Goal: Information Seeking & Learning: Learn about a topic

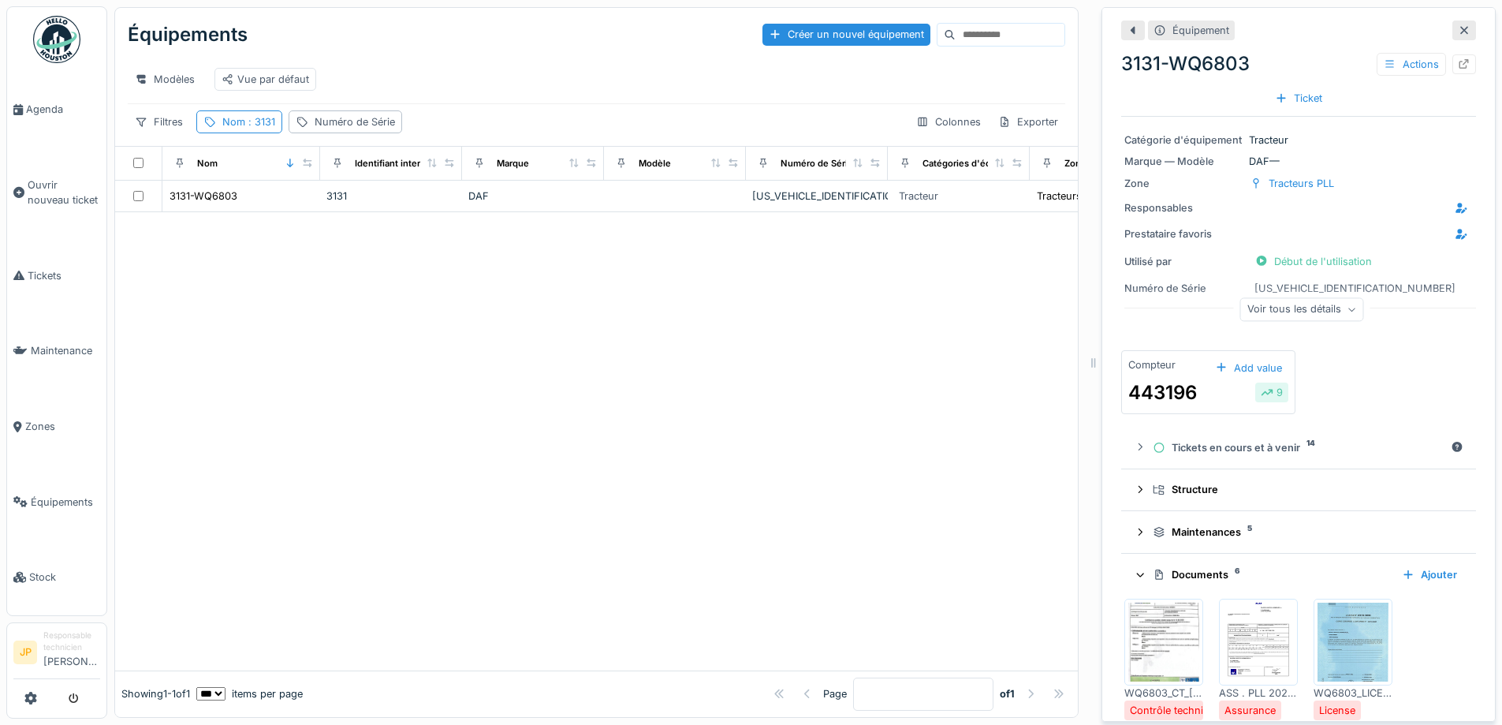
scroll to position [79, 0]
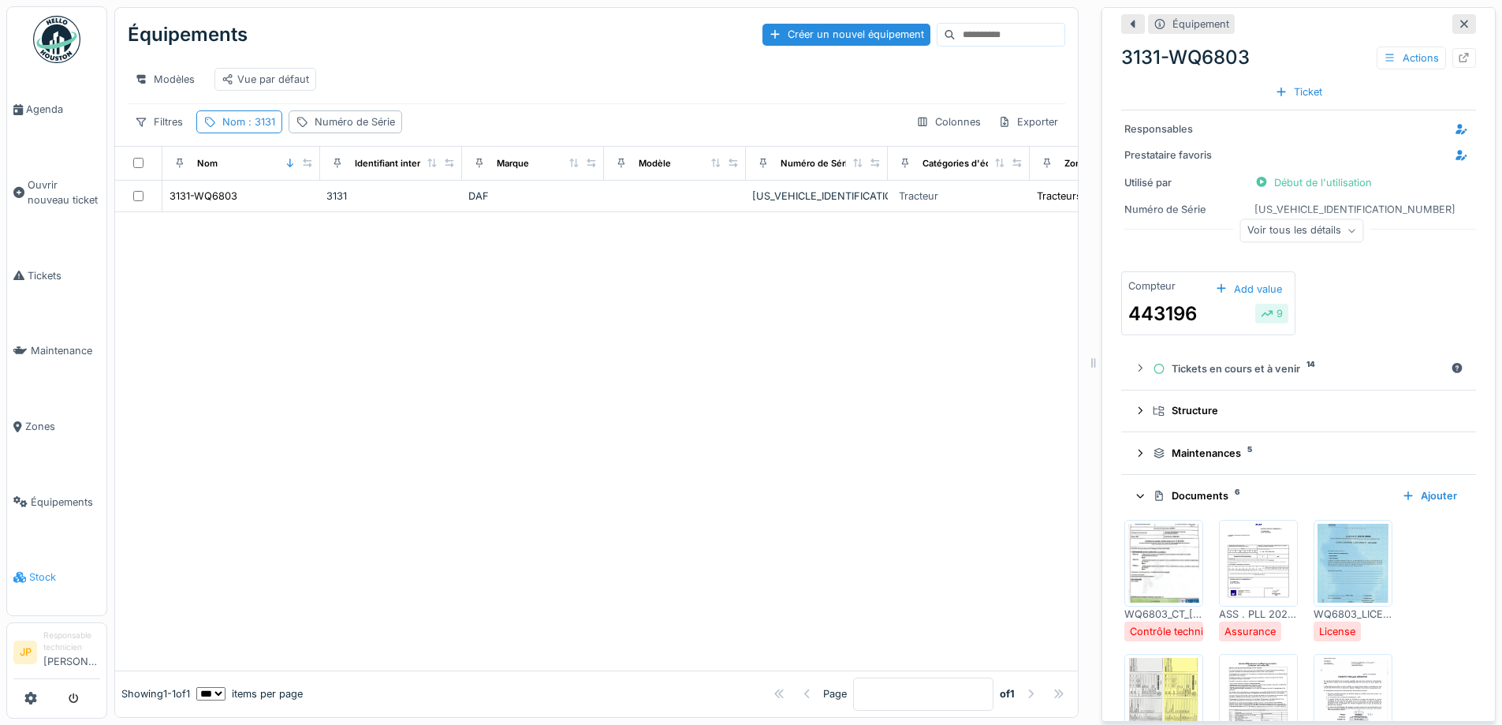
click at [33, 569] on span "Stock" at bounding box center [64, 576] width 71 height 15
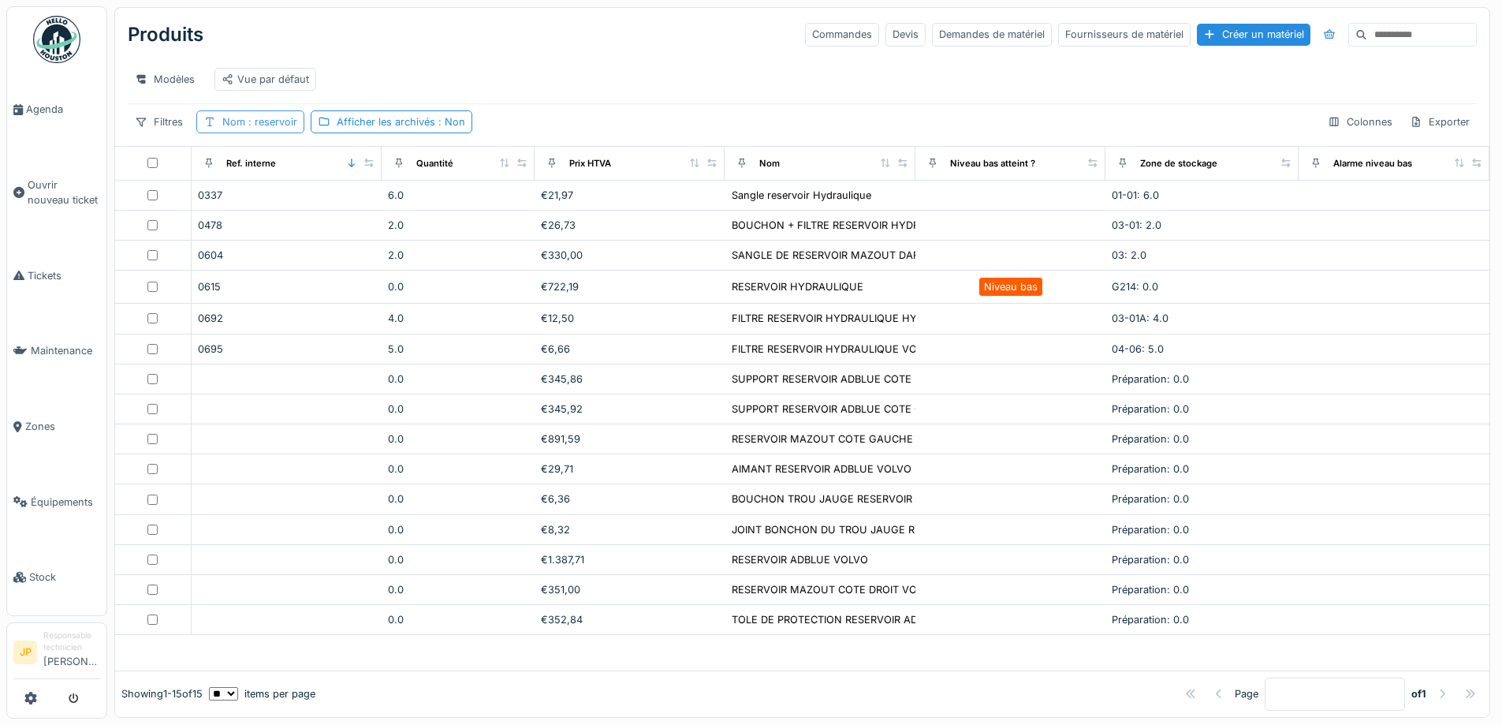
click at [287, 128] on span ": reservoir" at bounding box center [271, 122] width 52 height 12
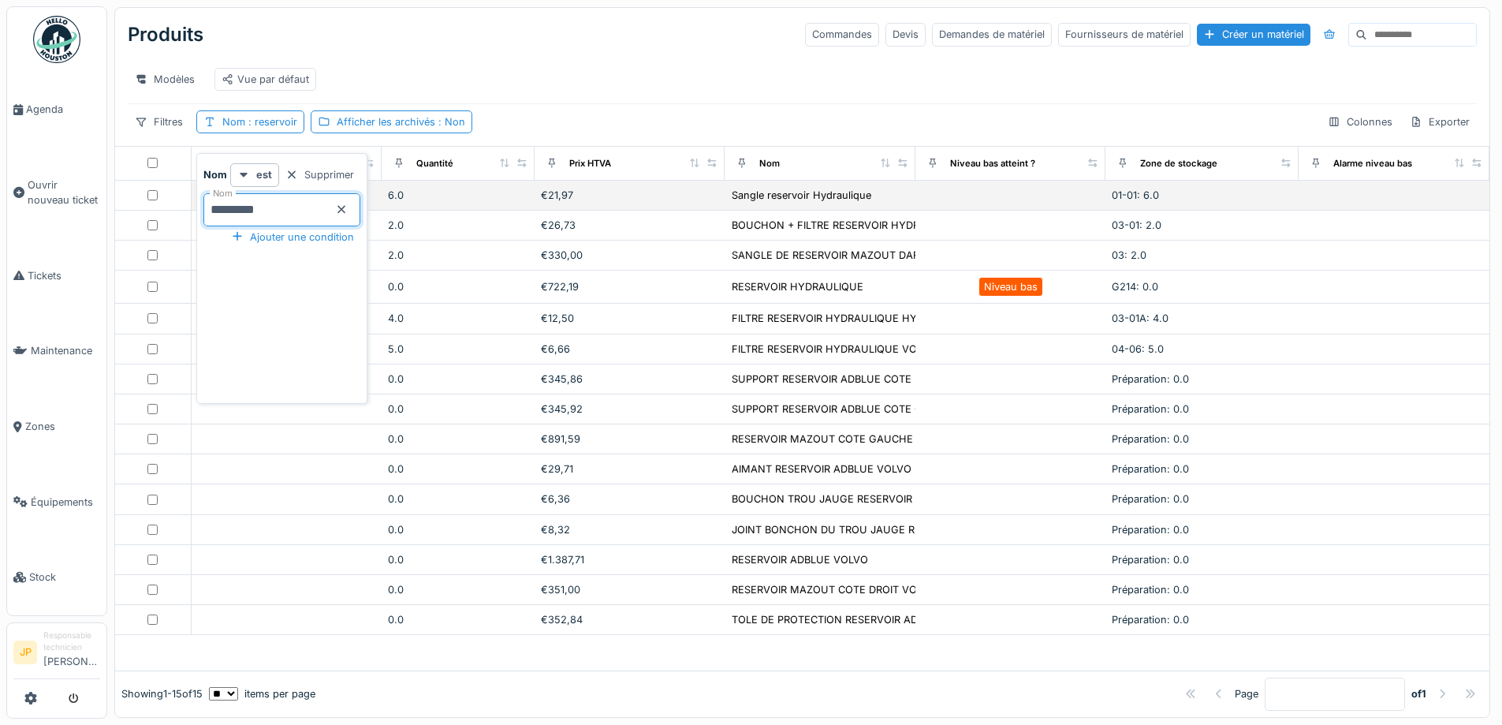
drag, startPoint x: 207, startPoint y: 220, endPoint x: 180, endPoint y: 220, distance: 27.6
click at [183, 220] on body "Agenda Ouvrir nouveau ticket Tickets Maintenance Zones Équipements Stock JP Res…" at bounding box center [751, 362] width 1502 height 725
type input "*******"
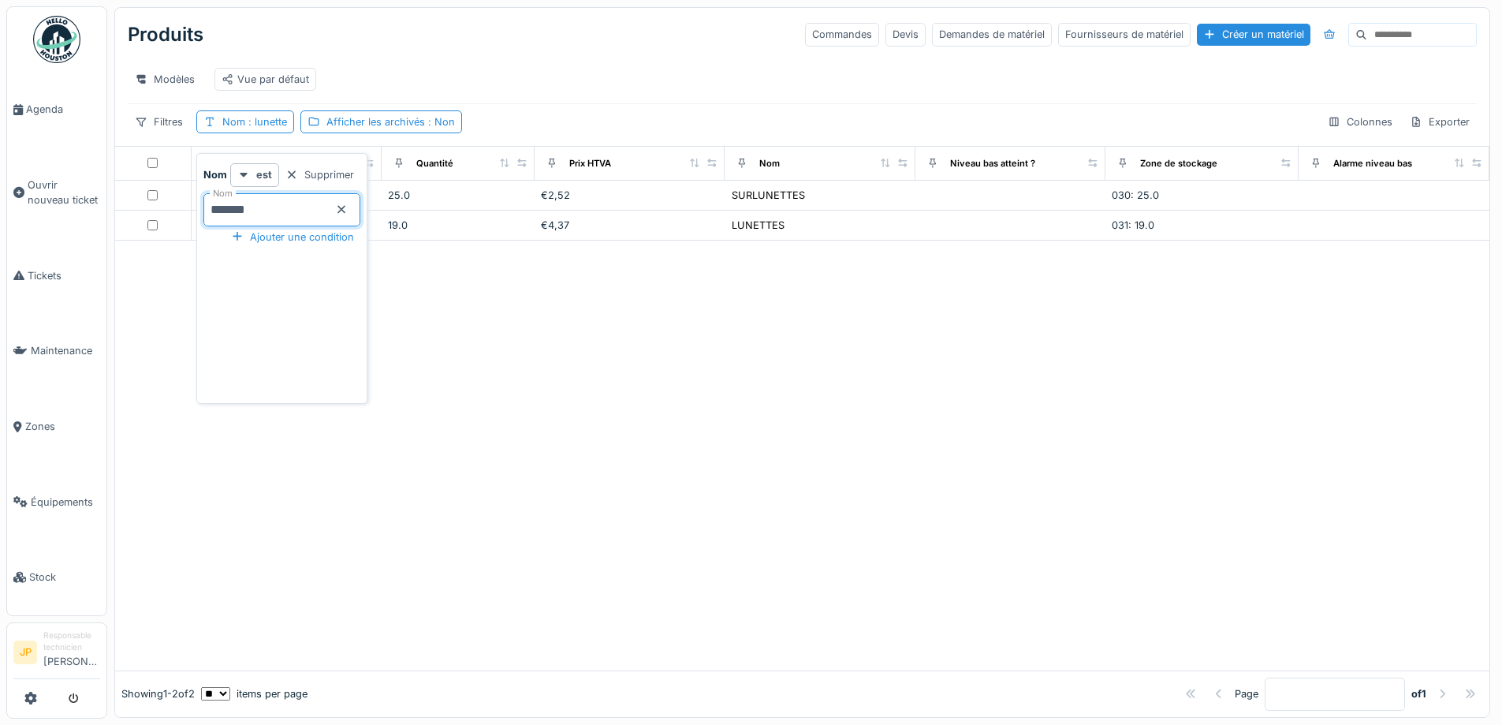
drag, startPoint x: 579, startPoint y: 11, endPoint x: 584, endPoint y: 34, distance: 23.4
click at [579, 11] on div "Produits Commandes Devis Demandes de matériel Fournisseurs de matériel Créer un…" at bounding box center [802, 77] width 1374 height 138
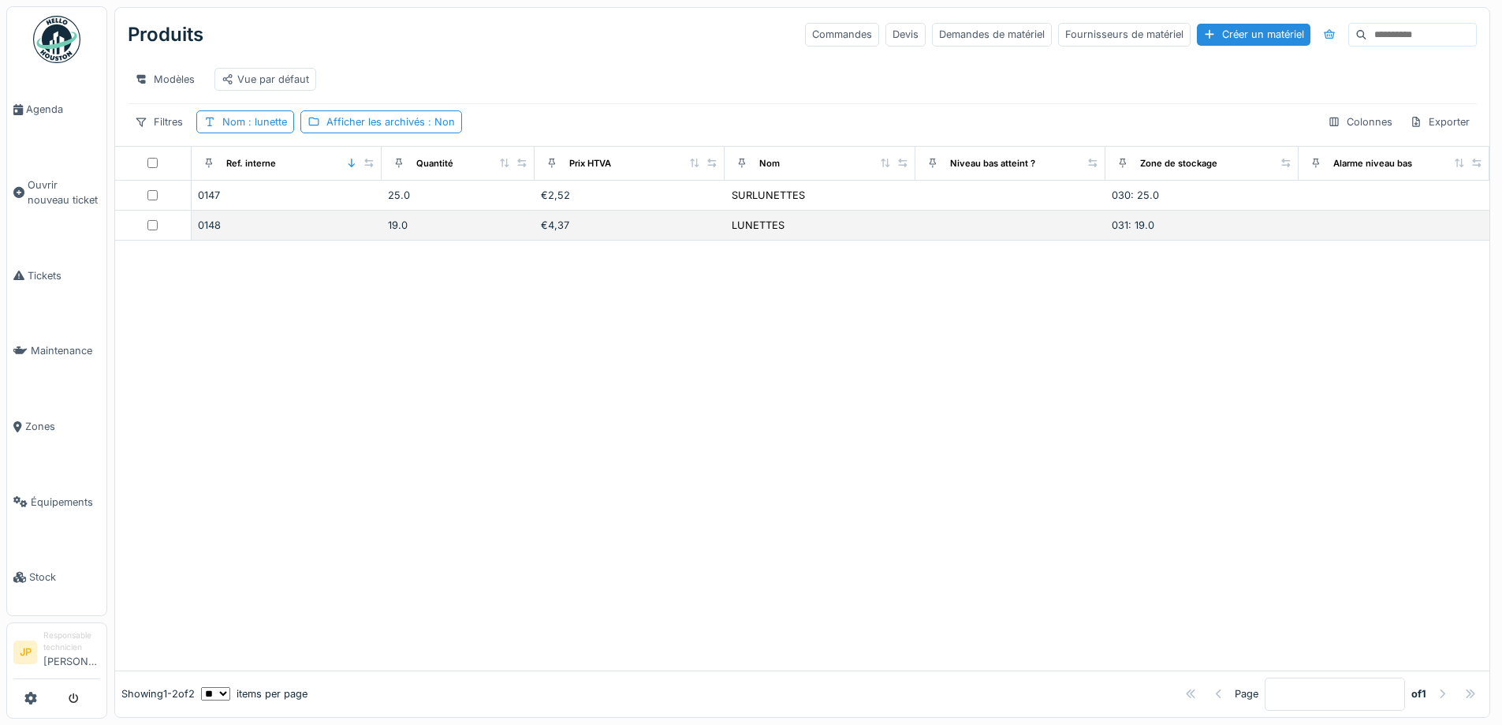
click at [554, 233] on div "€4,37" at bounding box center [630, 225] width 178 height 15
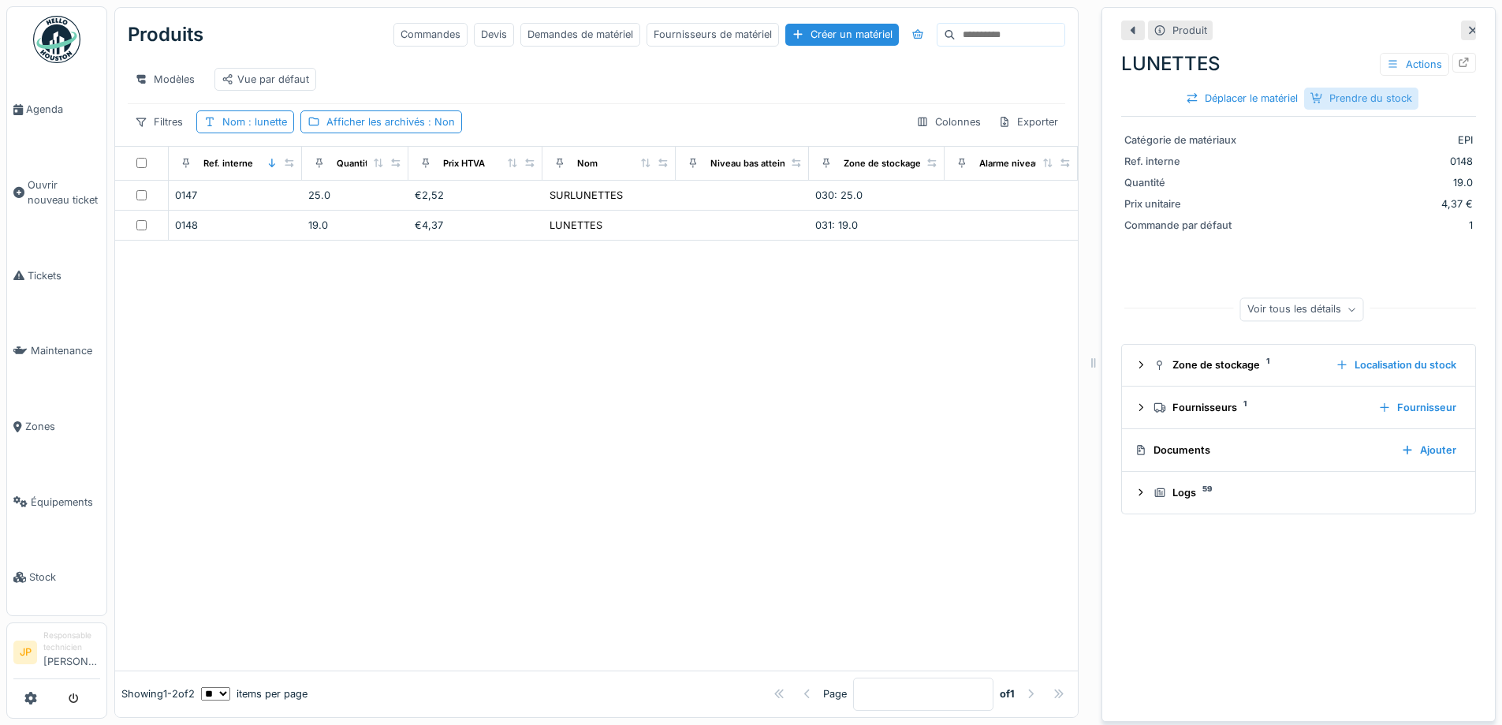
click at [1353, 103] on div "Prendre du stock" at bounding box center [1361, 98] width 114 height 21
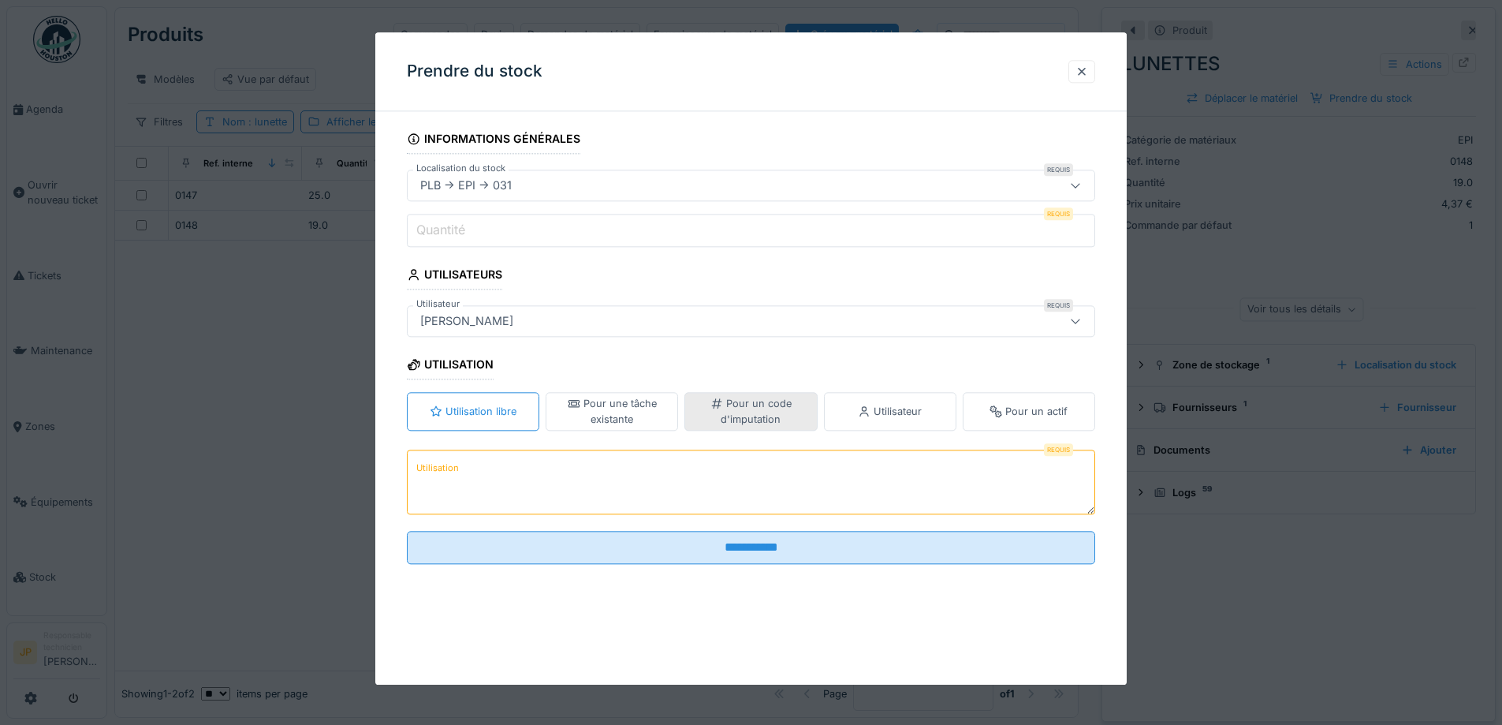
click at [771, 405] on div "Pour un code d'imputation" at bounding box center [751, 412] width 118 height 30
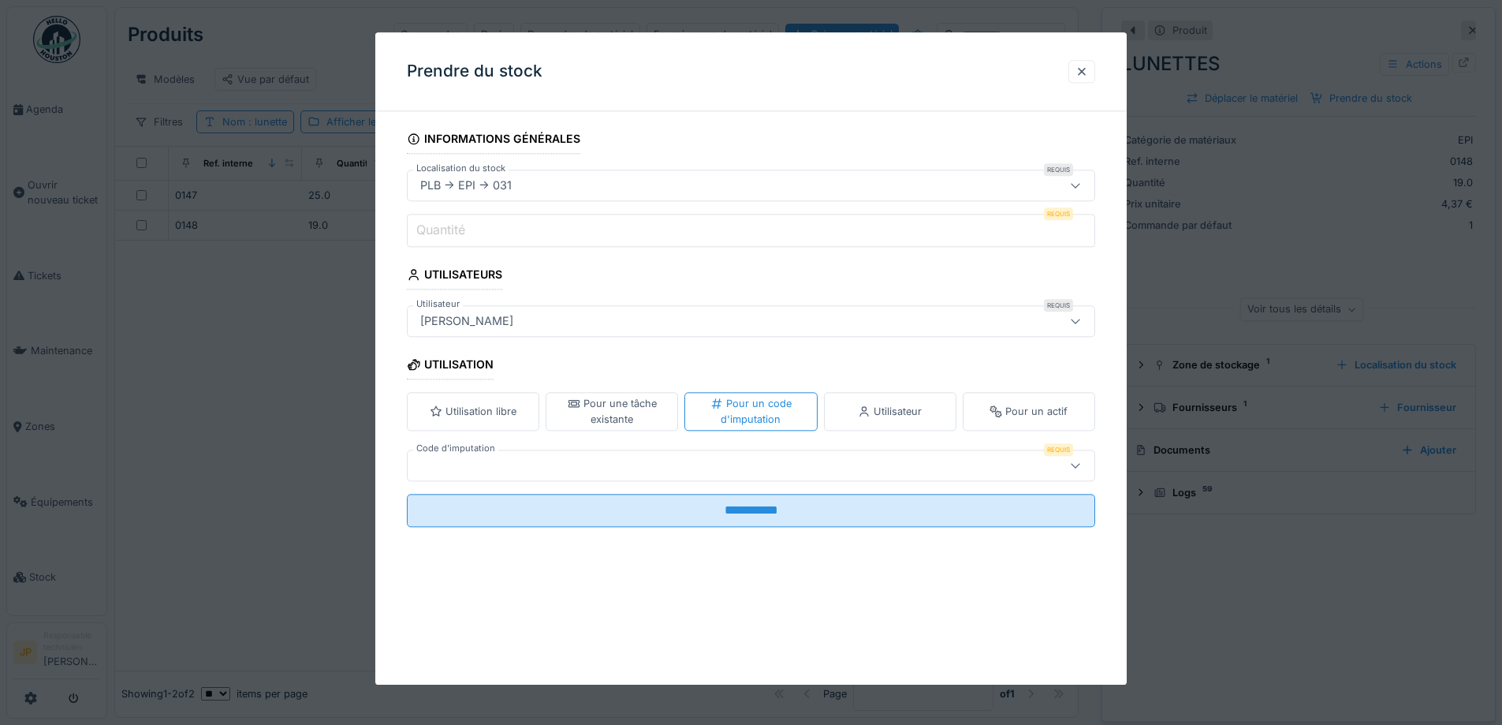
click at [555, 462] on div at bounding box center [711, 465] width 594 height 17
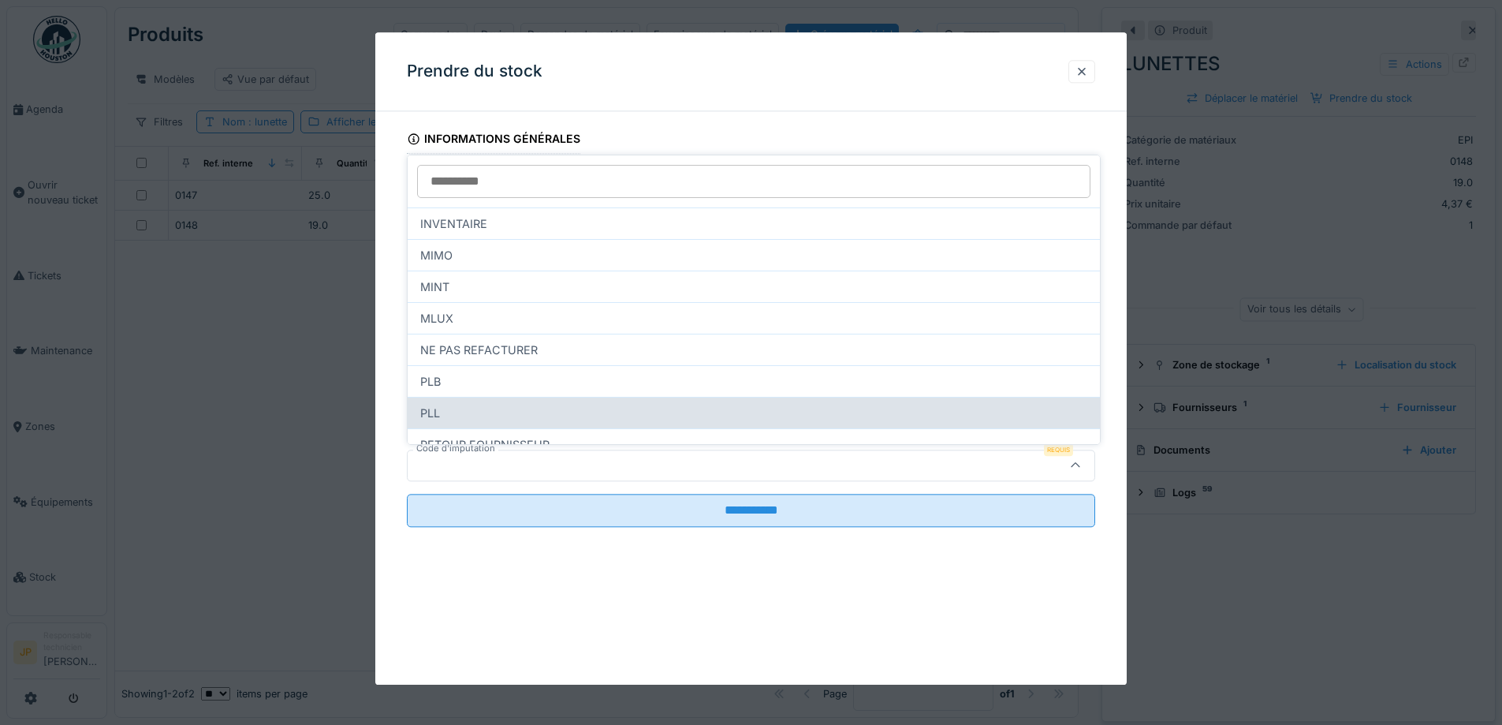
click at [527, 420] on div "PLL" at bounding box center [754, 413] width 692 height 32
type input "***"
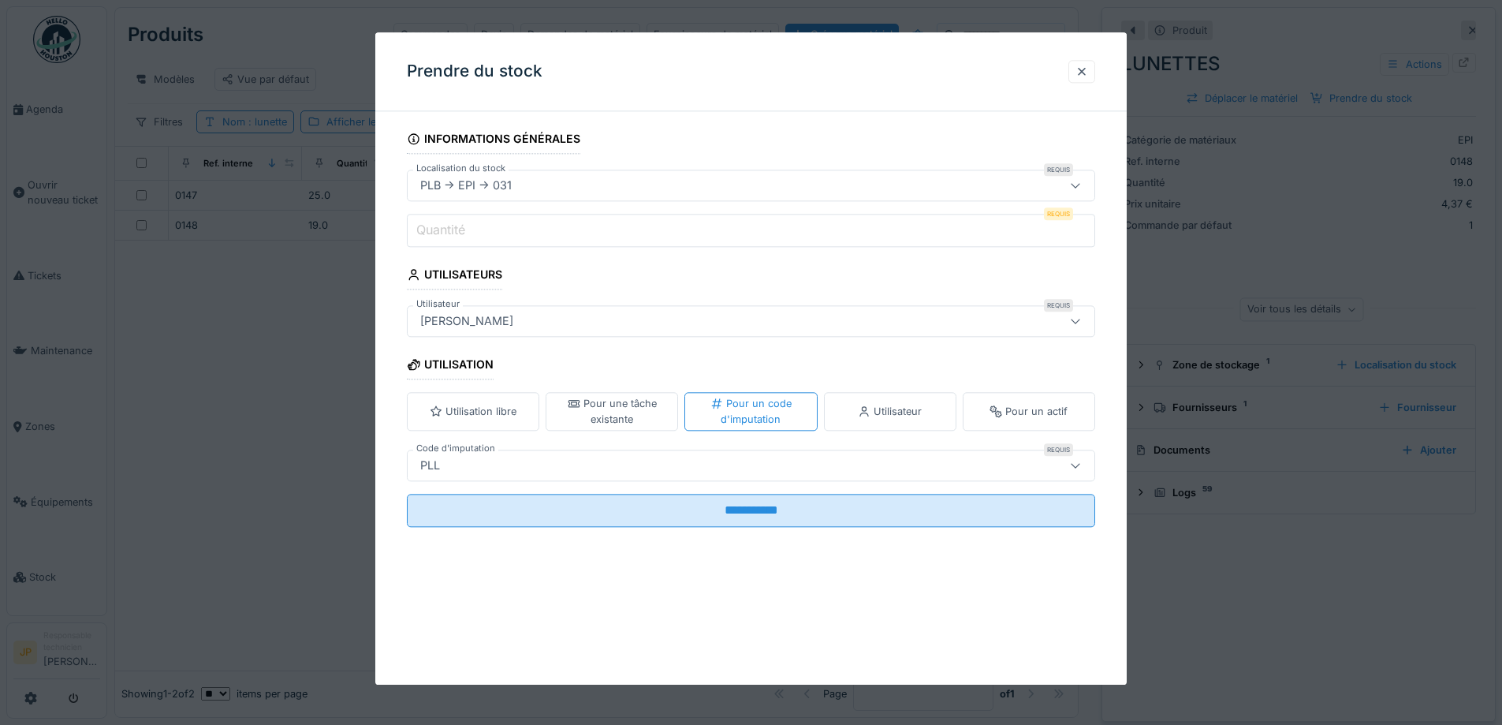
click at [474, 226] on input "Quantité" at bounding box center [751, 230] width 688 height 33
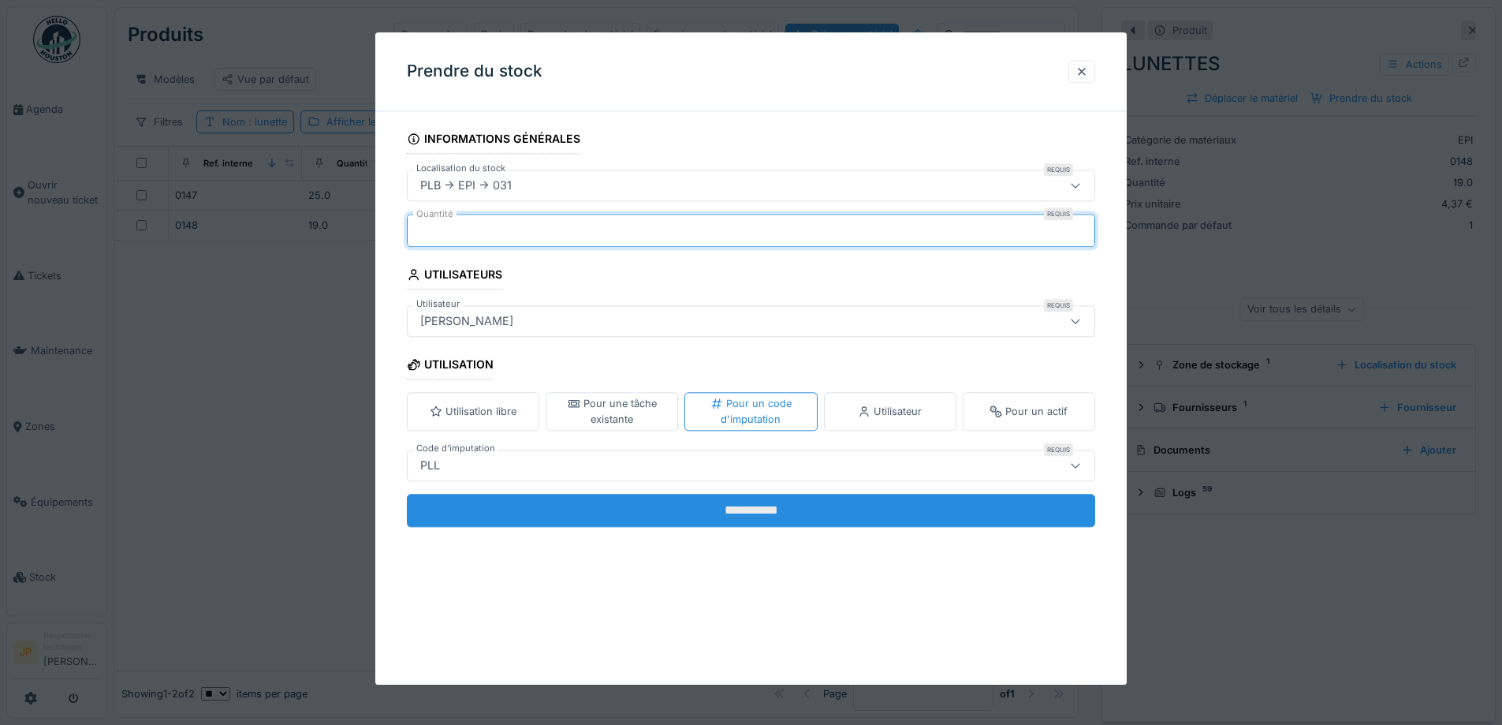
type input "*"
click at [763, 514] on input "**********" at bounding box center [751, 510] width 688 height 33
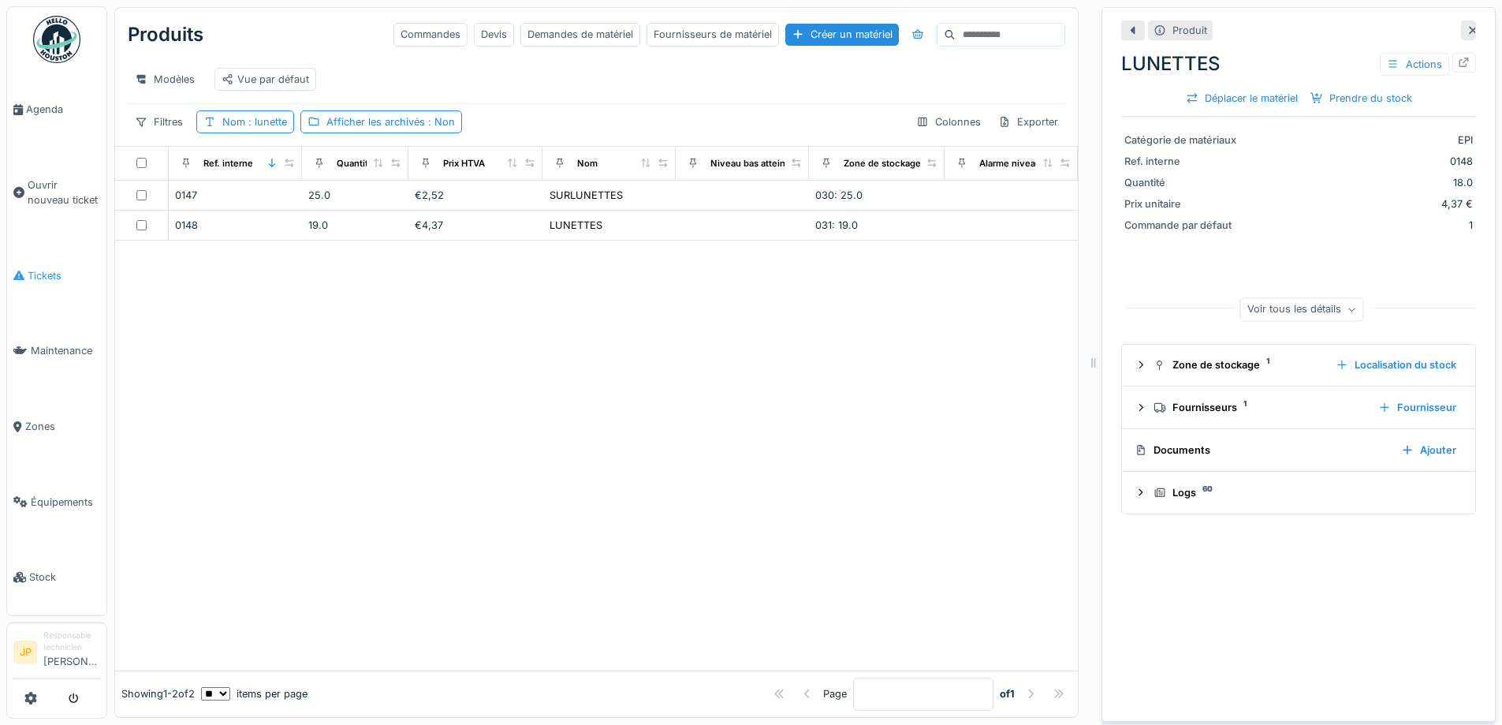
click at [24, 271] on li "Tickets" at bounding box center [56, 275] width 87 height 15
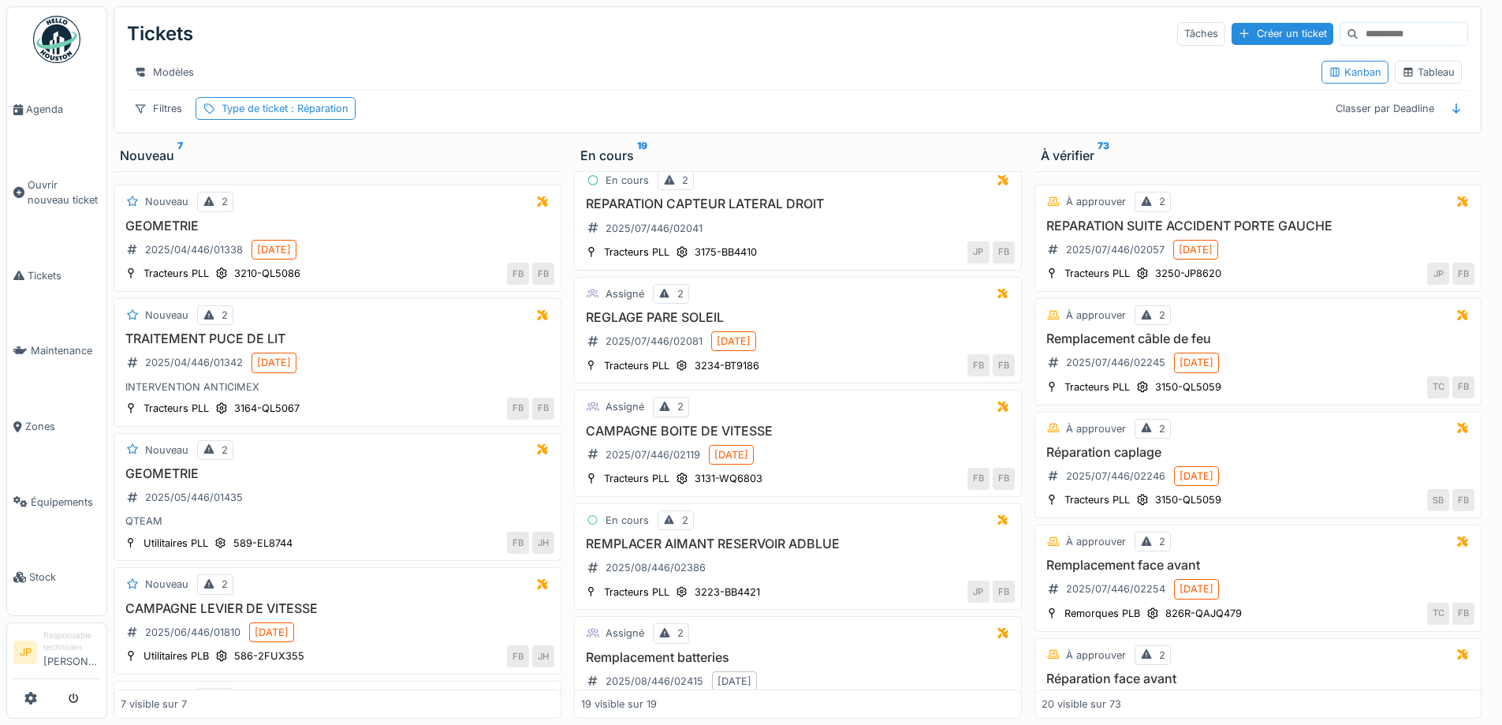
scroll to position [1759, 0]
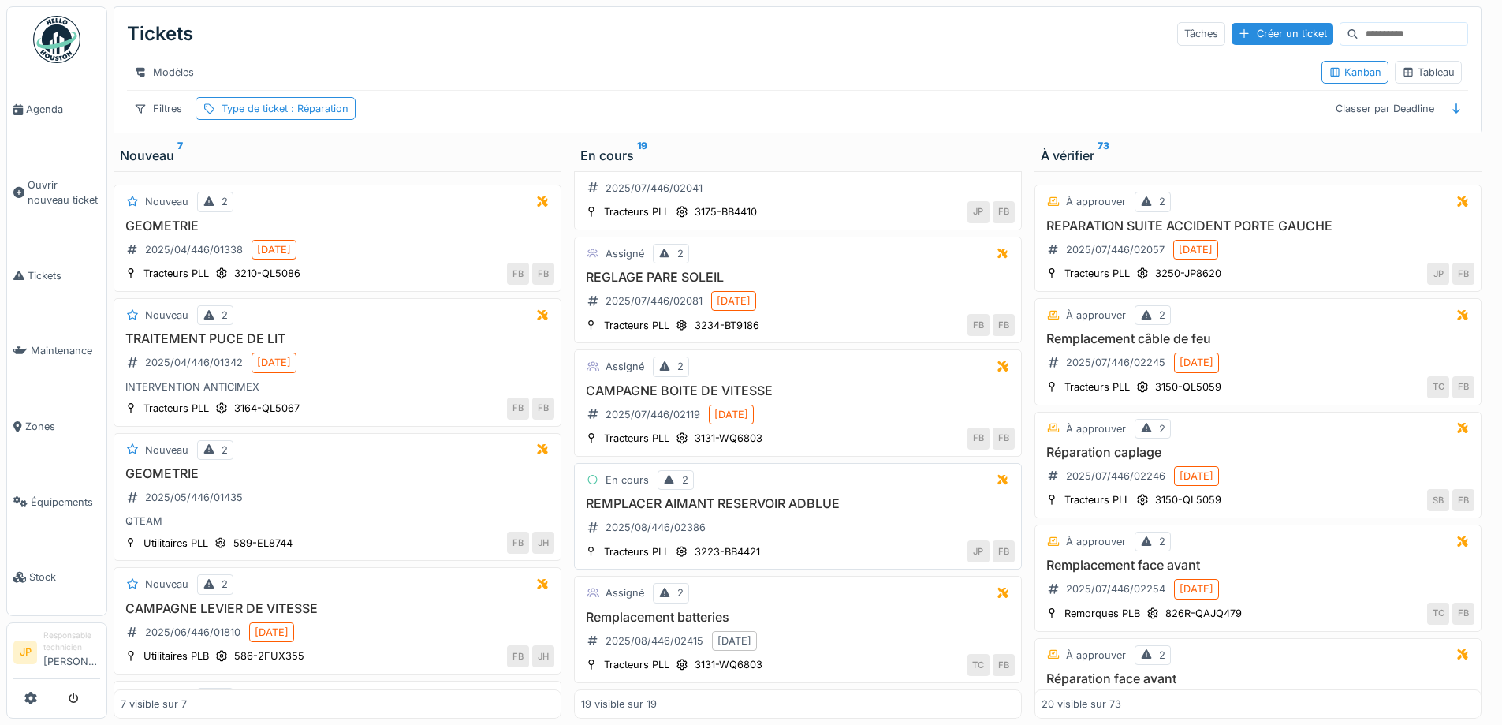
click at [770, 500] on h3 "REMPLACER AIMANT RESERVOIR ADBLUE" at bounding box center [798, 503] width 434 height 15
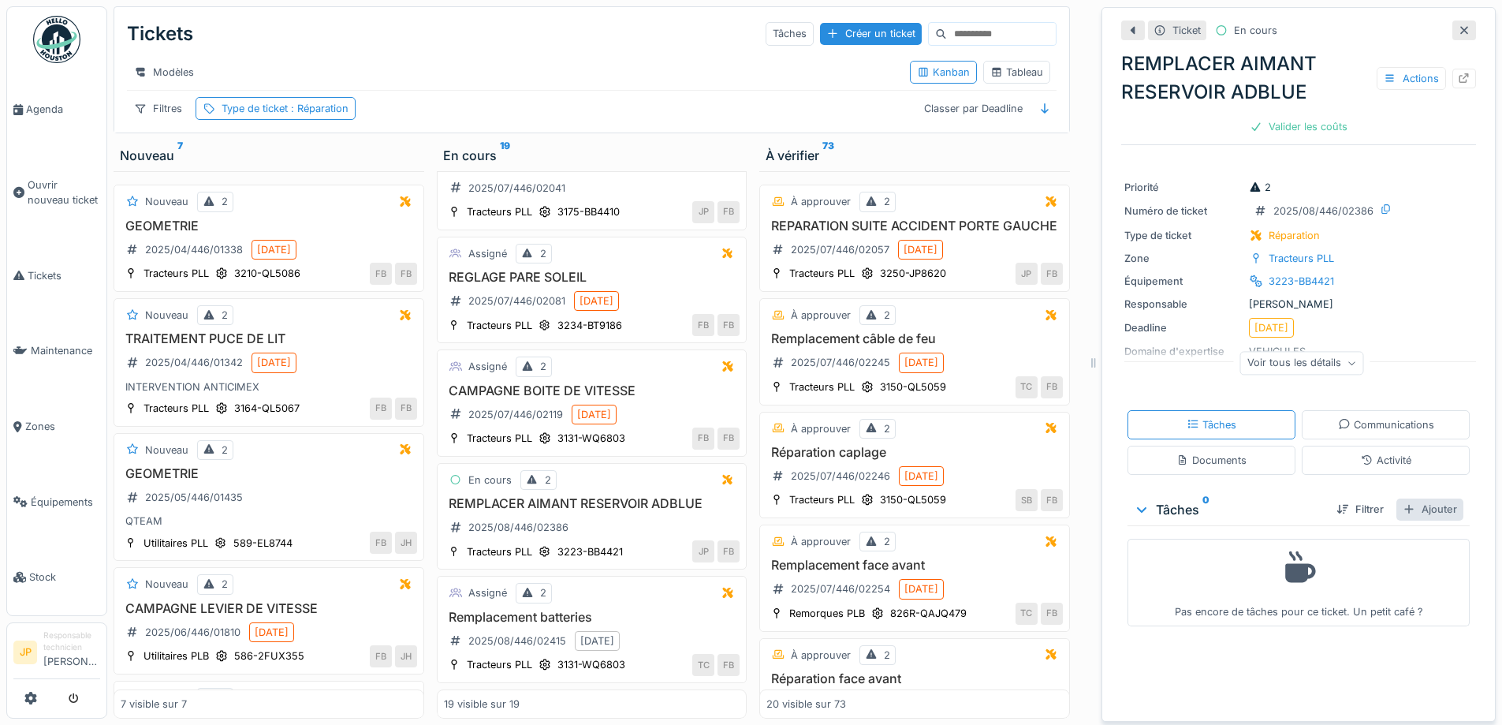
click at [1414, 514] on div "Ajouter" at bounding box center [1430, 508] width 67 height 21
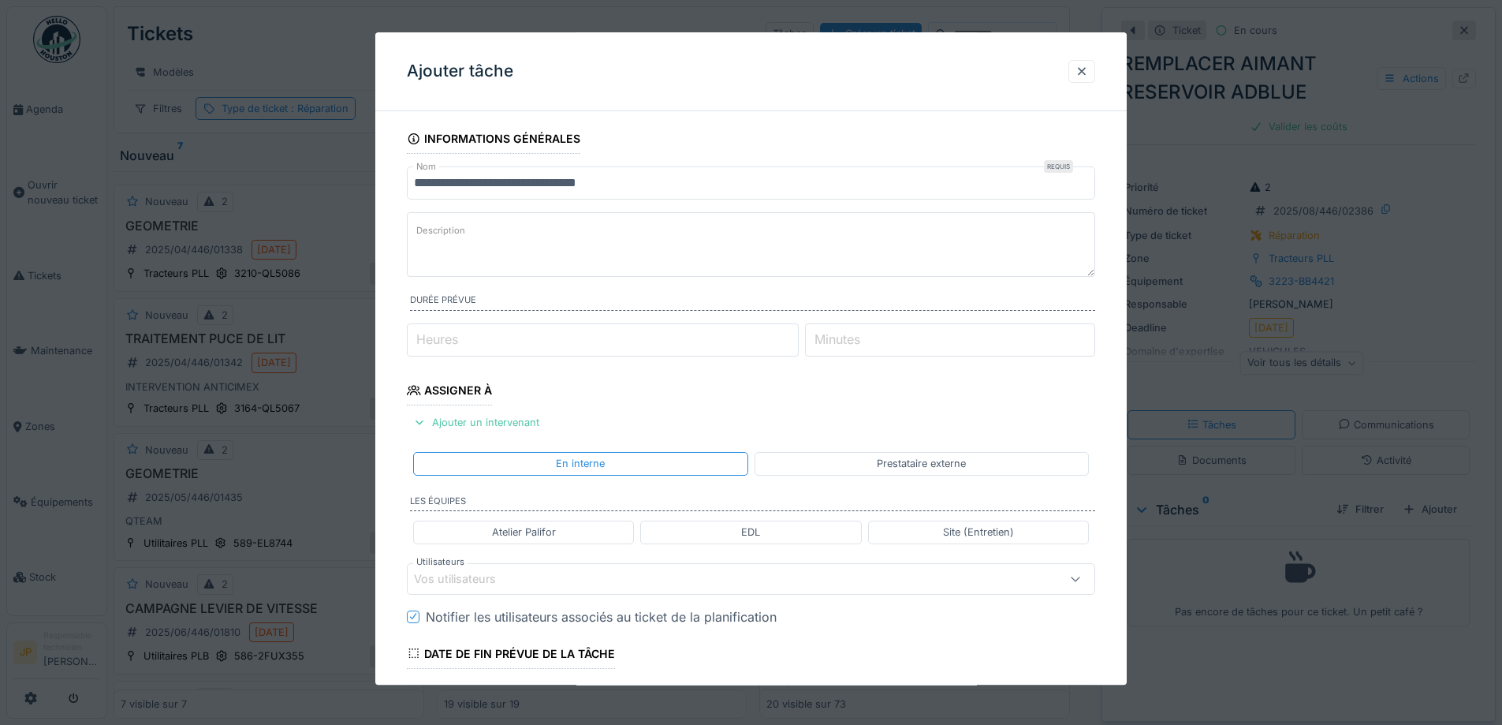
click at [504, 592] on div "Vos utilisateurs" at bounding box center [751, 579] width 688 height 32
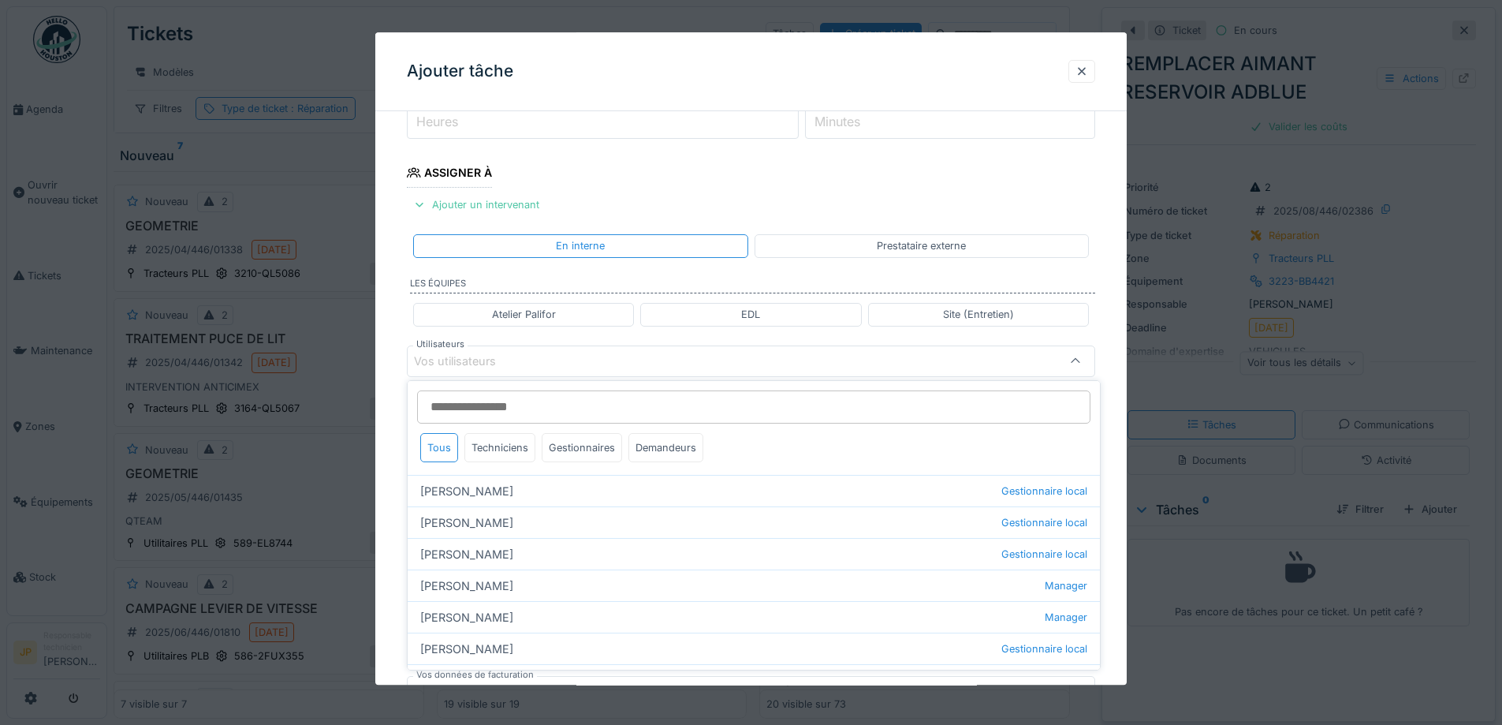
scroll to position [220, 0]
click at [494, 453] on div "Techniciens" at bounding box center [499, 446] width 71 height 29
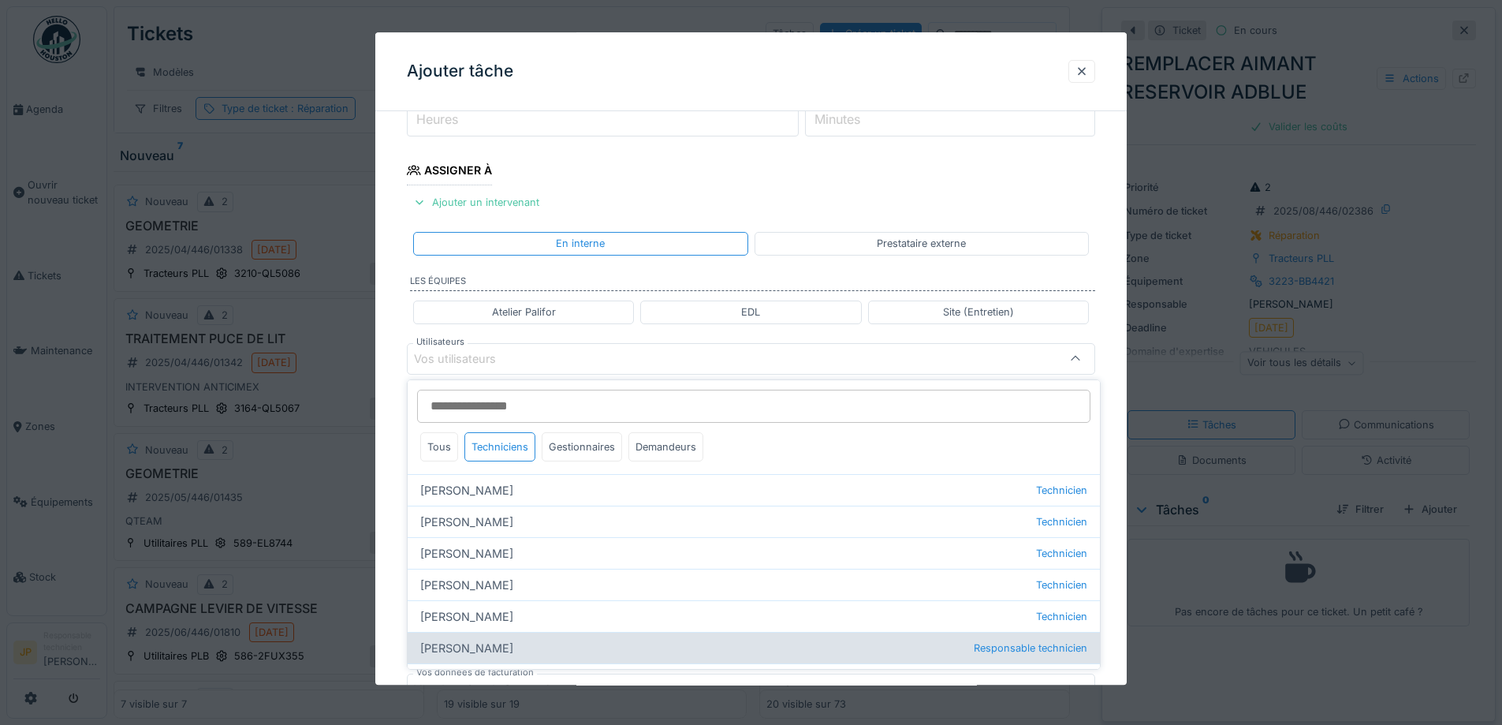
click at [492, 637] on div "Jérémy Pétré Responsable technicien" at bounding box center [754, 648] width 692 height 32
type input "*****"
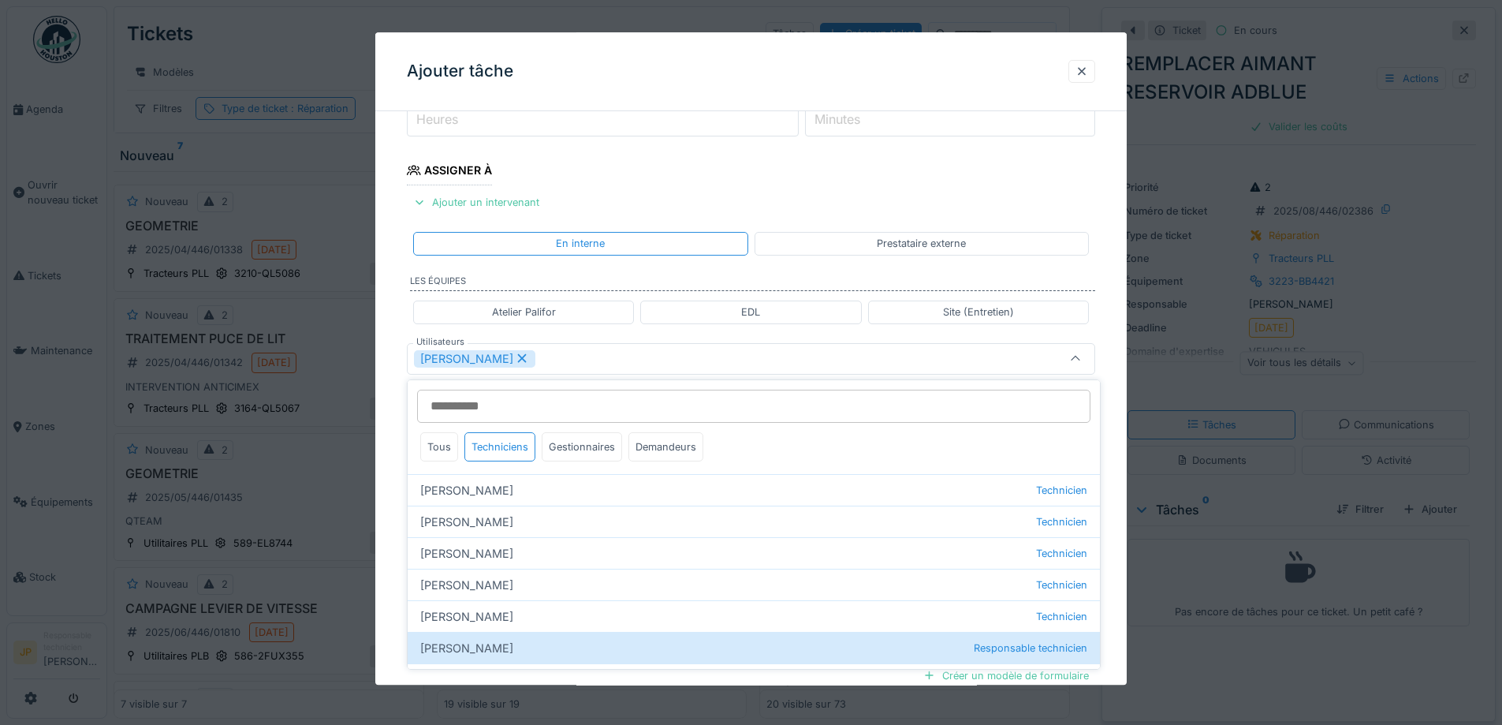
click at [621, 54] on div "Ajouter tâche" at bounding box center [750, 71] width 751 height 79
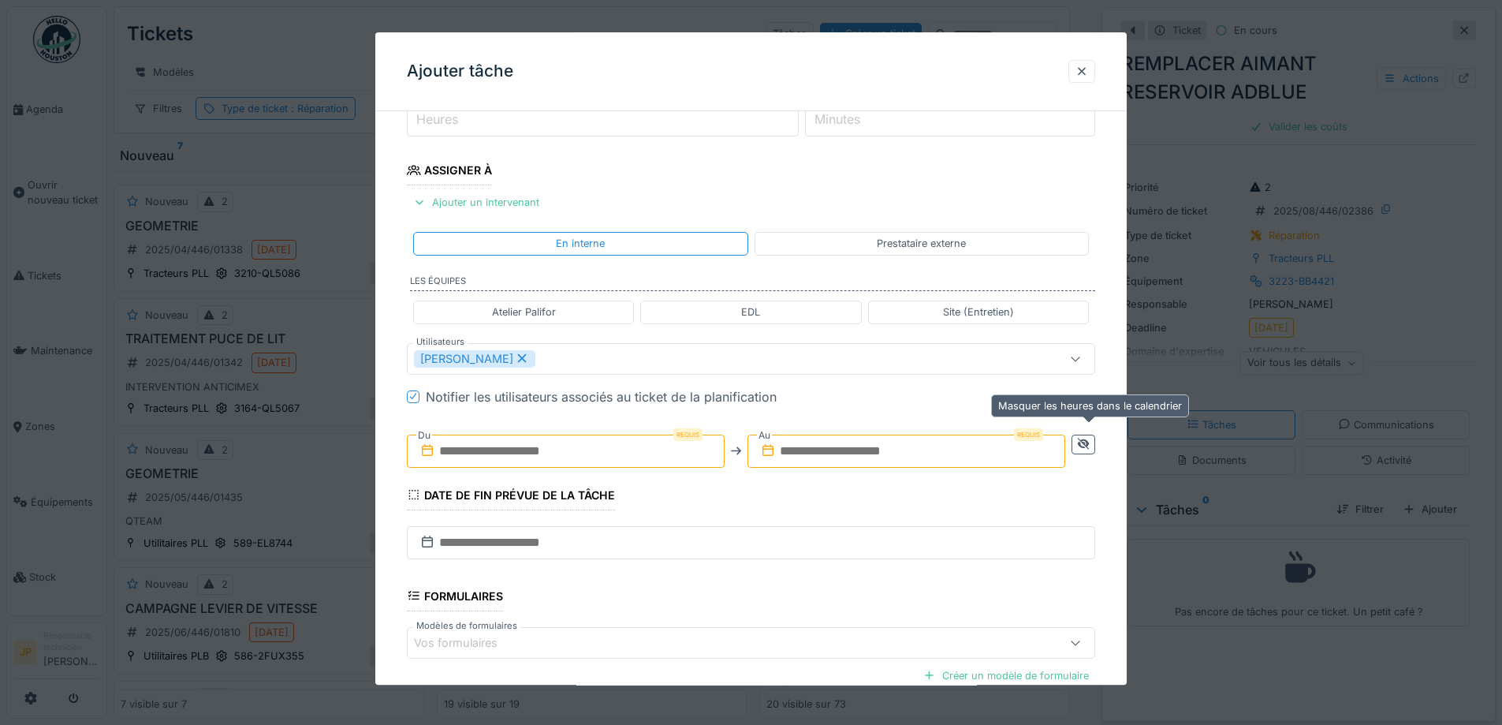
click at [1083, 443] on icon at bounding box center [1083, 444] width 13 height 10
click at [738, 461] on input "text" at bounding box center [736, 450] width 658 height 33
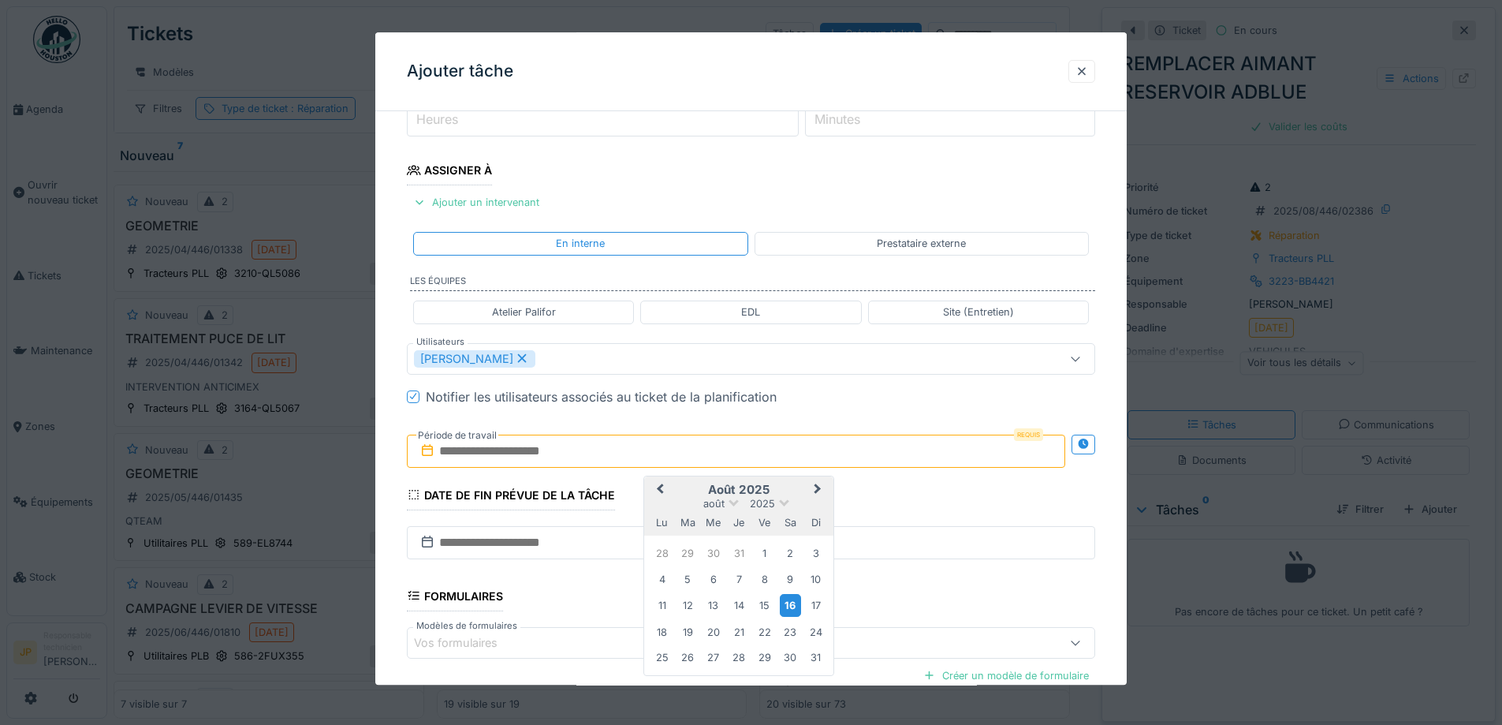
click at [792, 607] on div "16" at bounding box center [790, 606] width 21 height 23
click at [794, 606] on div "16" at bounding box center [790, 606] width 21 height 23
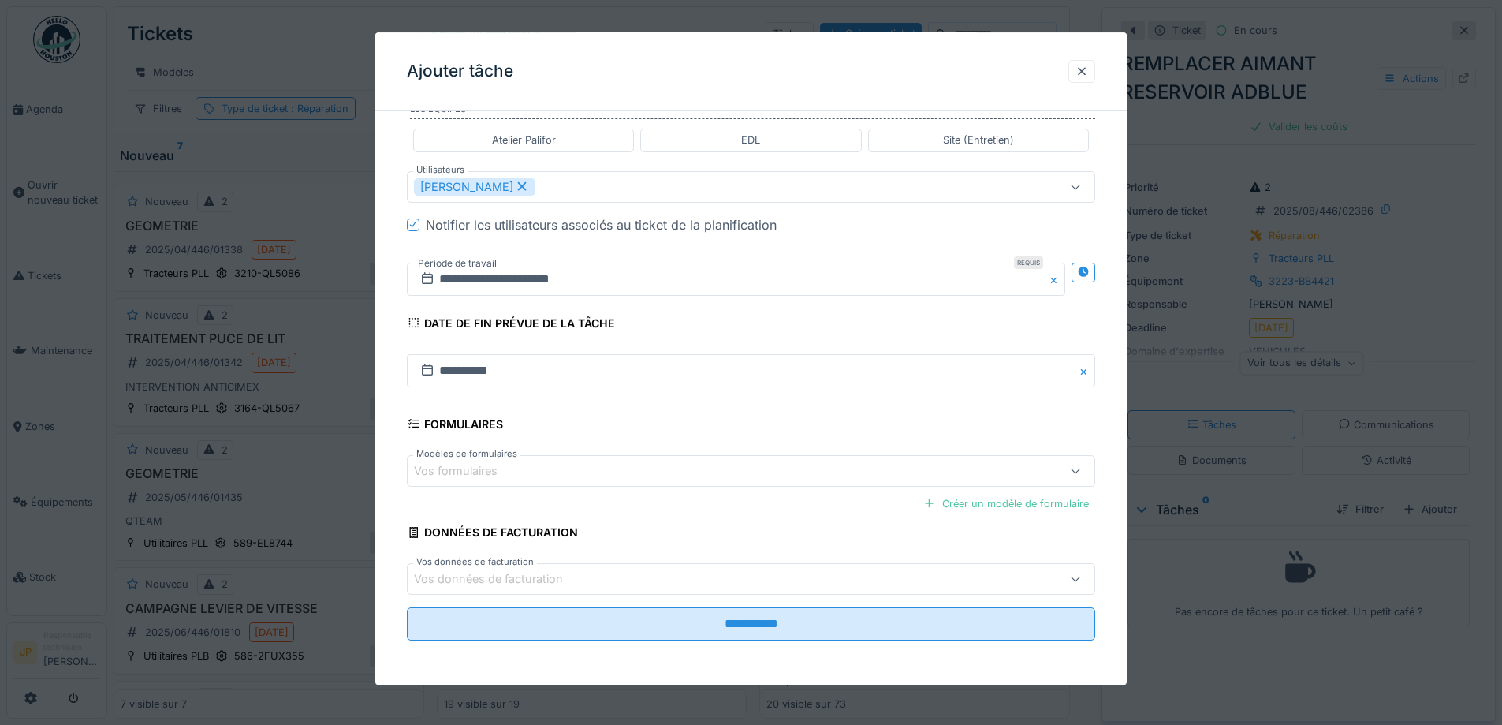
scroll to position [12, 0]
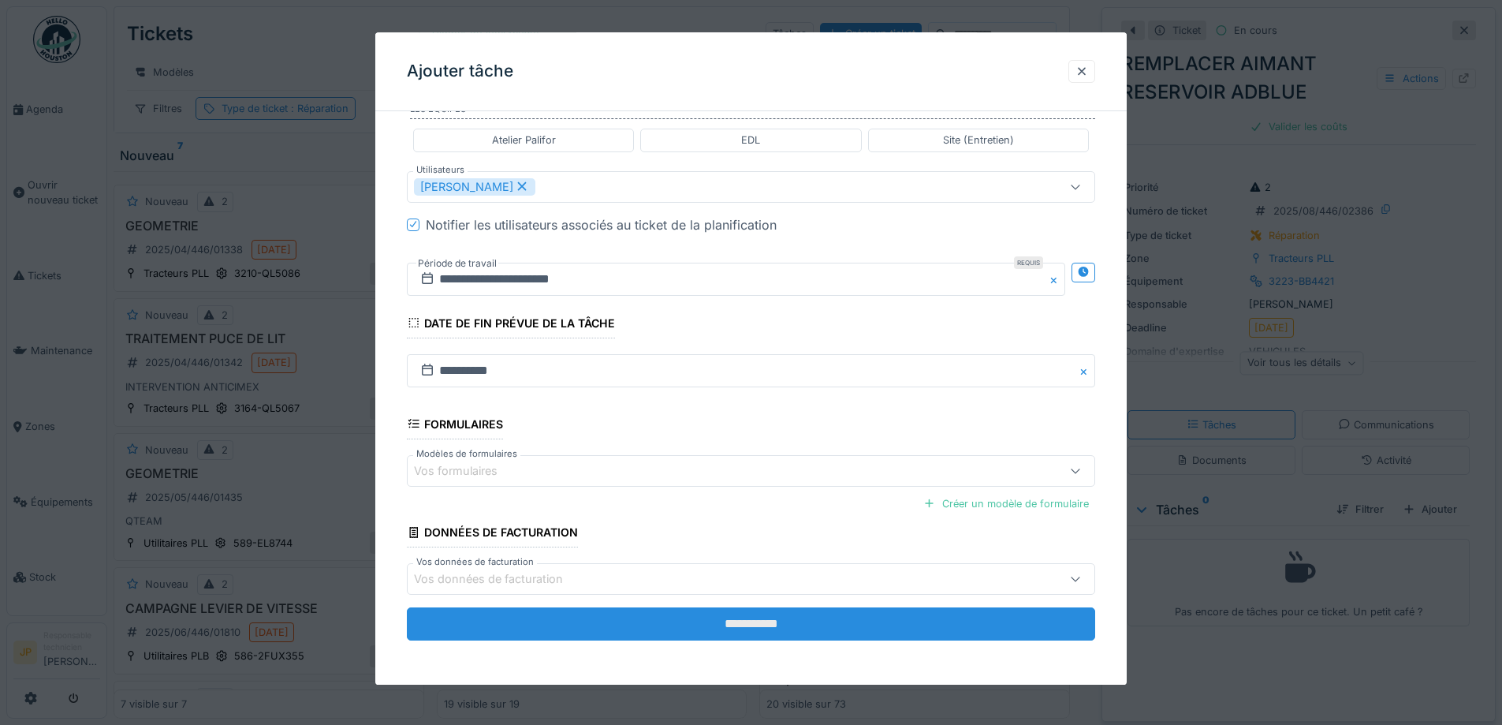
click at [770, 636] on input "**********" at bounding box center [751, 623] width 688 height 33
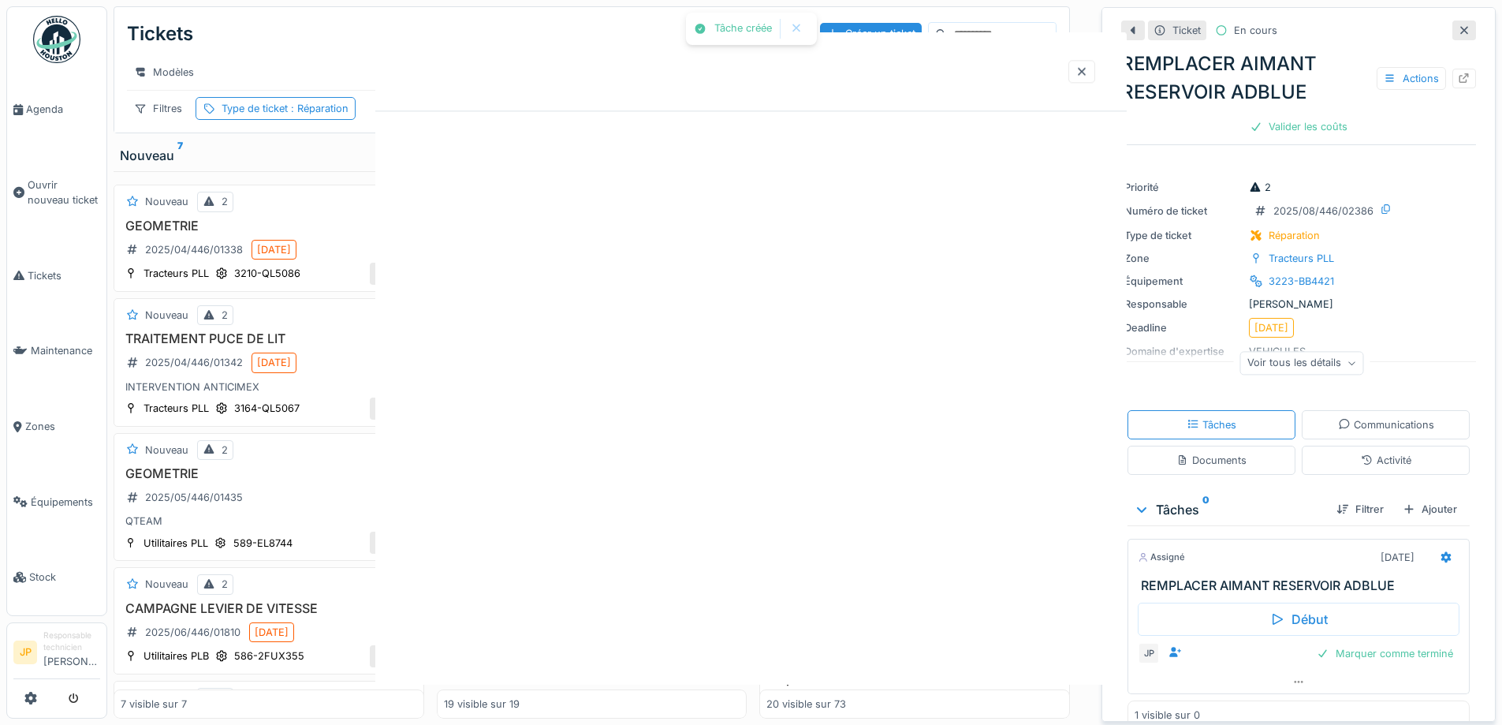
scroll to position [0, 0]
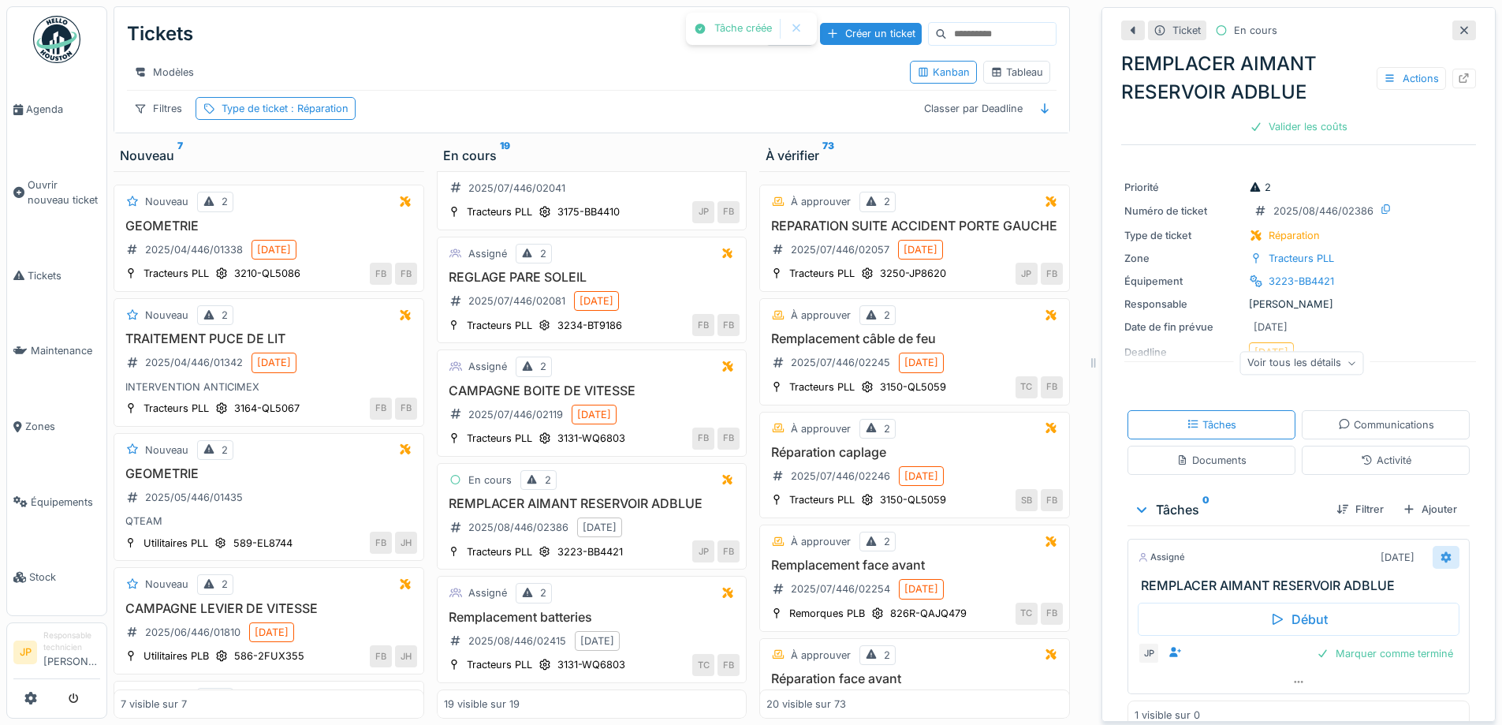
click at [1441, 551] on icon at bounding box center [1446, 556] width 10 height 11
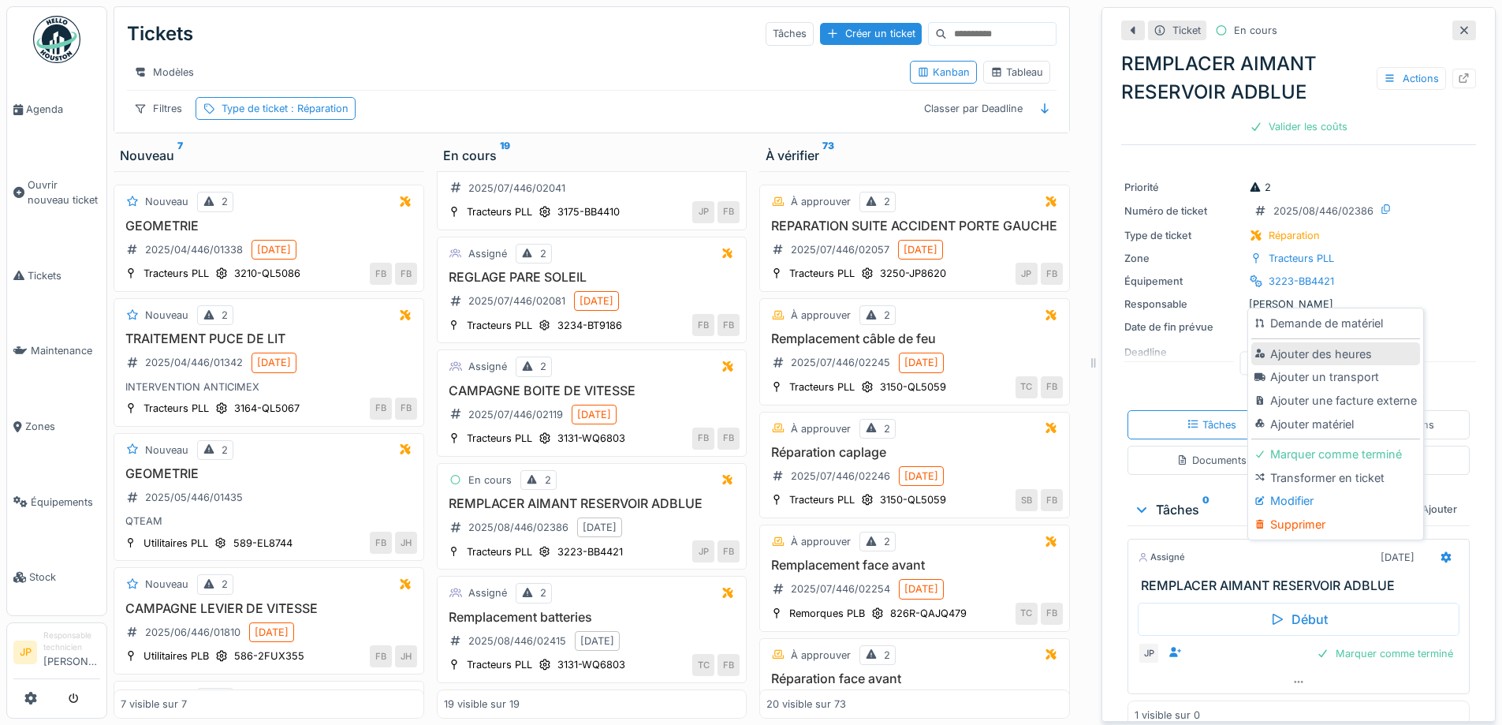
click at [1297, 342] on div "Ajouter des heures" at bounding box center [1335, 354] width 168 height 24
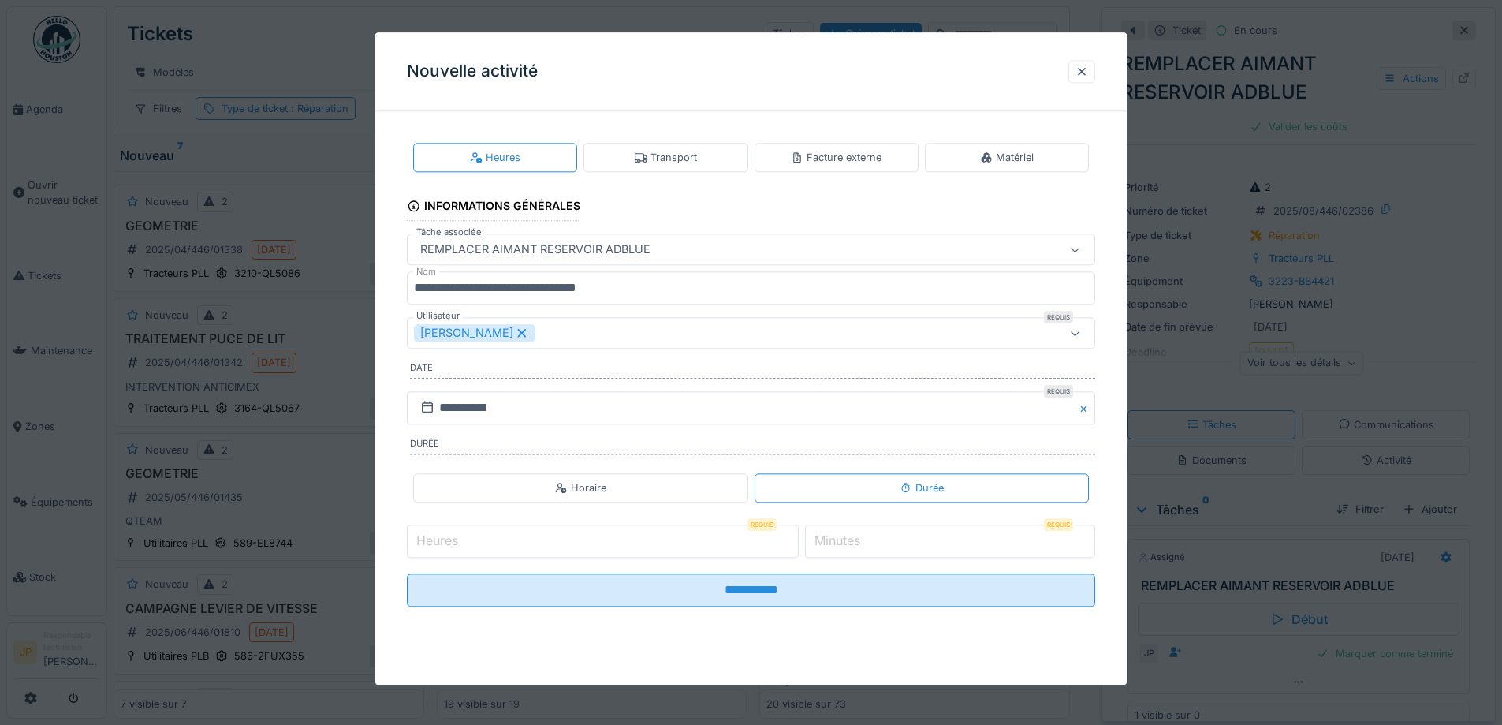
click at [576, 546] on input "Heures" at bounding box center [603, 540] width 392 height 33
type input "*"
type input "**"
click at [407, 573] on input "**********" at bounding box center [751, 589] width 688 height 33
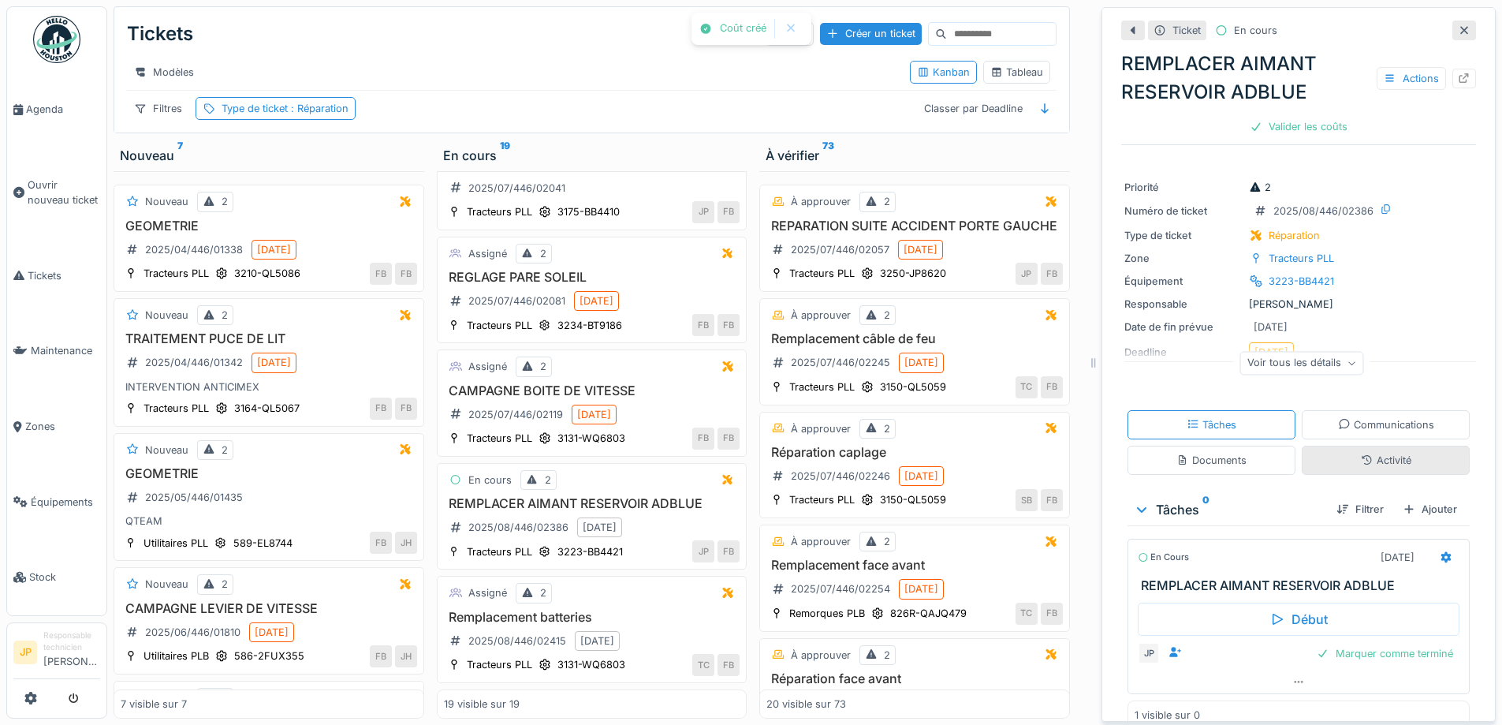
click at [1381, 453] on div "Activité" at bounding box center [1386, 460] width 50 height 15
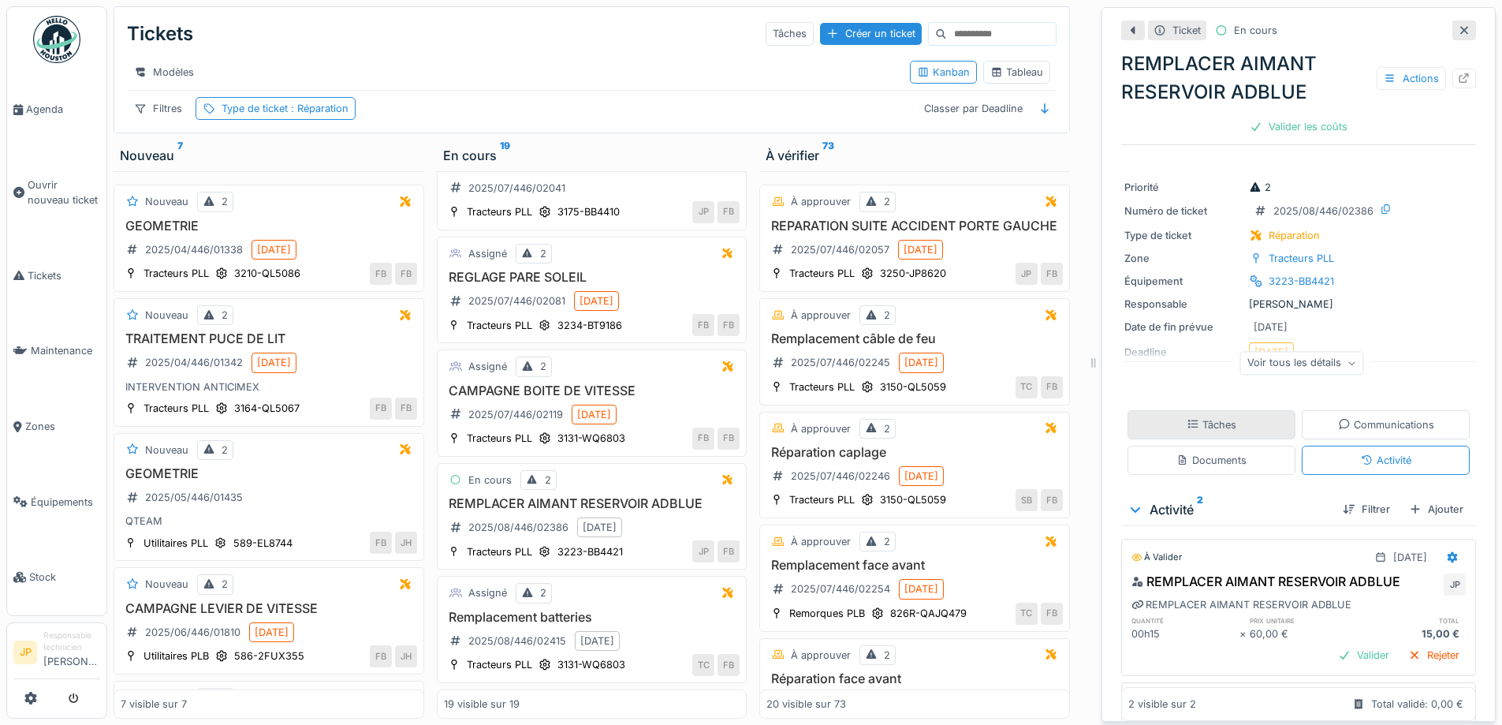
click at [1189, 410] on div "Tâches" at bounding box center [1212, 424] width 168 height 29
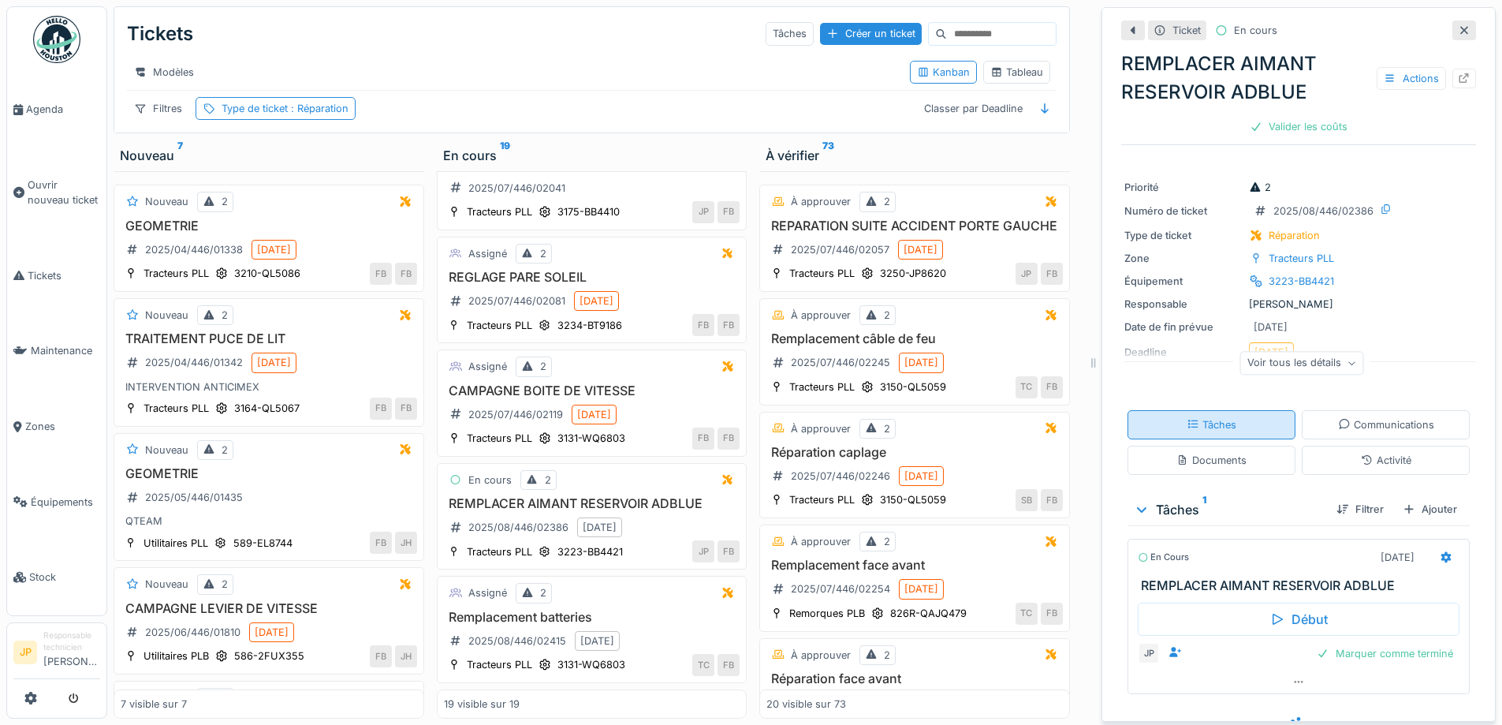
scroll to position [24, 0]
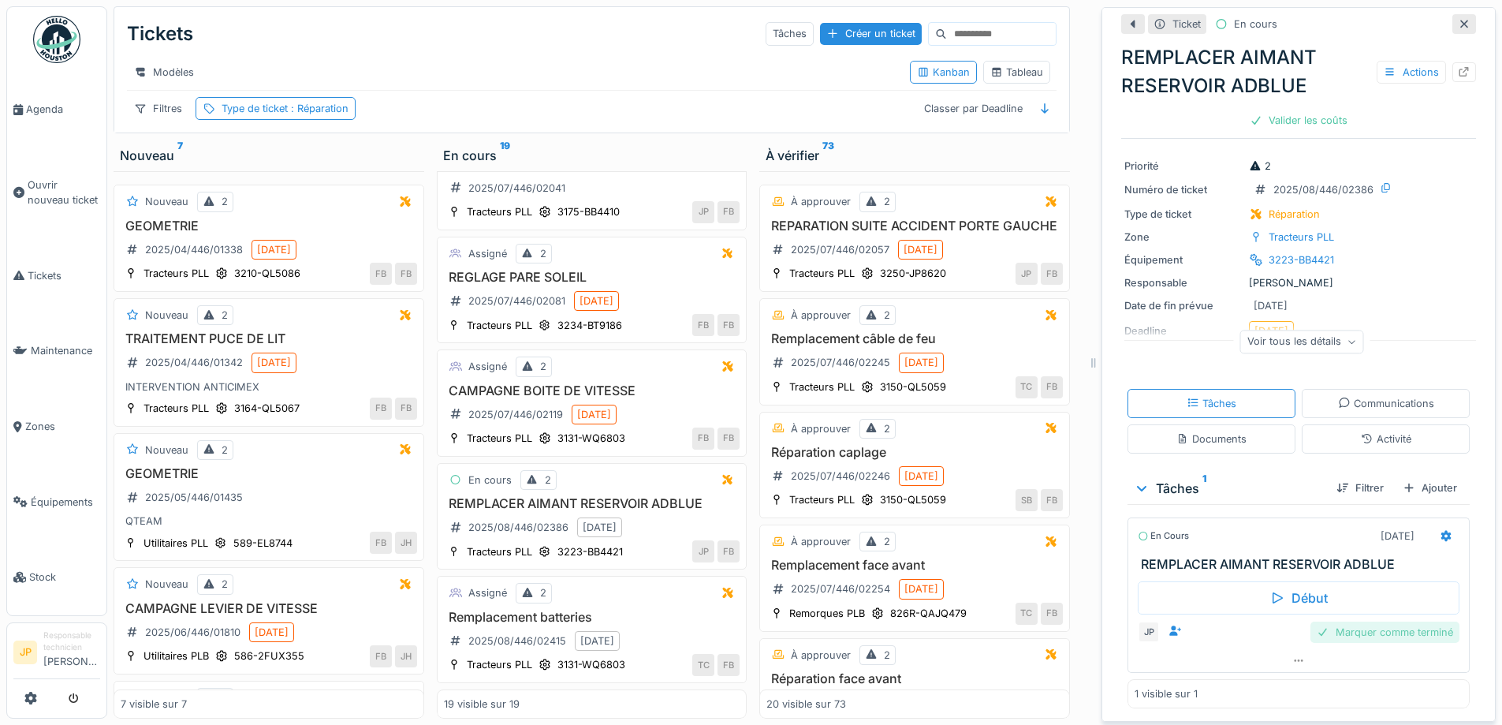
click at [1367, 622] on div "Marquer comme terminé" at bounding box center [1385, 631] width 149 height 21
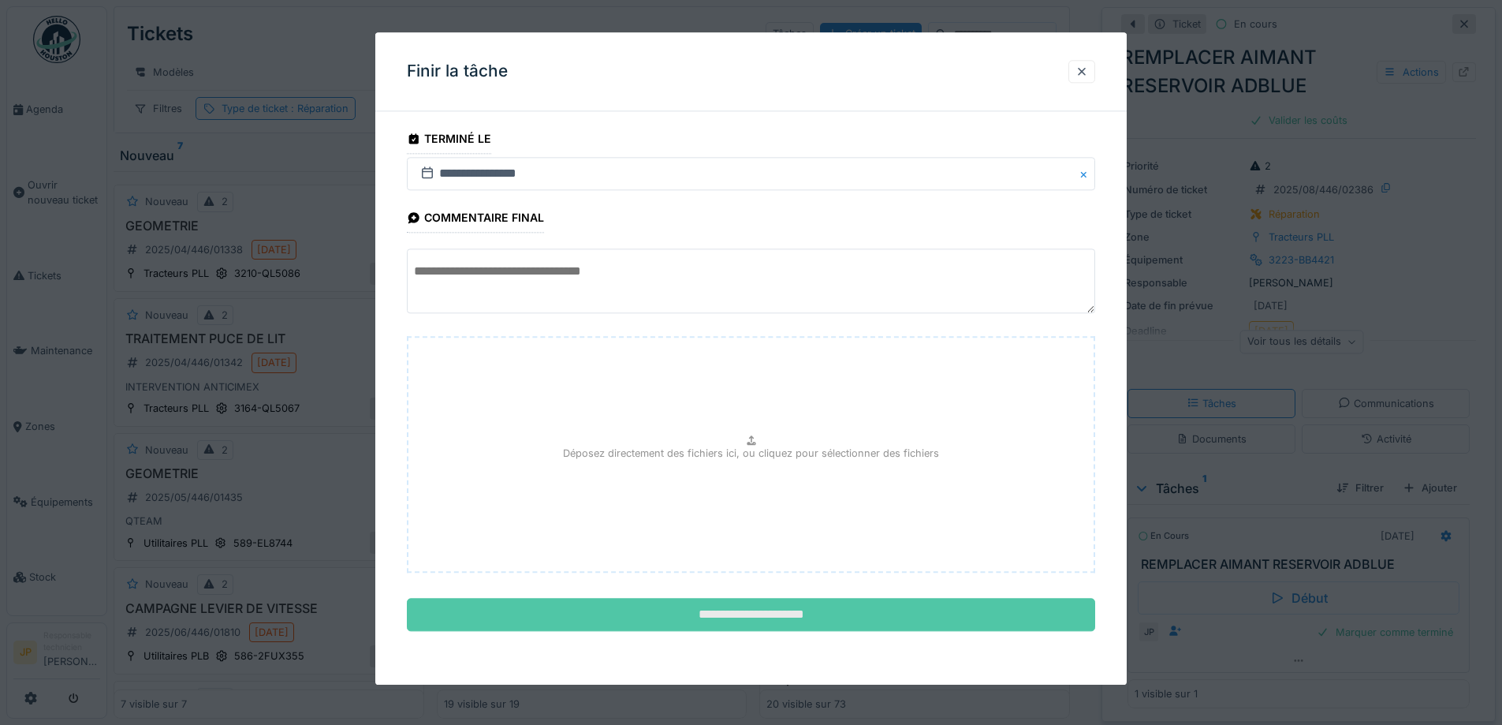
click at [761, 628] on input "**********" at bounding box center [751, 615] width 688 height 33
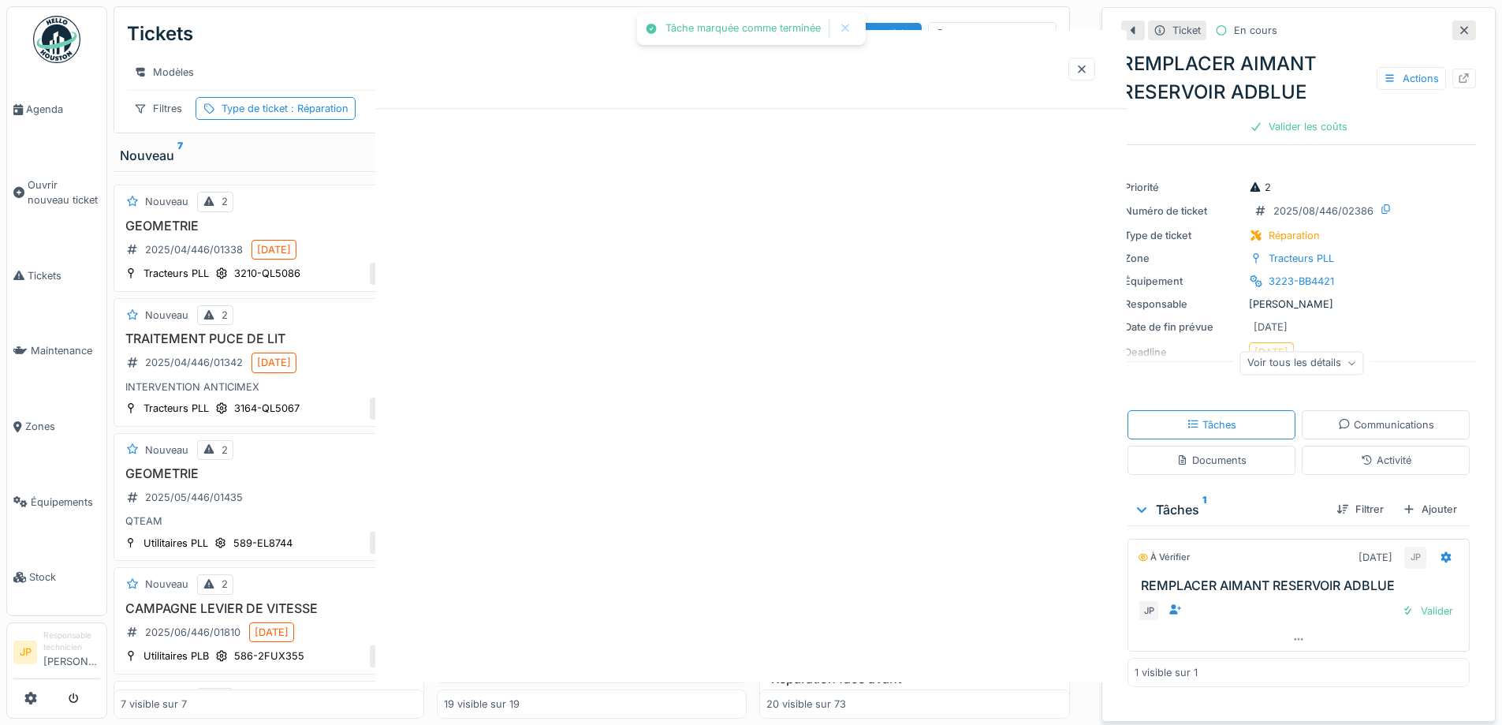
scroll to position [0, 0]
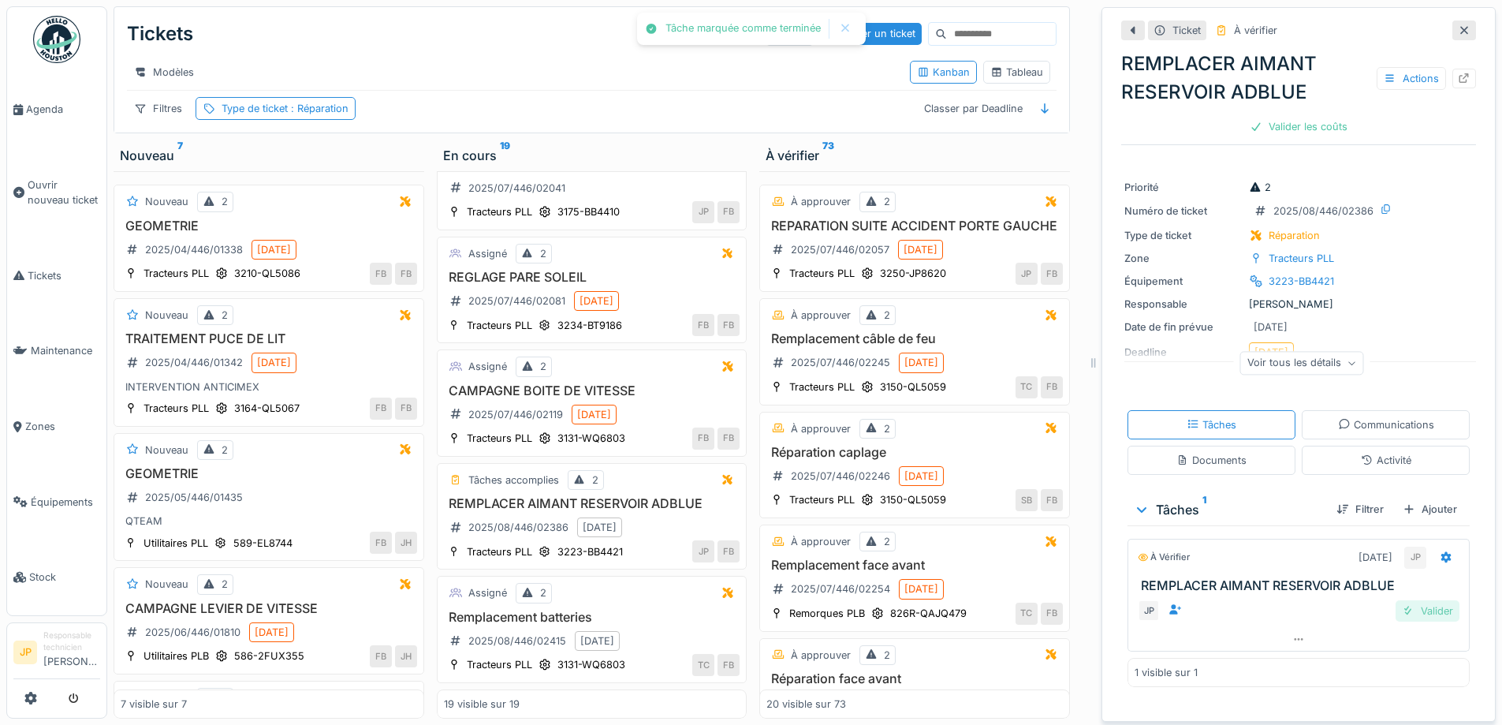
click at [1405, 606] on div "Valider" at bounding box center [1428, 610] width 64 height 21
click at [1271, 116] on div "Valider les coûts" at bounding box center [1299, 126] width 110 height 21
click at [1285, 116] on div "Envoyer pour approbation" at bounding box center [1299, 126] width 158 height 21
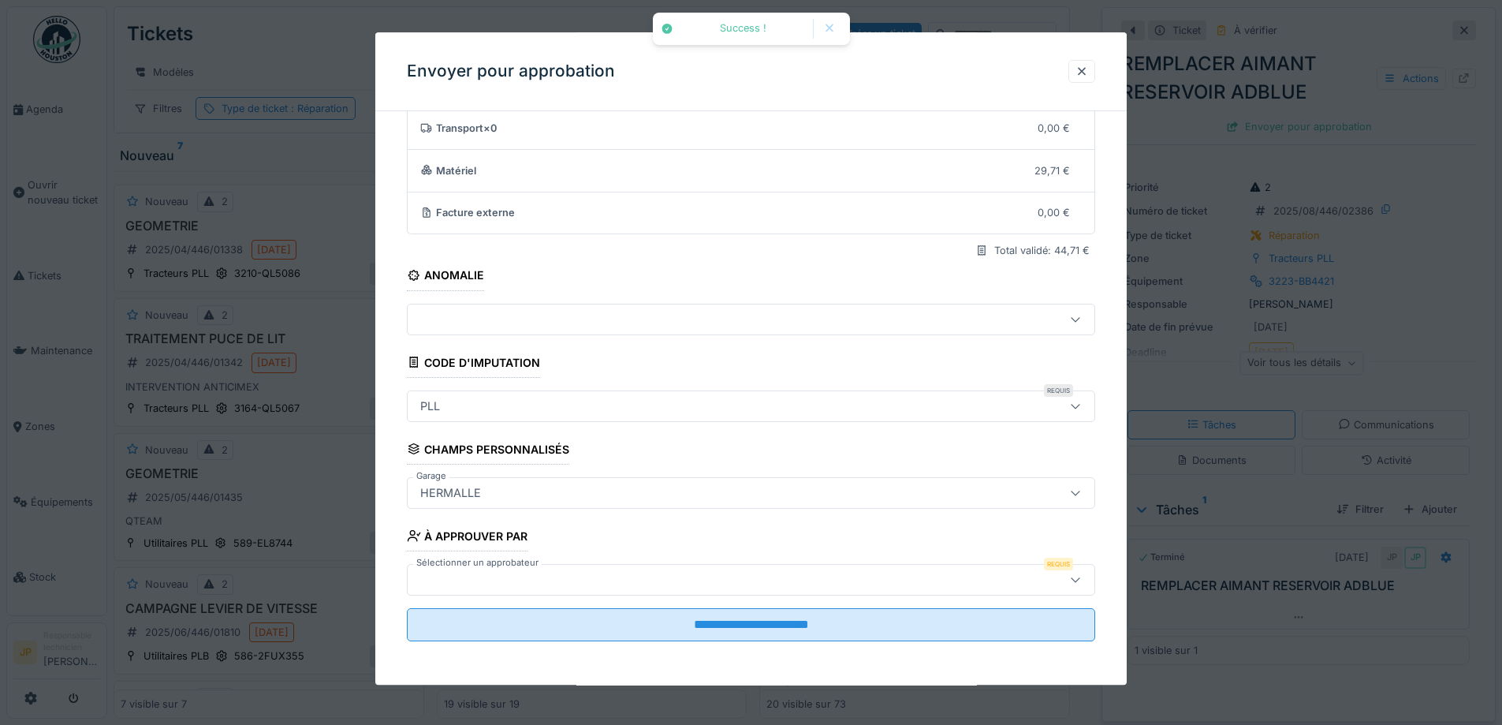
scroll to position [97, 0]
click at [487, 595] on div at bounding box center [751, 579] width 688 height 32
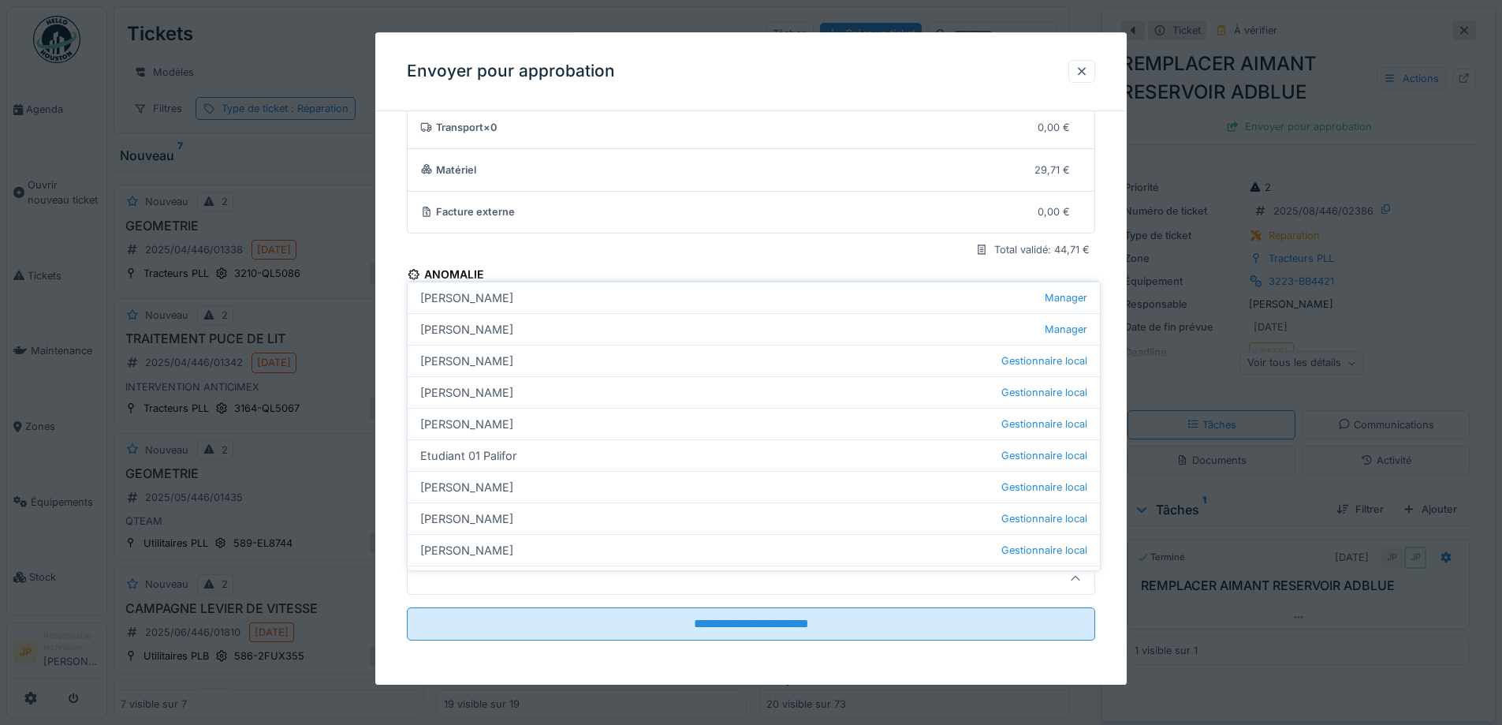
scroll to position [296, 0]
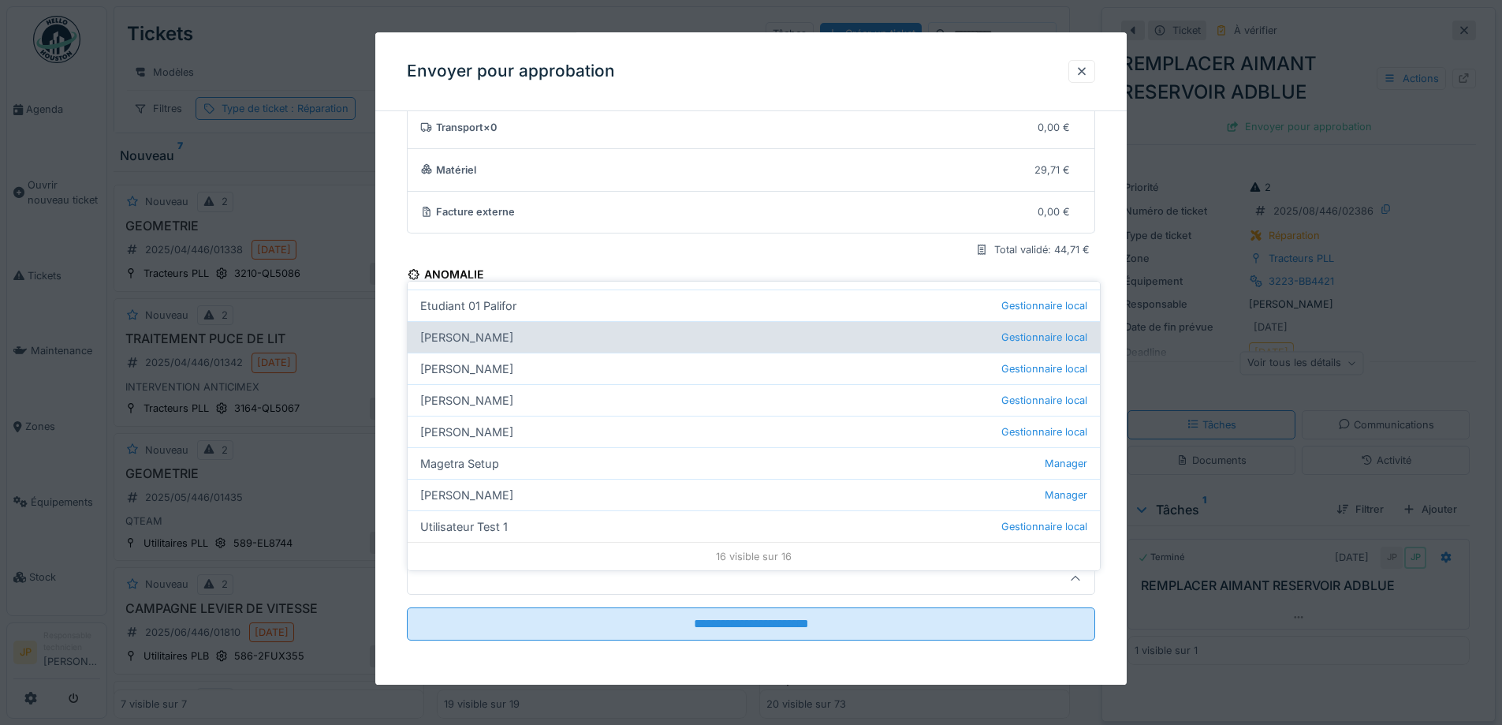
click at [499, 326] on div "Farid Benaissa Gestionnaire local" at bounding box center [754, 337] width 692 height 32
type input "*****"
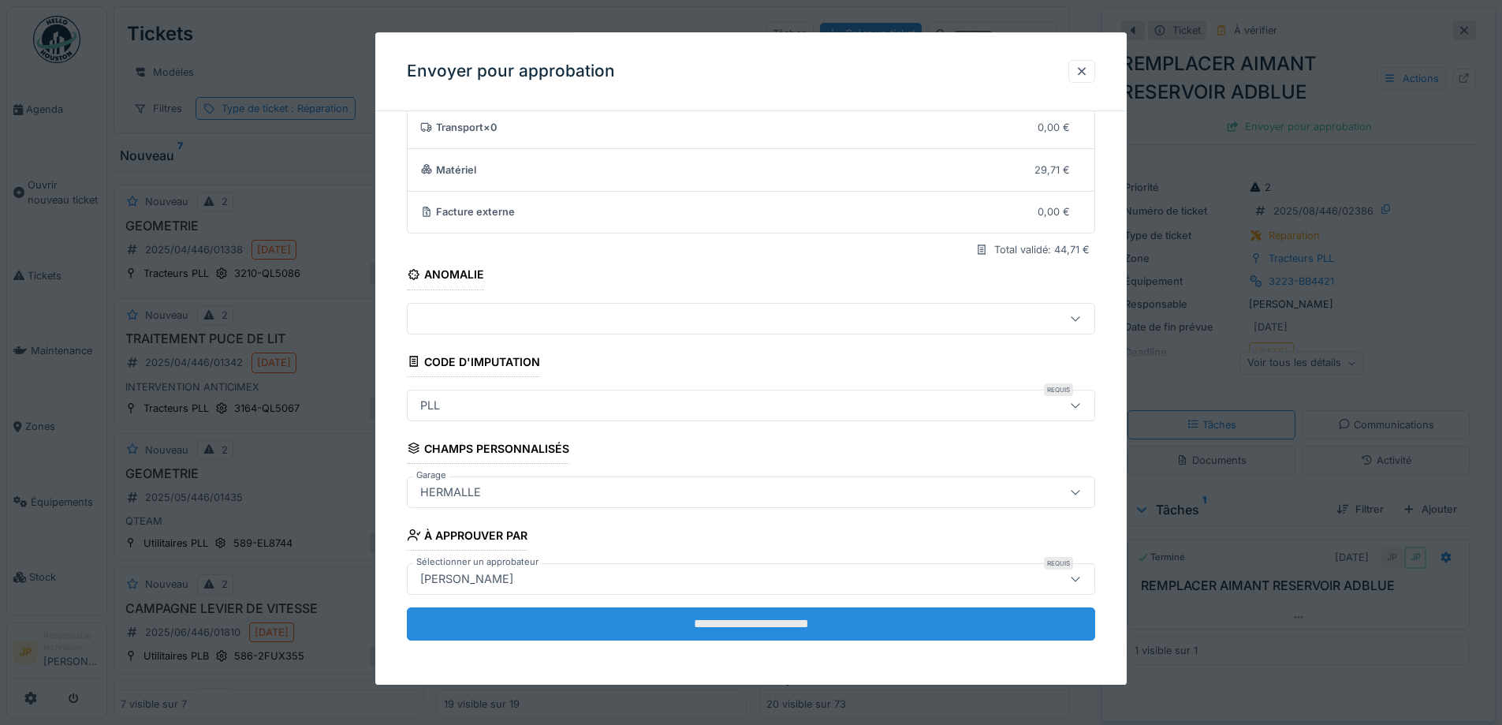
click at [734, 621] on input "**********" at bounding box center [751, 623] width 688 height 33
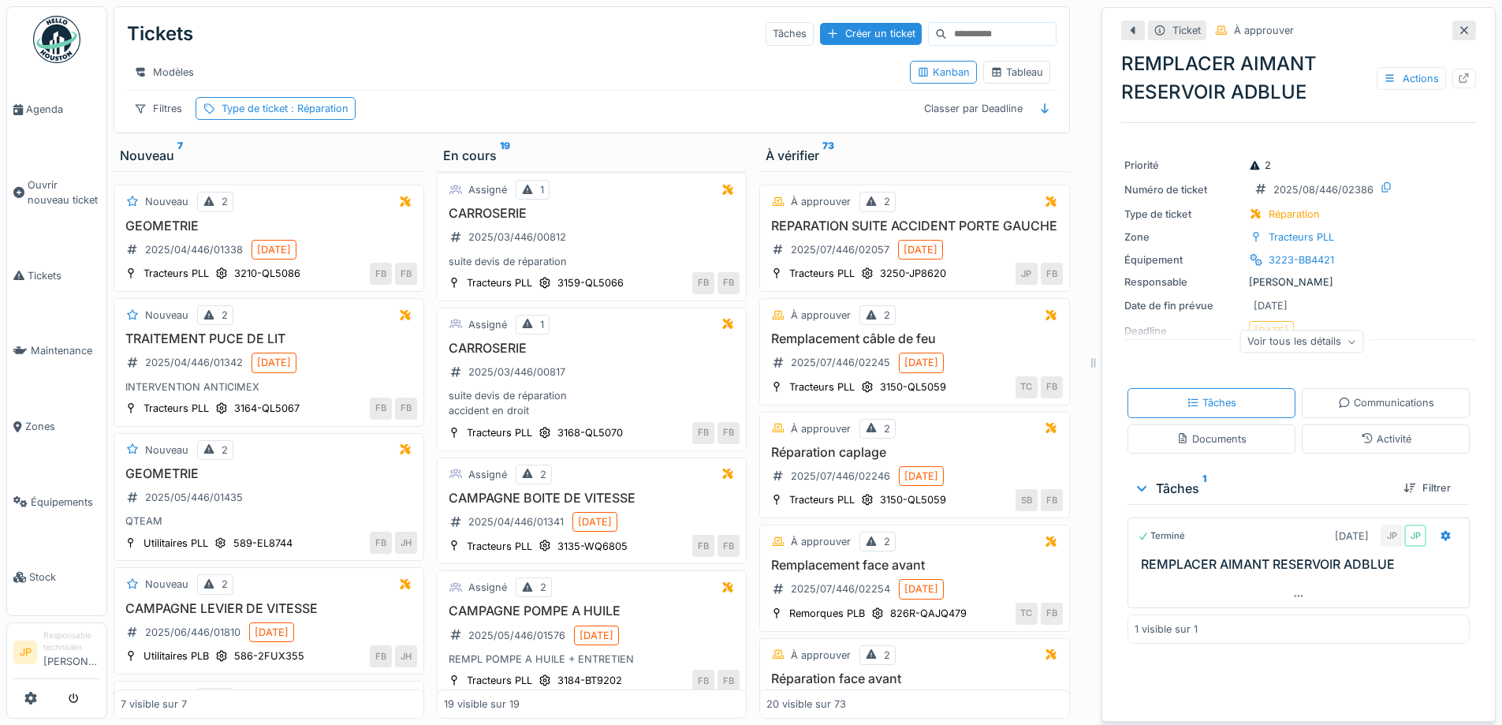
scroll to position [0, 0]
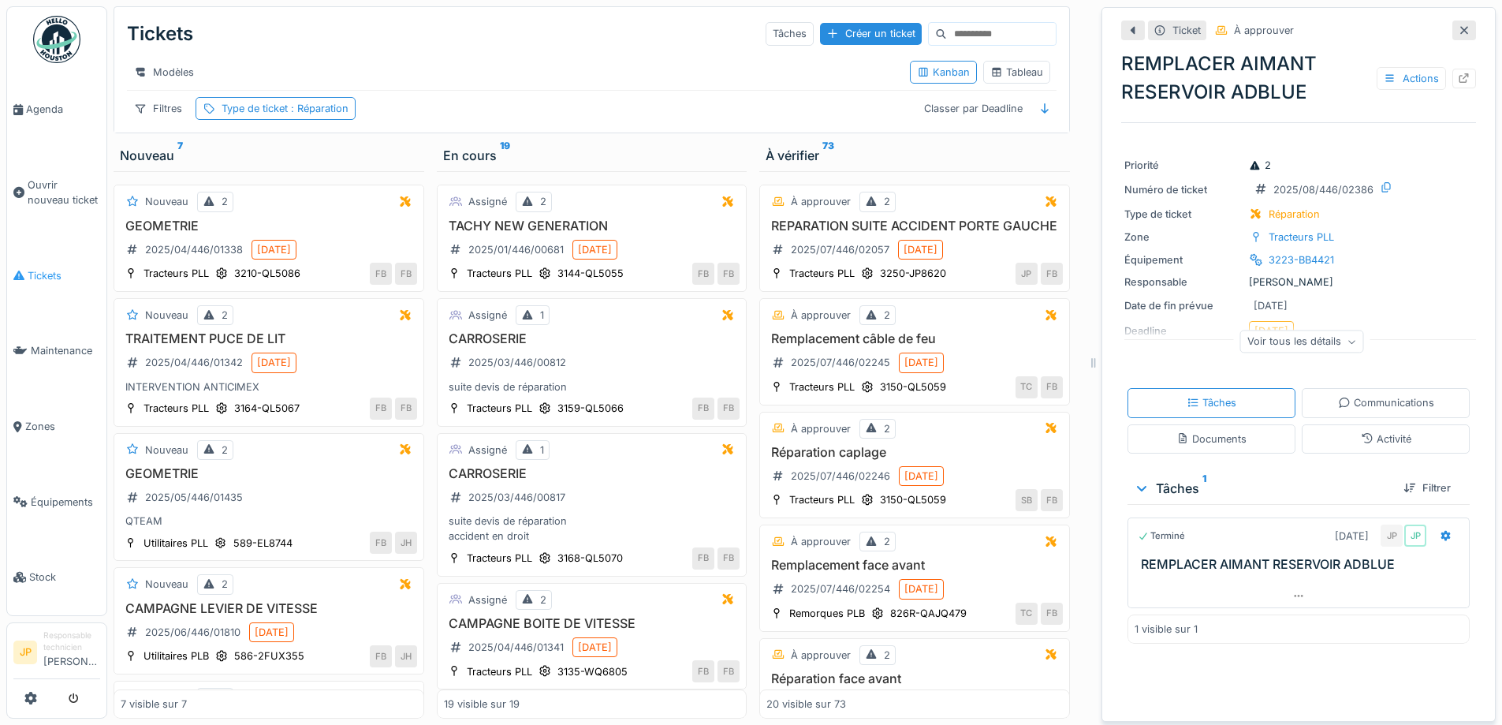
click at [36, 278] on span "Tickets" at bounding box center [64, 275] width 73 height 15
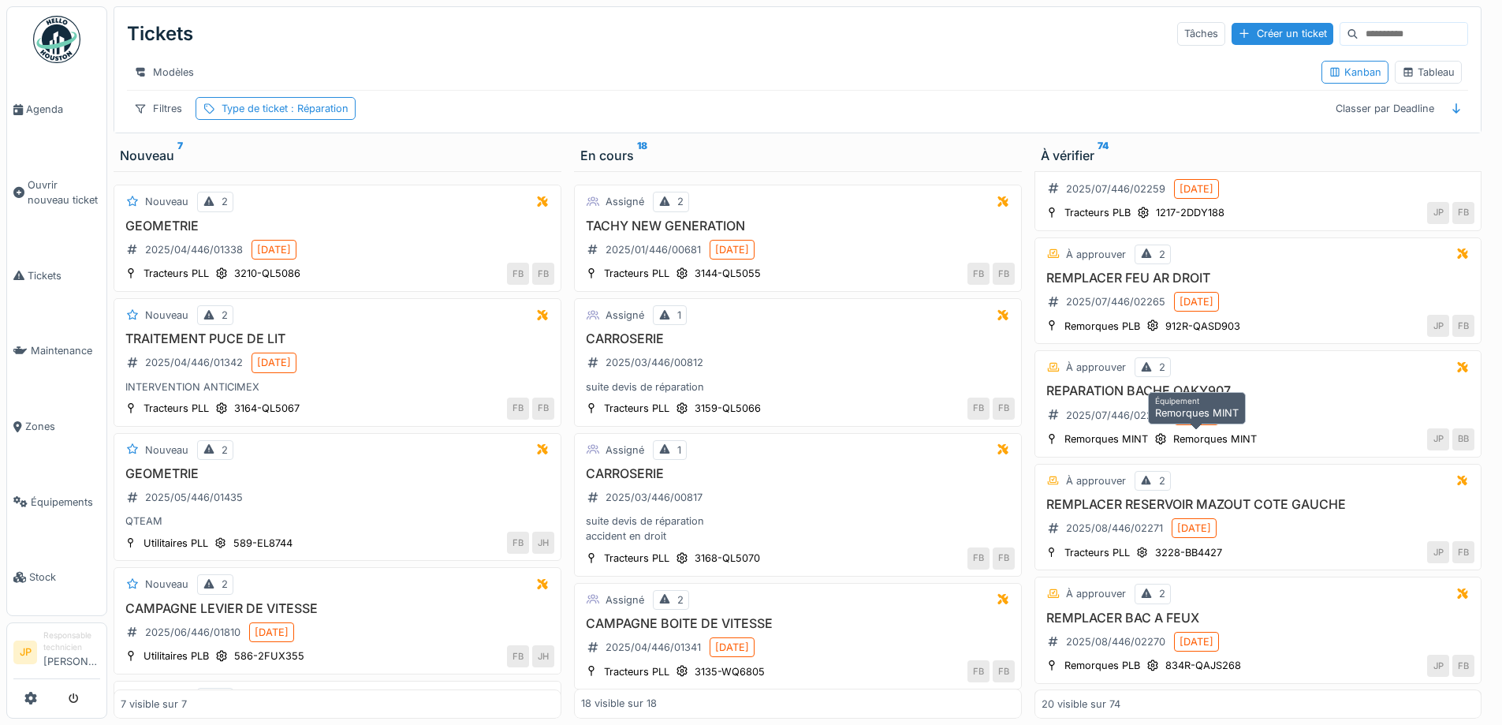
scroll to position [1795, 0]
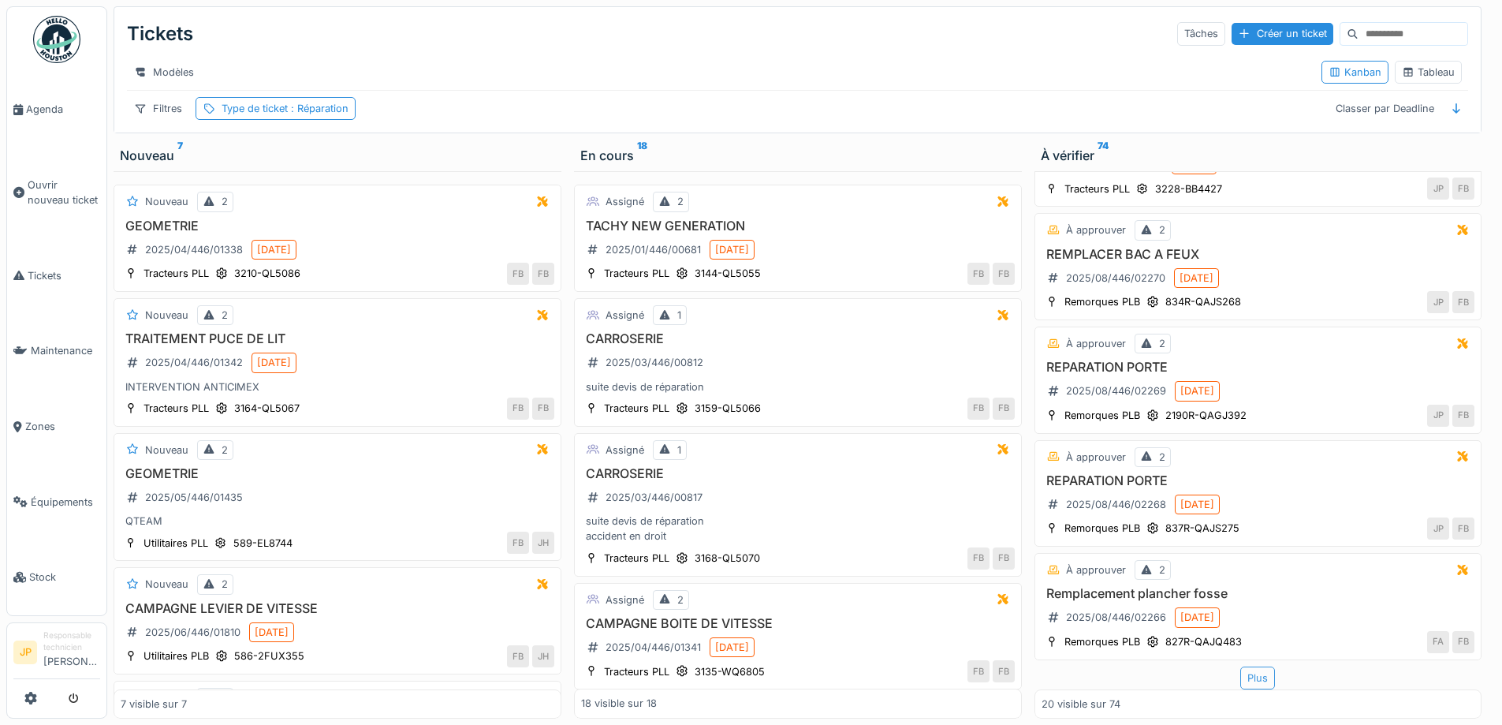
click at [1251, 680] on div "Plus" at bounding box center [1257, 677] width 35 height 23
click at [1240, 675] on div "Plus" at bounding box center [1257, 677] width 35 height 23
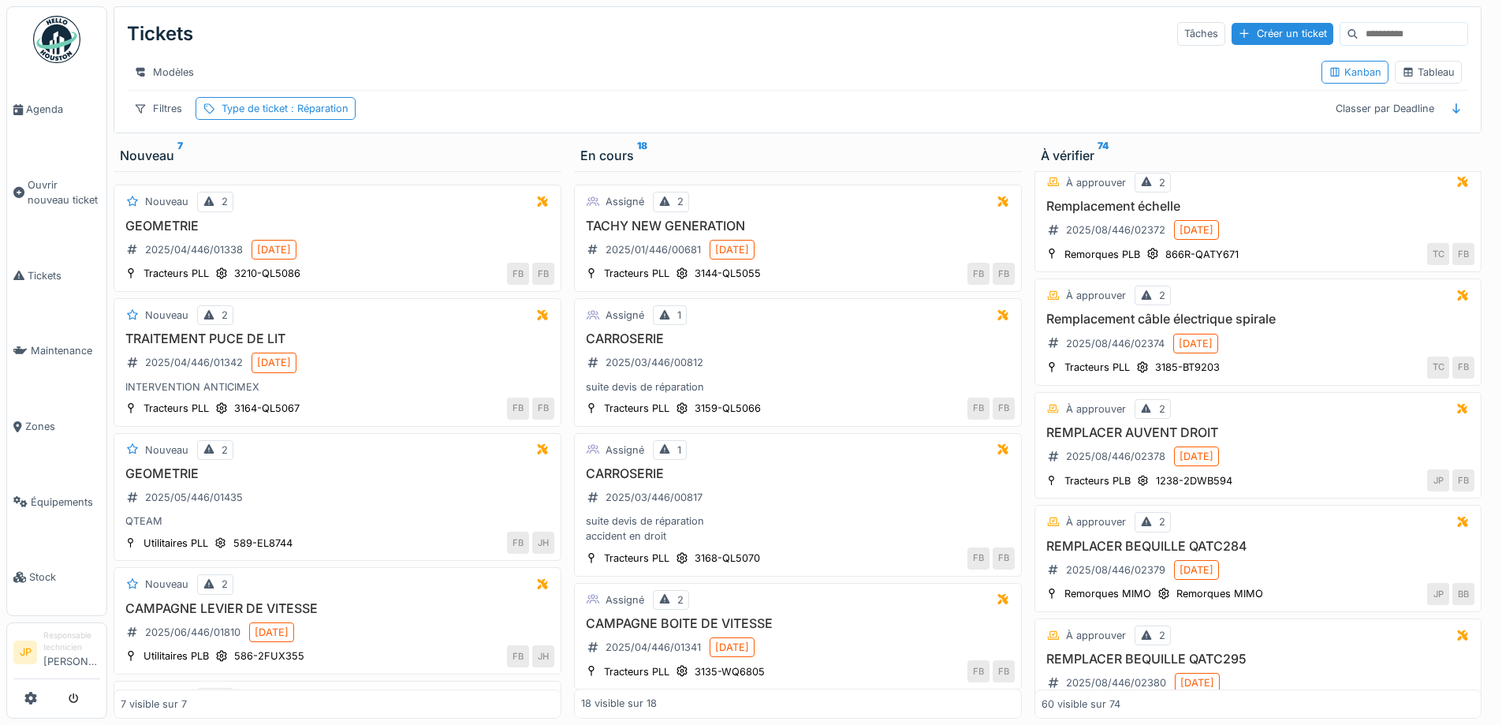
scroll to position [6366, 0]
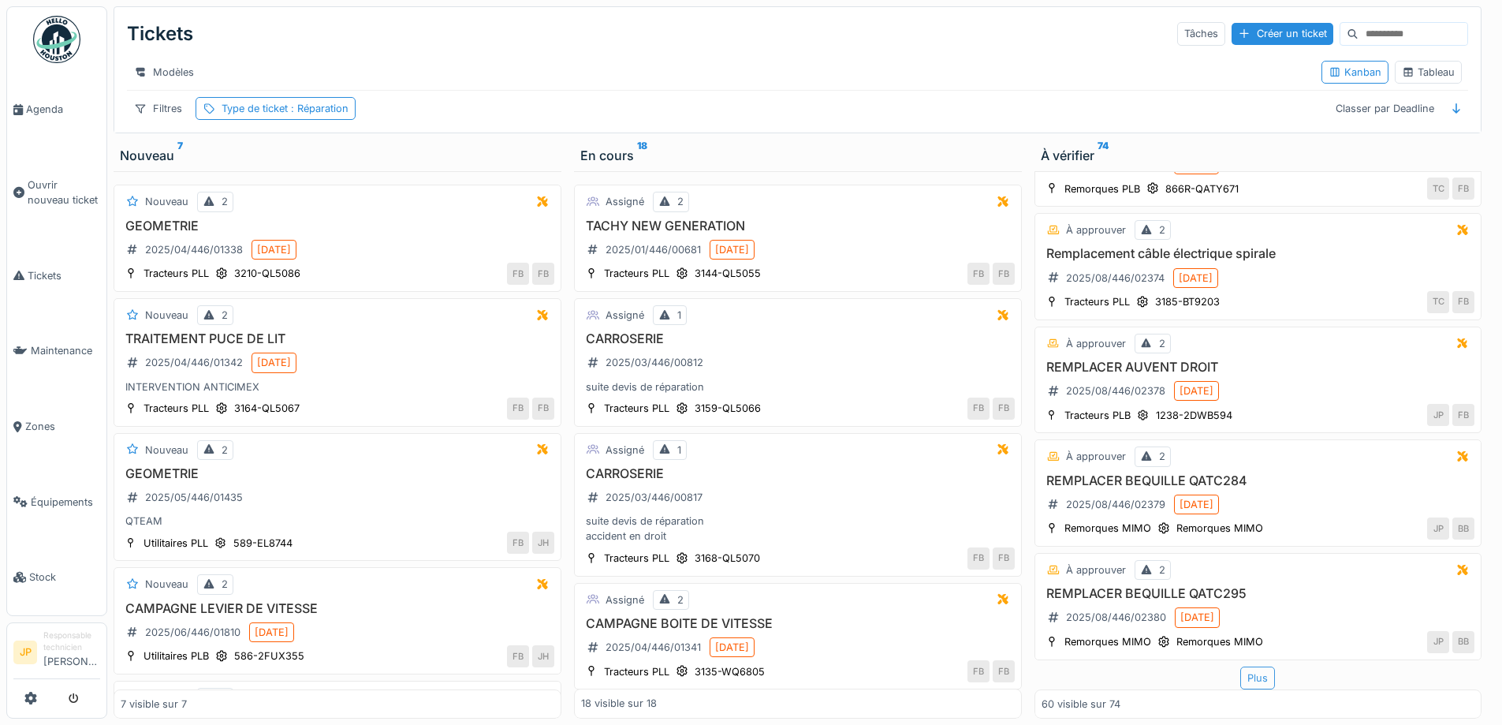
click at [1253, 681] on div "Plus" at bounding box center [1257, 677] width 35 height 23
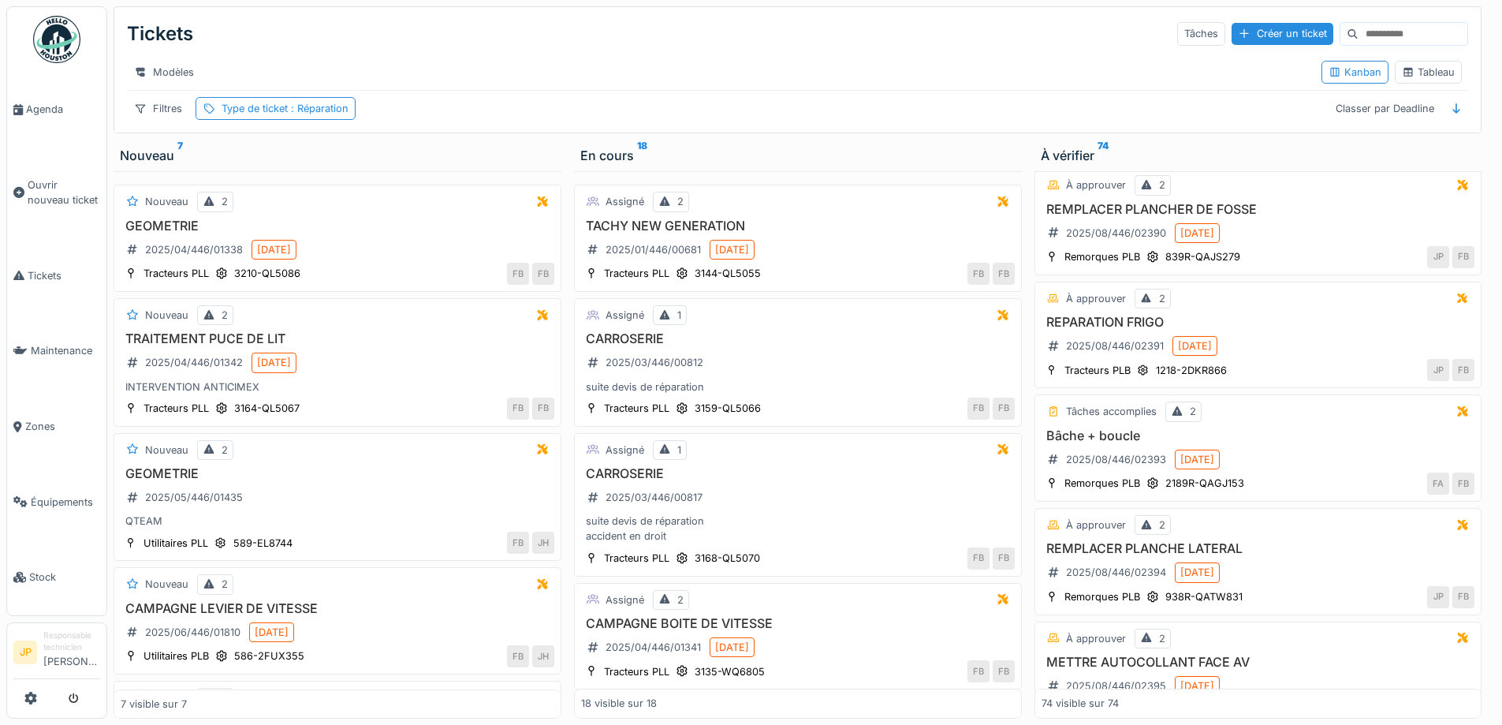
scroll to position [7392, 0]
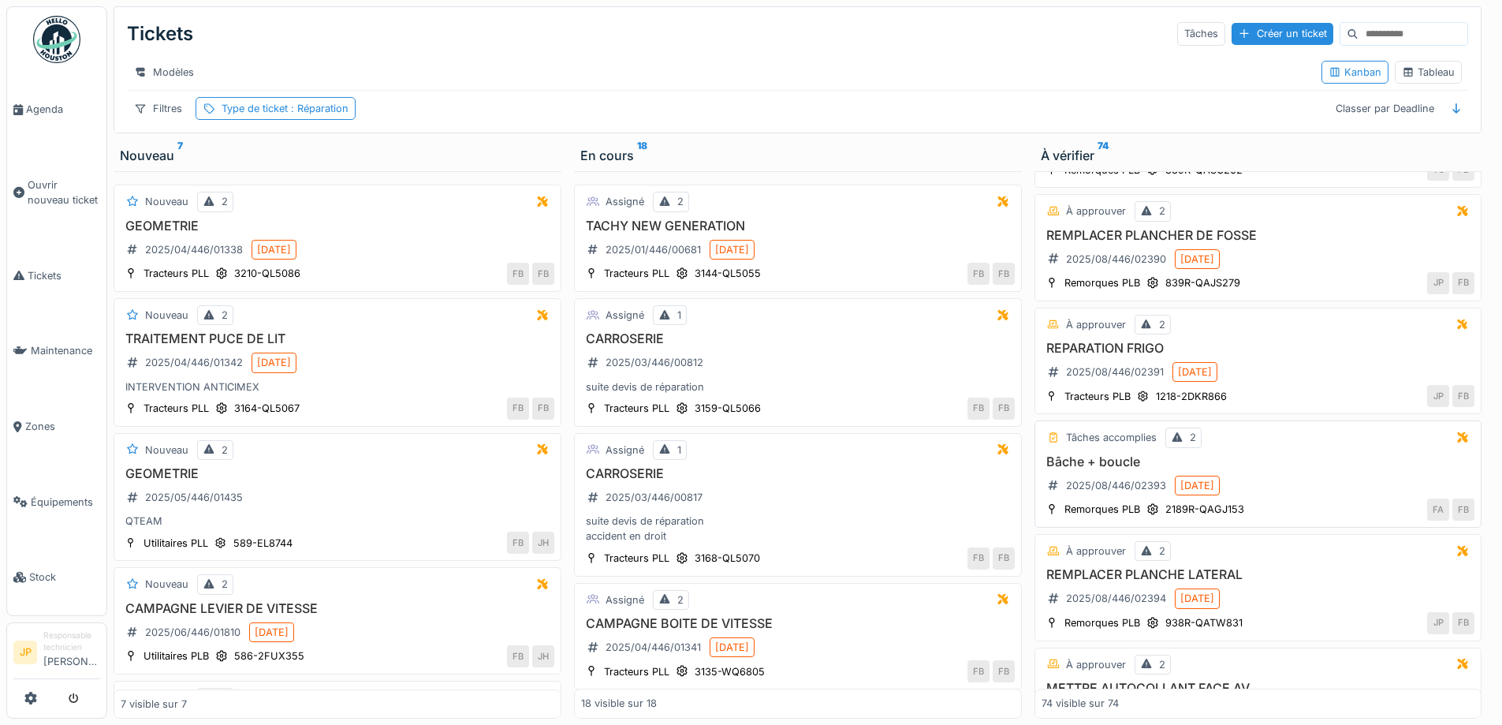
click at [1092, 469] on h3 "Bâche + boucle" at bounding box center [1259, 461] width 434 height 15
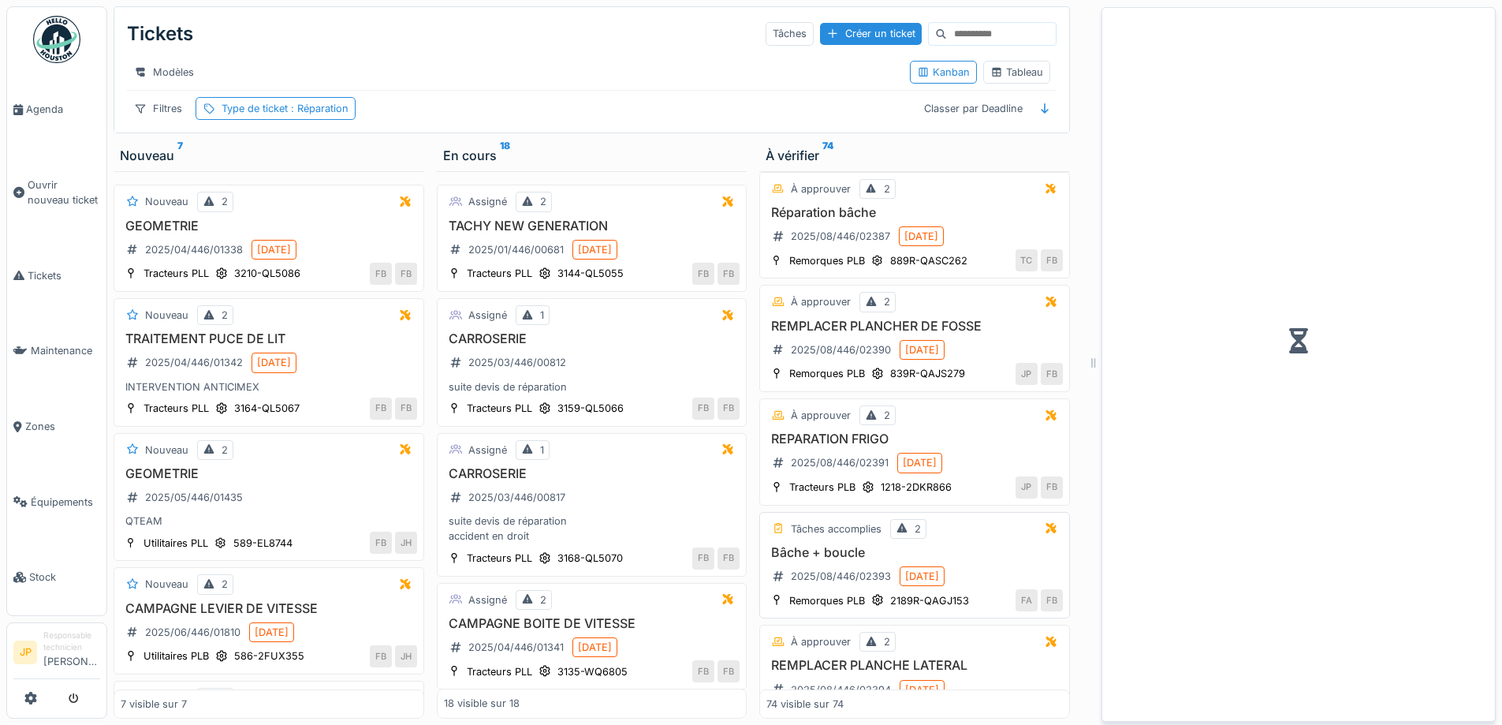
scroll to position [7513, 0]
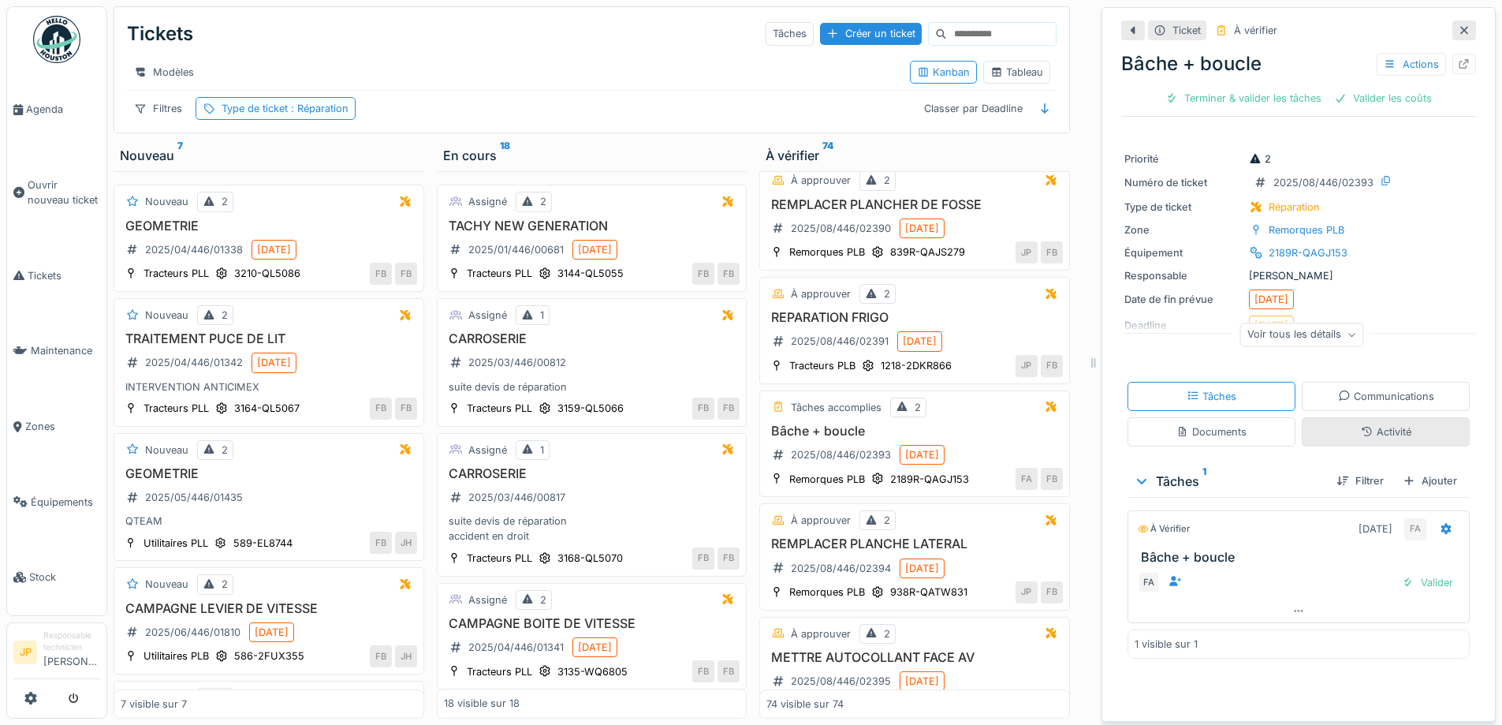
click at [1361, 426] on div "Activité" at bounding box center [1386, 431] width 50 height 15
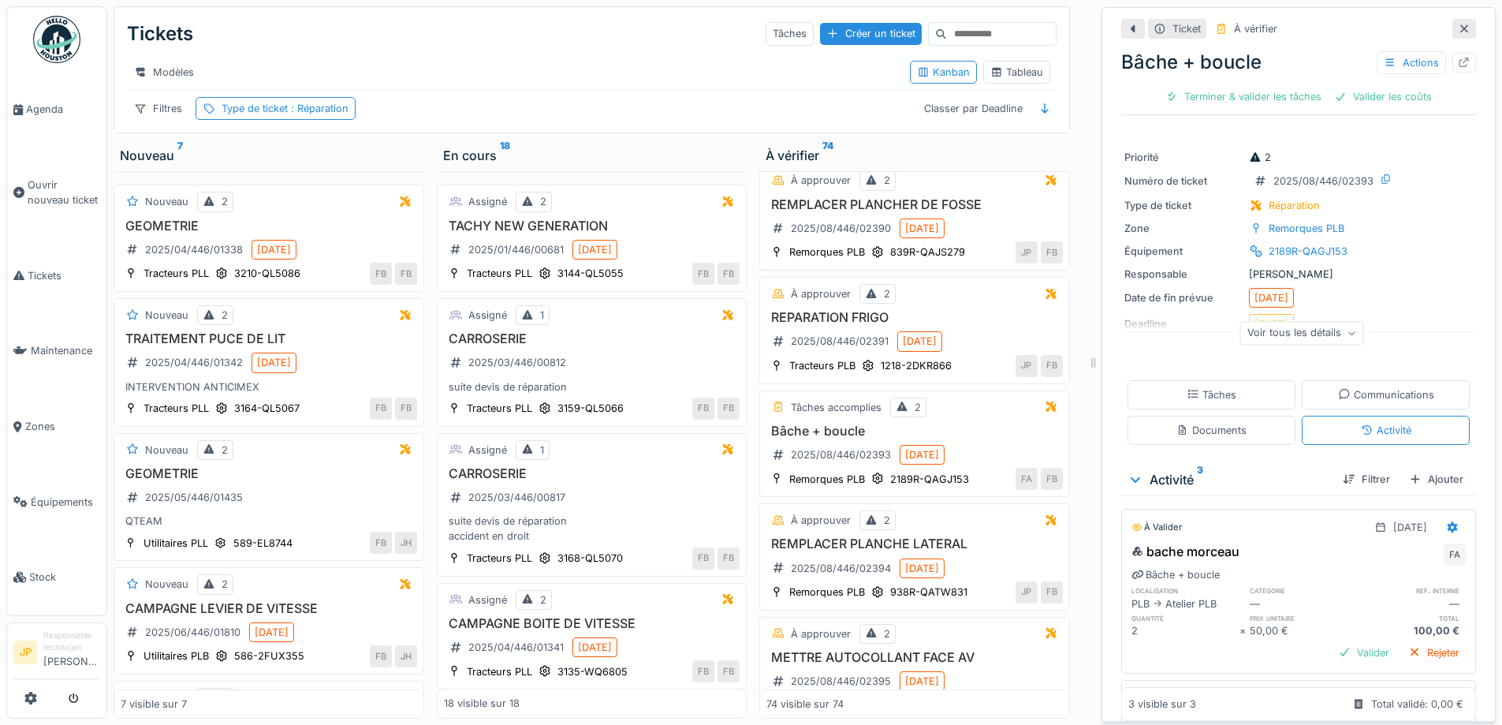
scroll to position [0, 0]
click at [1200, 392] on div "Tâches" at bounding box center [1212, 396] width 50 height 15
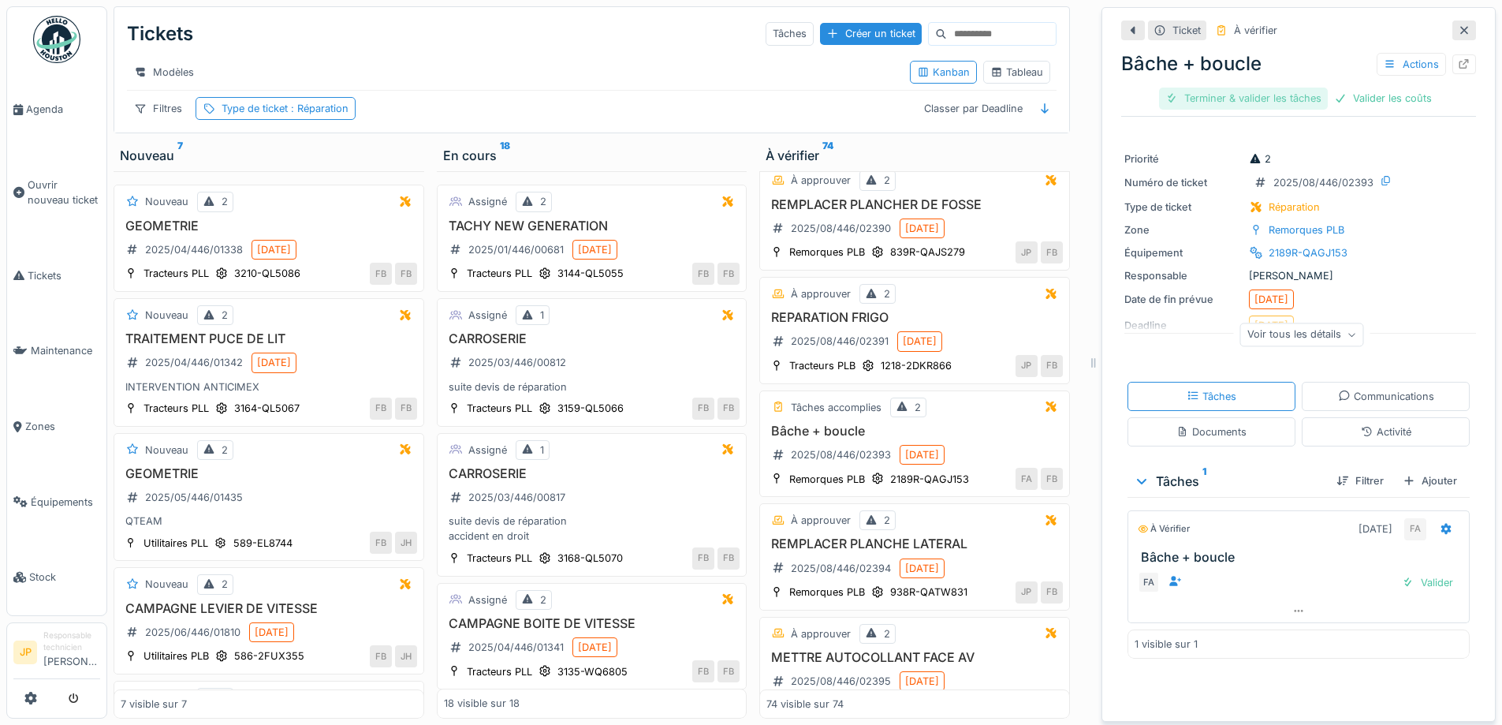
click at [1232, 91] on div "Terminer & valider les tâches" at bounding box center [1243, 98] width 169 height 21
click at [1270, 88] on div "Valider les coûts" at bounding box center [1299, 98] width 110 height 21
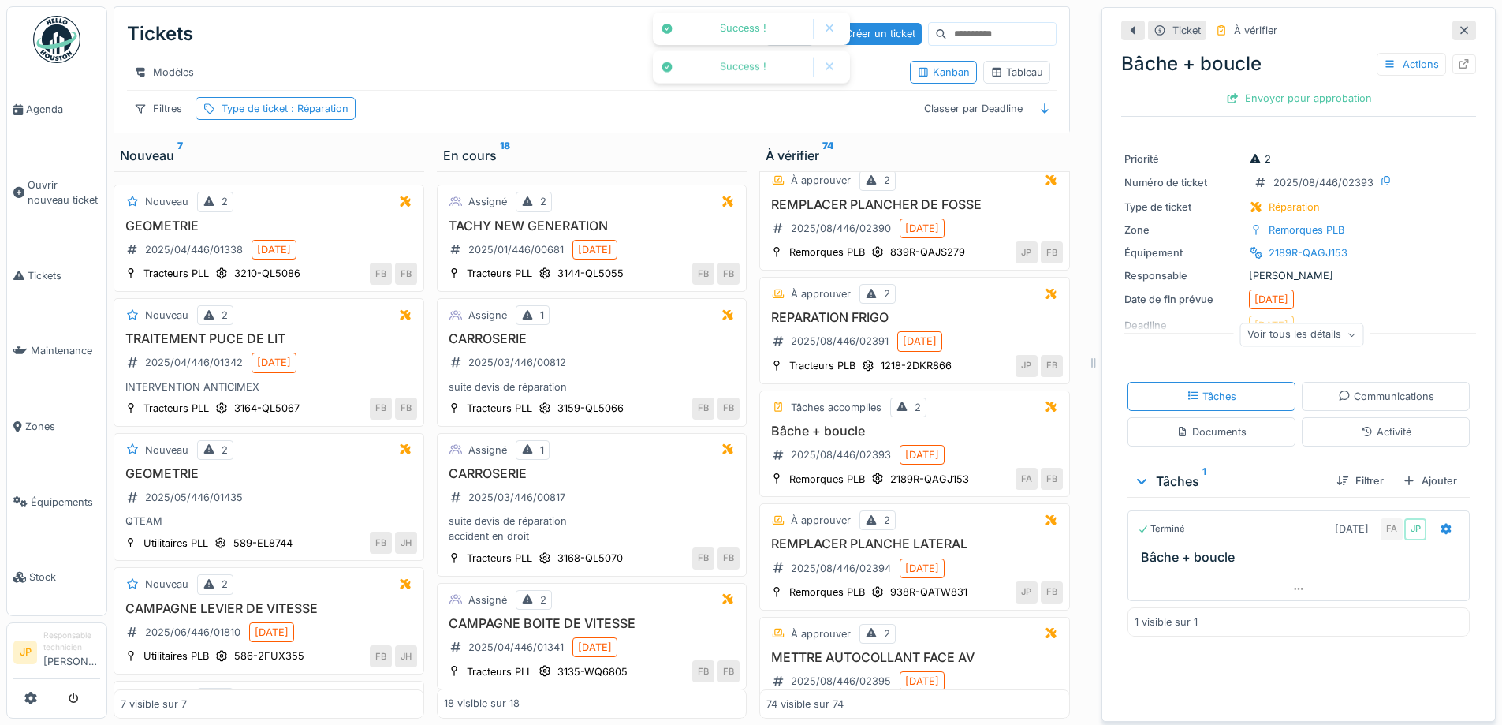
click at [1282, 88] on div "Envoyer pour approbation" at bounding box center [1299, 98] width 158 height 21
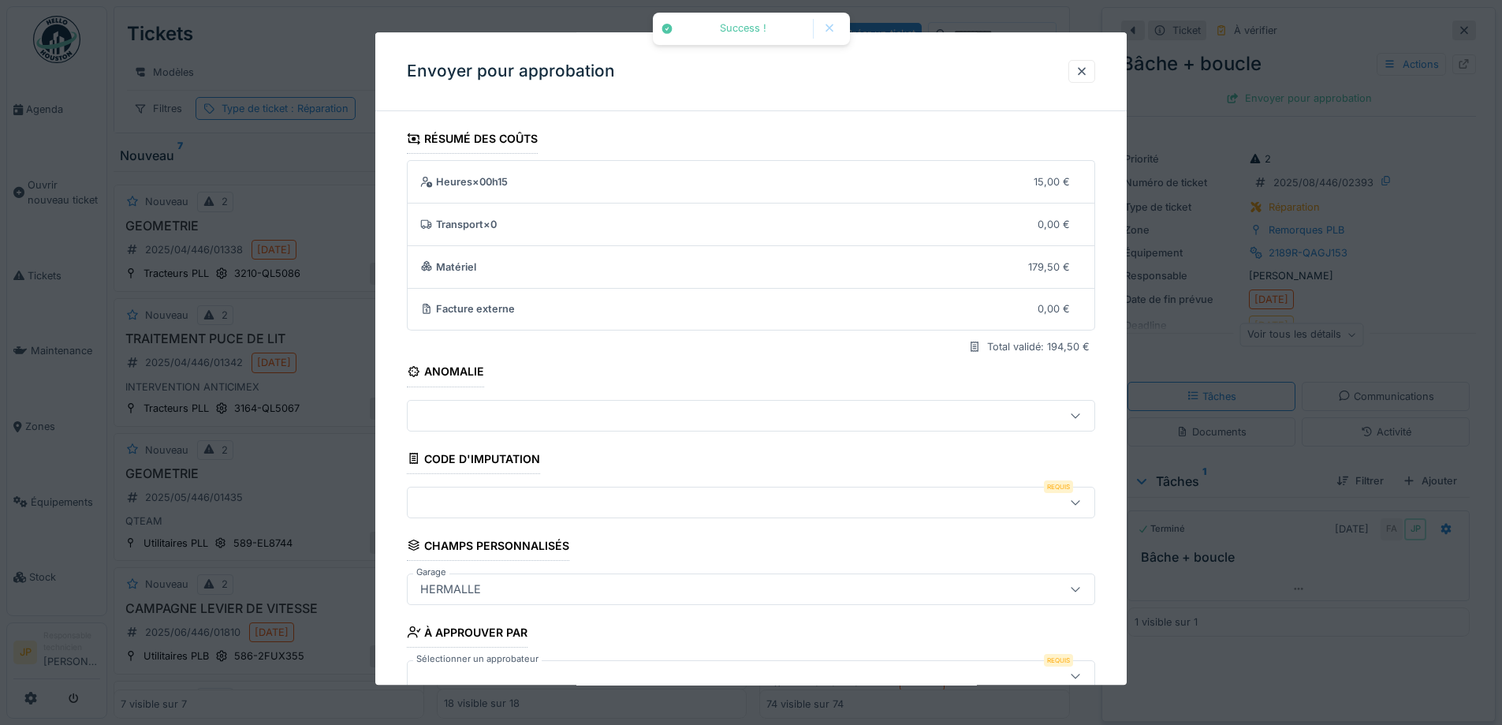
click at [541, 502] on div at bounding box center [711, 502] width 594 height 17
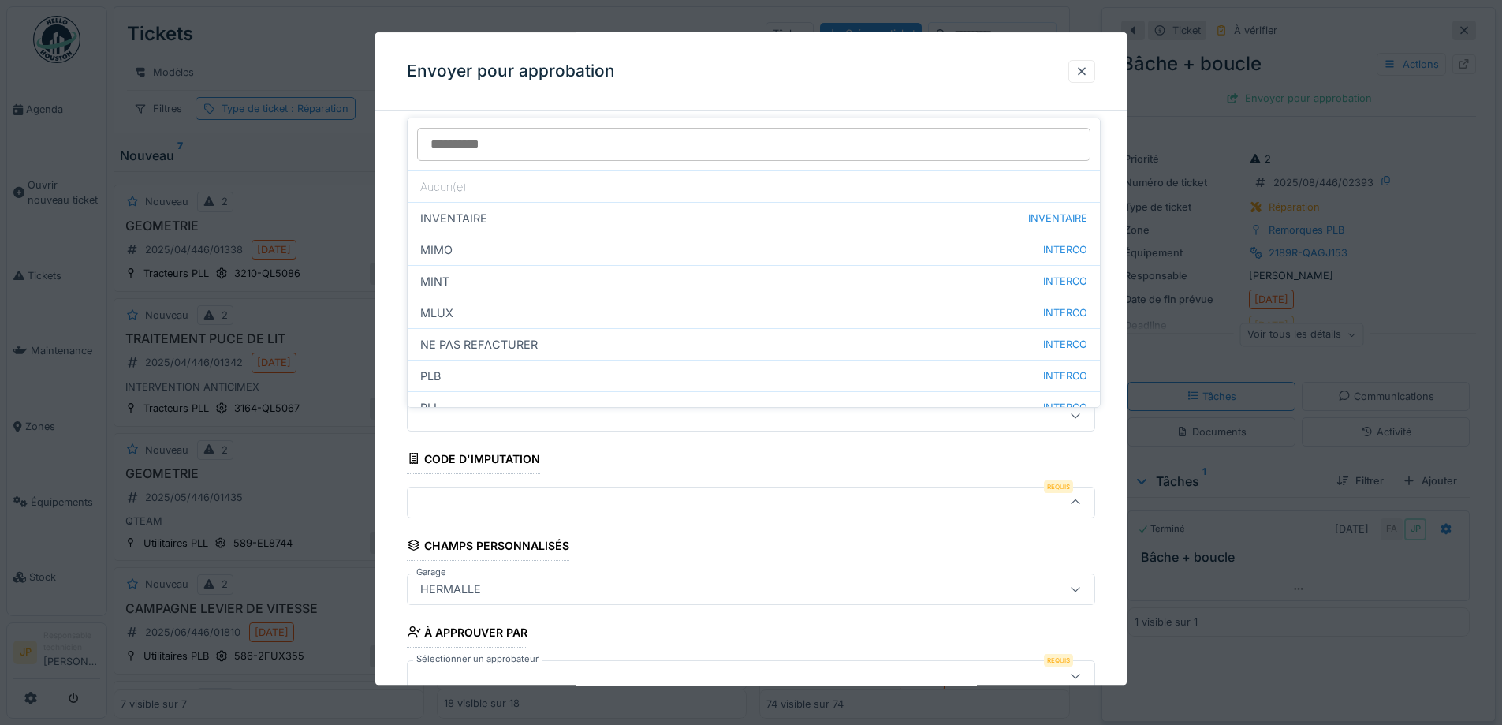
scroll to position [97, 0]
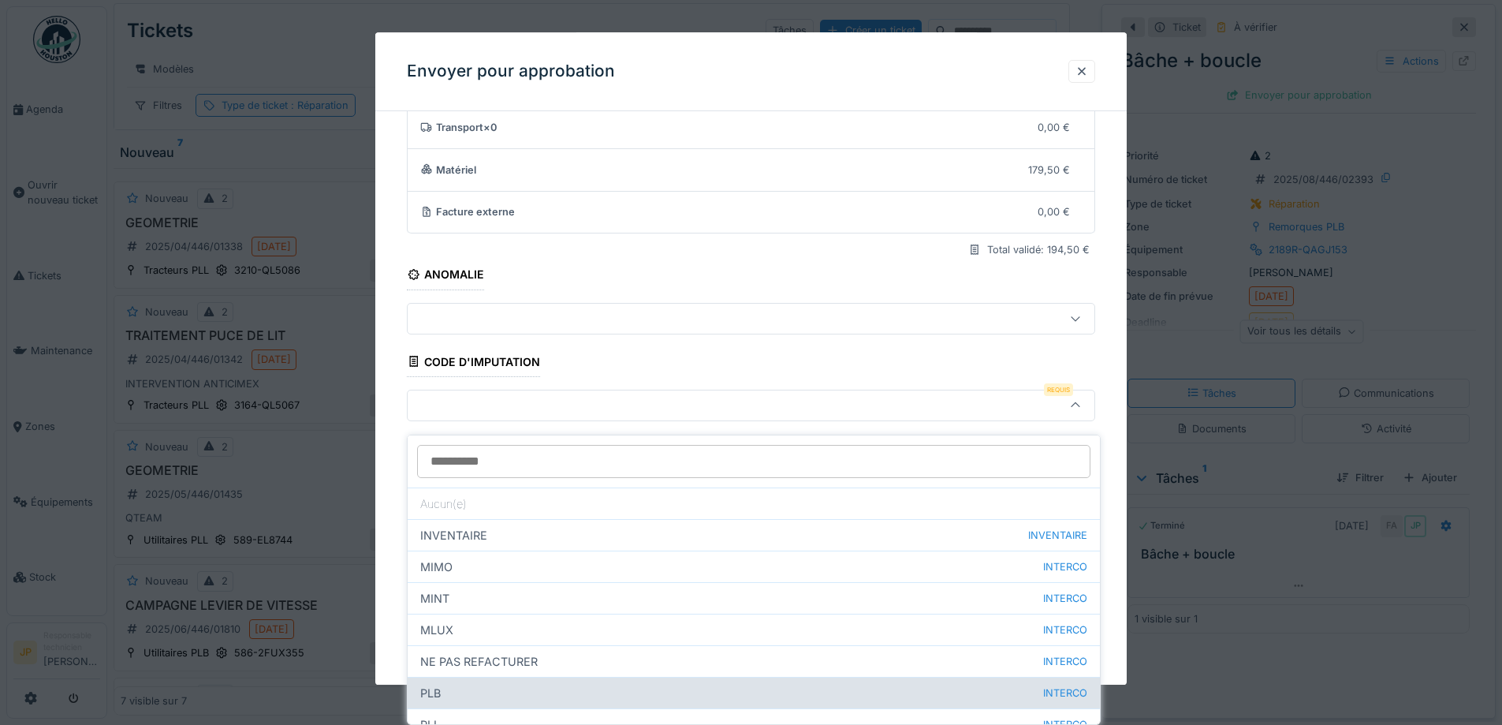
click at [484, 681] on div "PLB INTERCO" at bounding box center [754, 693] width 692 height 32
type input "***"
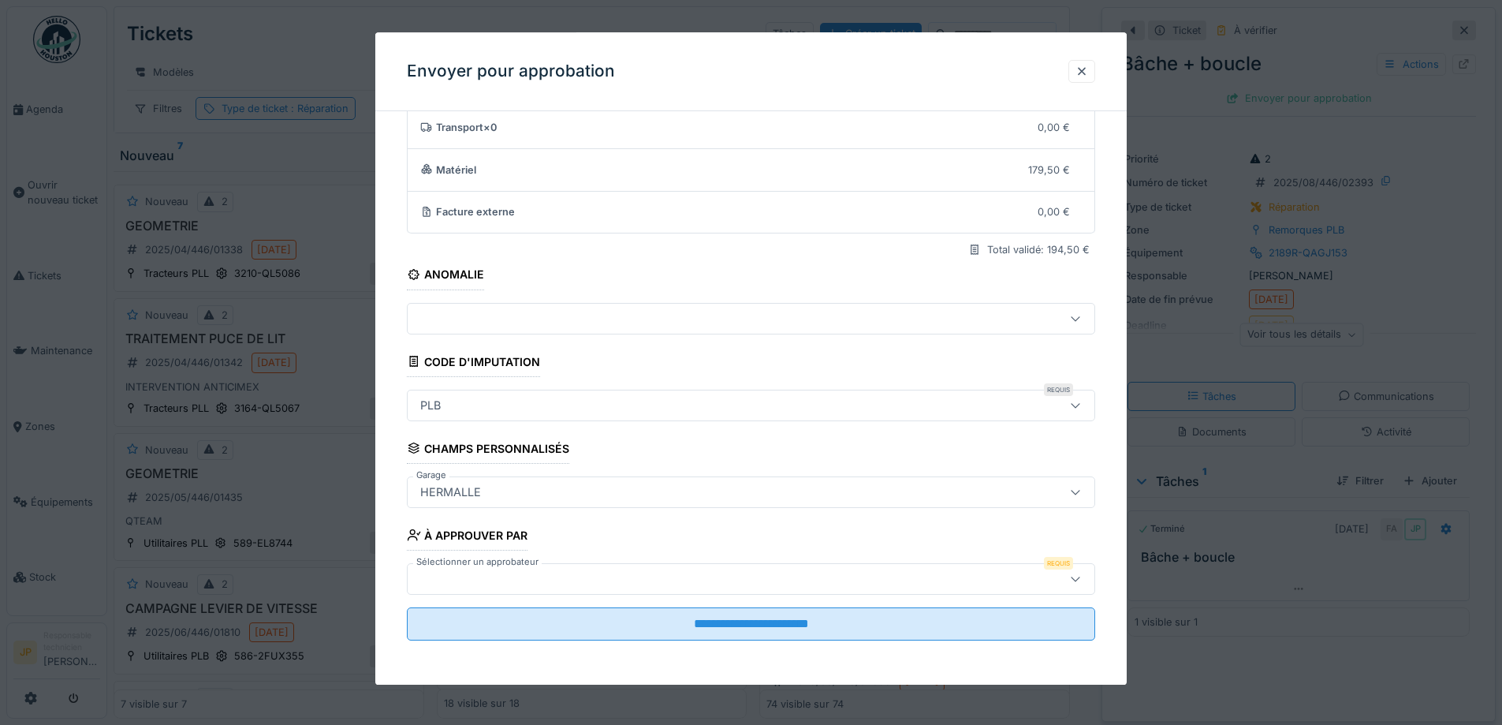
click at [562, 595] on fieldset "**********" at bounding box center [751, 340] width 688 height 626
click at [576, 584] on div at bounding box center [711, 578] width 594 height 17
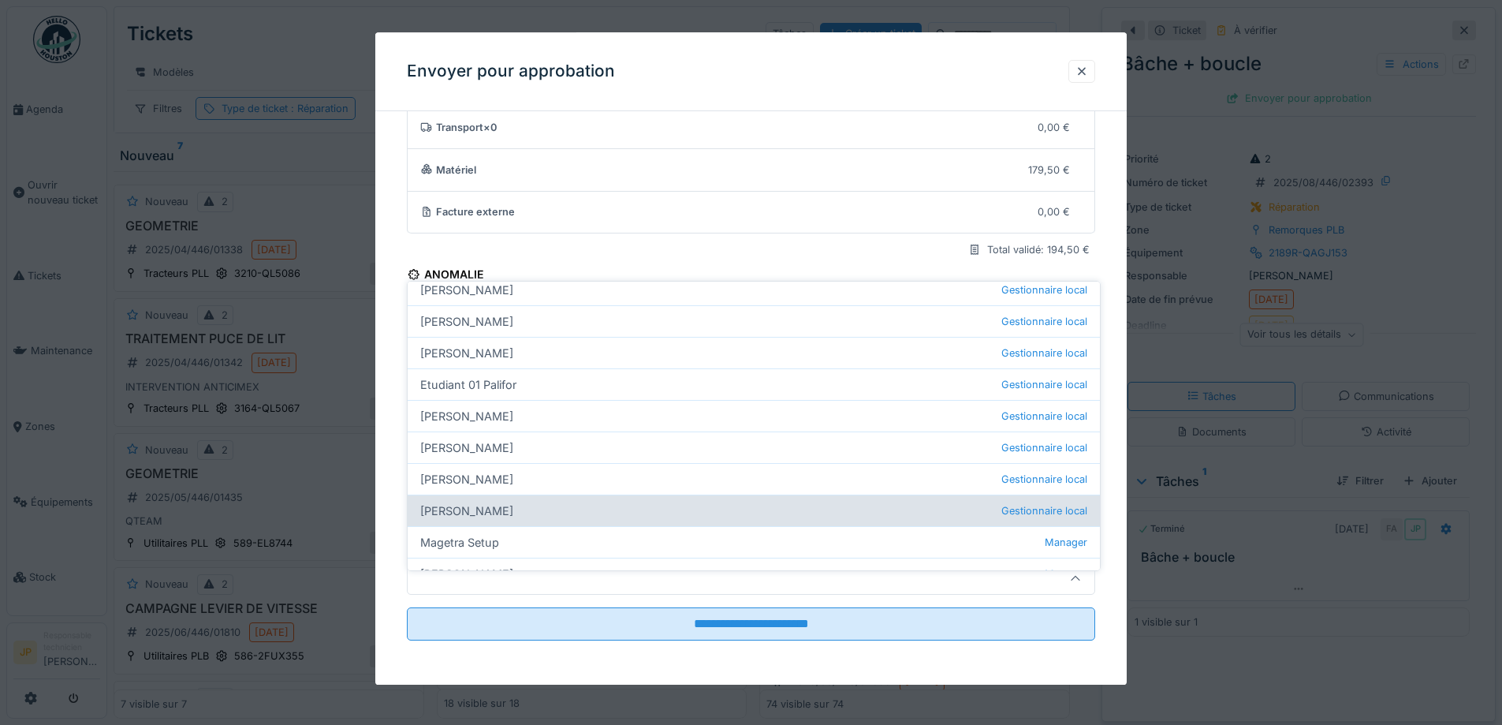
scroll to position [237, 0]
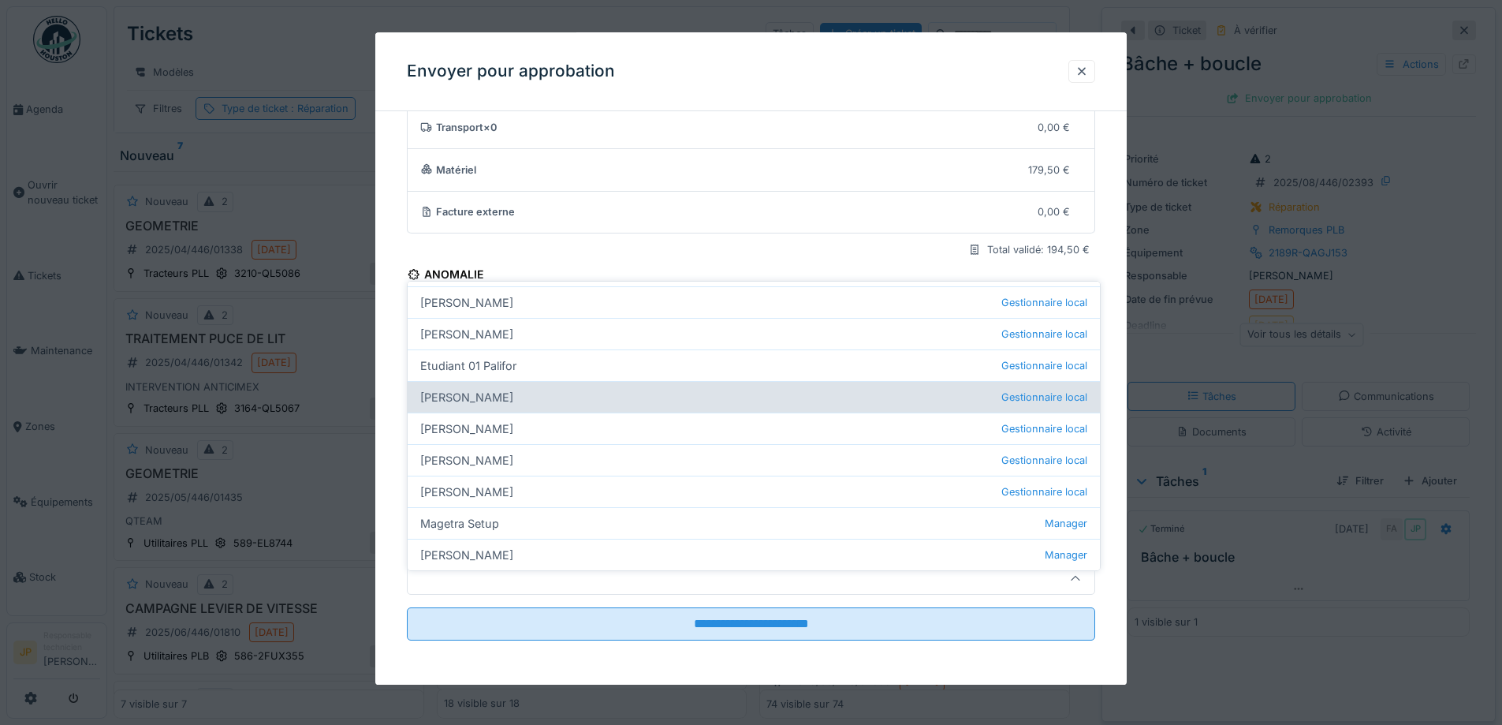
click at [523, 387] on div "Farid Benaissa Gestionnaire local" at bounding box center [754, 397] width 692 height 32
type input "*****"
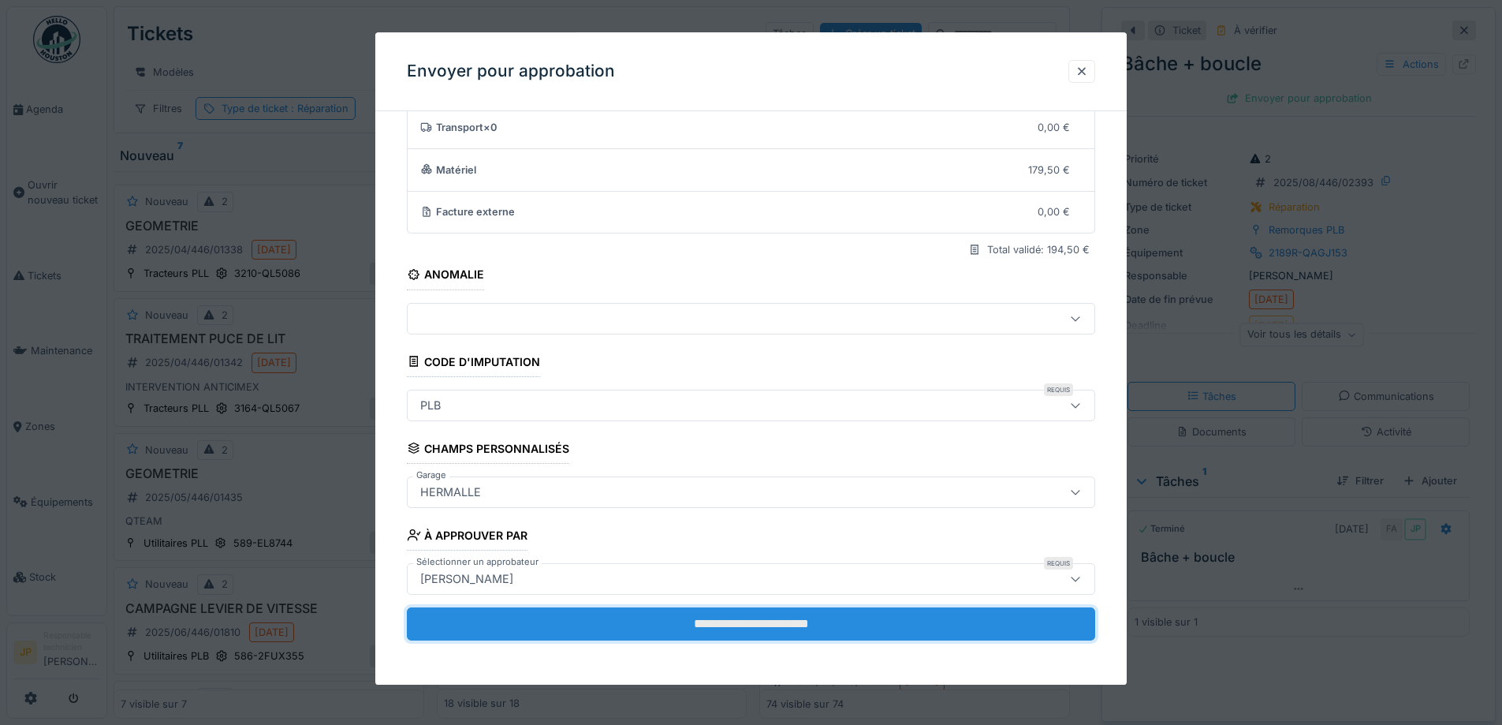
click at [731, 628] on input "**********" at bounding box center [751, 623] width 688 height 33
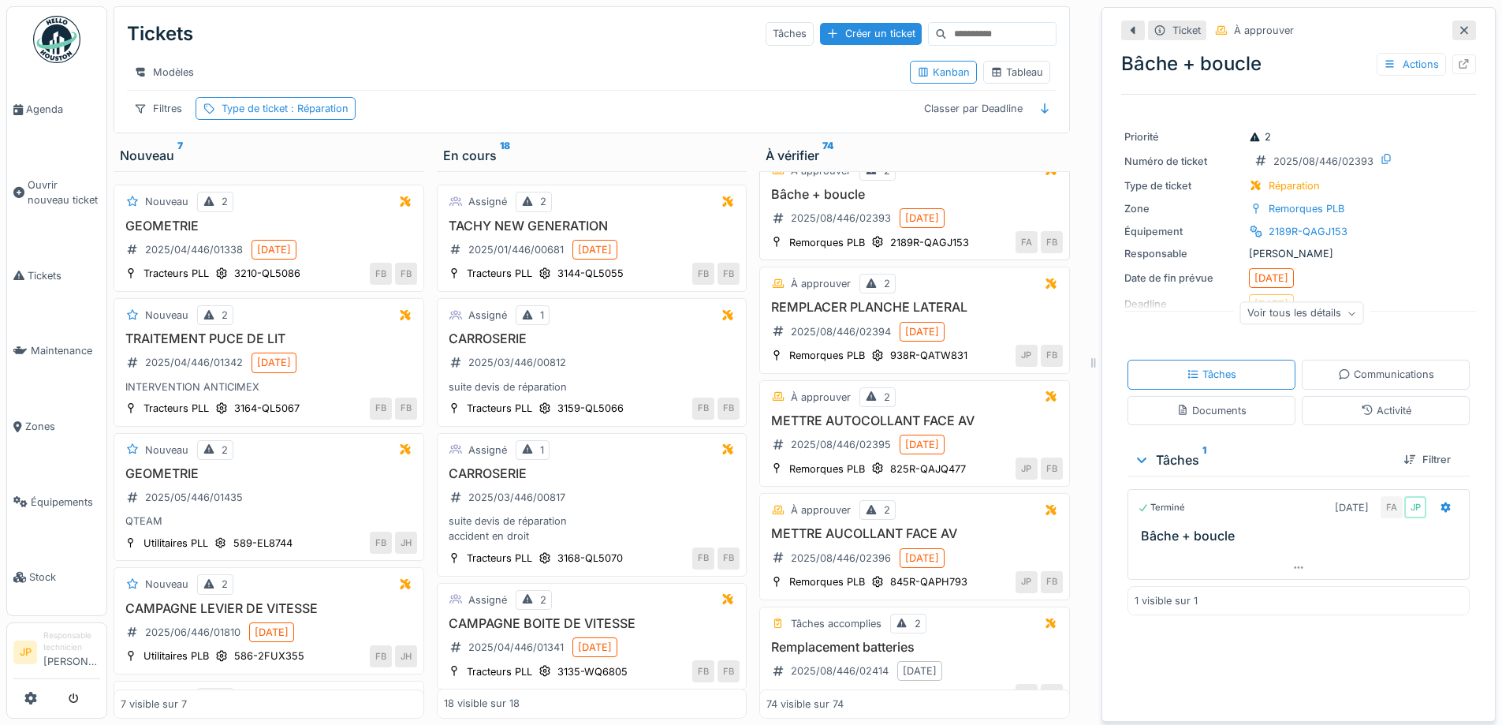
scroll to position [7908, 0]
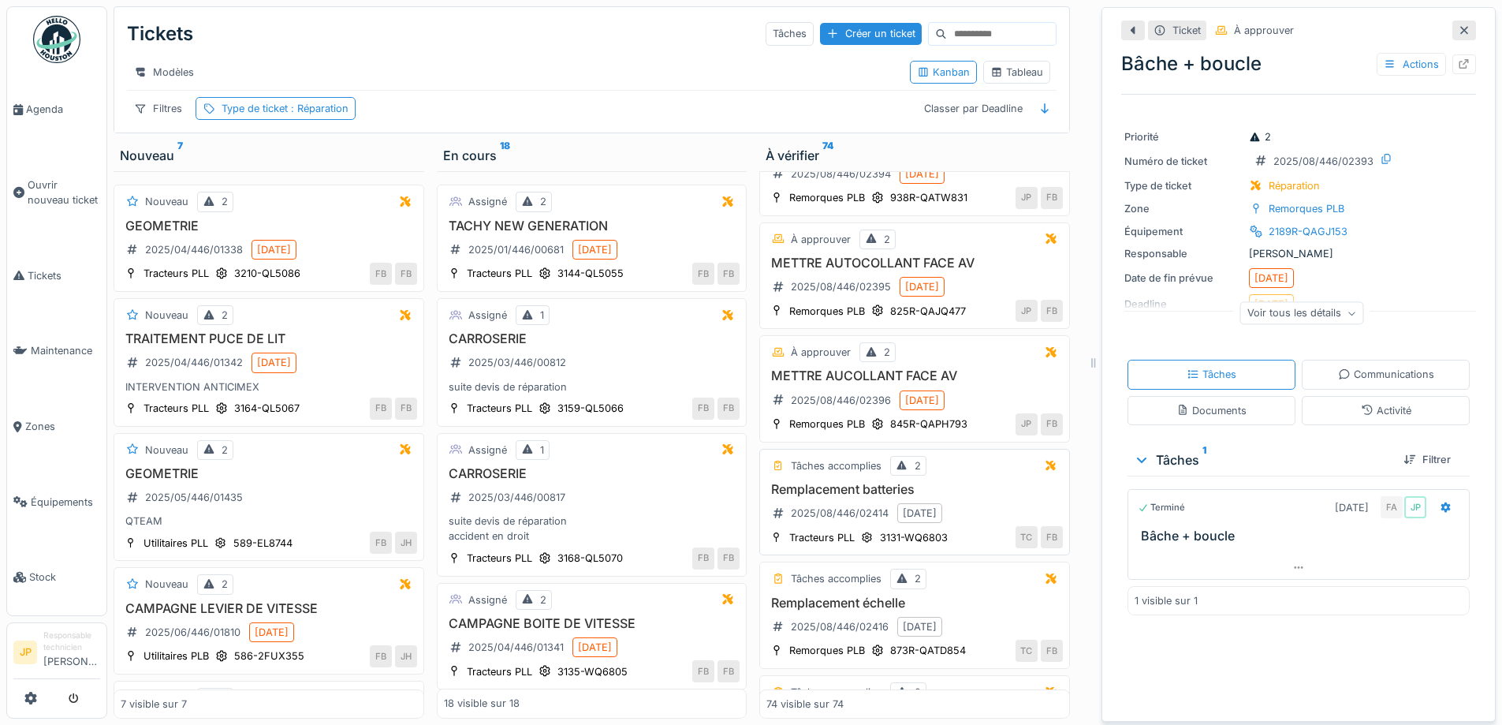
click at [887, 497] on h3 "Remplacement batteries" at bounding box center [914, 489] width 296 height 15
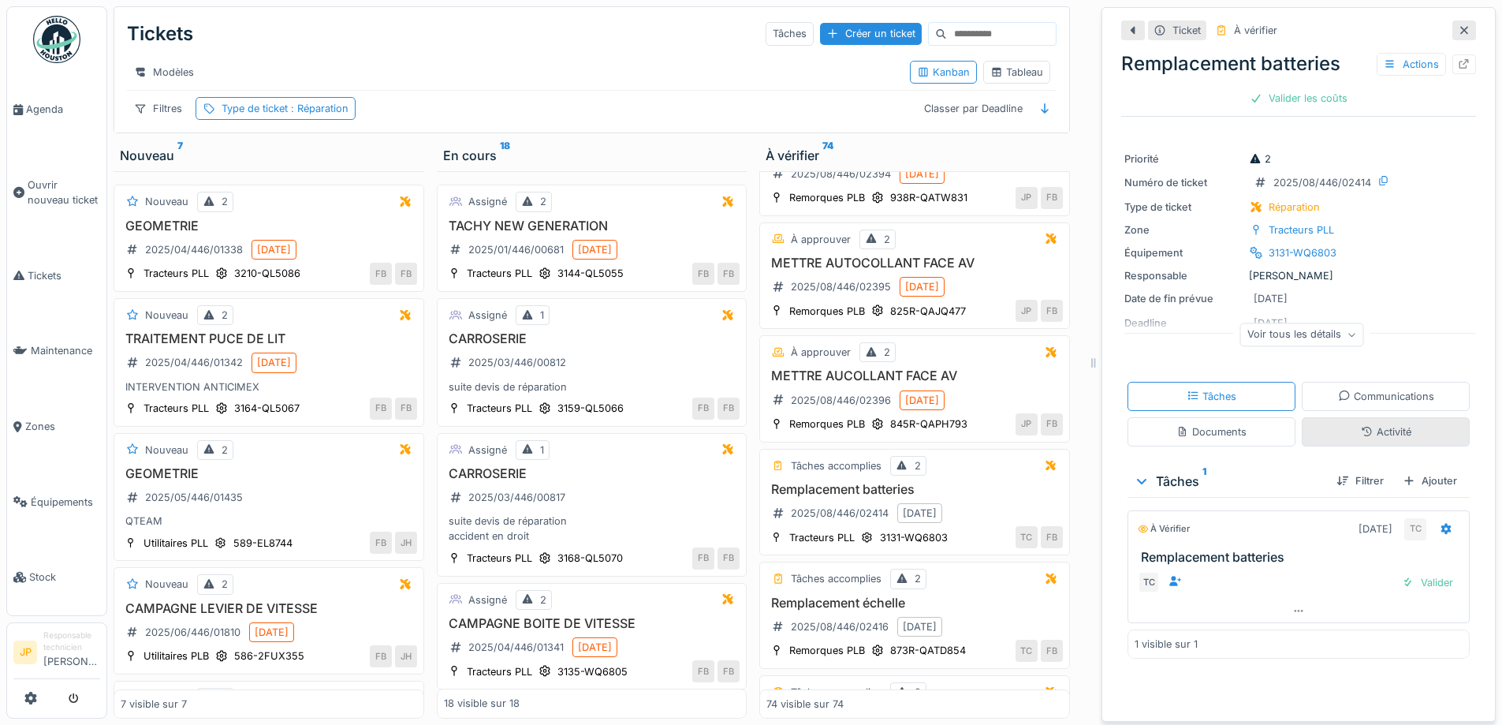
click at [1362, 426] on div "Activité" at bounding box center [1386, 431] width 50 height 15
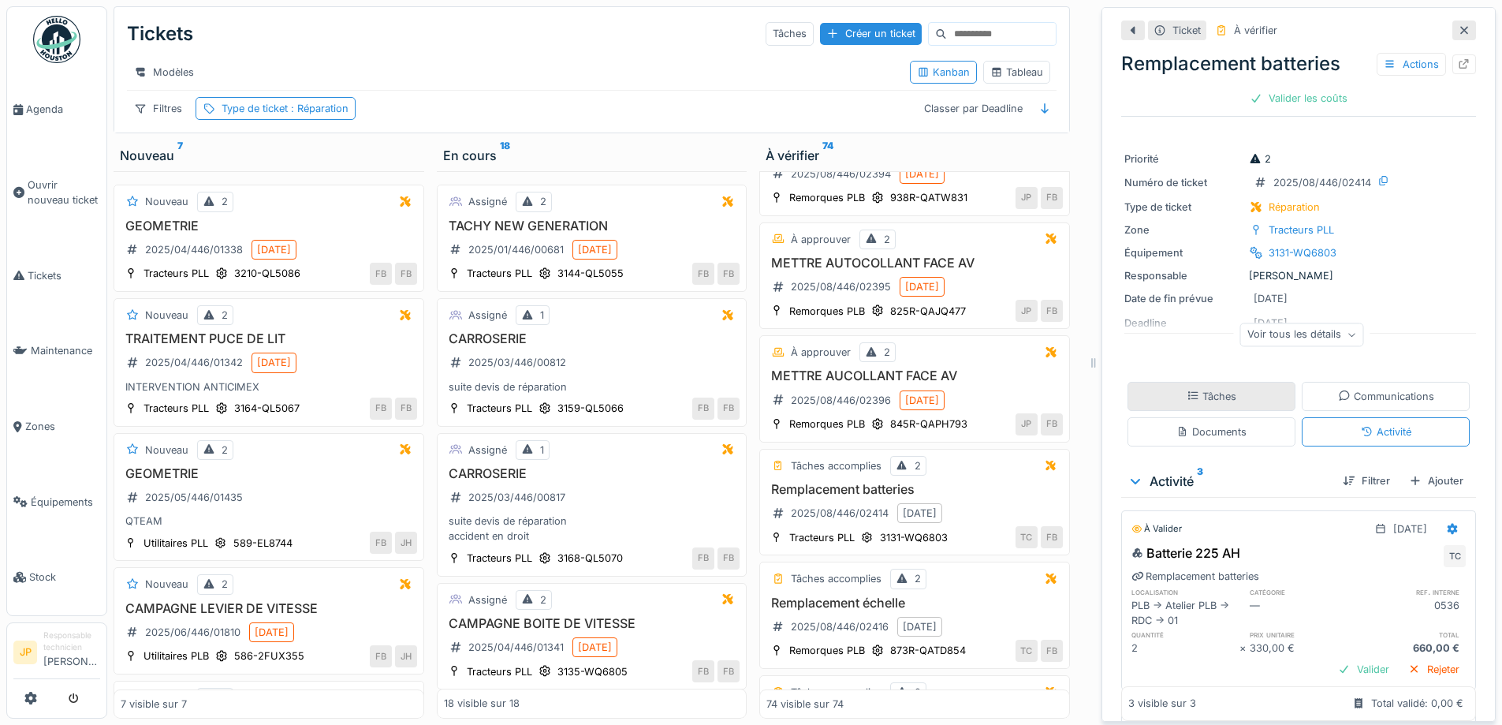
drag, startPoint x: 1234, startPoint y: 408, endPoint x: 1230, endPoint y: 396, distance: 12.5
click at [1233, 417] on div "Documents" at bounding box center [1212, 431] width 168 height 29
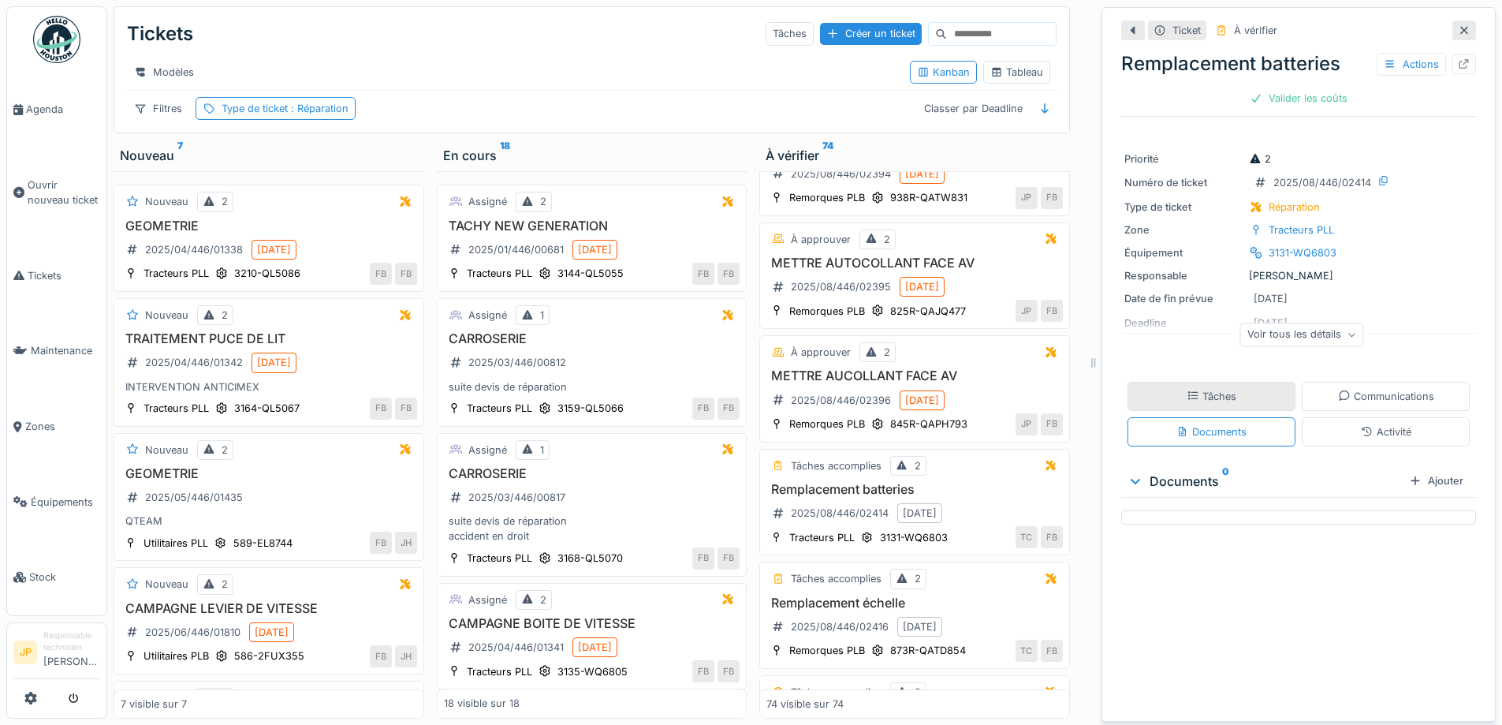
click at [1229, 394] on div "Tâches" at bounding box center [1212, 396] width 168 height 29
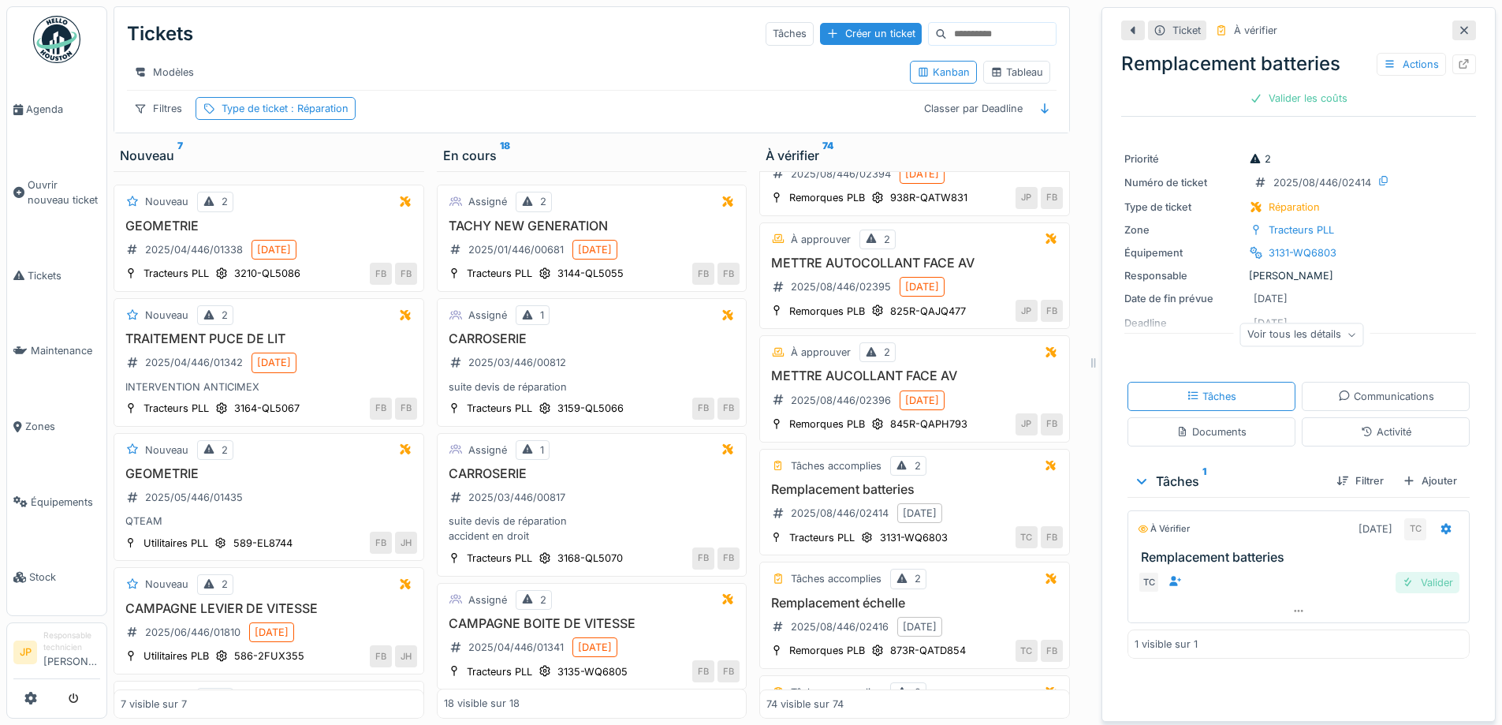
click at [1411, 572] on div "Valider" at bounding box center [1428, 582] width 64 height 21
click at [1286, 95] on div "Valider les coûts" at bounding box center [1299, 98] width 110 height 21
click at [1286, 93] on div "Envoyer pour approbation" at bounding box center [1299, 98] width 158 height 21
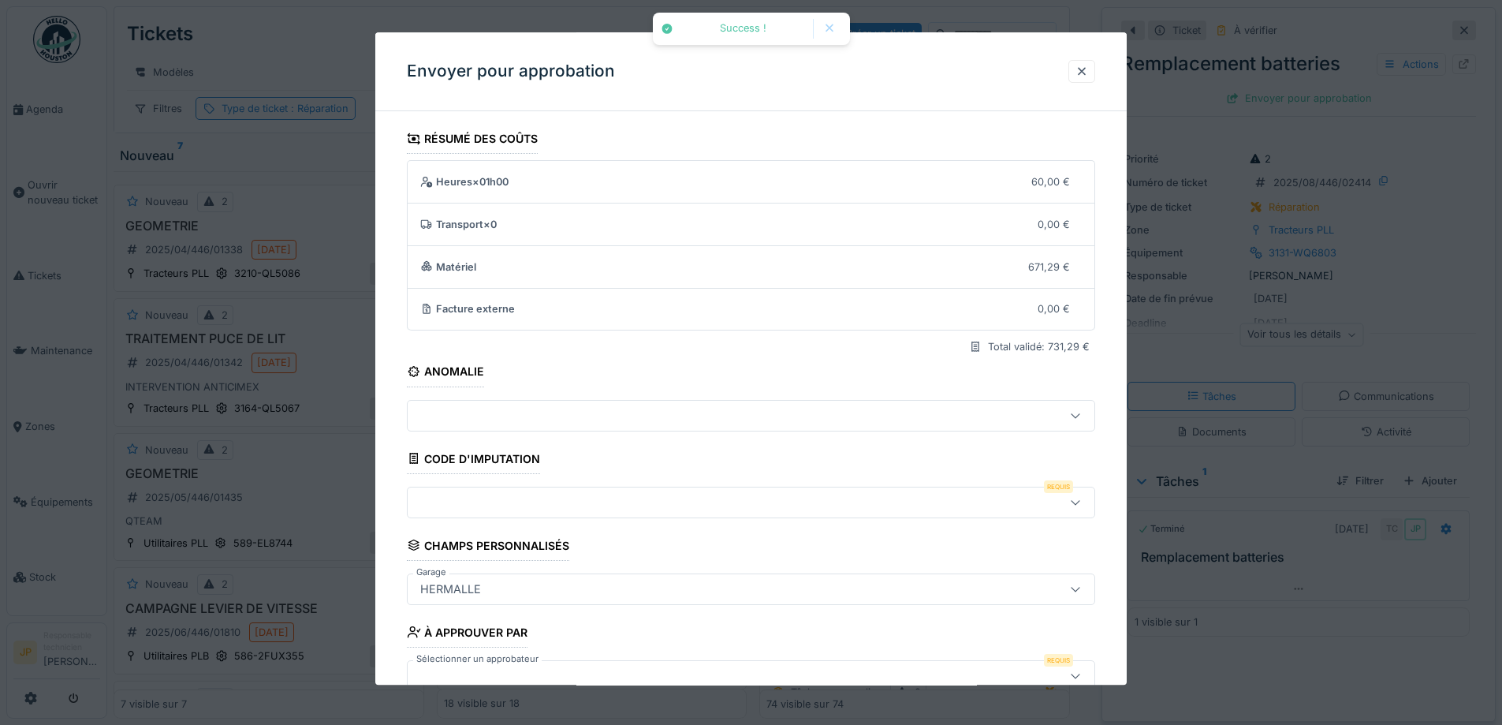
click at [480, 500] on div at bounding box center [711, 502] width 594 height 17
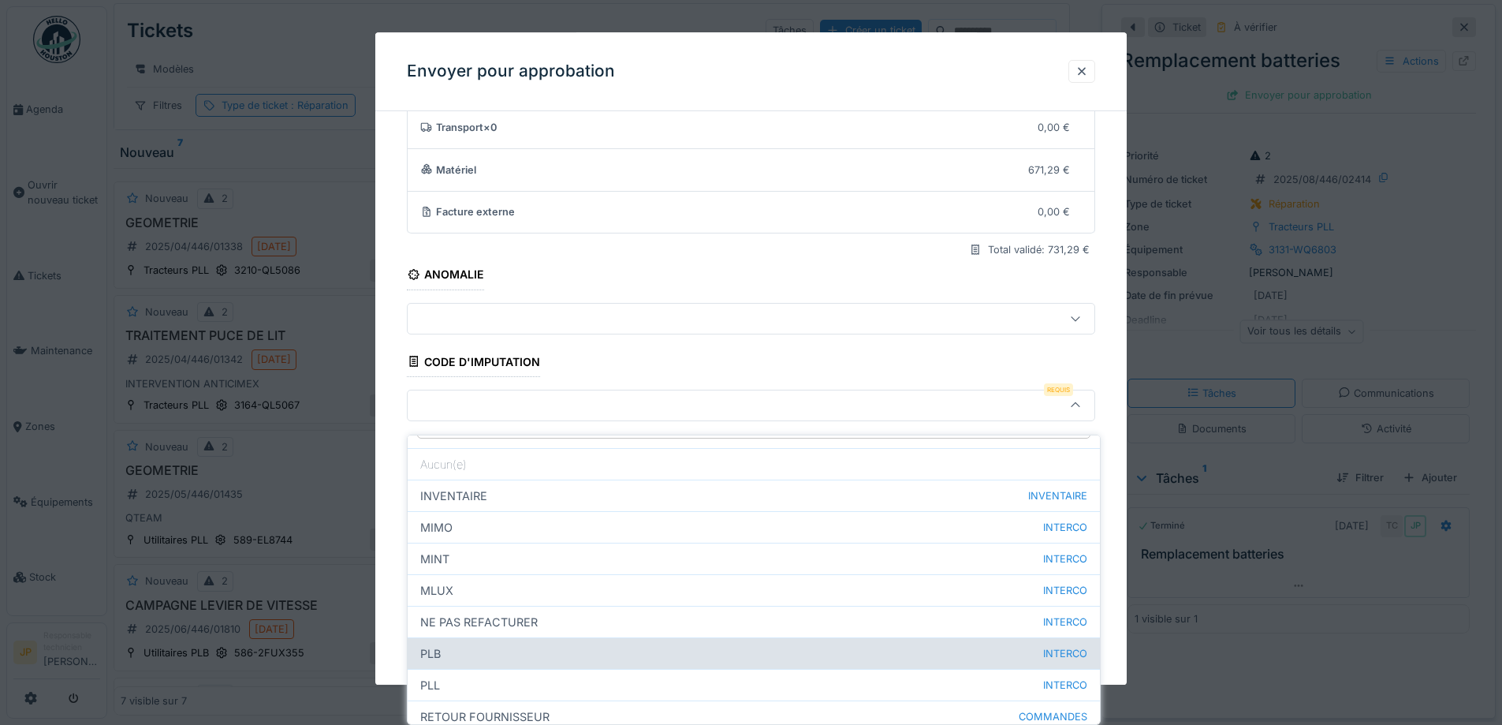
scroll to position [76, 0]
click at [485, 632] on div "PLL INTERCO" at bounding box center [754, 648] width 692 height 32
type input "***"
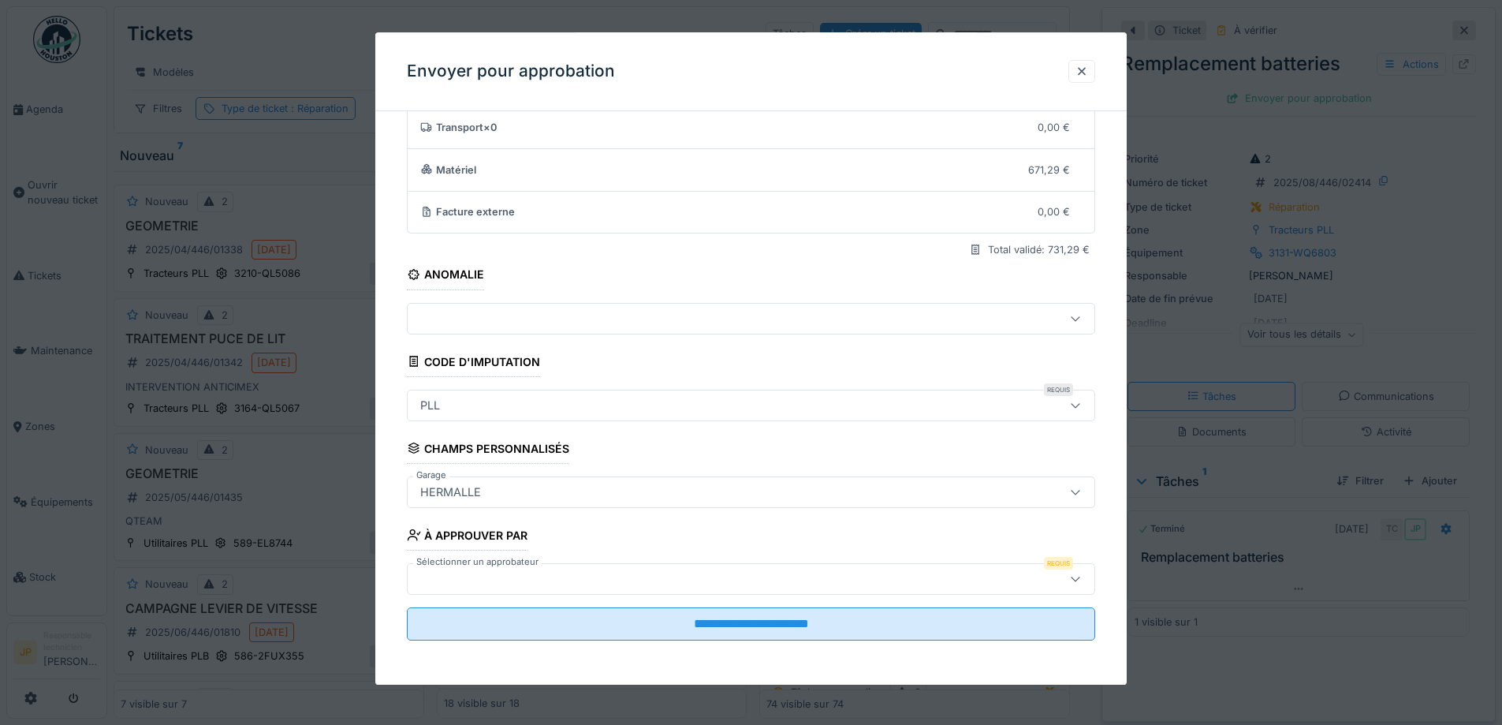
click at [677, 584] on div at bounding box center [711, 578] width 594 height 17
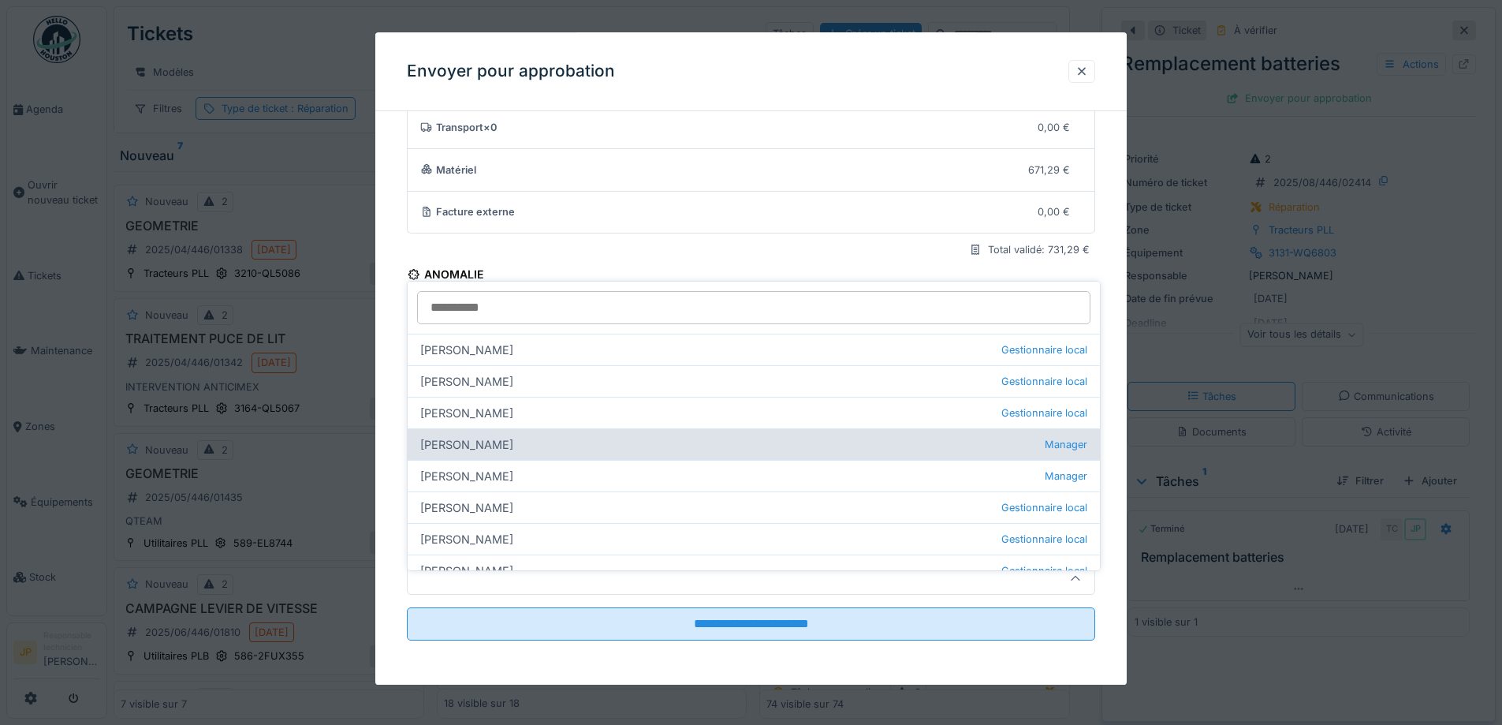
scroll to position [158, 0]
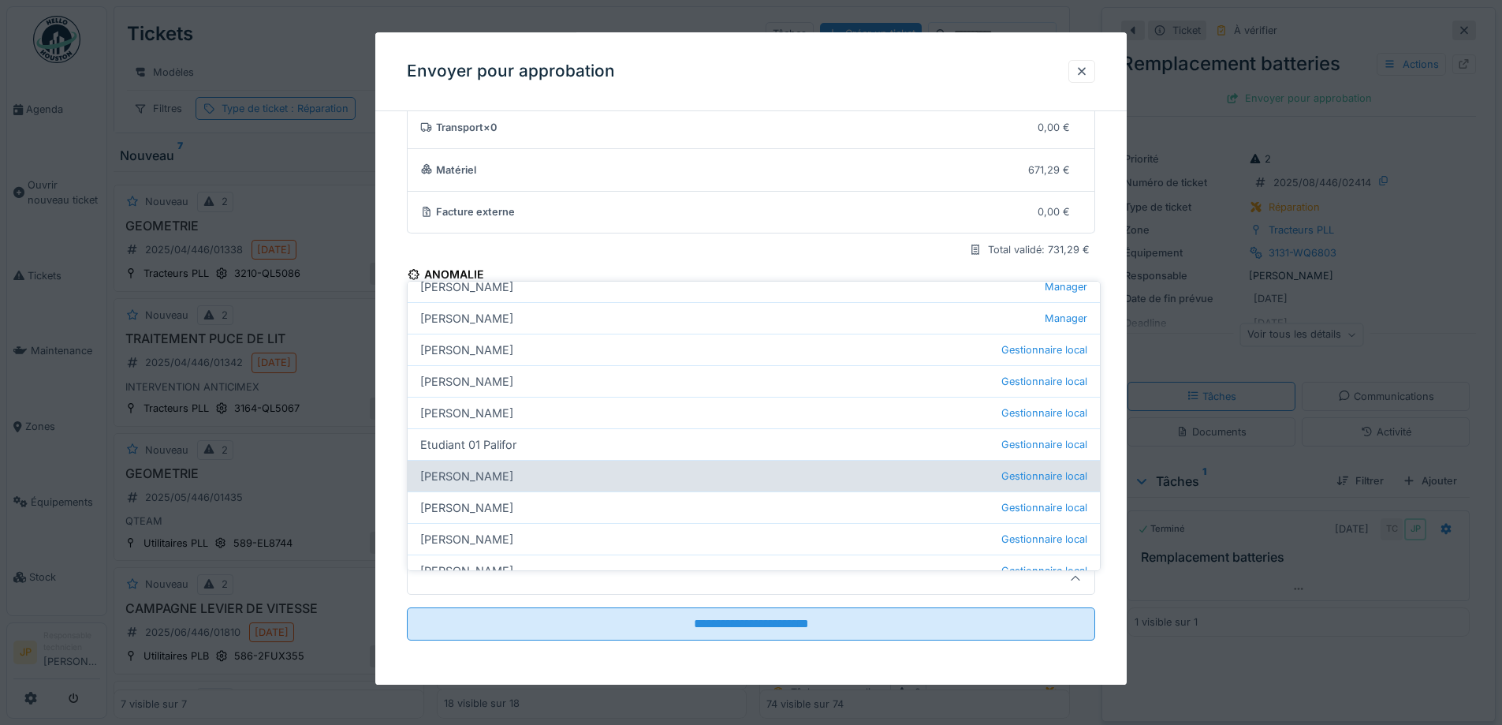
click at [503, 468] on div "Farid Benaissa Gestionnaire local" at bounding box center [754, 476] width 692 height 32
type input "*****"
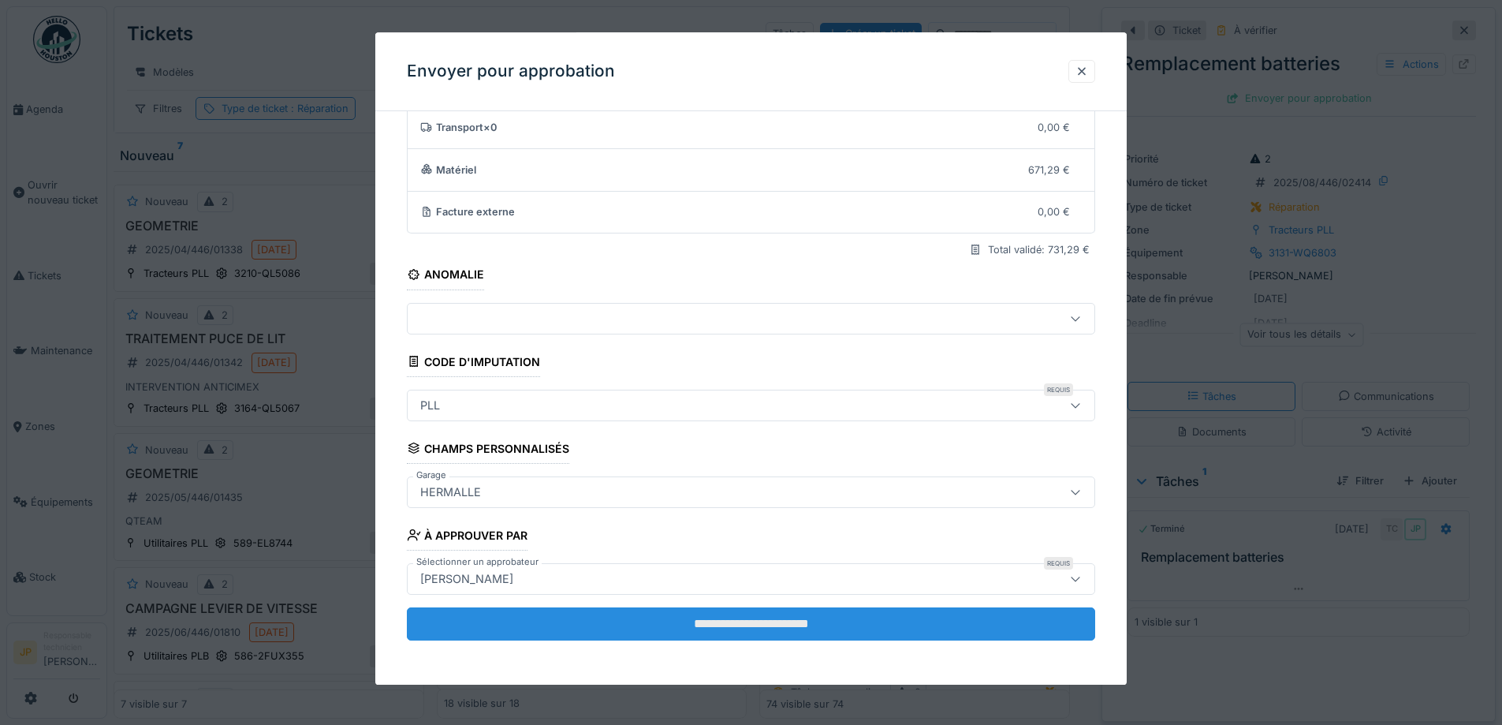
click at [745, 625] on input "**********" at bounding box center [751, 623] width 688 height 33
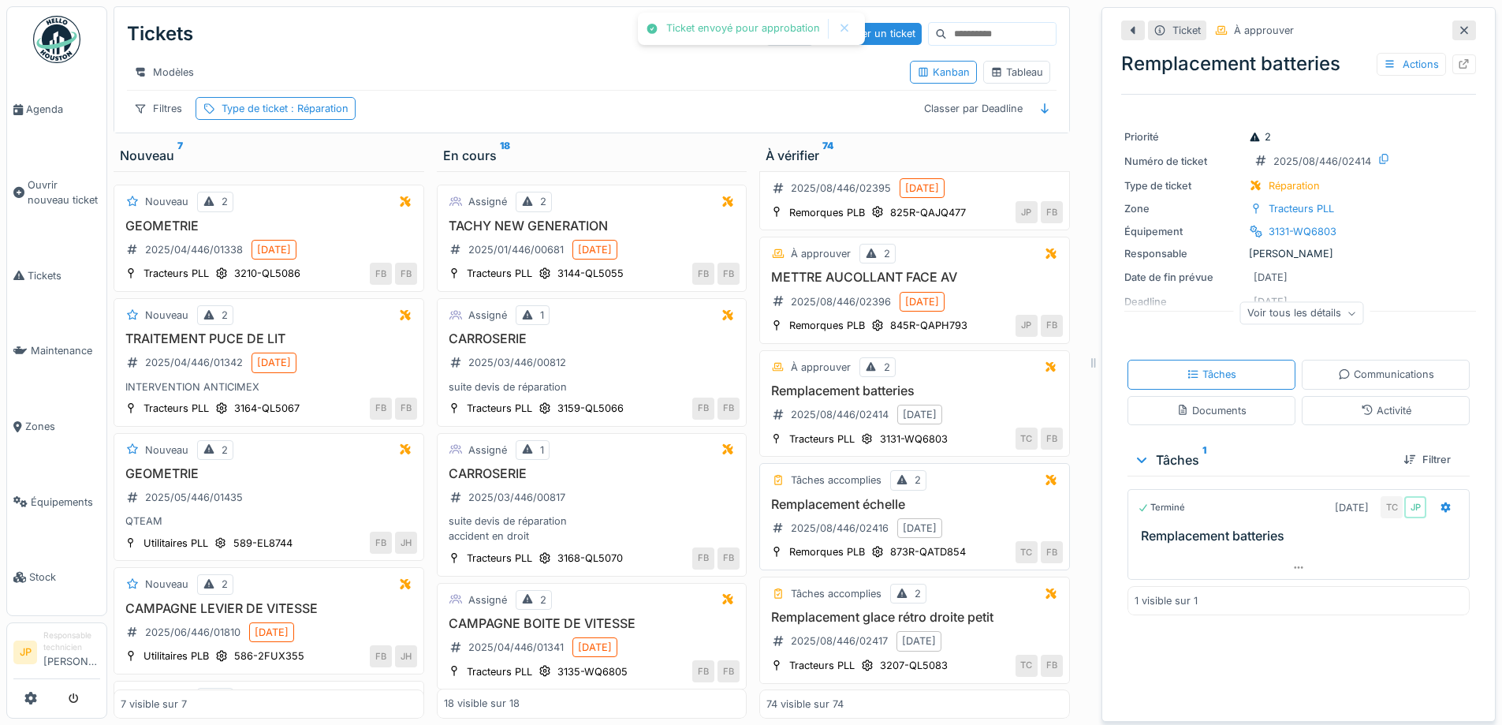
scroll to position [8049, 0]
click at [838, 497] on h3 "Remplacement échelle" at bounding box center [914, 504] width 296 height 15
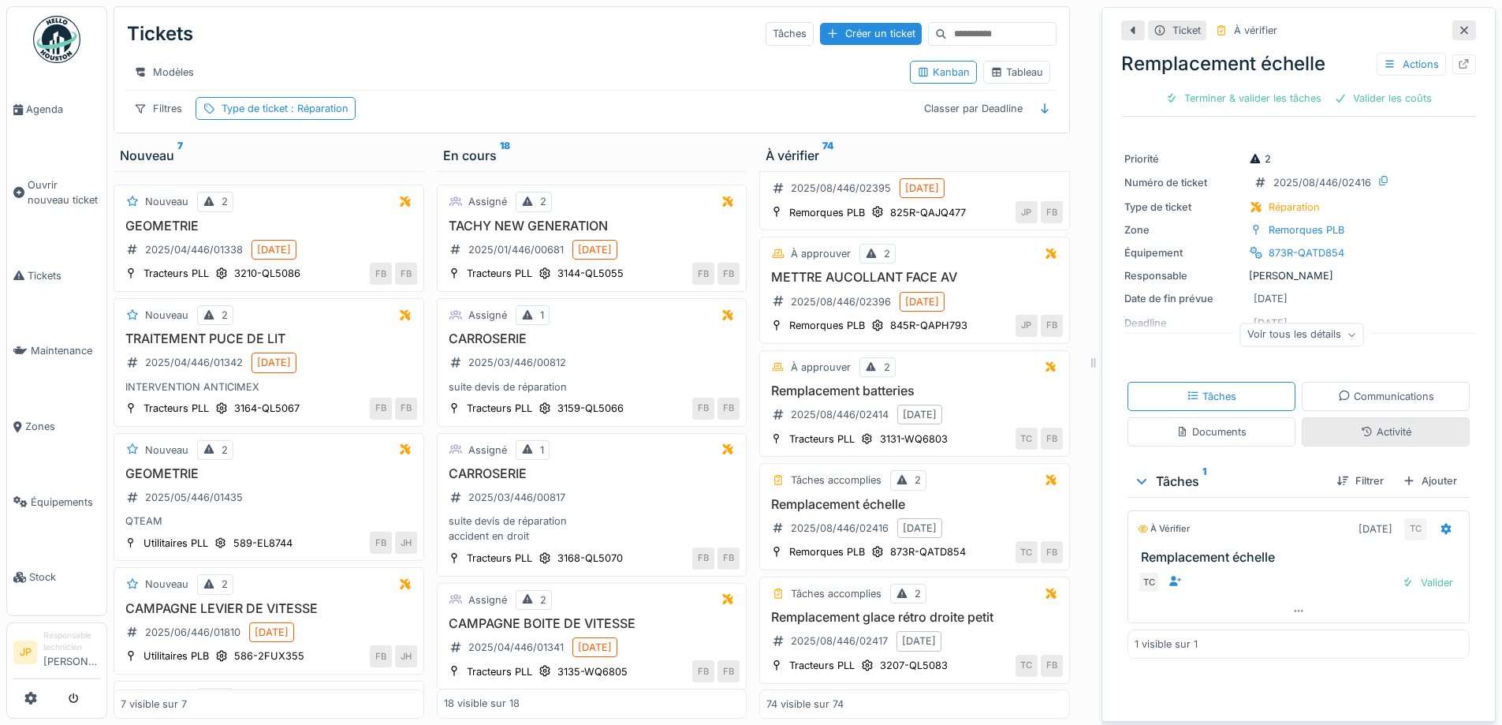
click at [1375, 427] on div "Activité" at bounding box center [1386, 431] width 50 height 15
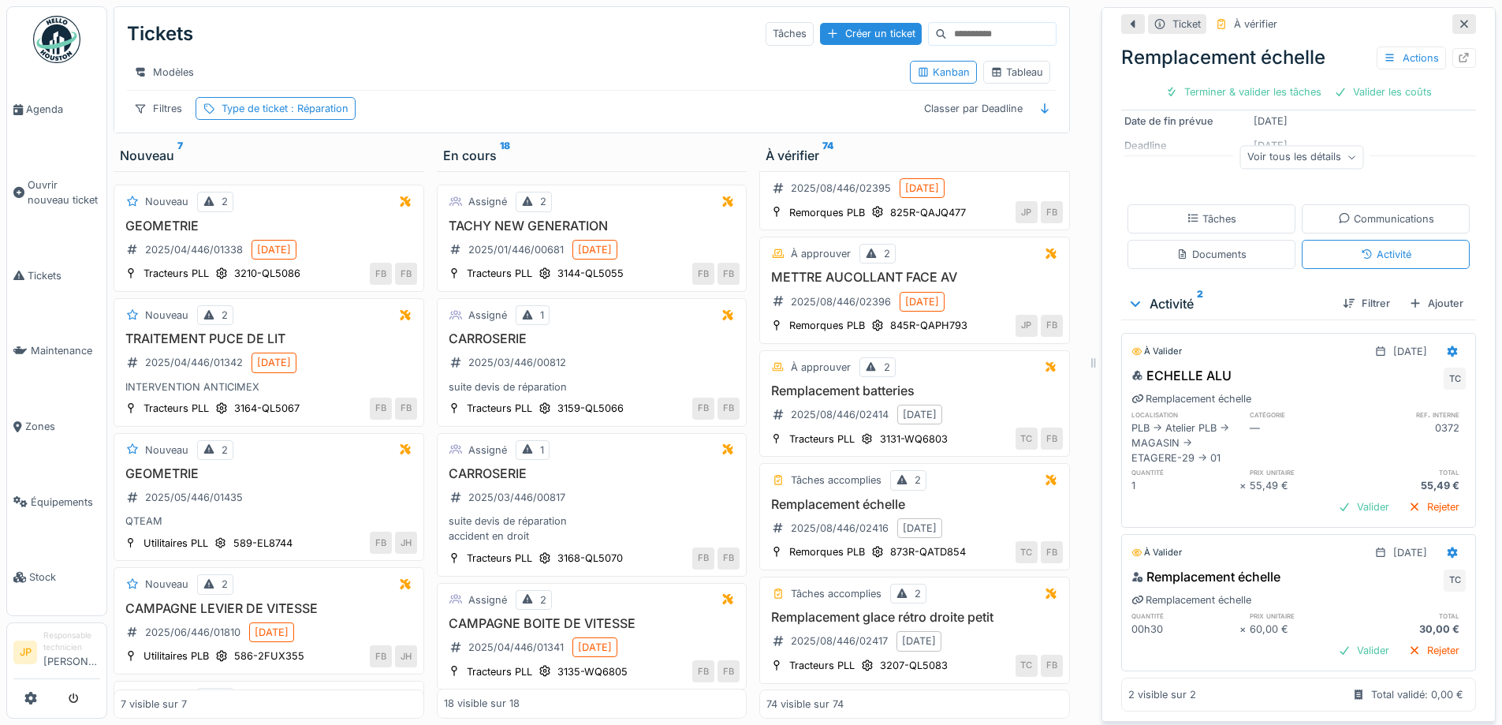
scroll to position [183, 0]
click at [1188, 211] on icon at bounding box center [1192, 215] width 9 height 8
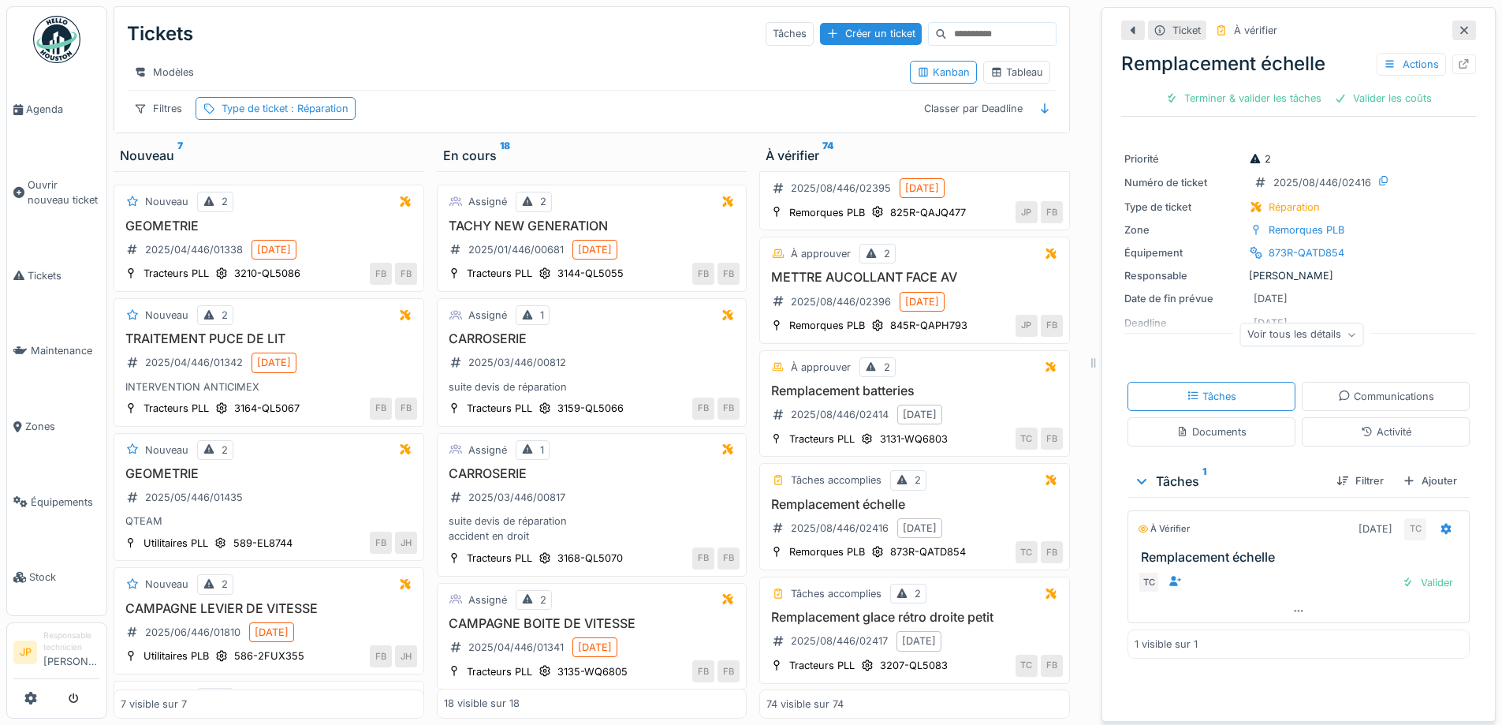
click at [1239, 99] on div "Remplacement échelle Actions Terminer & valider les tâches Valider les coûts" at bounding box center [1298, 77] width 355 height 69
click at [1236, 91] on div "Terminer & valider les tâches" at bounding box center [1243, 98] width 169 height 21
click at [1264, 90] on div "Valider les coûts" at bounding box center [1299, 98] width 110 height 21
click at [1279, 88] on div "Envoyer pour approbation" at bounding box center [1299, 98] width 158 height 21
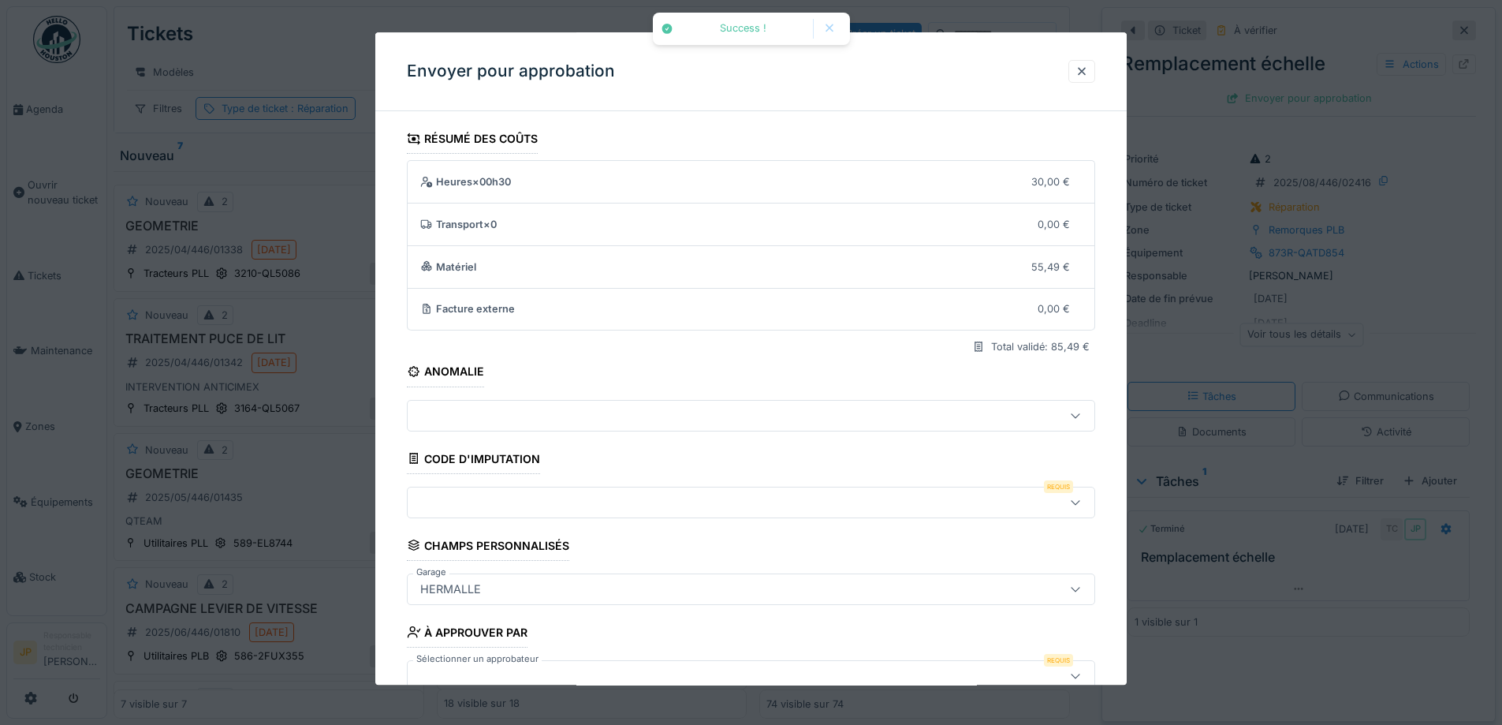
scroll to position [97, 0]
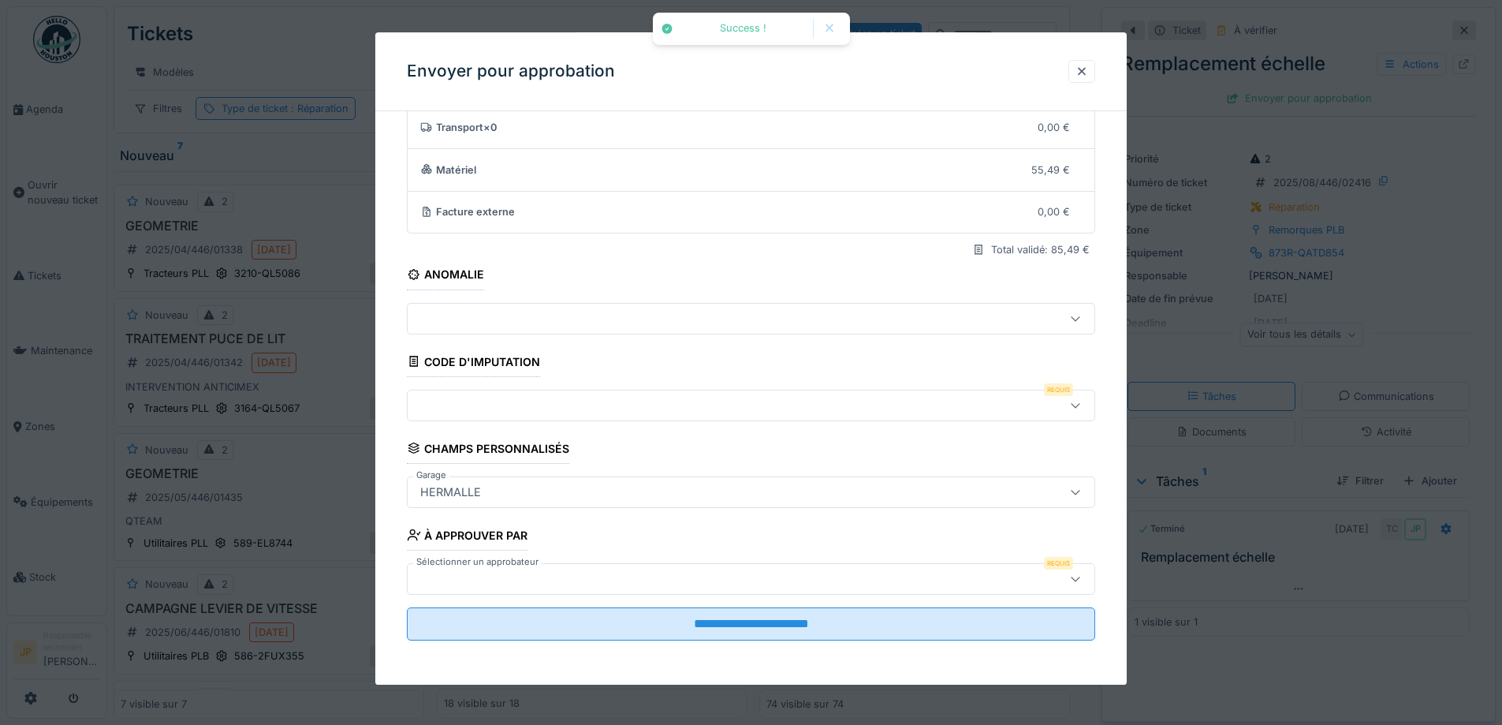
click at [554, 392] on div at bounding box center [751, 406] width 688 height 32
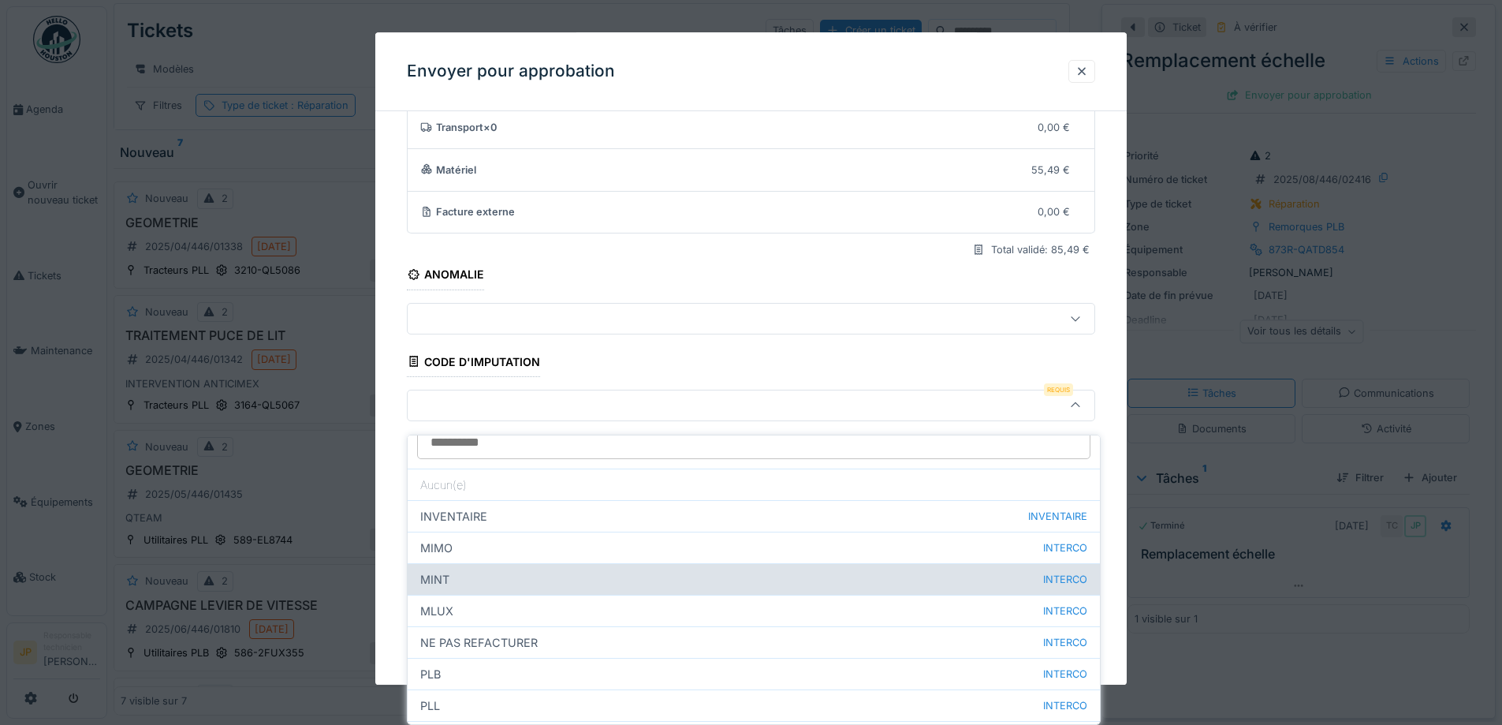
scroll to position [76, 0]
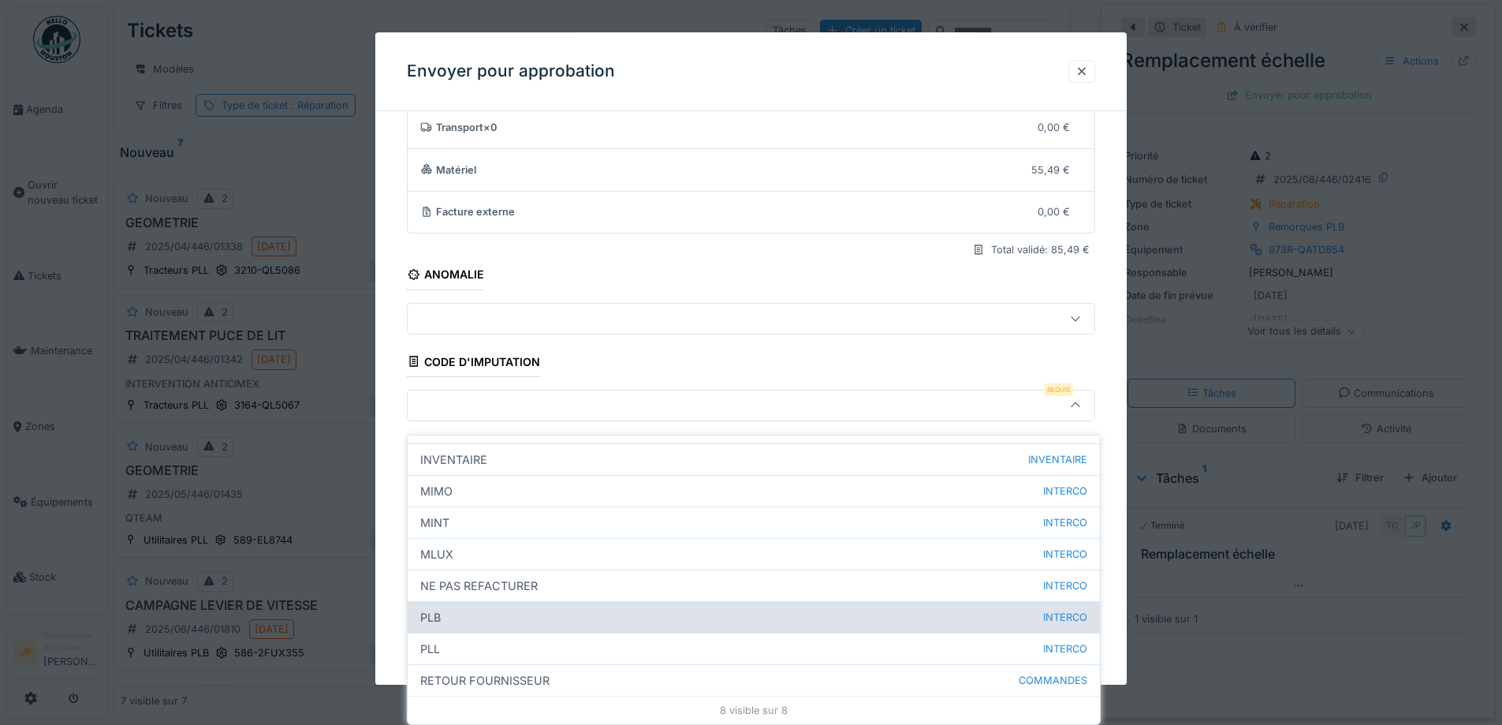
click at [501, 607] on div "PLB INTERCO" at bounding box center [754, 617] width 692 height 32
type input "***"
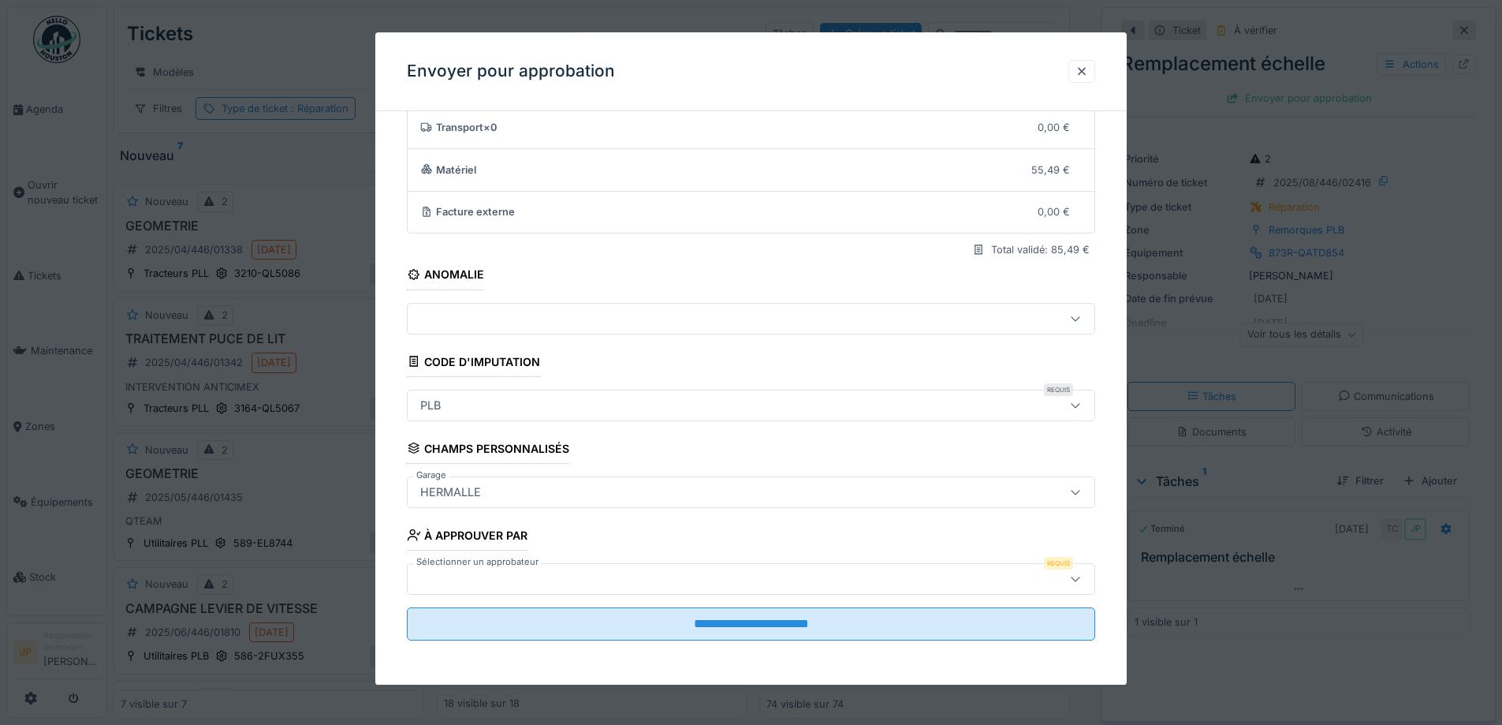
click at [547, 567] on div at bounding box center [751, 579] width 688 height 32
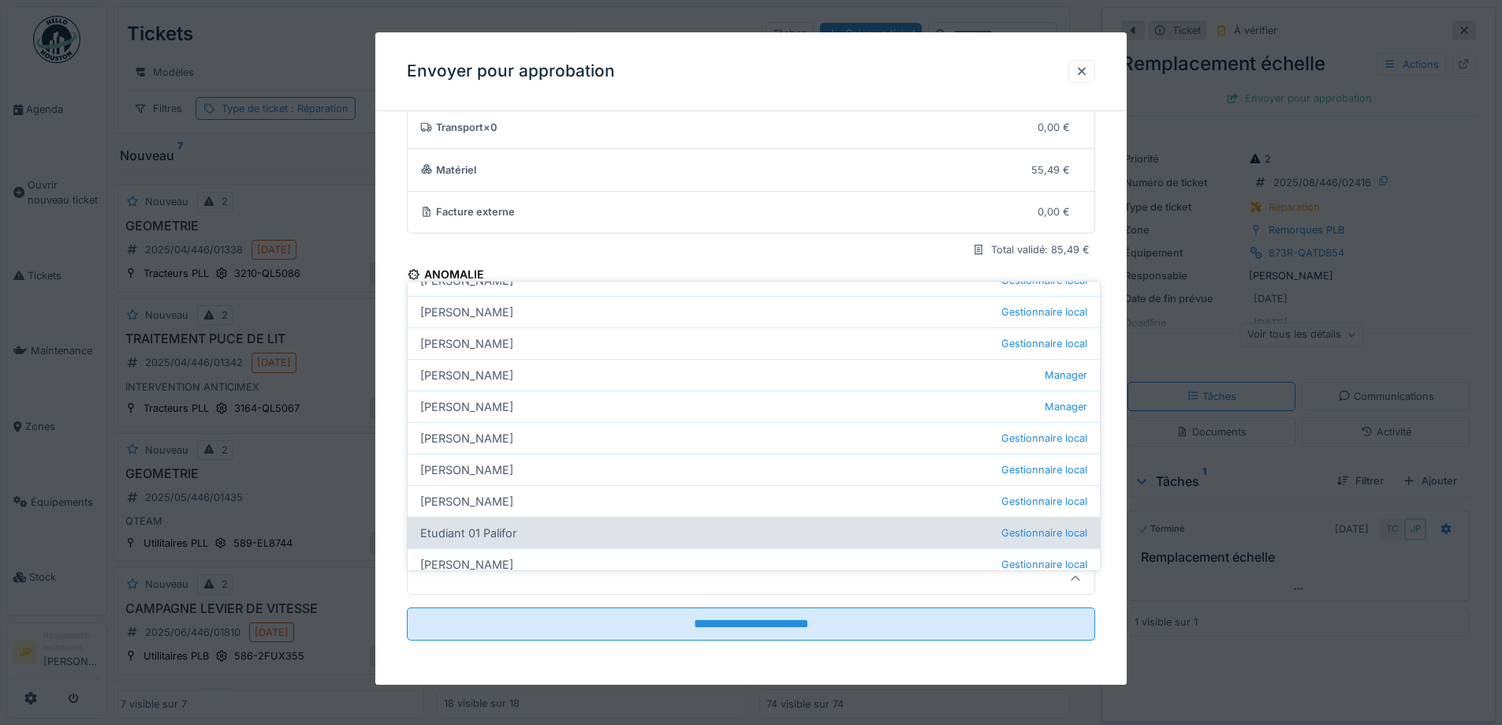
scroll to position [158, 0]
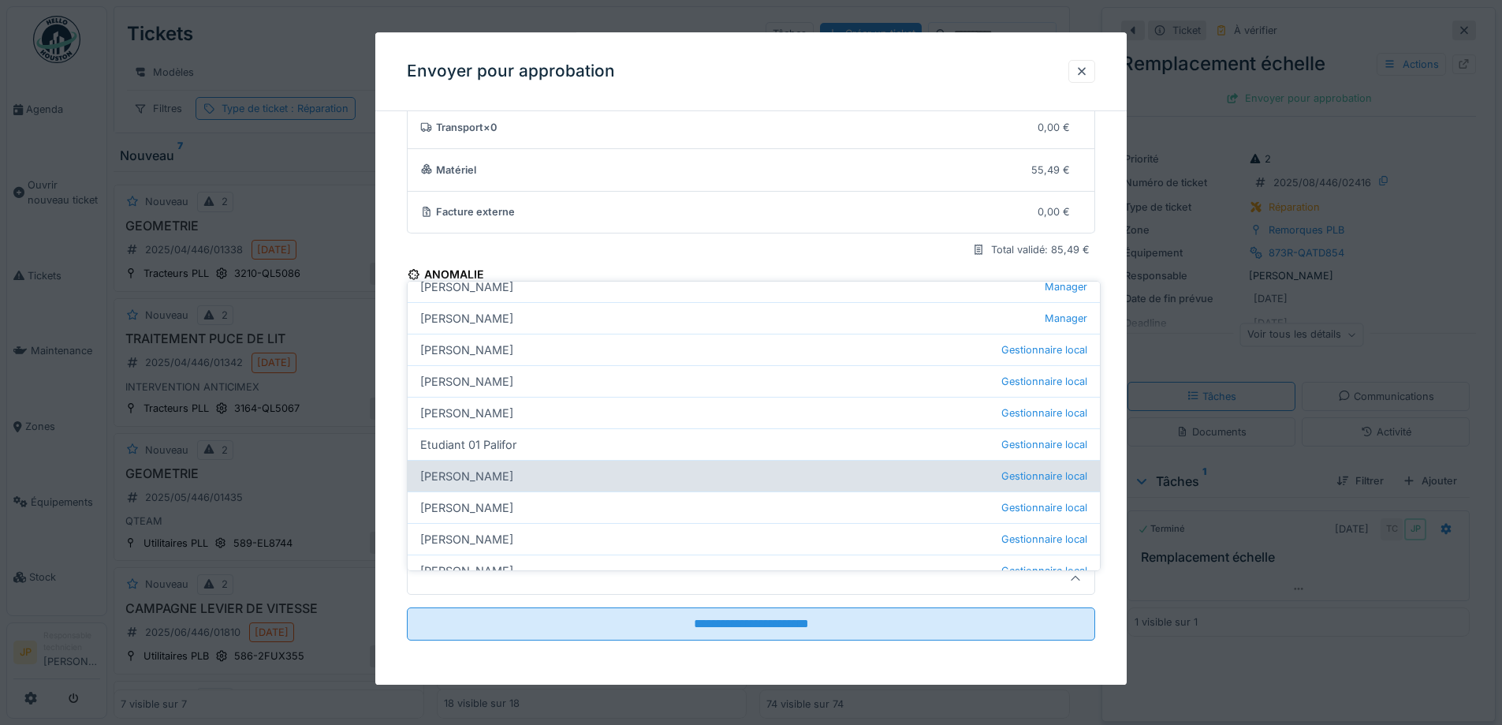
click at [533, 467] on div "Farid Benaissa Gestionnaire local" at bounding box center [754, 476] width 692 height 32
type input "*****"
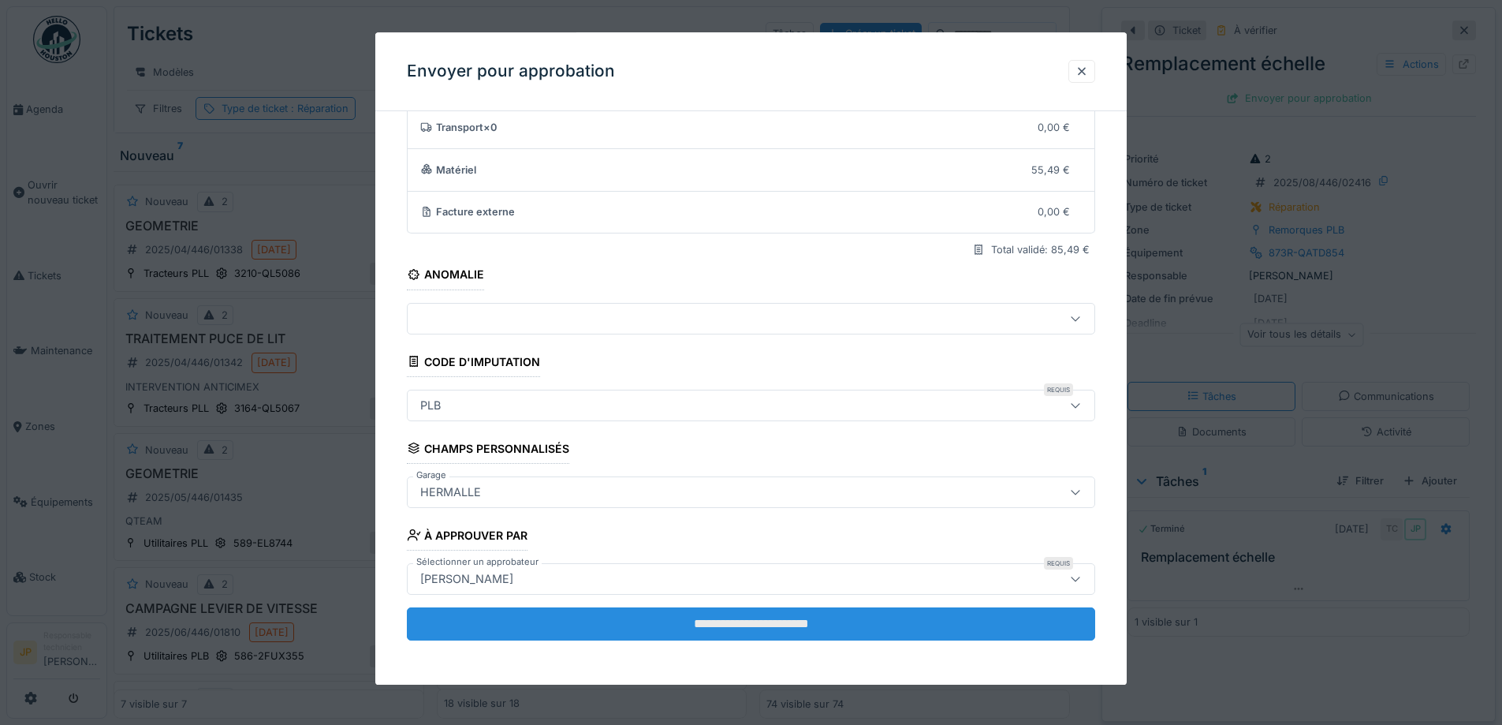
click at [722, 612] on input "**********" at bounding box center [751, 623] width 688 height 33
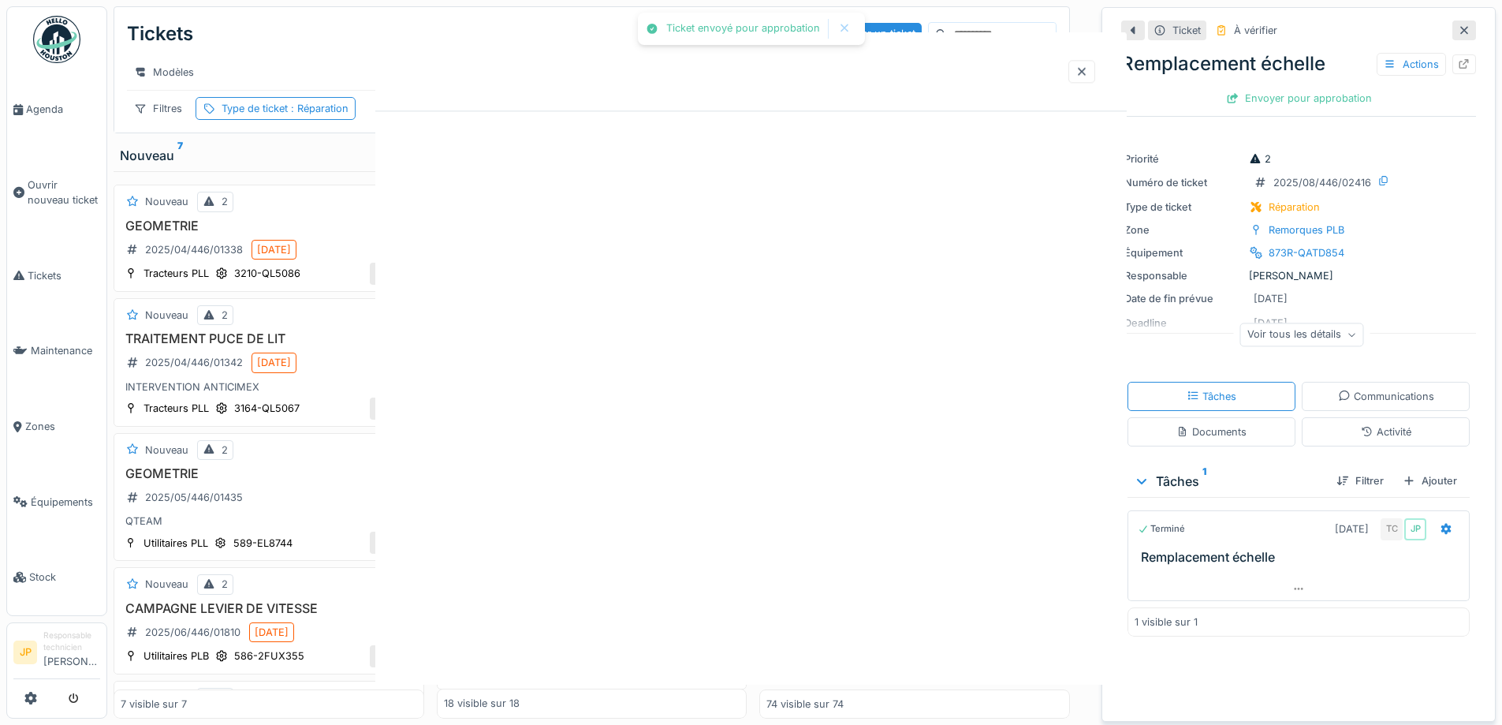
scroll to position [0, 0]
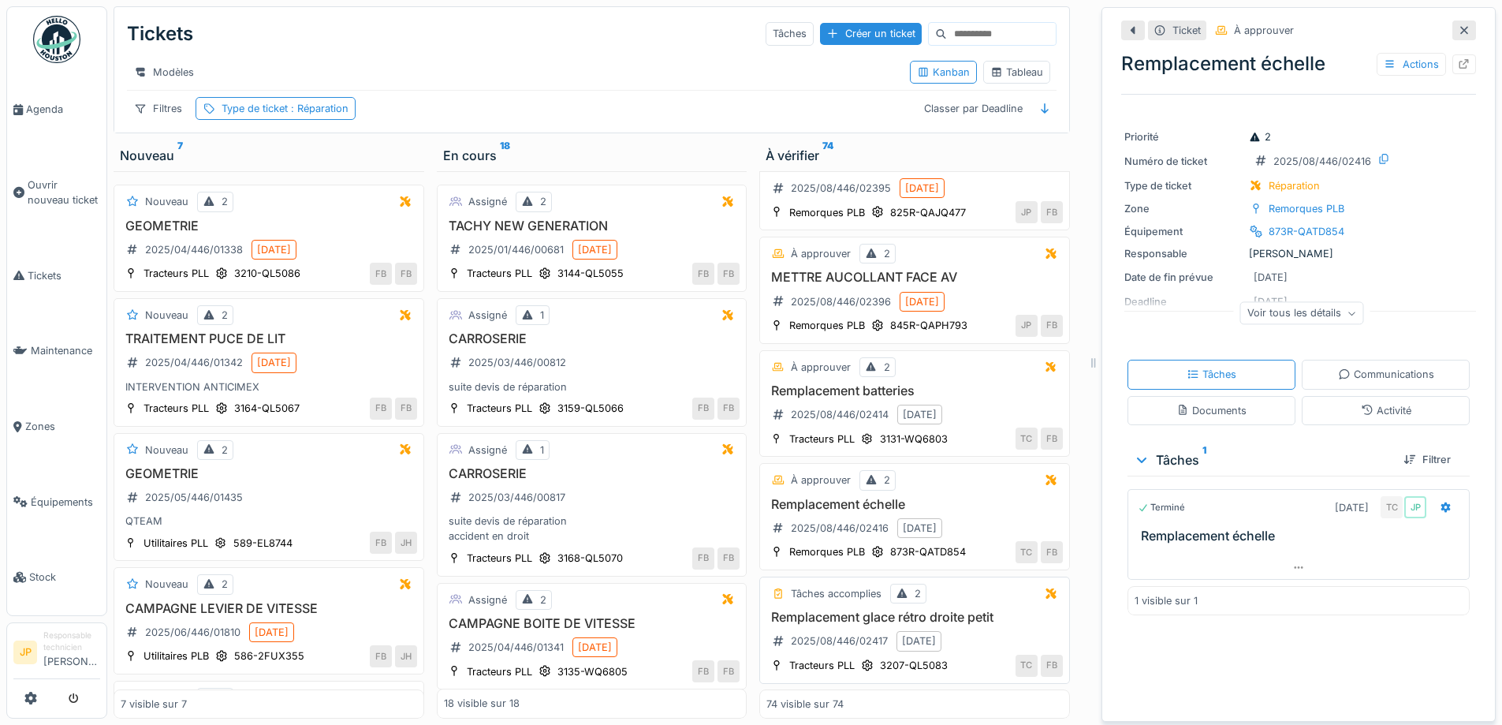
click at [876, 612] on h3 "Remplacement glace rétro droite petit" at bounding box center [914, 617] width 296 height 15
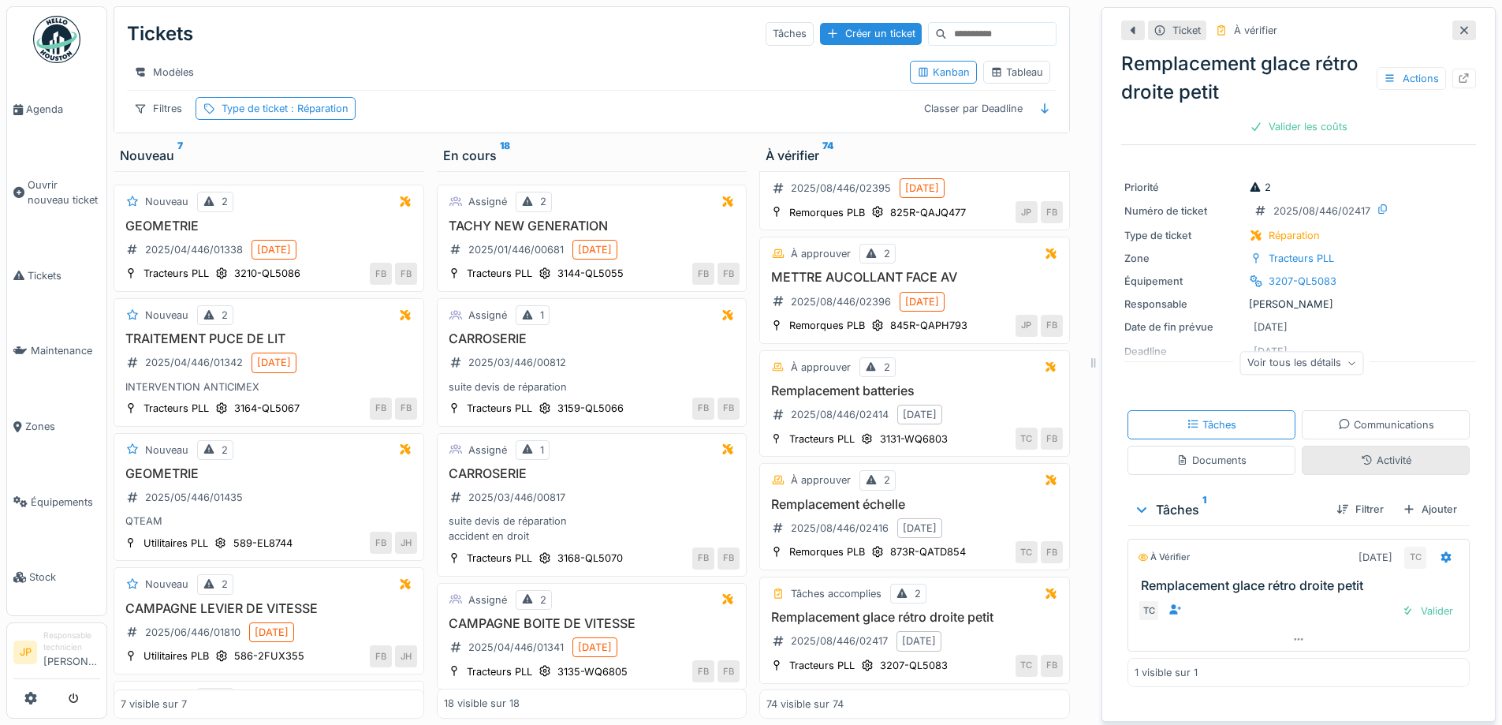
click at [1364, 453] on div "Activité" at bounding box center [1386, 460] width 50 height 15
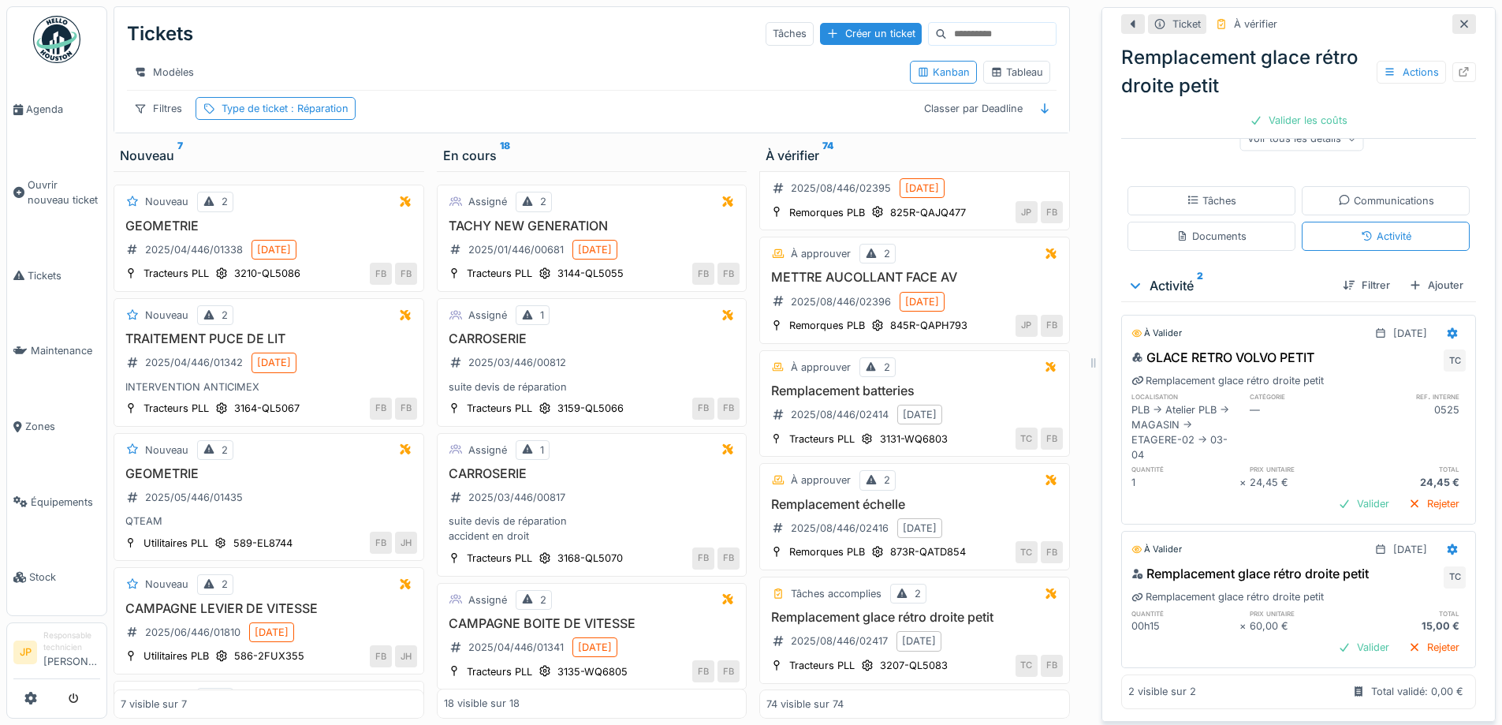
scroll to position [226, 0]
click at [1187, 194] on div "Tâches" at bounding box center [1212, 200] width 50 height 15
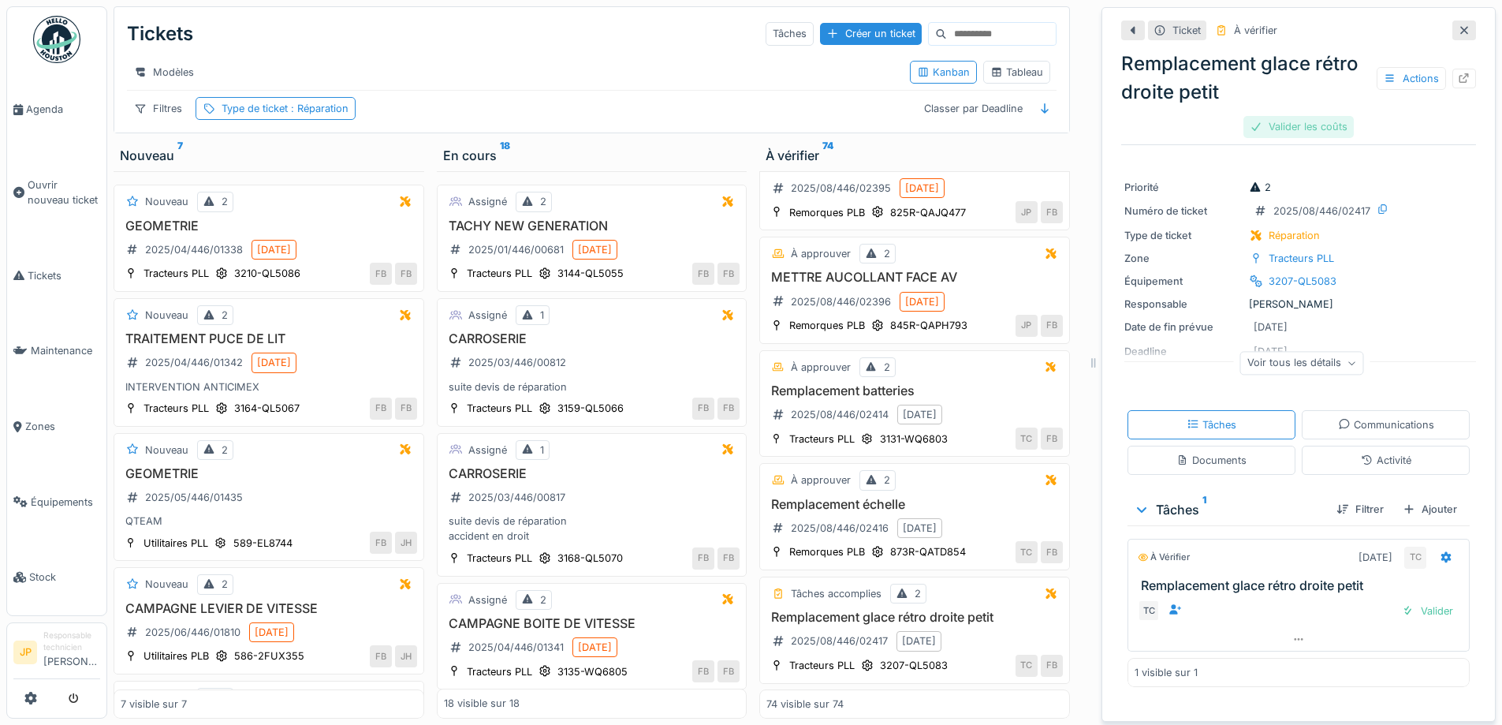
scroll to position [0, 0]
click at [1405, 605] on div "Valider" at bounding box center [1428, 610] width 64 height 21
click at [1280, 117] on div "Valider les coûts" at bounding box center [1299, 126] width 110 height 21
click at [1280, 117] on div "Envoyer pour approbation" at bounding box center [1299, 126] width 158 height 21
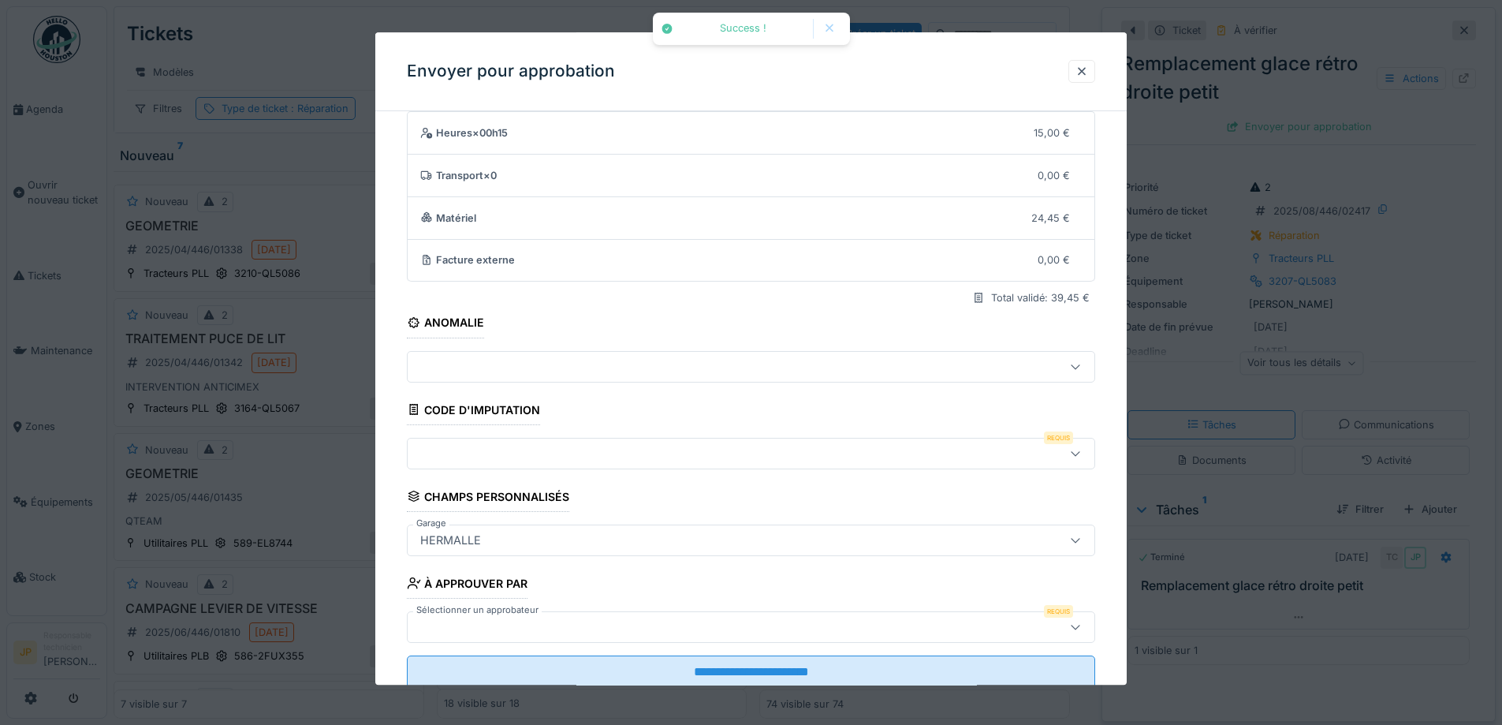
scroll to position [97, 0]
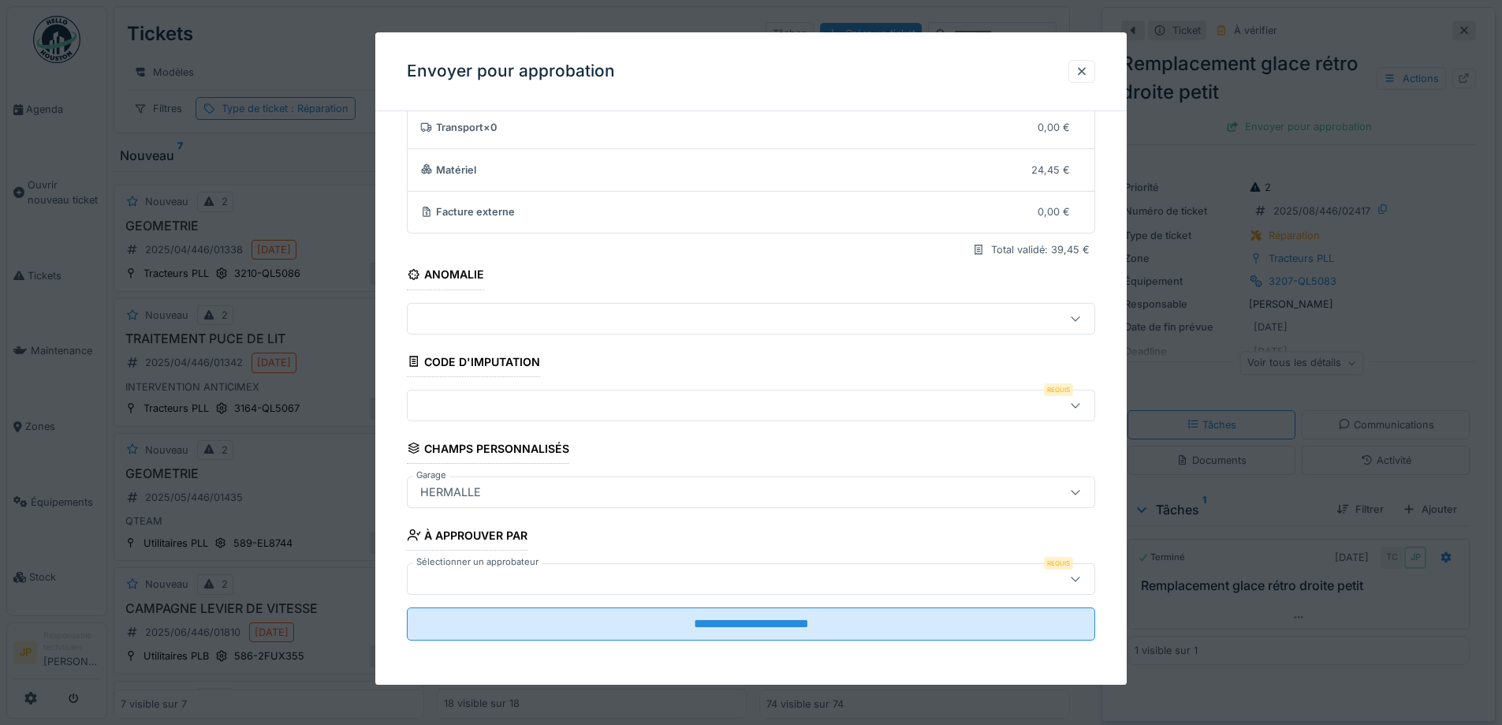
click at [502, 419] on div at bounding box center [751, 406] width 688 height 32
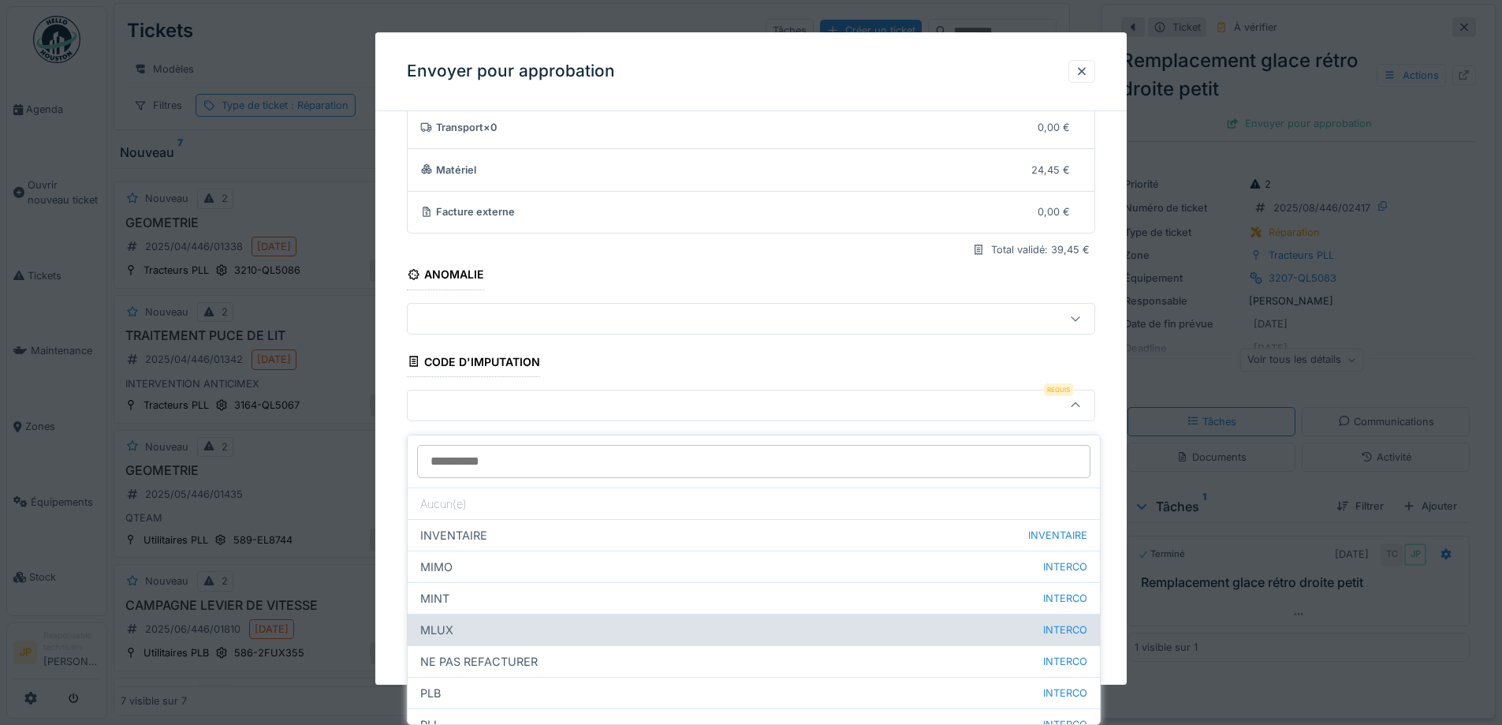
scroll to position [76, 0]
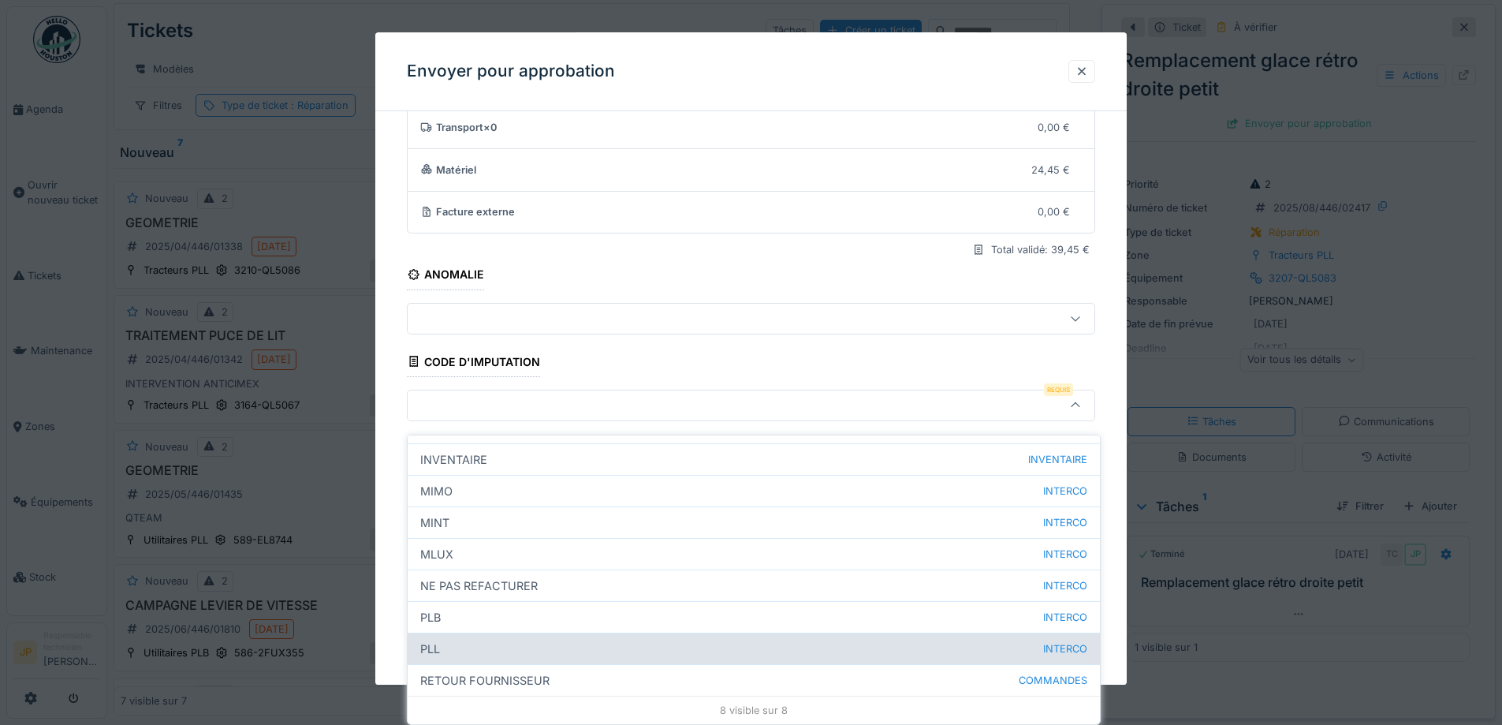
click at [505, 632] on div "PLL INTERCO" at bounding box center [754, 648] width 692 height 32
type input "***"
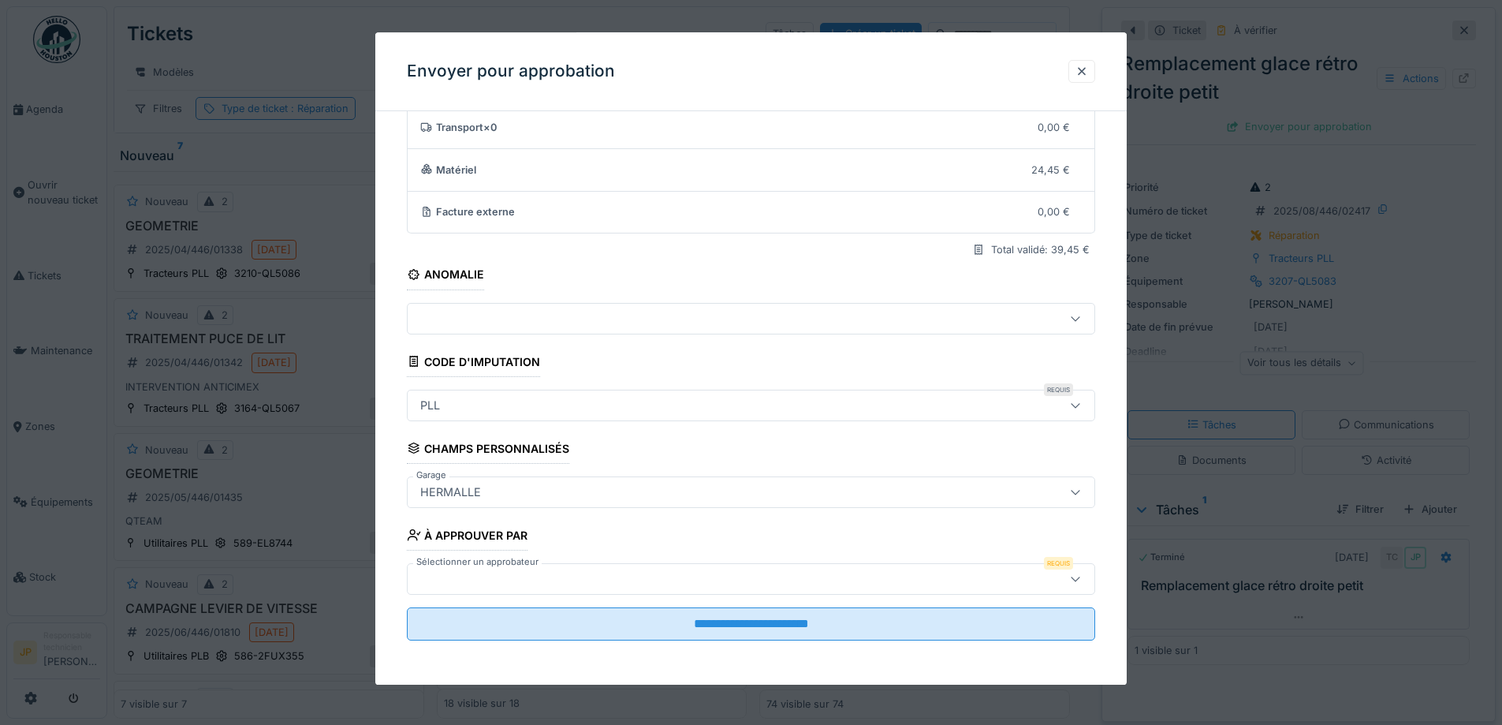
click at [573, 576] on div at bounding box center [711, 578] width 594 height 17
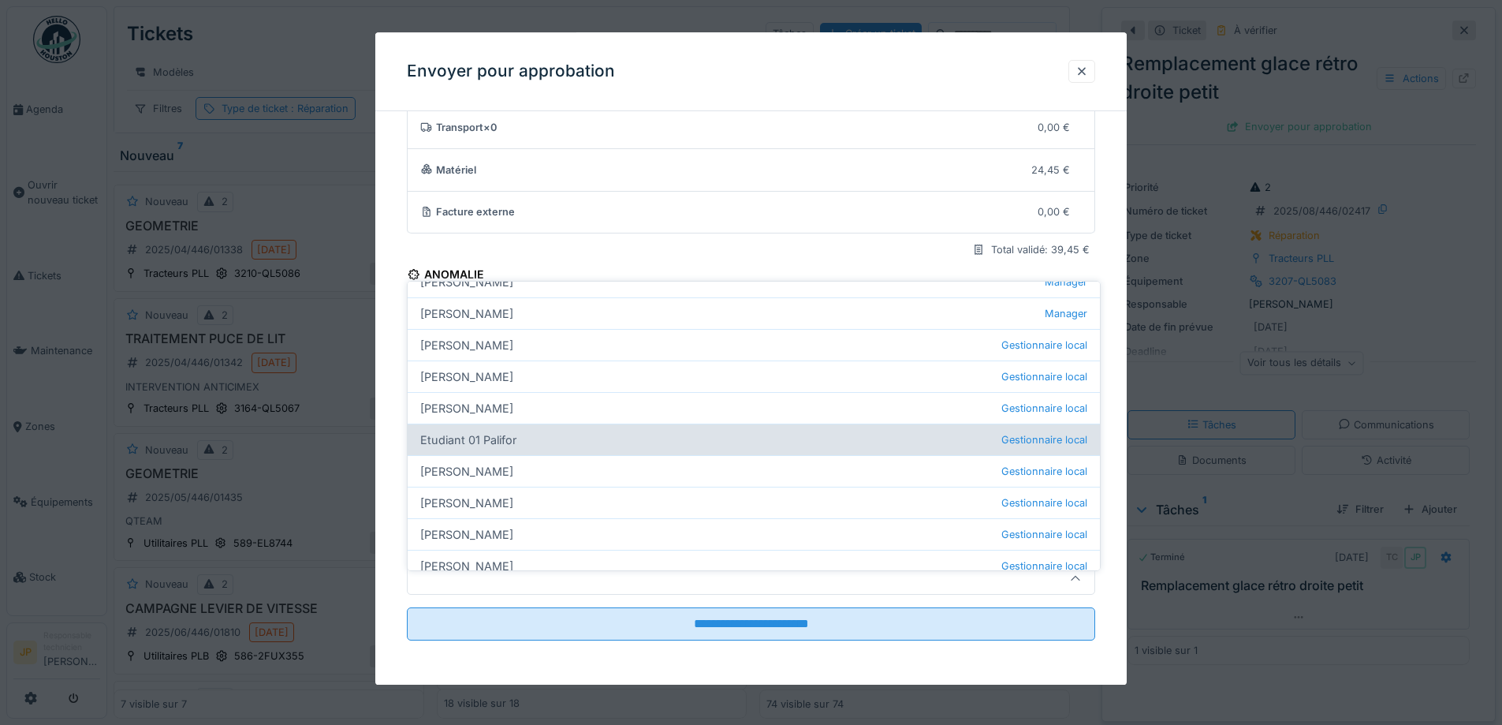
scroll to position [237, 0]
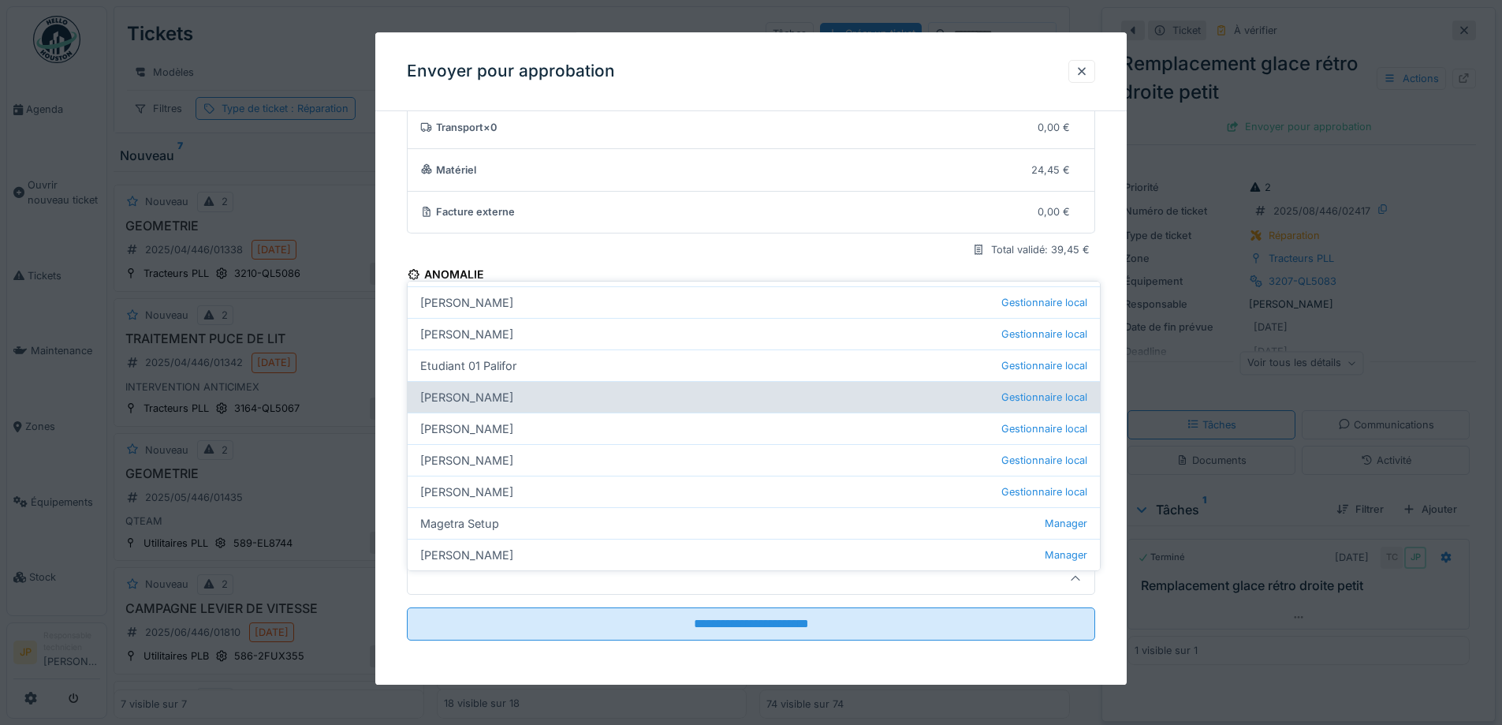
click at [502, 384] on div "Farid Benaissa Gestionnaire local" at bounding box center [754, 397] width 692 height 32
type input "*****"
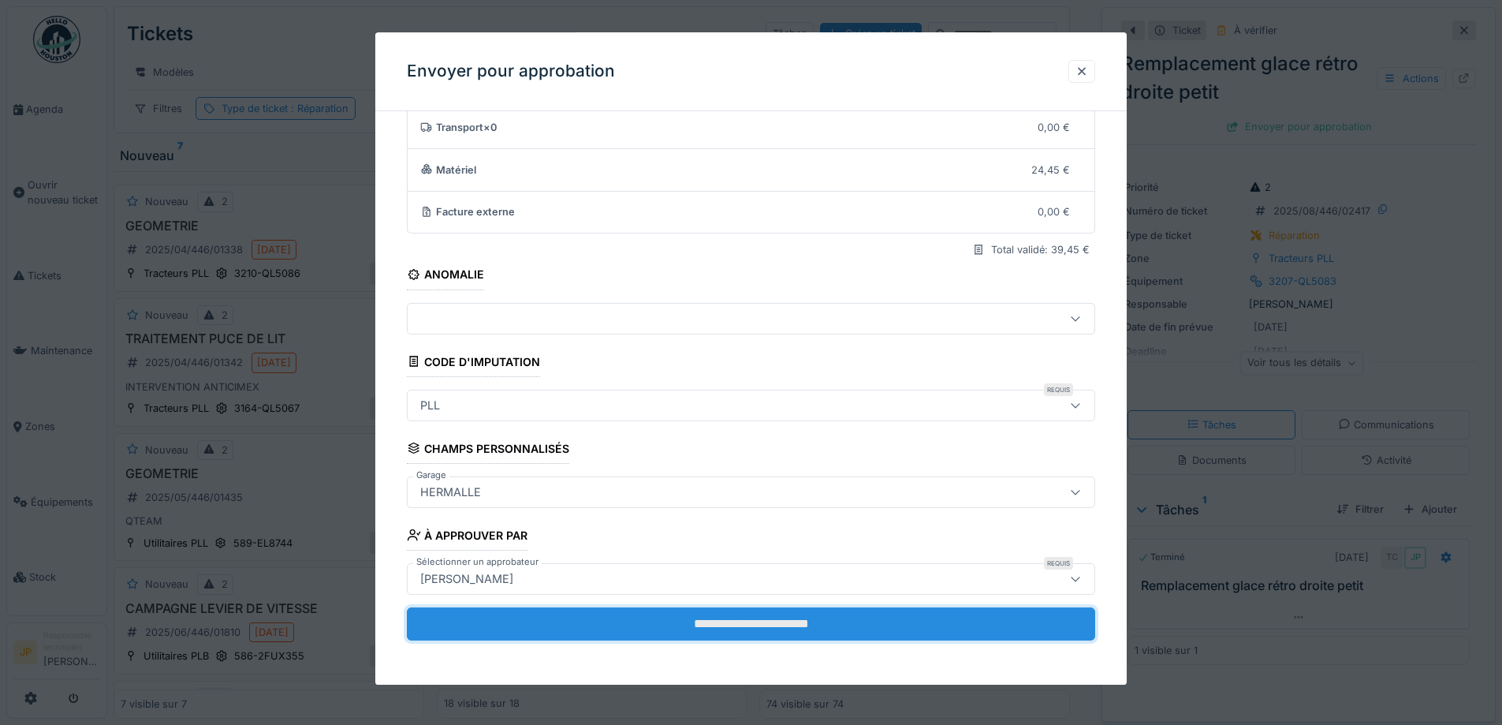
click at [737, 618] on input "**********" at bounding box center [751, 623] width 688 height 33
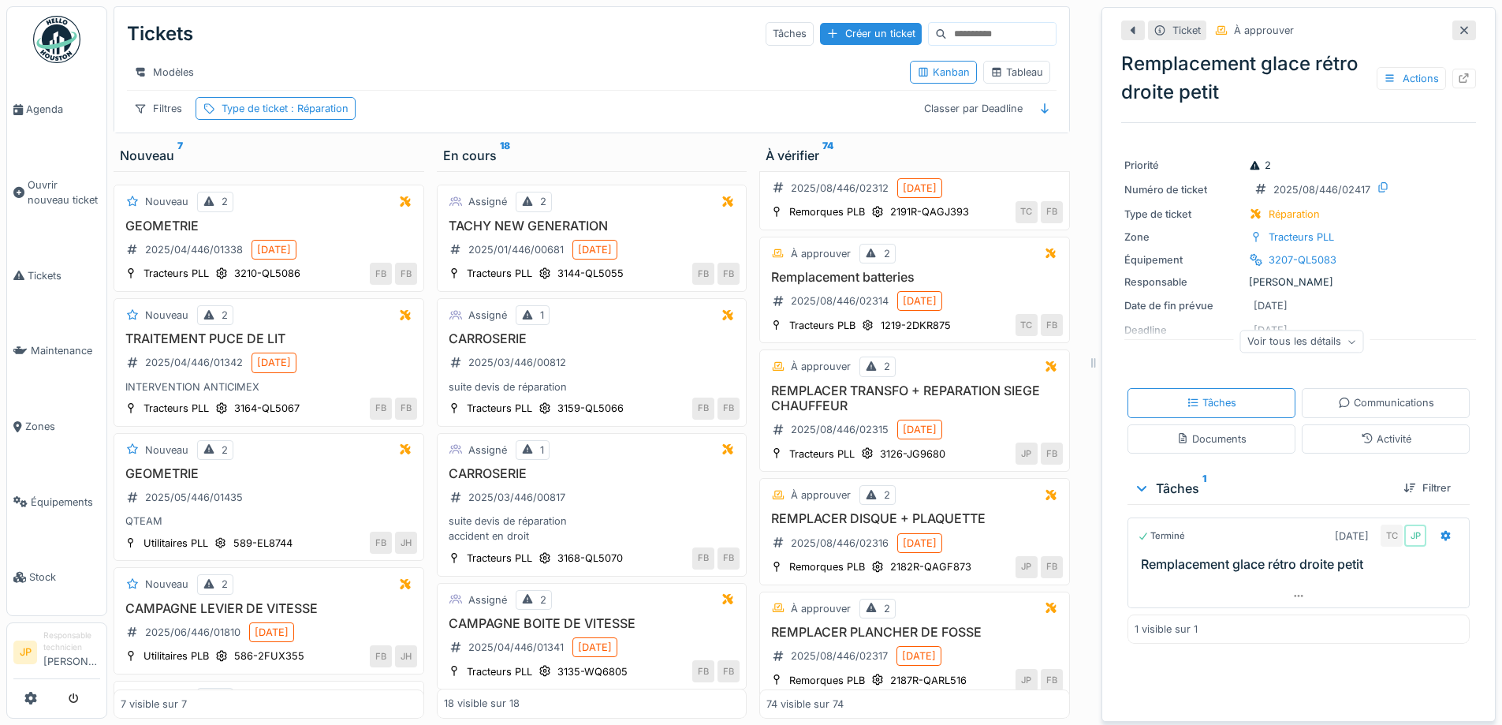
scroll to position [0, 0]
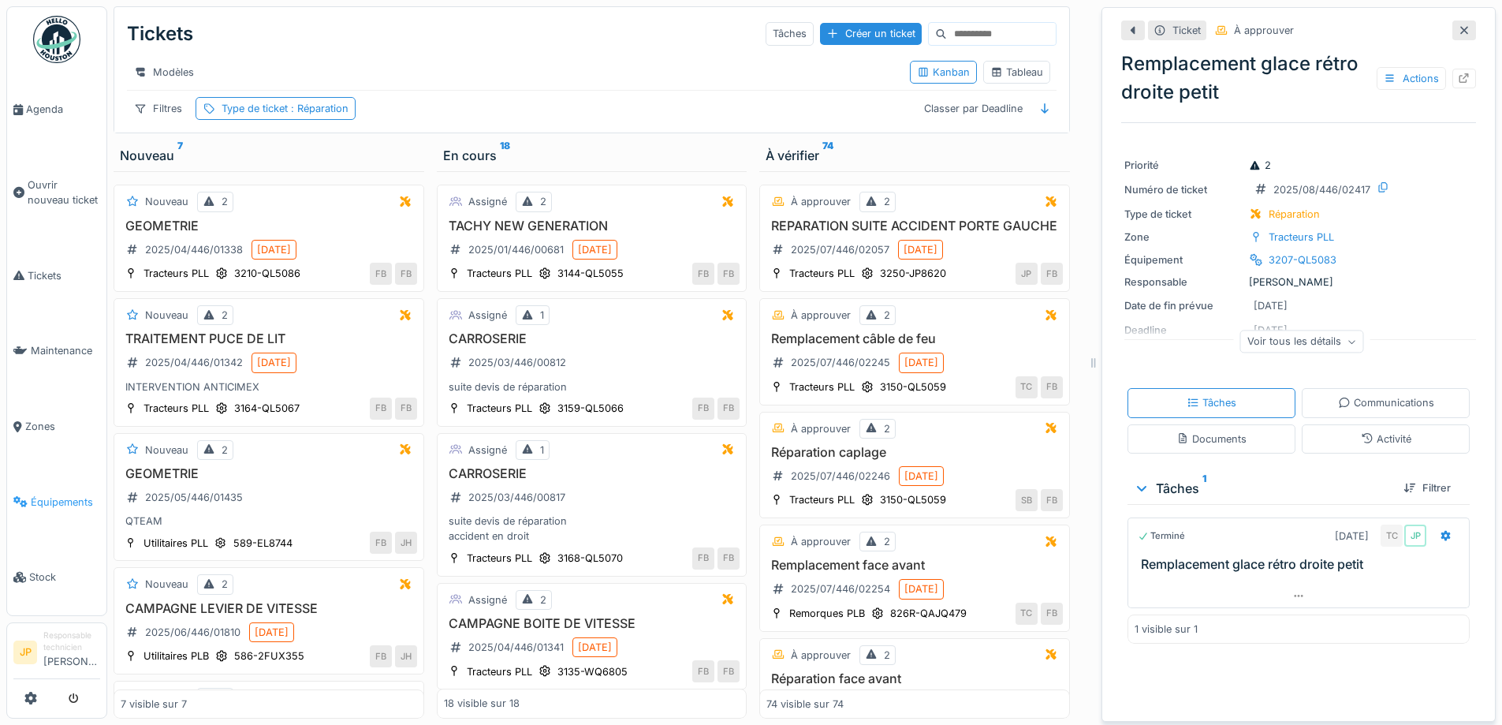
click at [47, 494] on span "Équipements" at bounding box center [65, 501] width 69 height 15
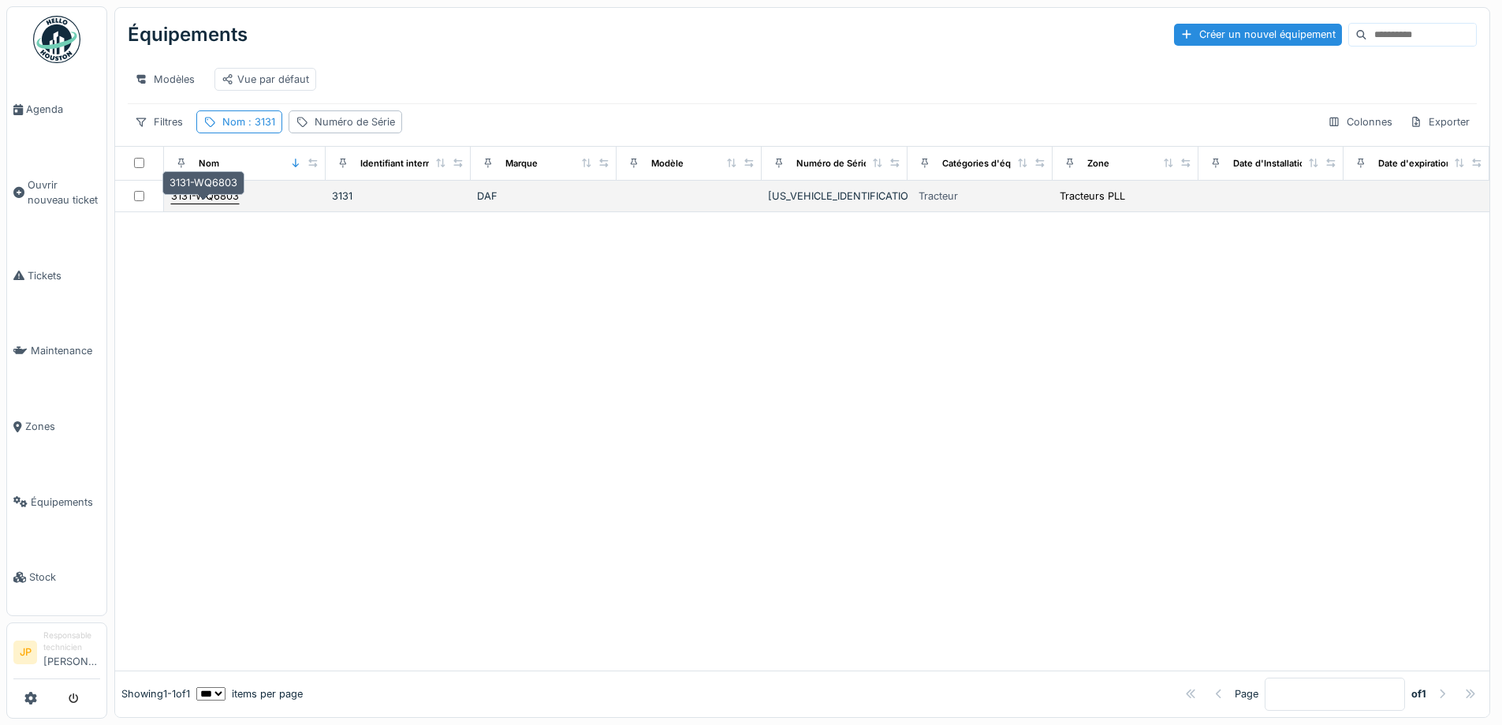
click at [208, 203] on div "3131-WQ6803" at bounding box center [205, 195] width 68 height 15
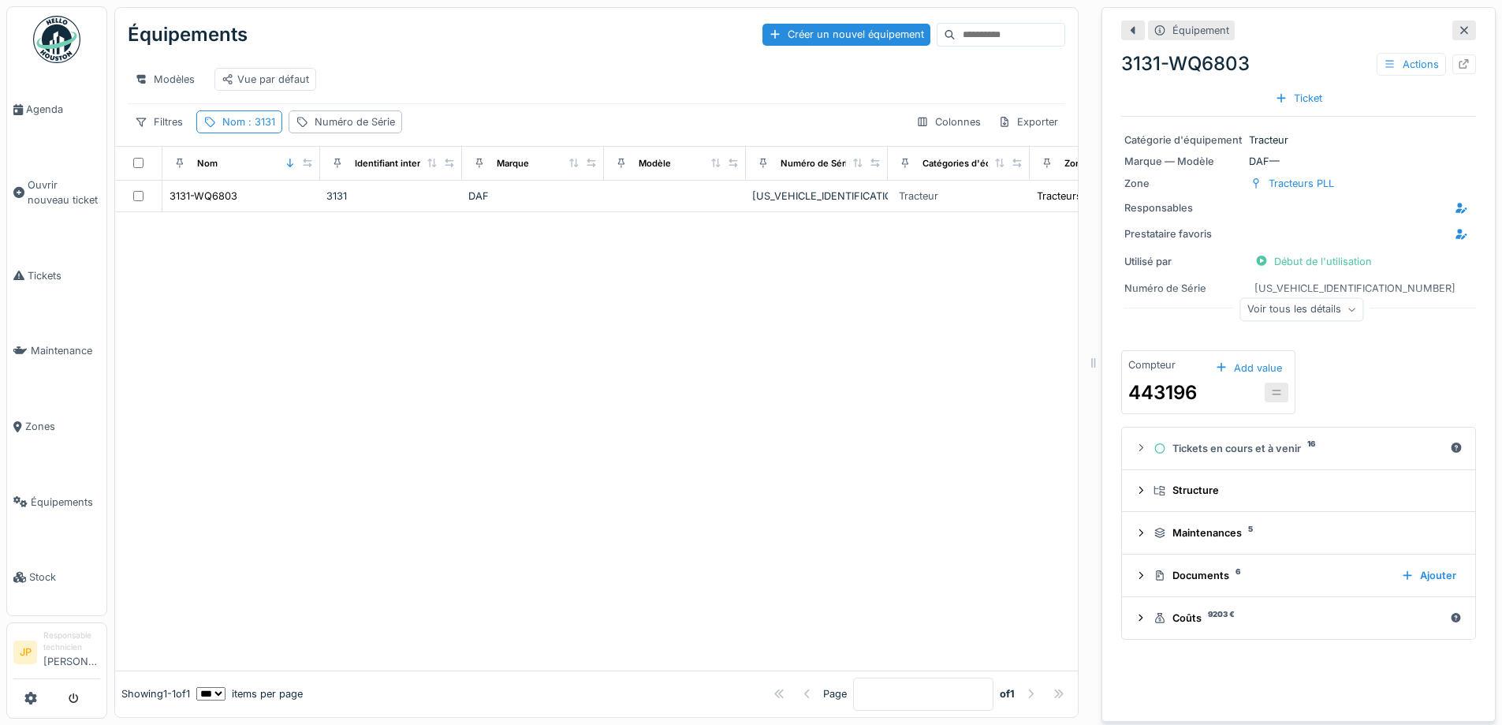
click at [240, 103] on div "Modèles Vue par défaut" at bounding box center [597, 79] width 938 height 48
click at [250, 128] on span ": 3131" at bounding box center [260, 122] width 30 height 12
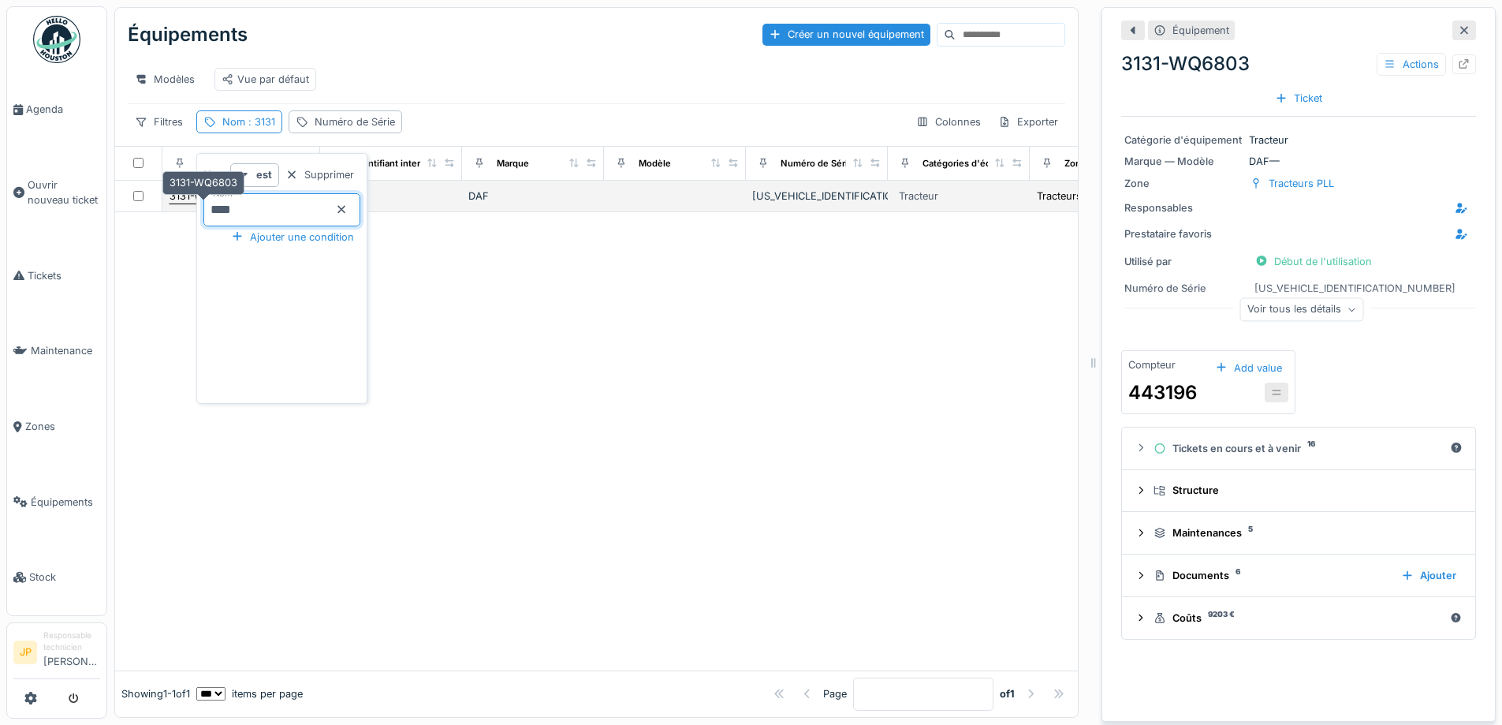
drag, startPoint x: 295, startPoint y: 207, endPoint x: 191, endPoint y: 214, distance: 104.3
click at [191, 214] on body "Agenda Ouvrir nouveau ticket Tickets Maintenance Zones Équipements Stock JP Res…" at bounding box center [751, 362] width 1502 height 725
type input "****"
click at [561, 401] on div at bounding box center [596, 441] width 963 height 458
click at [175, 200] on div "3133-WQ6804" at bounding box center [205, 195] width 70 height 15
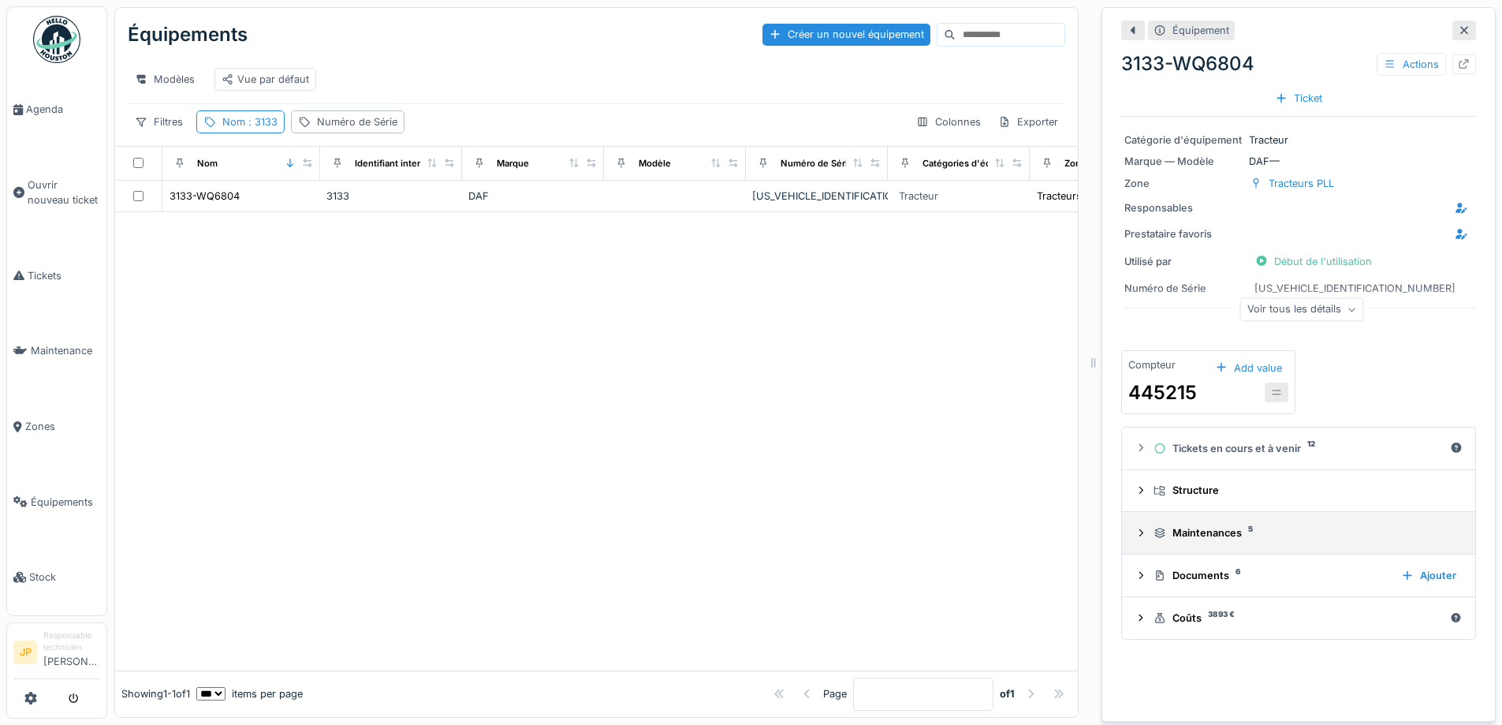
click at [1176, 536] on div "Maintenances 5" at bounding box center [1305, 532] width 303 height 15
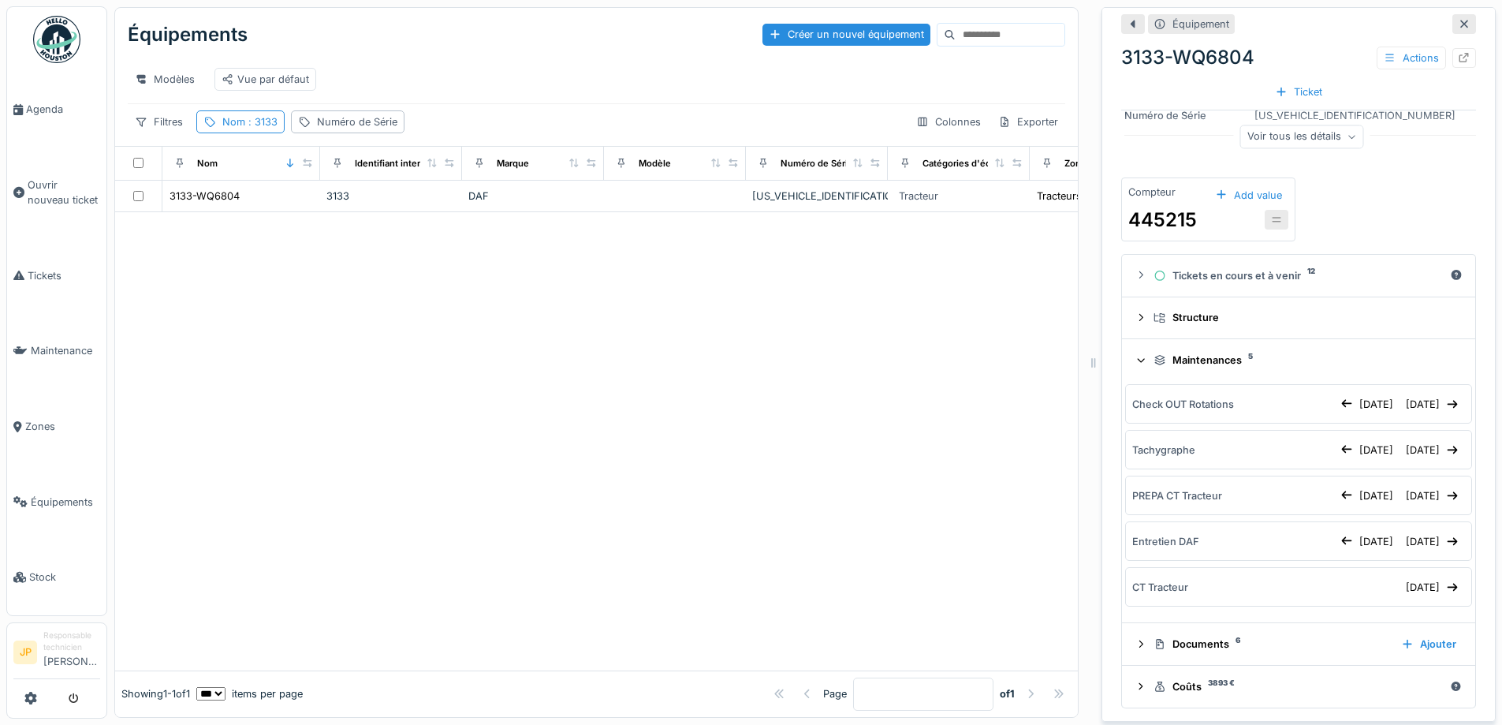
scroll to position [174, 0]
click at [241, 133] on div "Nom : 3133" at bounding box center [240, 121] width 88 height 23
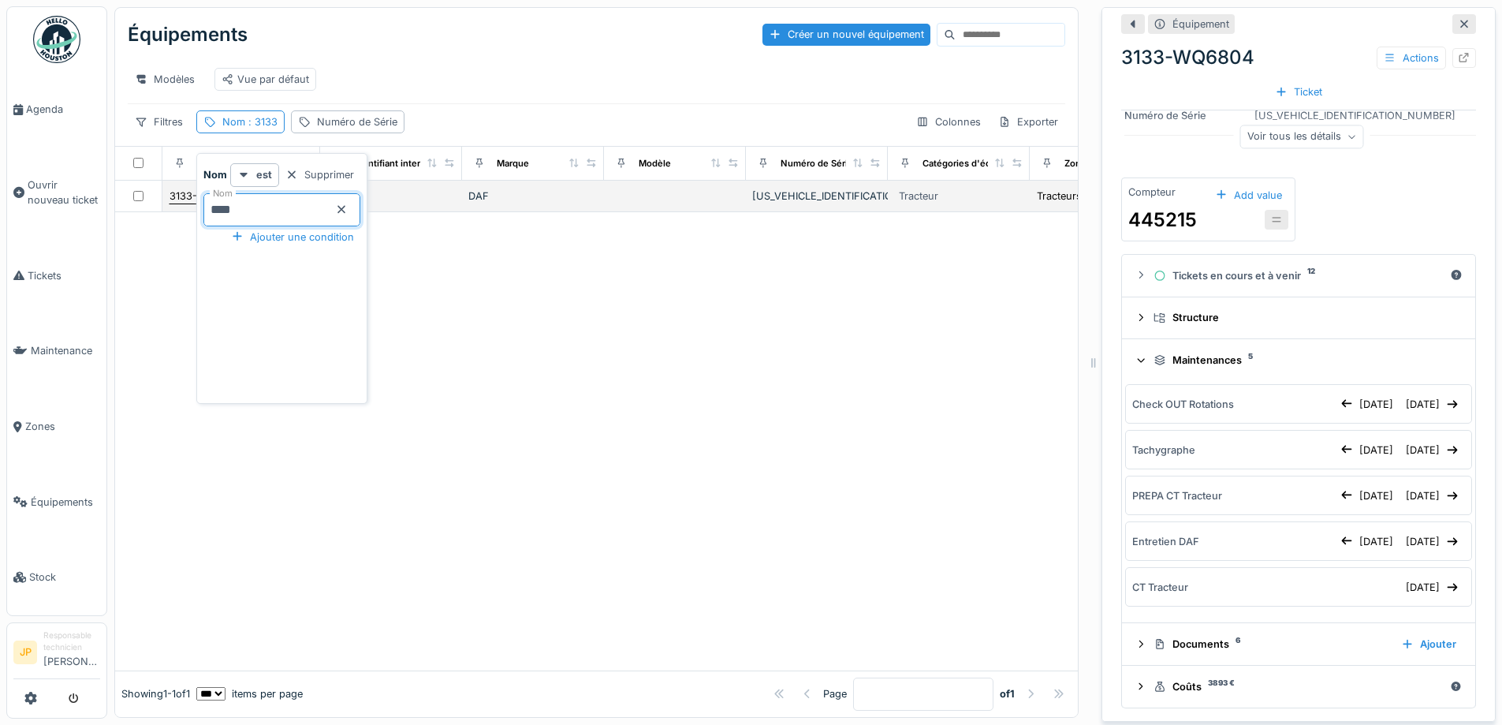
drag, startPoint x: 260, startPoint y: 202, endPoint x: 181, endPoint y: 208, distance: 79.9
click at [183, 207] on body "Agenda Ouvrir nouveau ticket Tickets Maintenance Zones Équipements Stock JP Res…" at bounding box center [751, 362] width 1502 height 725
type input "****"
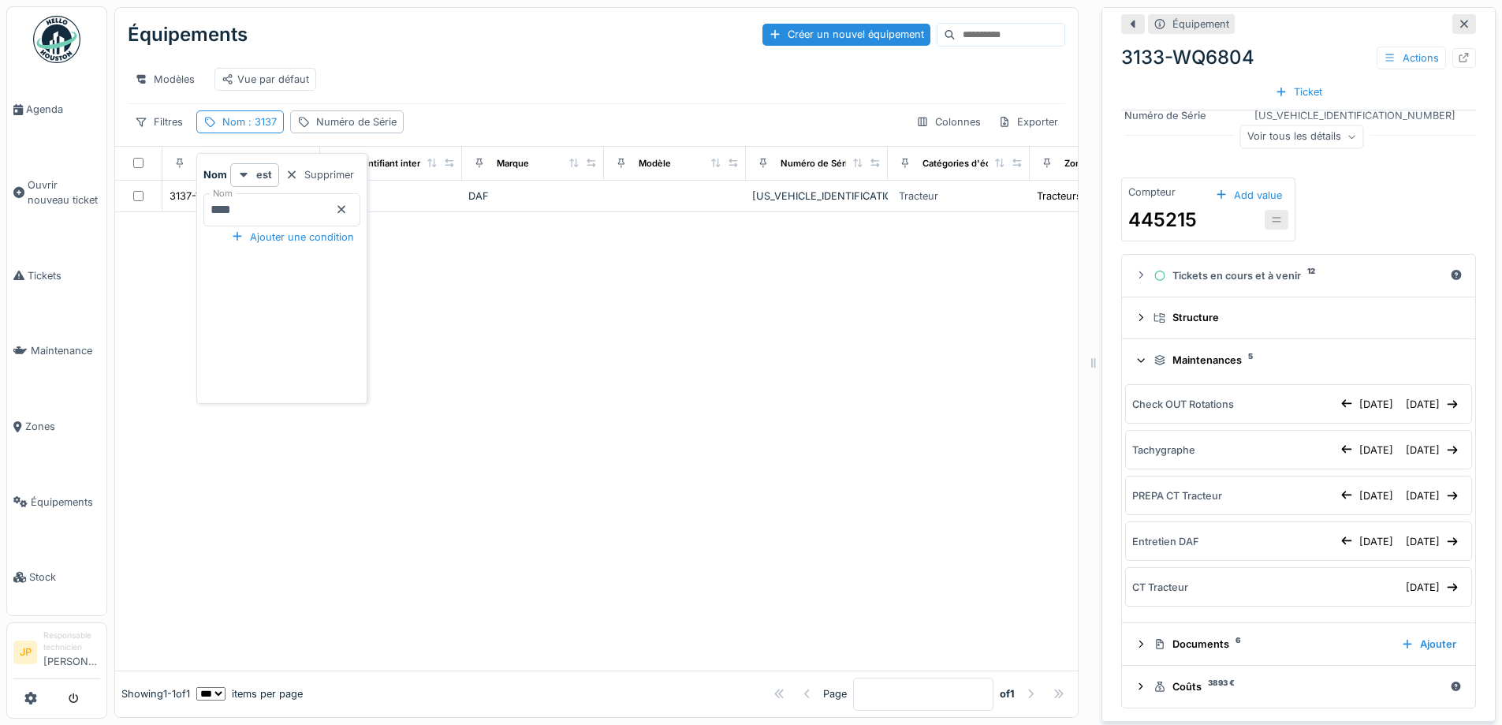
click at [443, 247] on div at bounding box center [596, 441] width 963 height 458
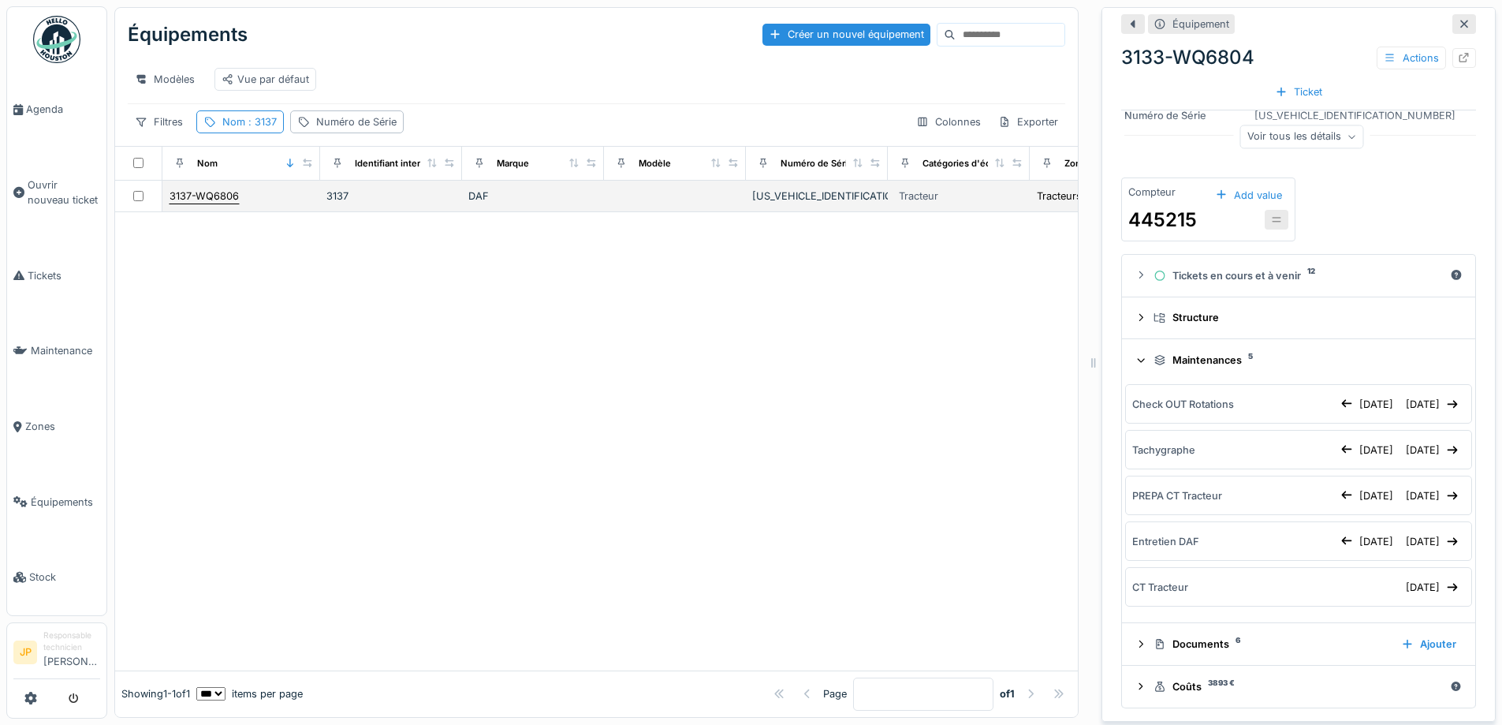
click at [222, 203] on div "3137-WQ6806" at bounding box center [204, 195] width 69 height 15
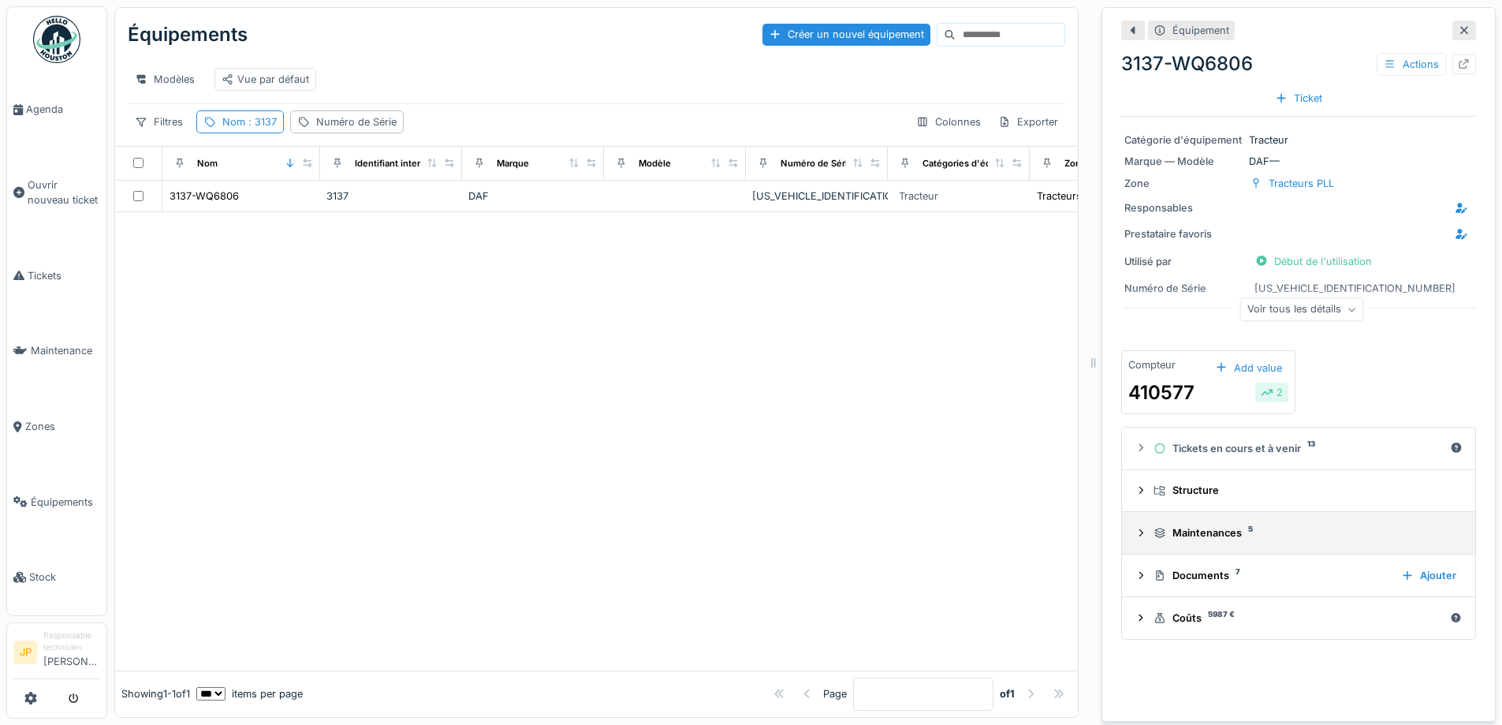
click at [1197, 537] on div "Maintenances 5" at bounding box center [1305, 532] width 303 height 15
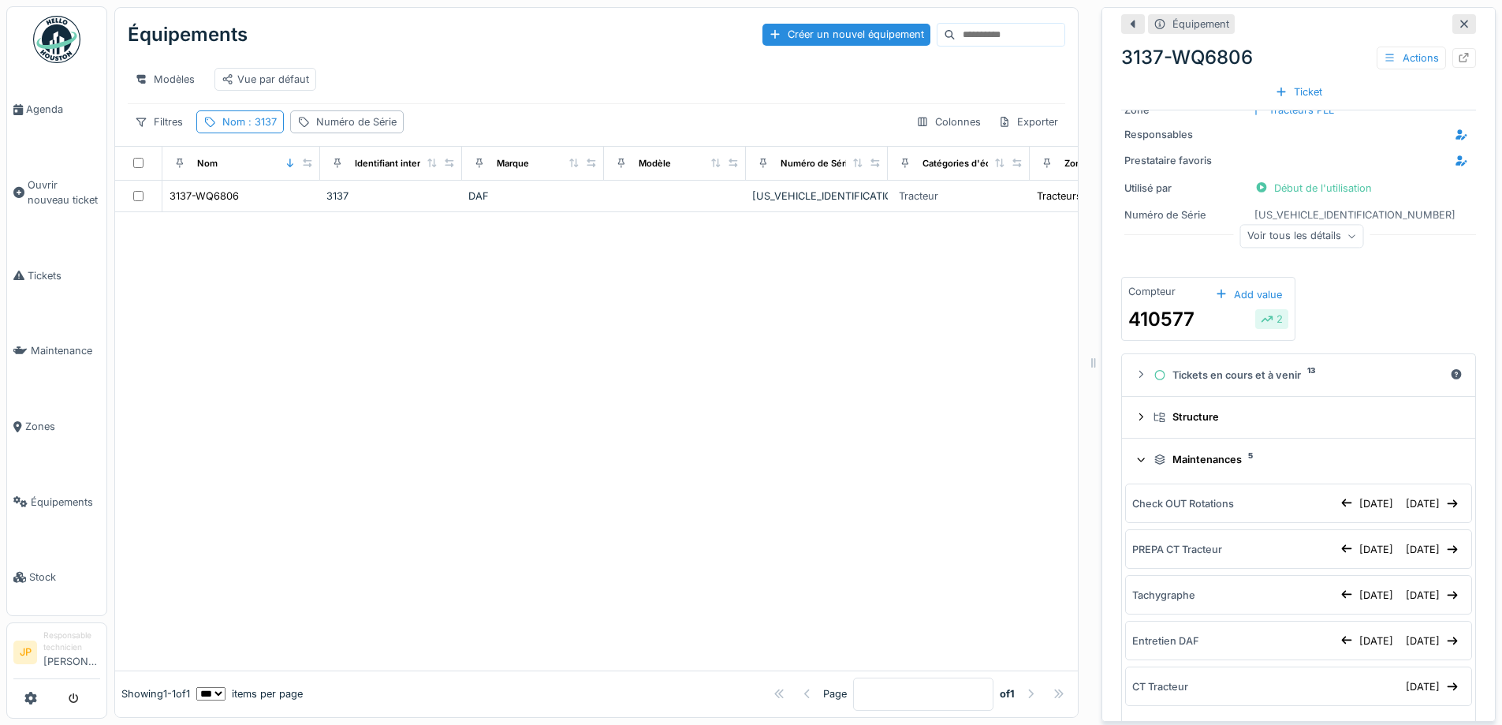
scroll to position [174, 0]
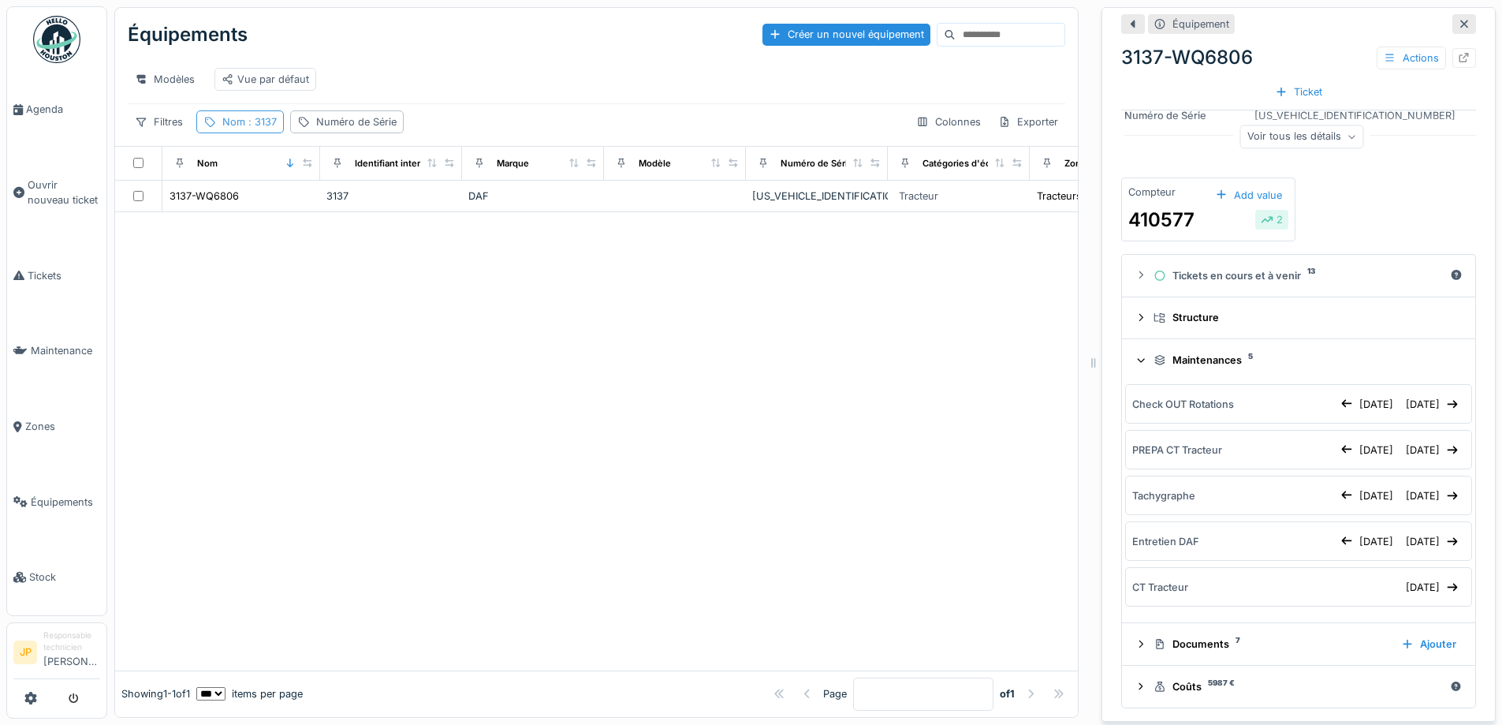
click at [237, 129] on div "Nom : 3137" at bounding box center [249, 121] width 54 height 15
drag, startPoint x: 267, startPoint y: 222, endPoint x: 193, endPoint y: 225, distance: 73.4
click at [193, 225] on body "Agenda Ouvrir nouveau ticket Tickets Maintenance Zones Équipements Stock JP Res…" at bounding box center [751, 362] width 1502 height 725
type input "****"
click at [559, 445] on div at bounding box center [596, 441] width 963 height 458
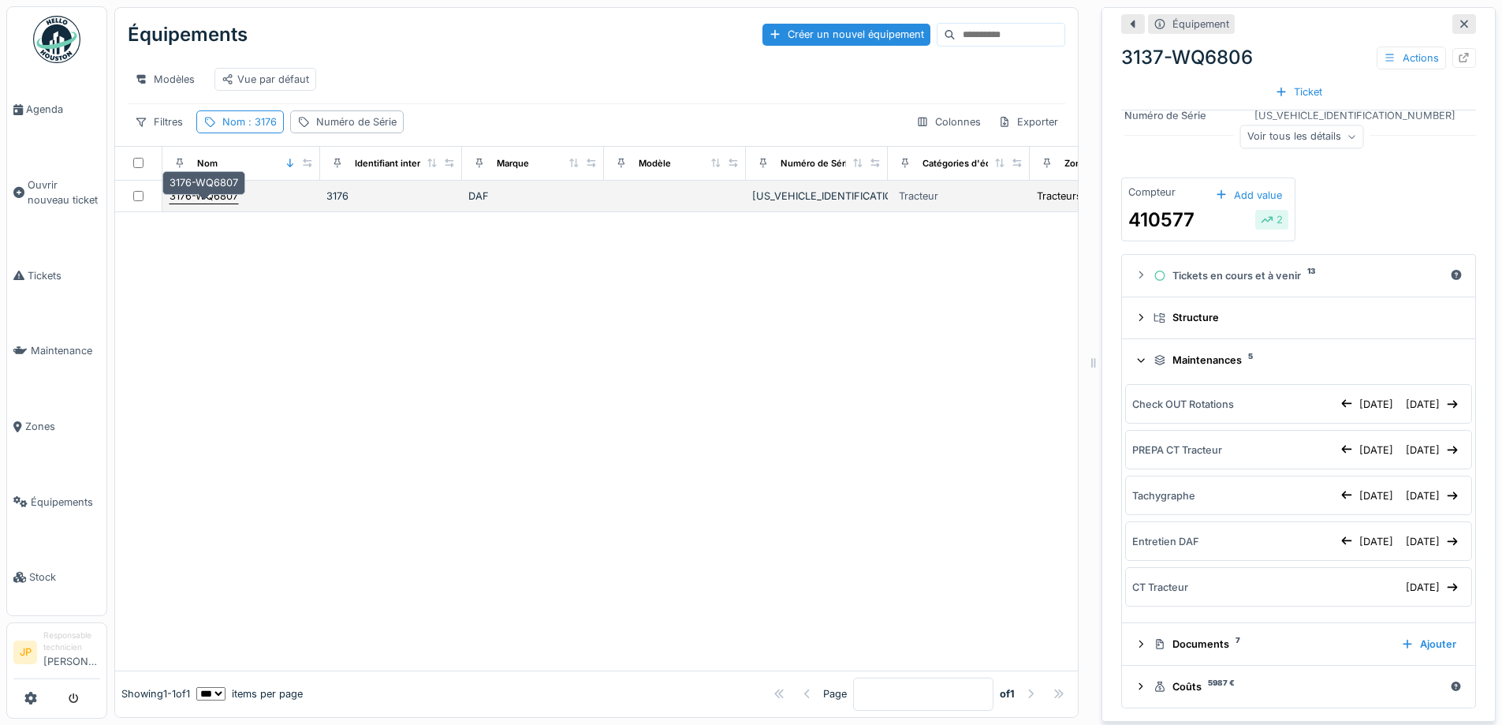
click at [211, 203] on div "3176-WQ6807" at bounding box center [204, 195] width 69 height 15
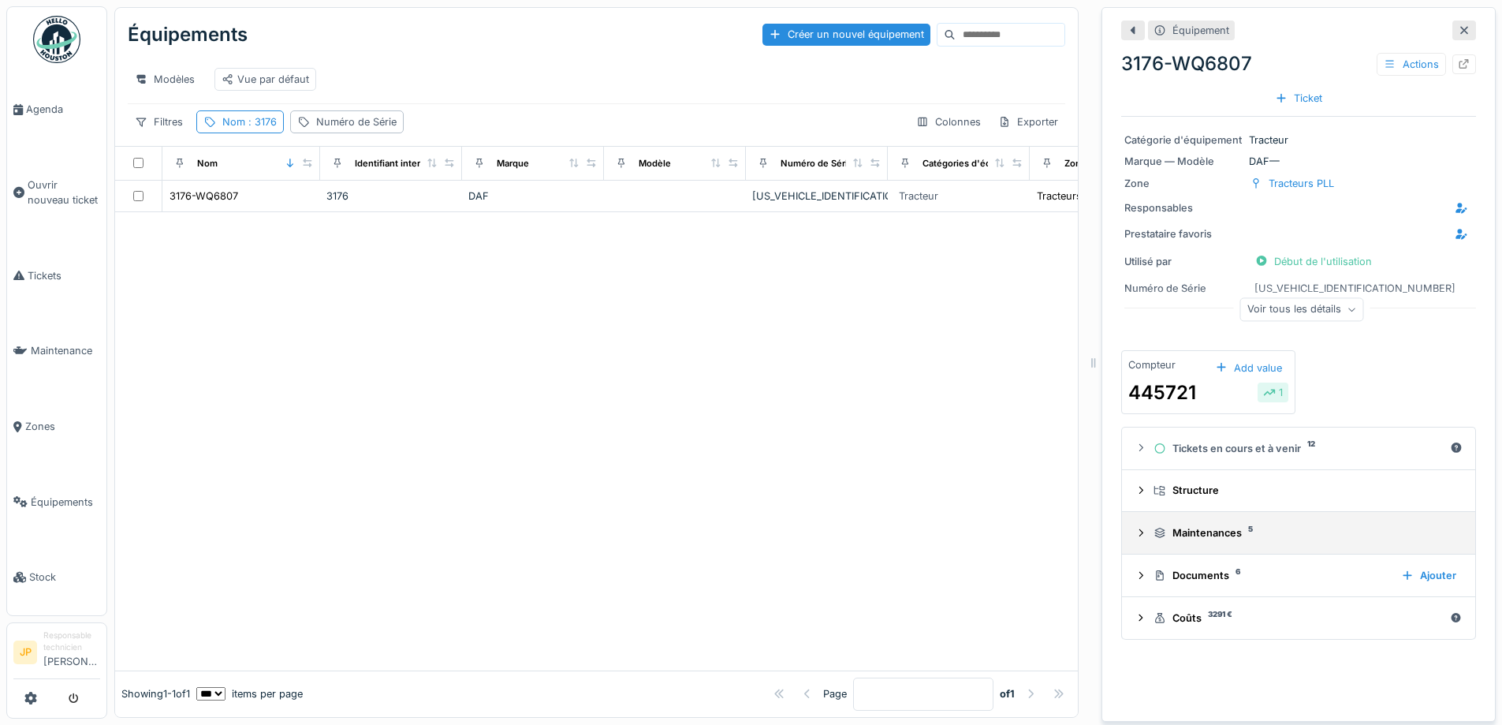
click at [1169, 540] on div "Maintenances 5" at bounding box center [1305, 532] width 303 height 15
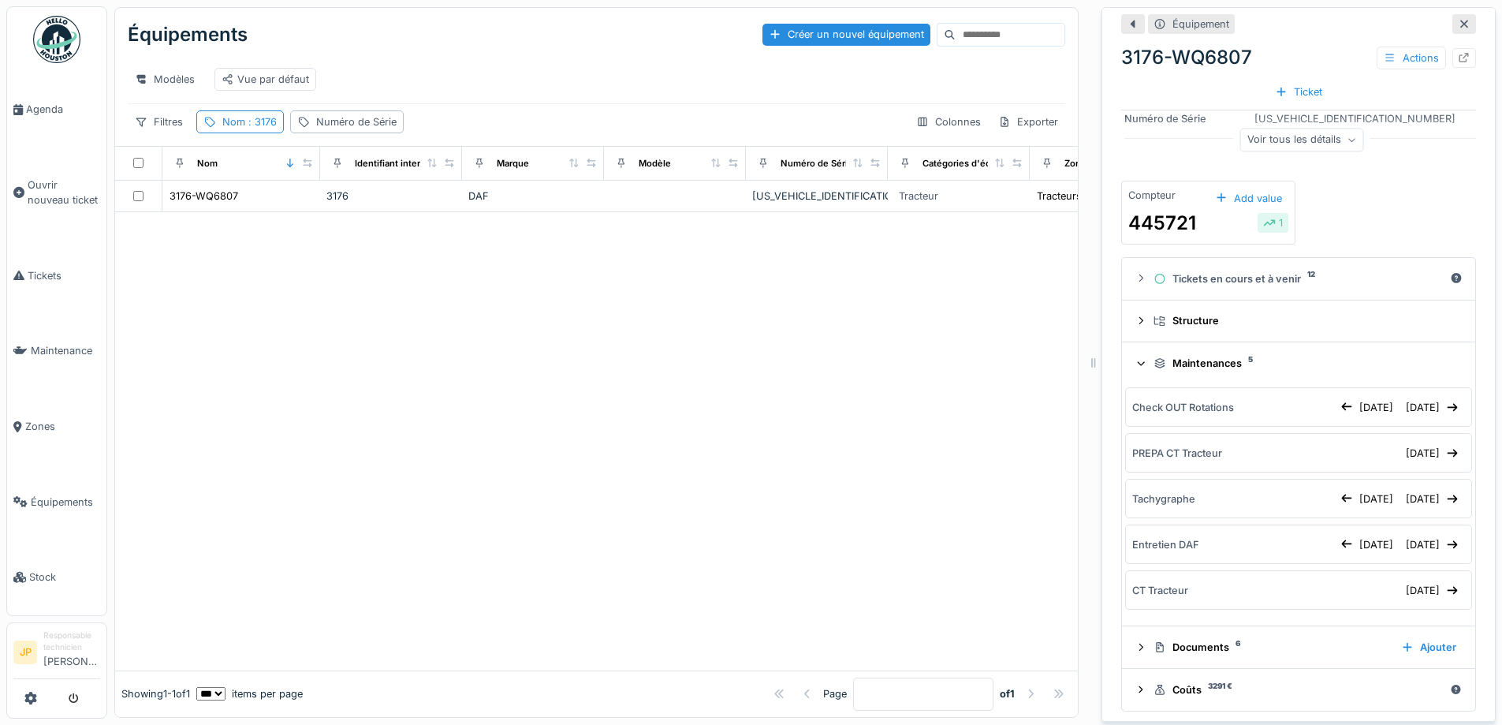
scroll to position [174, 0]
click at [1400, 448] on div "[DATE]" at bounding box center [1432, 449] width 65 height 21
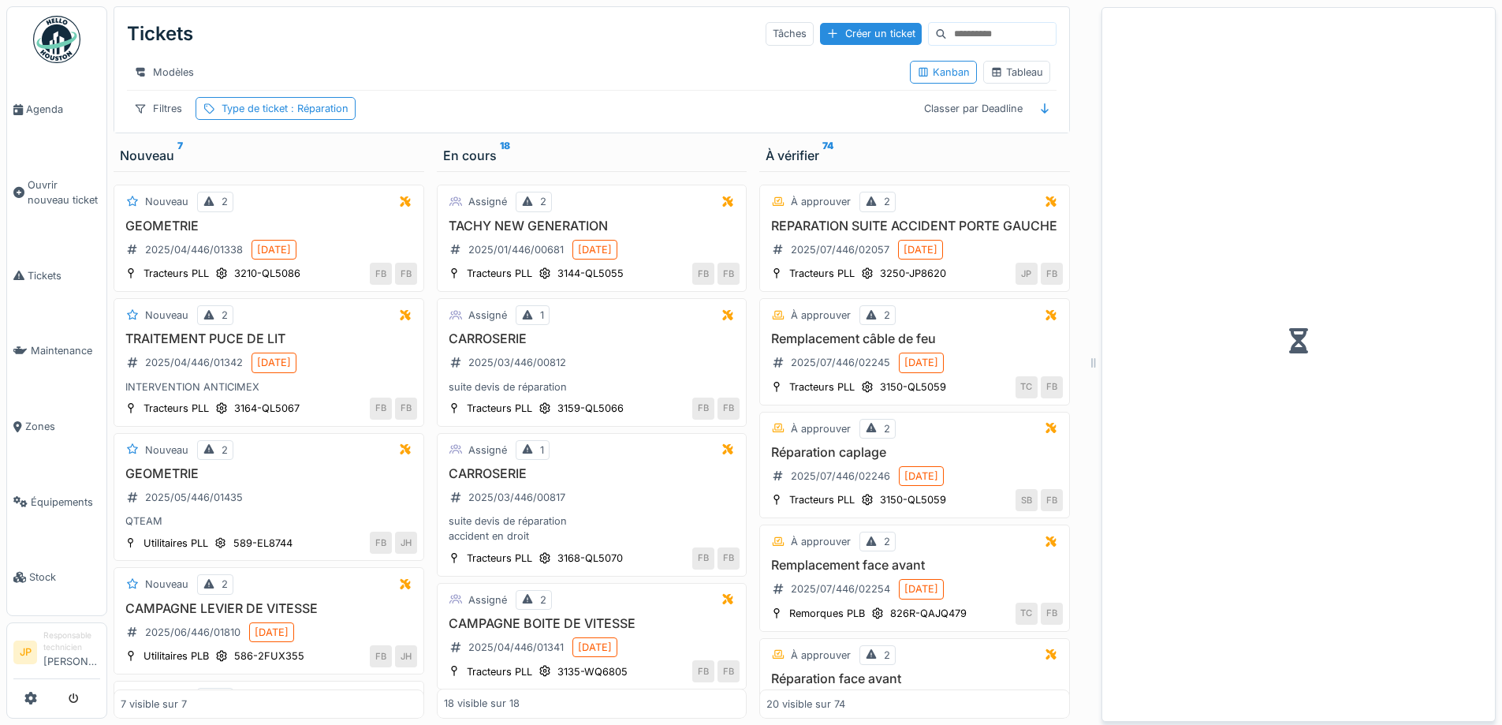
scroll to position [12, 0]
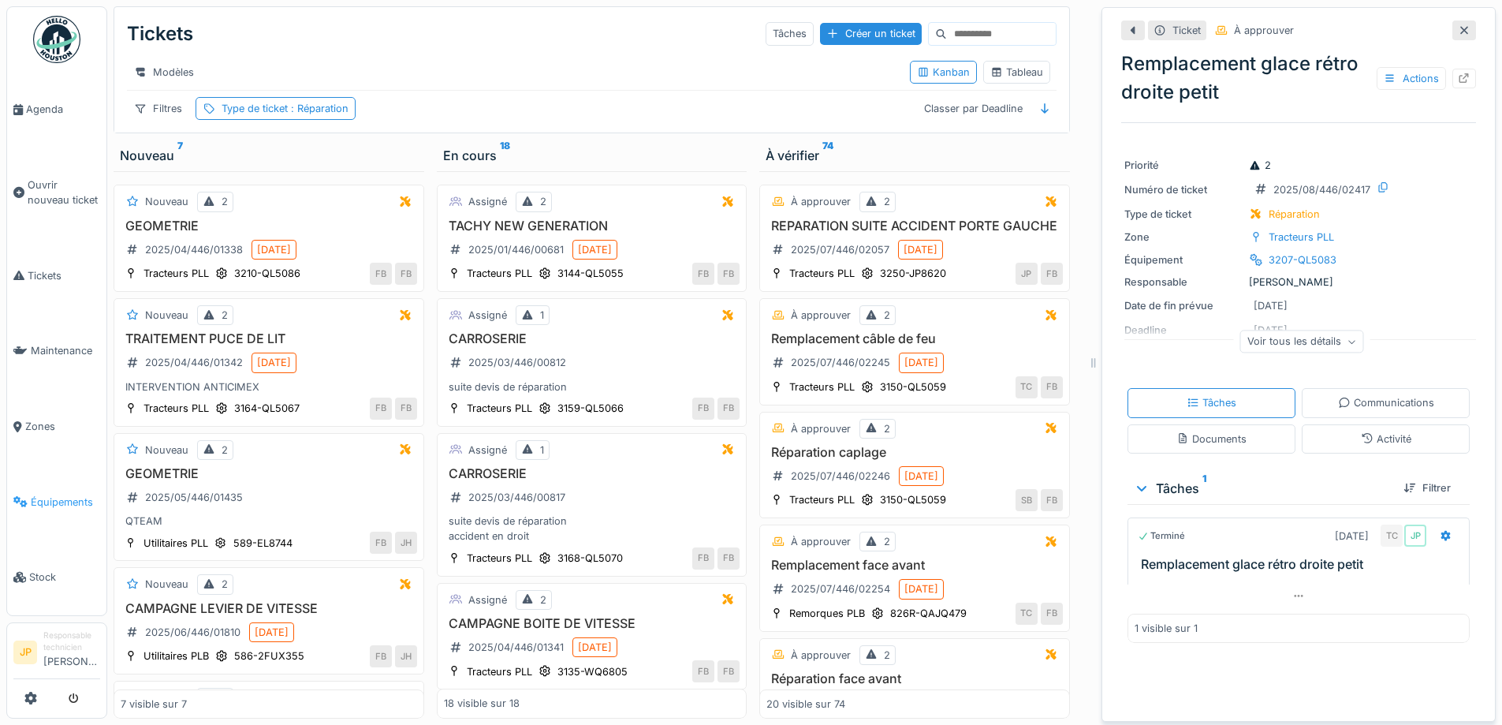
click at [35, 494] on span "Équipements" at bounding box center [65, 501] width 69 height 15
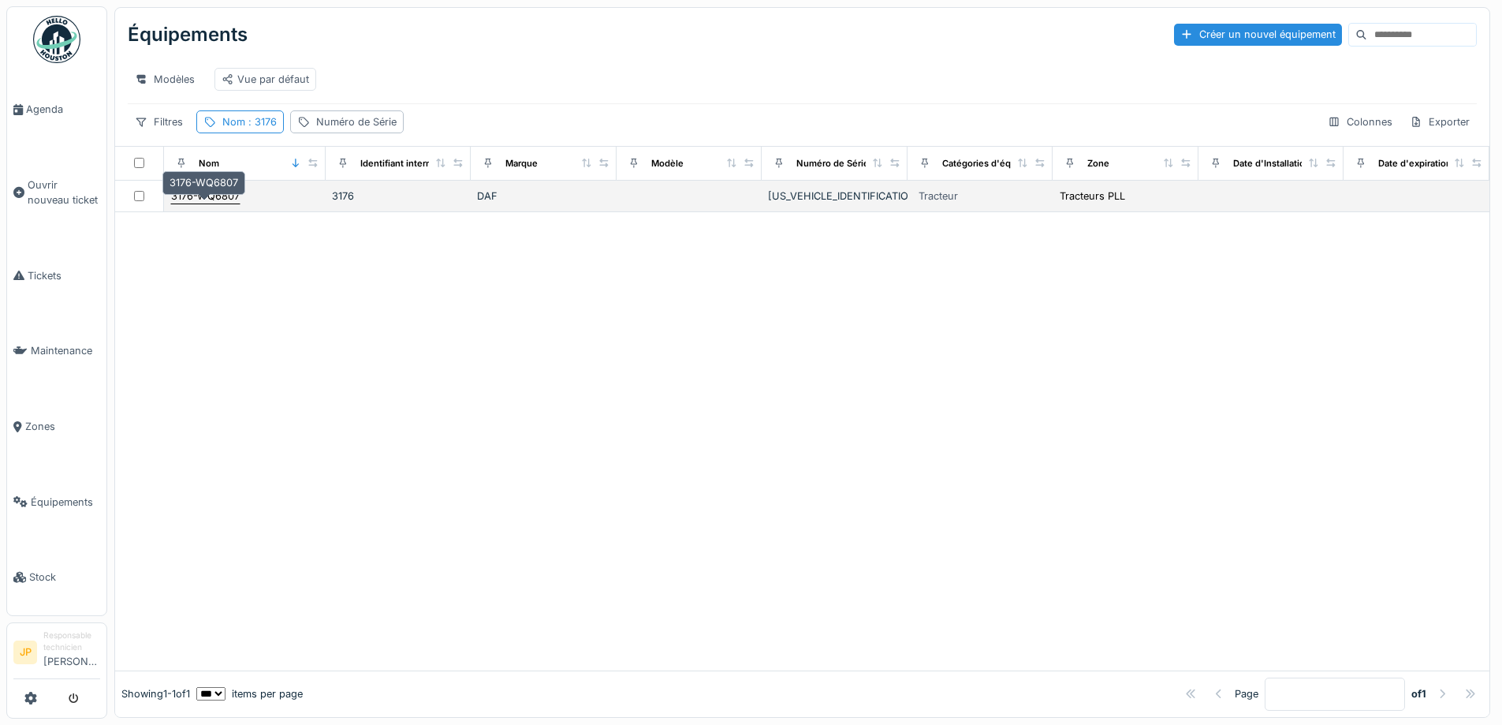
click at [216, 203] on div "3176-WQ6807" at bounding box center [205, 195] width 69 height 15
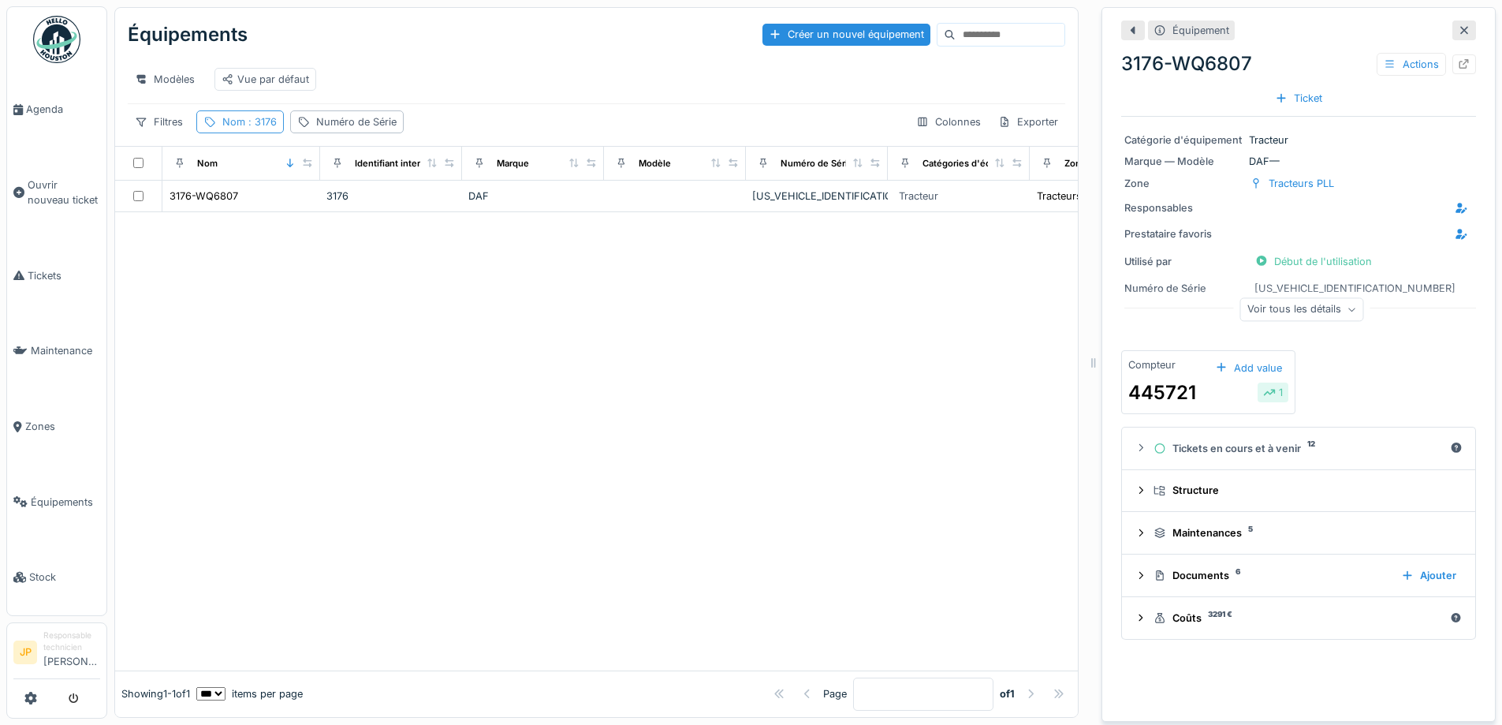
click at [265, 133] on div "Nom : 3176" at bounding box center [240, 121] width 88 height 23
drag, startPoint x: 248, startPoint y: 214, endPoint x: 173, endPoint y: 230, distance: 77.3
click at [173, 230] on body "Agenda Ouvrir nouveau ticket Tickets Maintenance Zones Équipements Stock JP Res…" at bounding box center [751, 362] width 1502 height 725
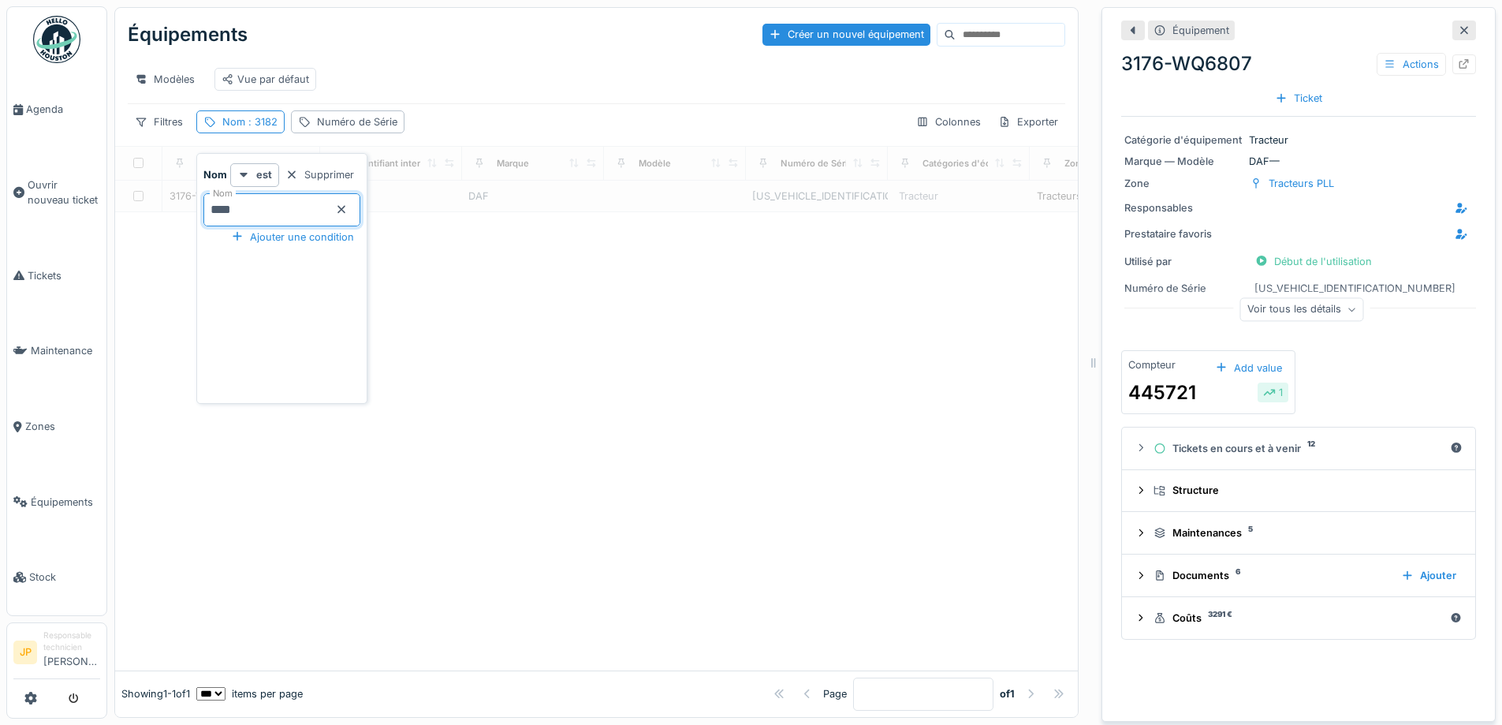
type input "****"
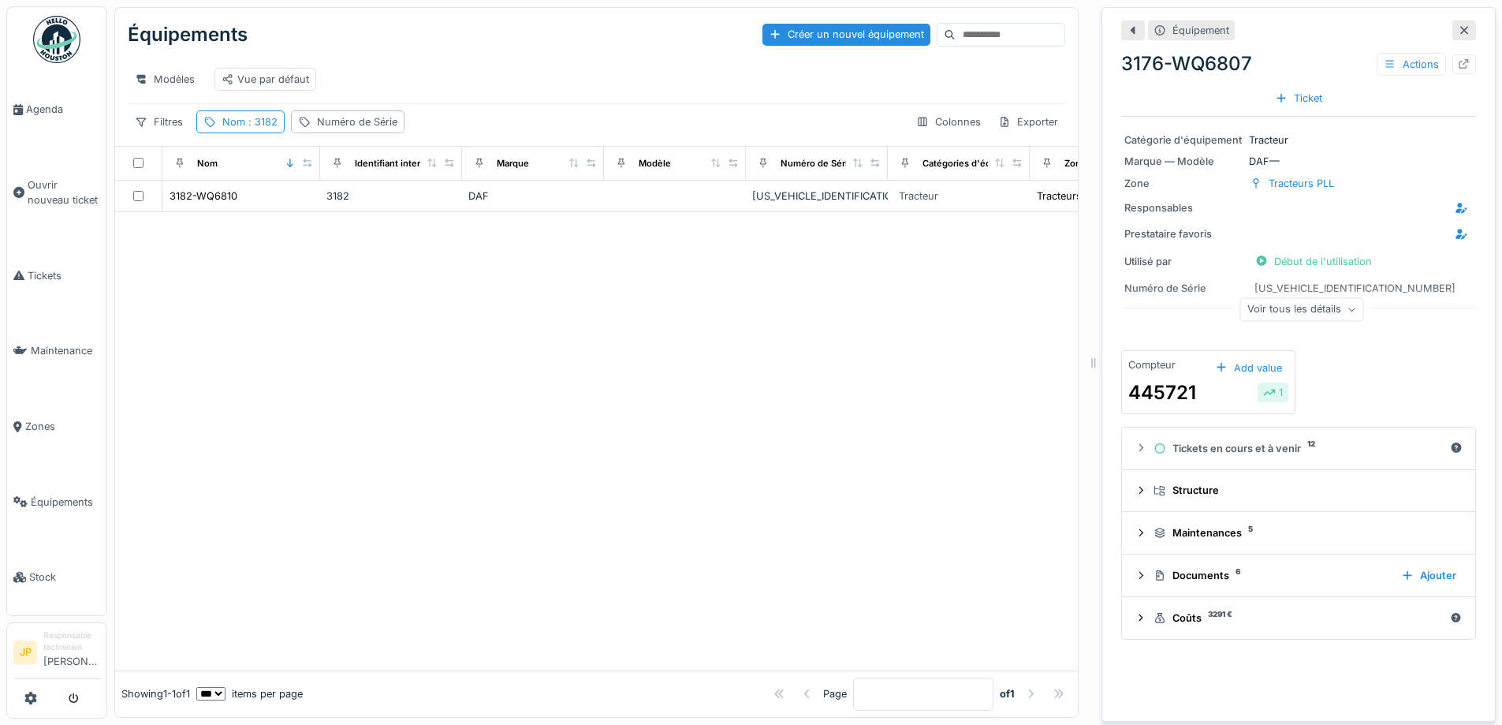
click at [628, 423] on div at bounding box center [596, 441] width 963 height 458
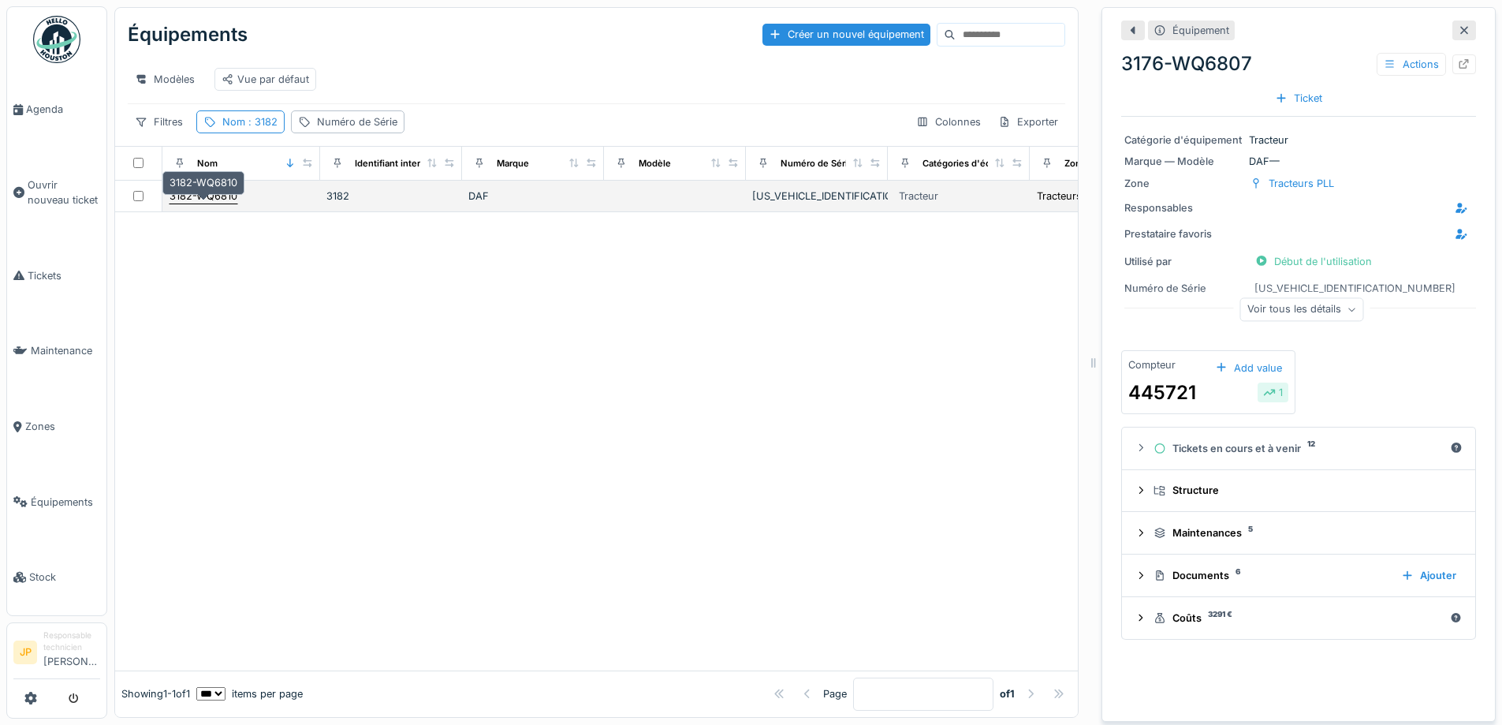
click at [189, 203] on div "3182-WQ6810" at bounding box center [204, 195] width 68 height 15
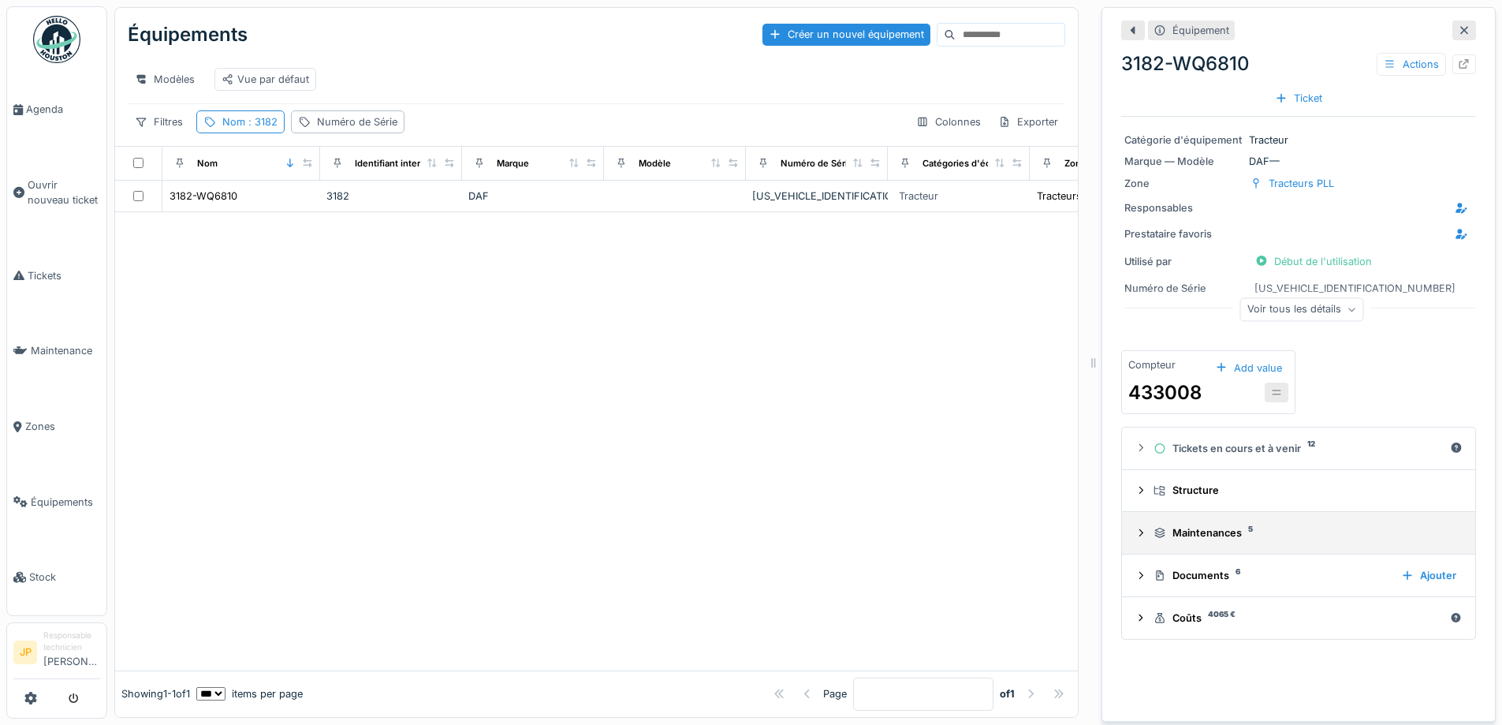
click at [1214, 535] on div "Maintenances 5" at bounding box center [1305, 532] width 303 height 15
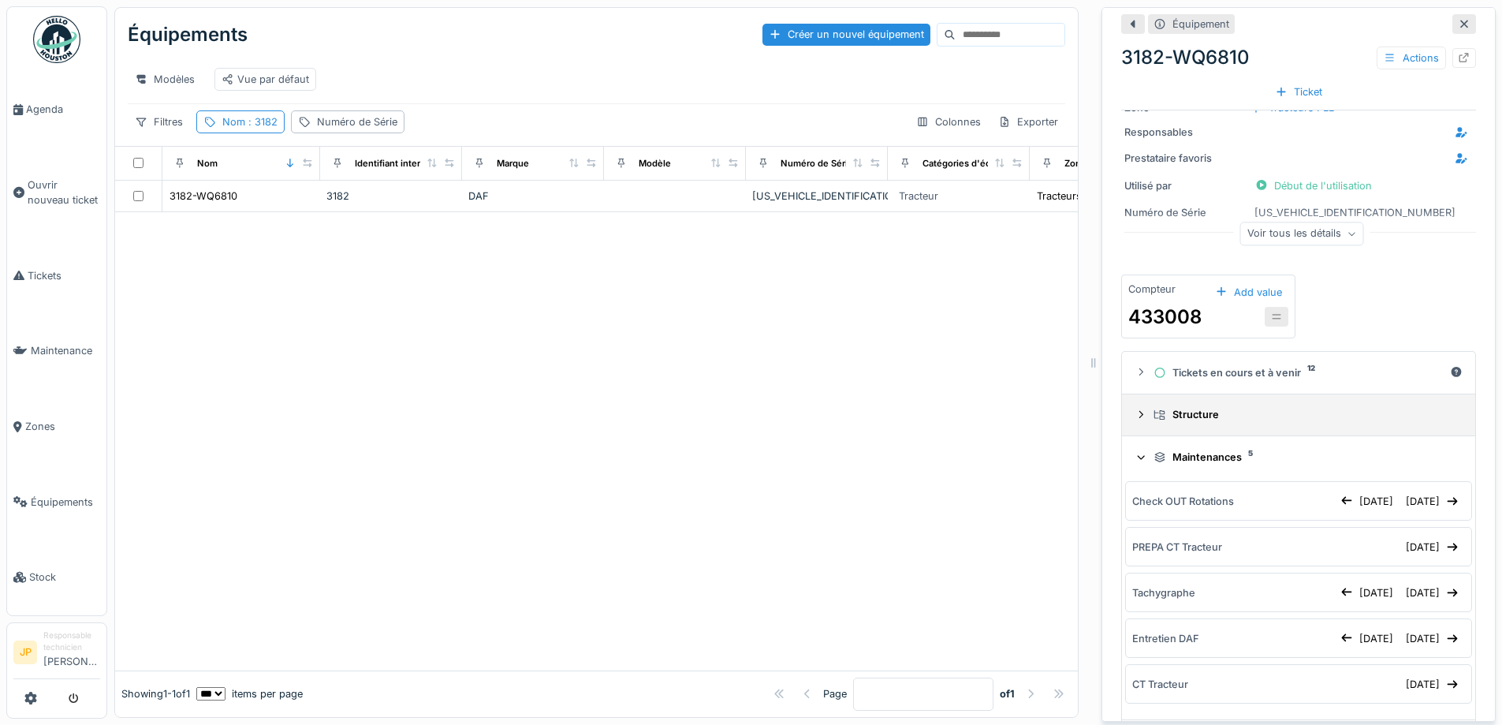
scroll to position [174, 0]
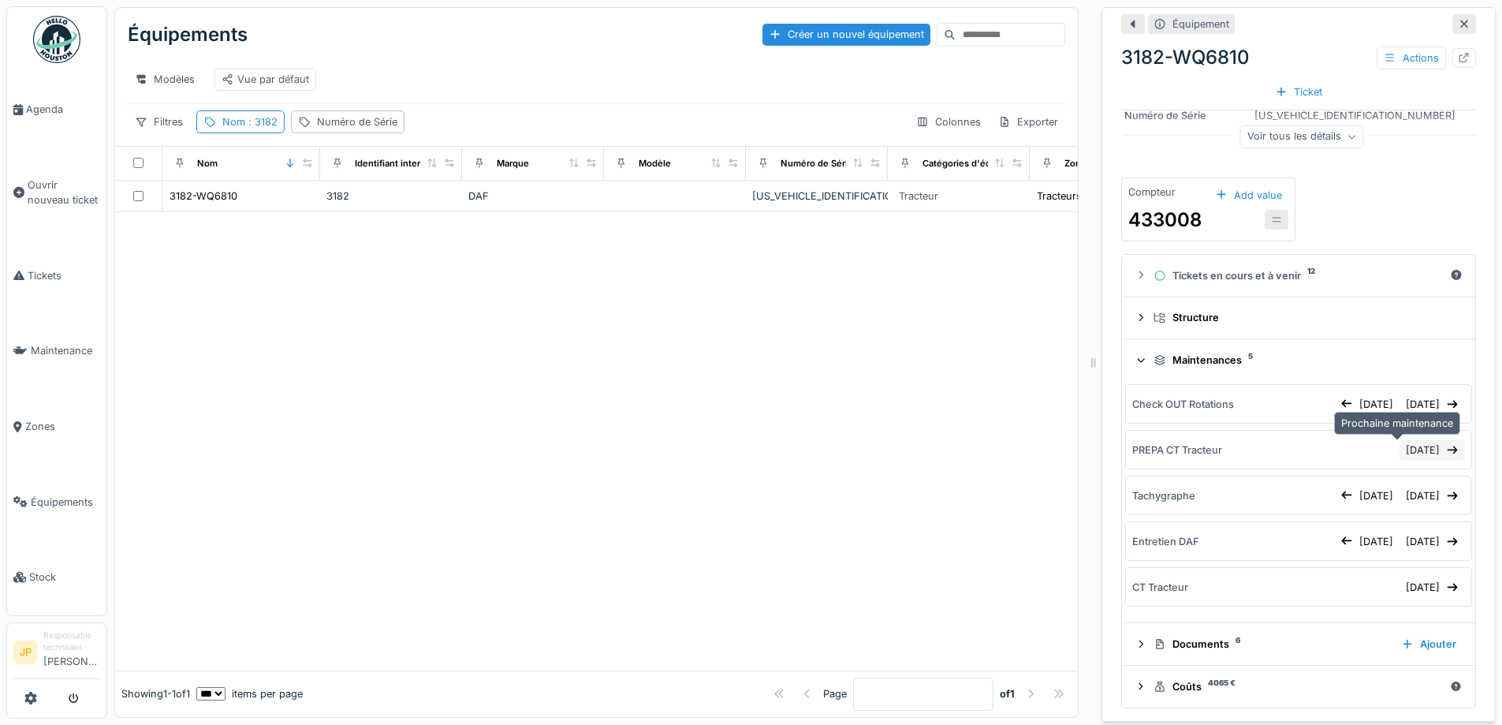
click at [1408, 457] on div "[DATE]" at bounding box center [1432, 449] width 65 height 21
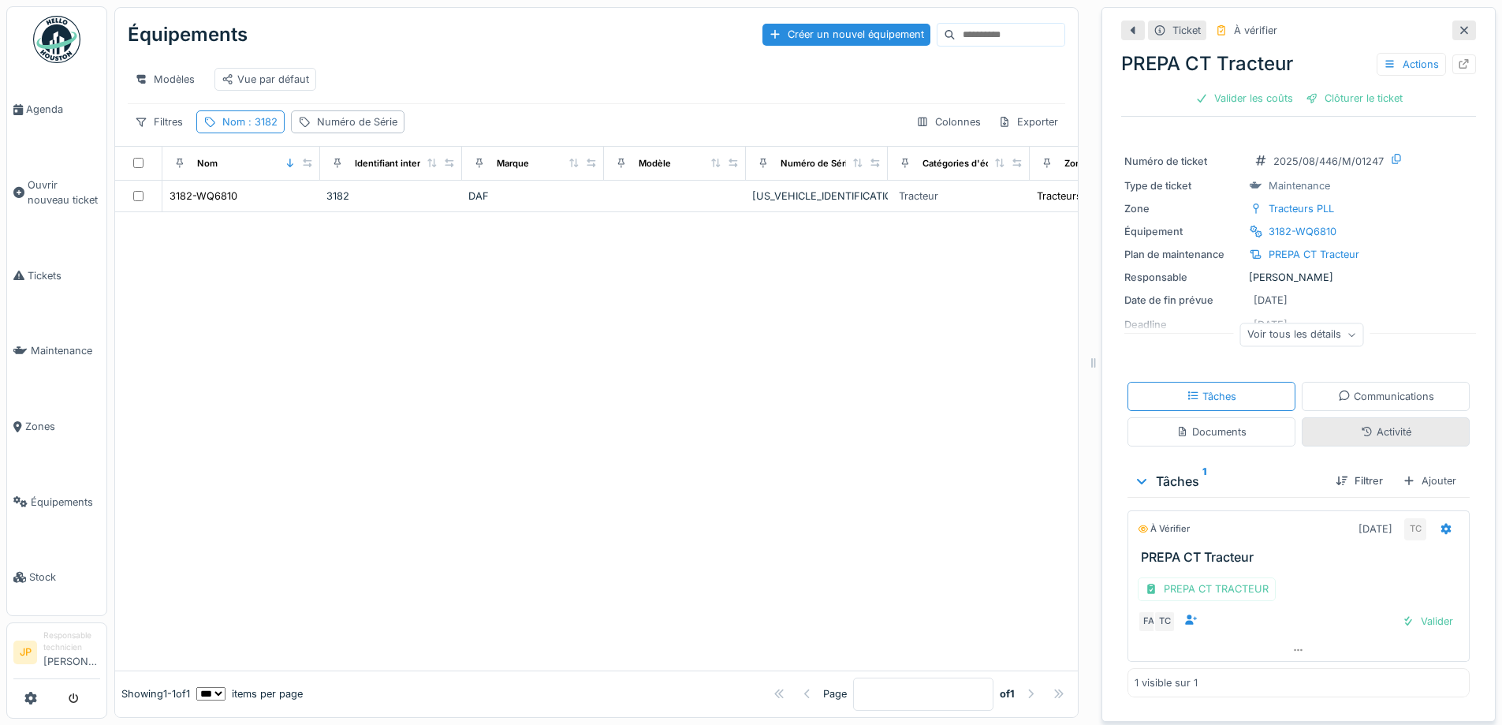
click at [1374, 437] on div "Activité" at bounding box center [1386, 431] width 50 height 15
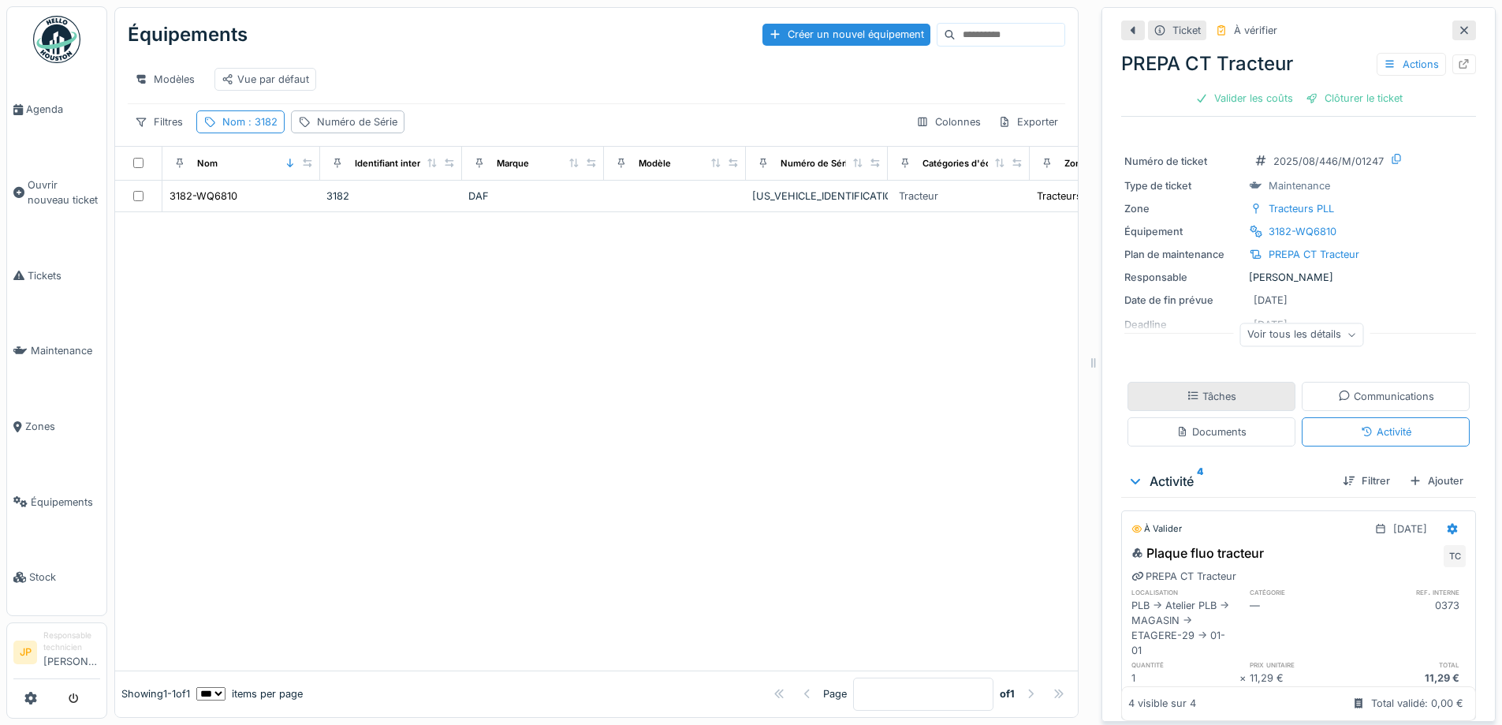
click at [1216, 389] on div "Tâches" at bounding box center [1212, 396] width 50 height 15
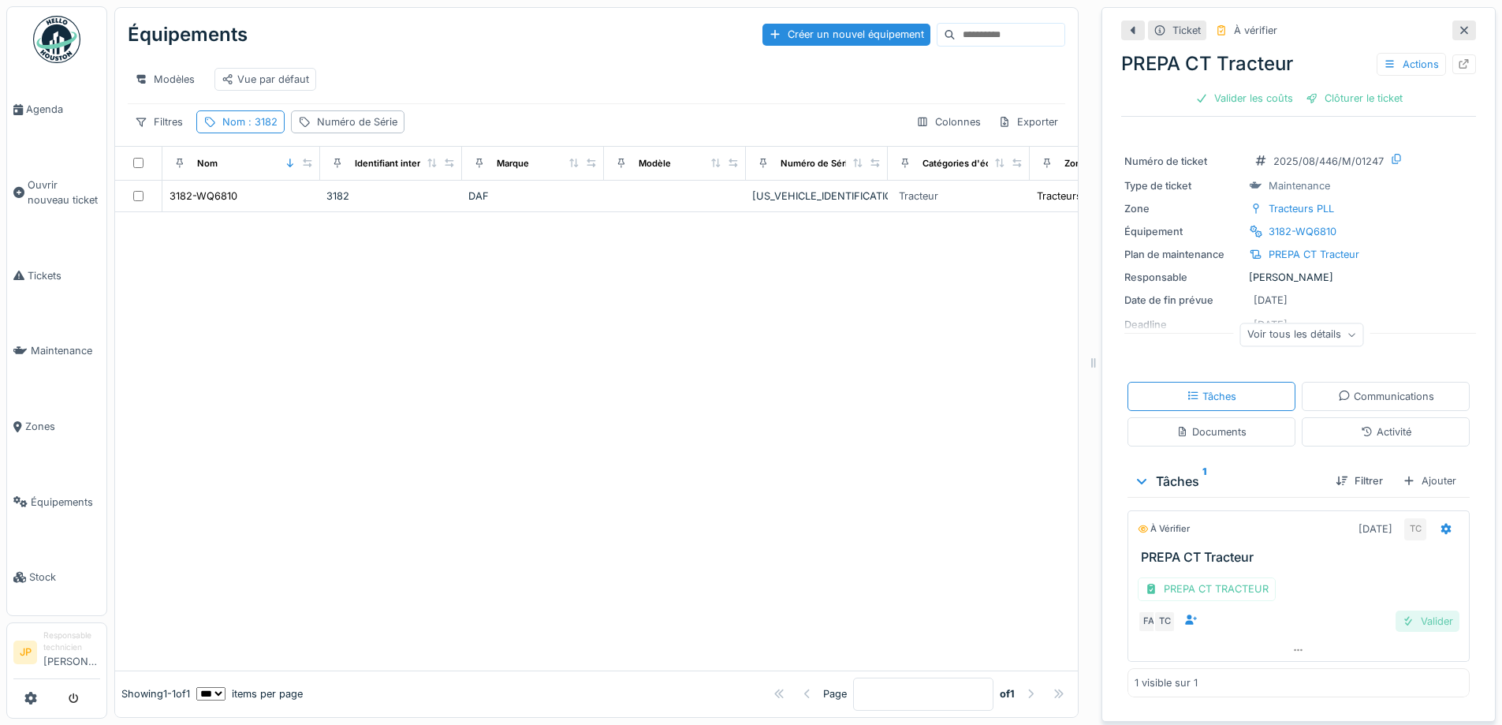
click at [1404, 613] on div "Valider" at bounding box center [1428, 620] width 64 height 21
click at [1221, 88] on div "Valider les coûts" at bounding box center [1244, 98] width 110 height 21
click at [1251, 91] on div at bounding box center [1257, 98] width 13 height 15
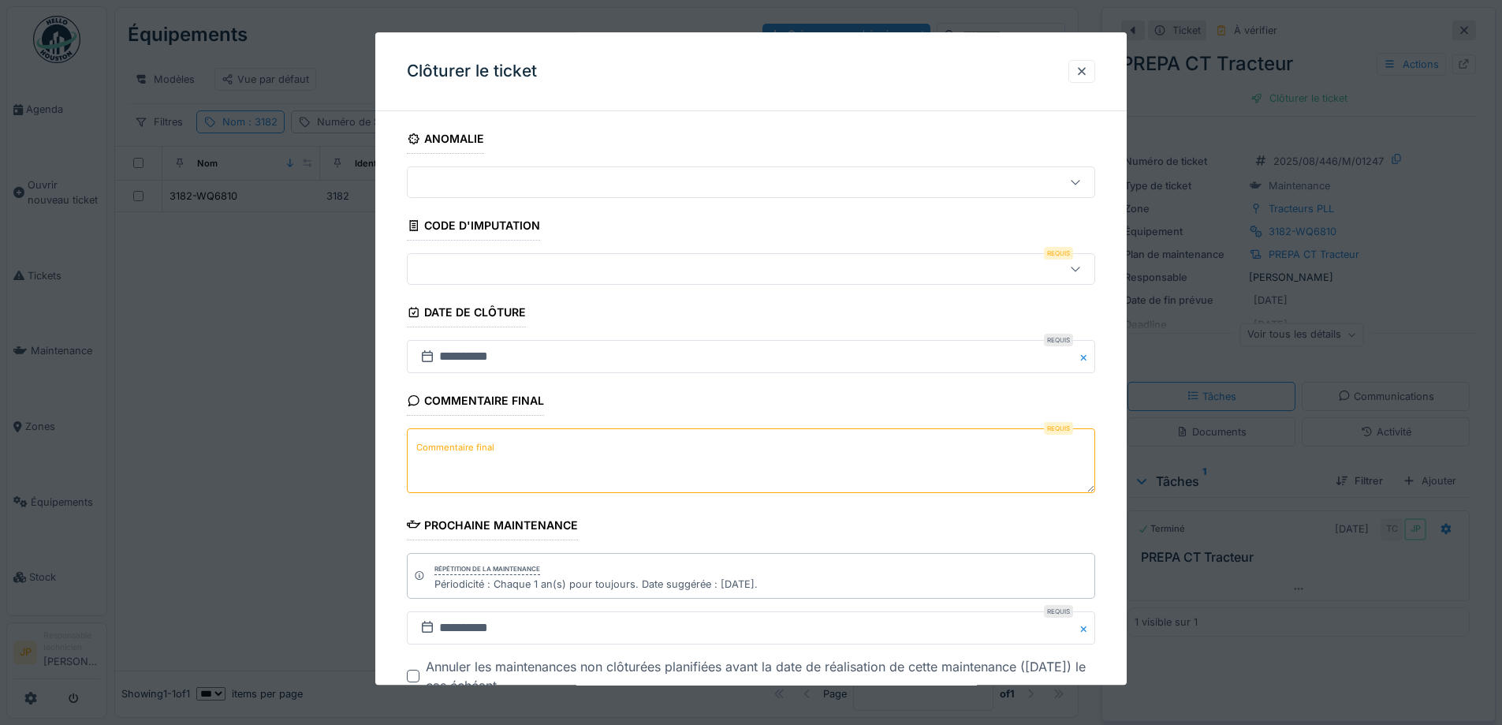
click at [509, 451] on textarea "Commentaire final" at bounding box center [751, 461] width 688 height 65
type textarea "**"
click at [495, 272] on div at bounding box center [711, 269] width 594 height 17
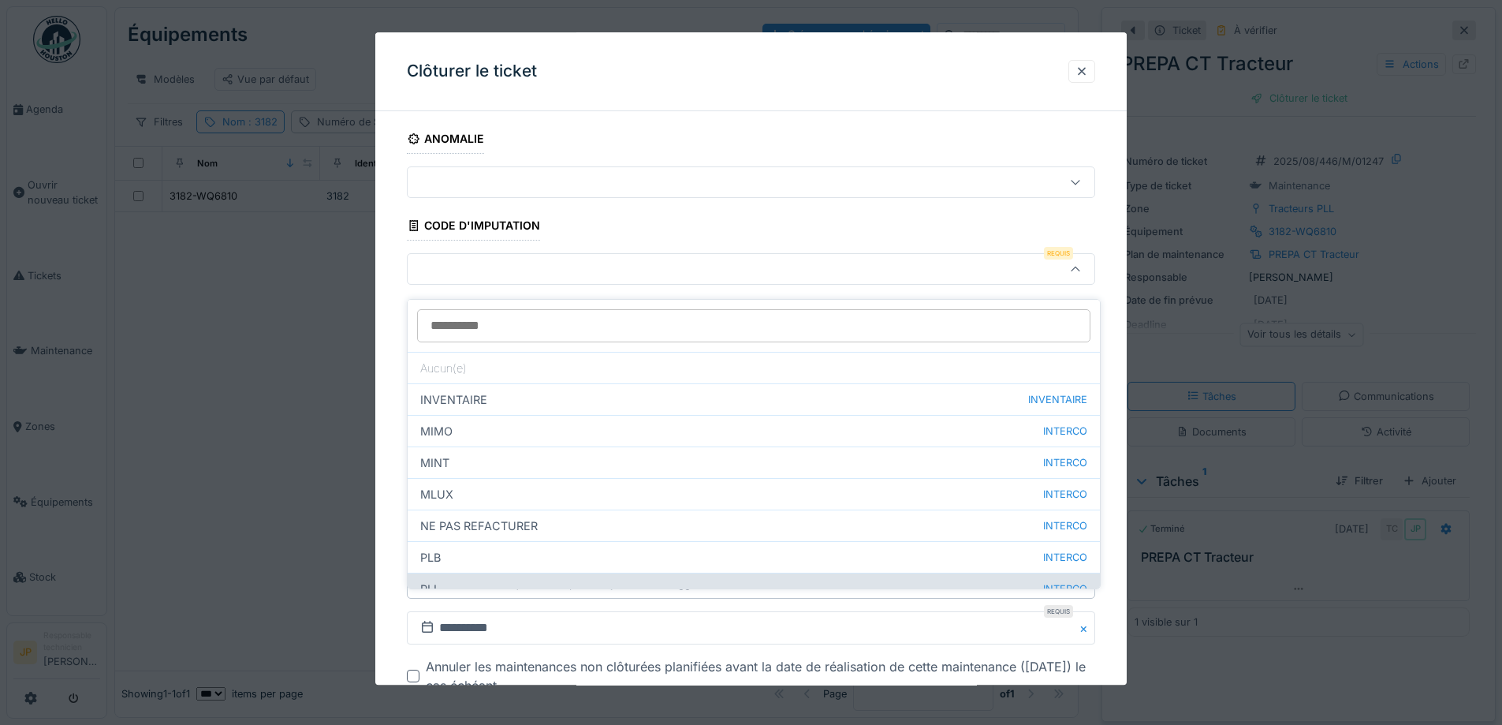
scroll to position [76, 0]
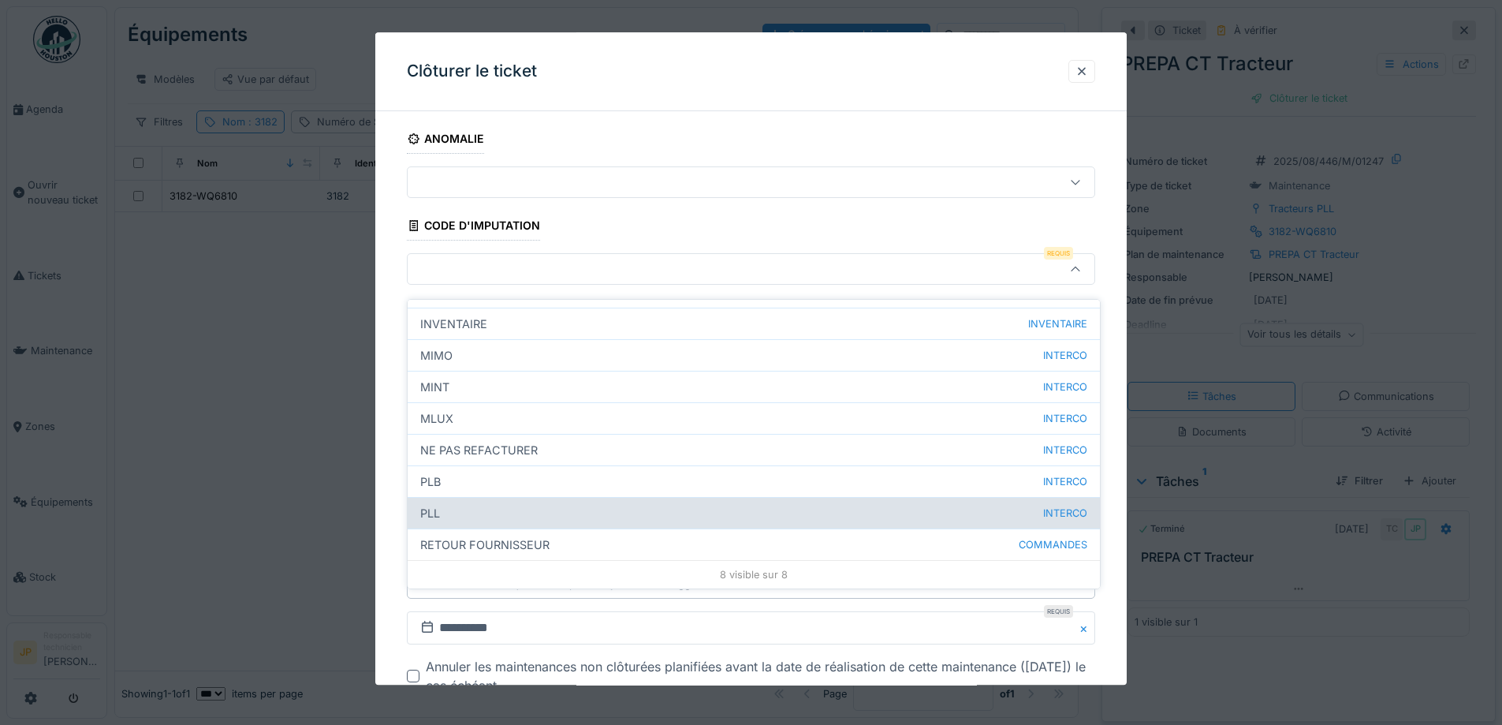
click at [471, 504] on div "PLL INTERCO" at bounding box center [754, 513] width 692 height 32
type input "***"
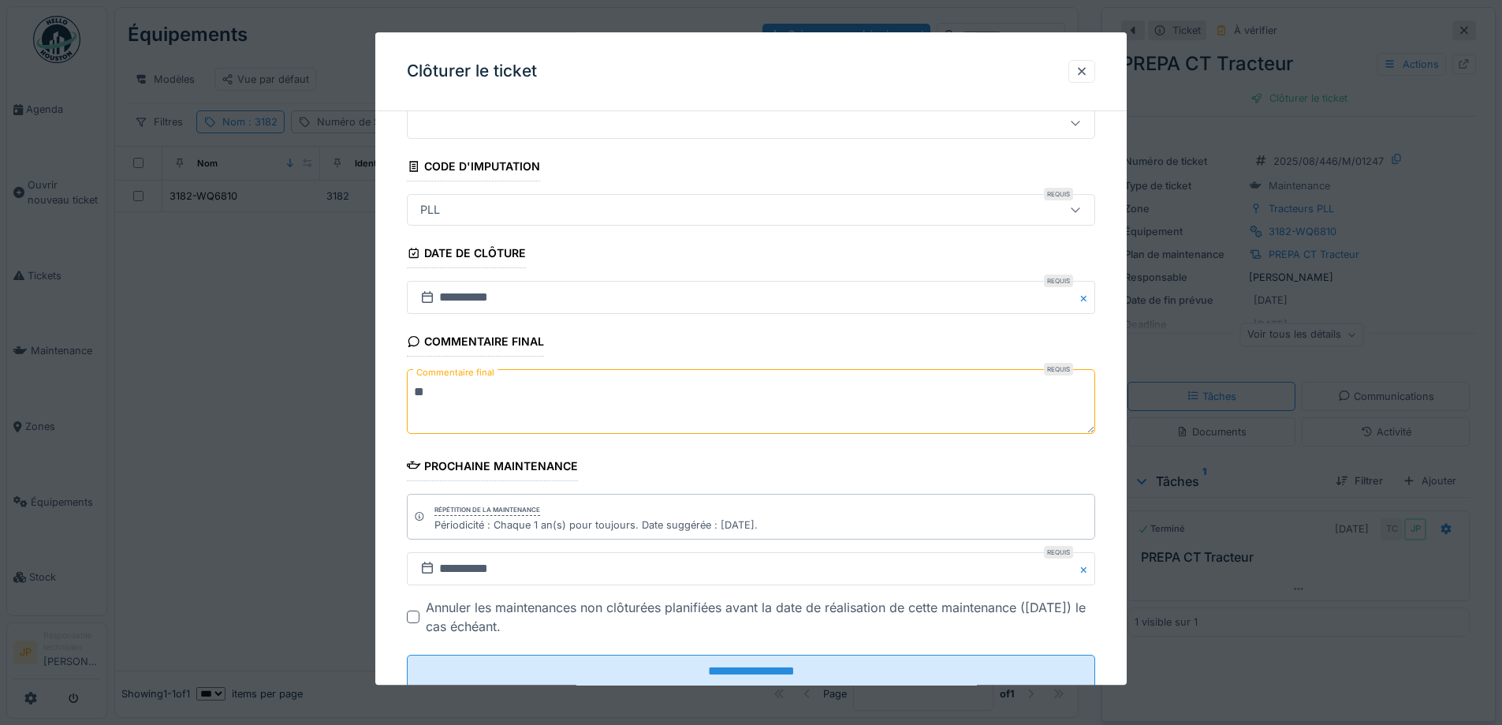
scroll to position [106, 0]
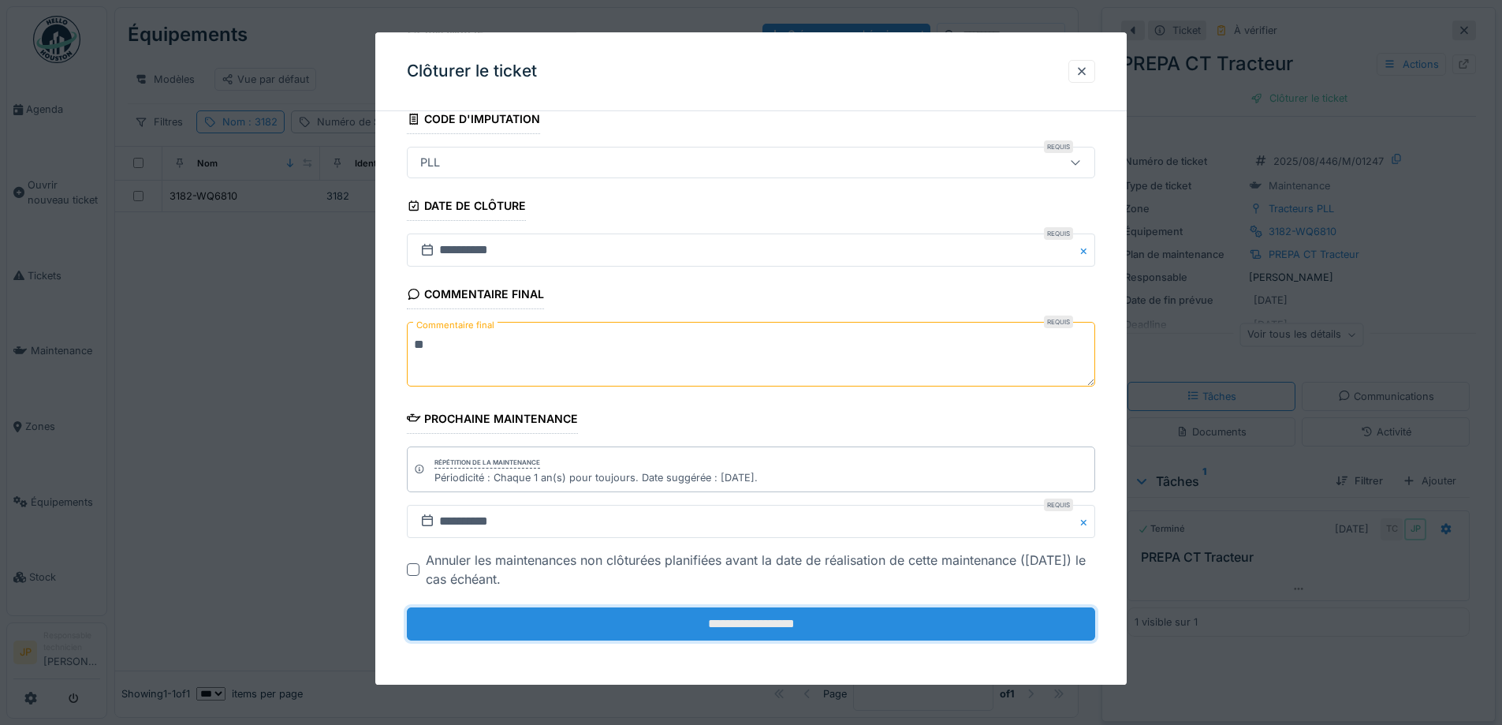
click at [751, 636] on input "**********" at bounding box center [751, 623] width 688 height 33
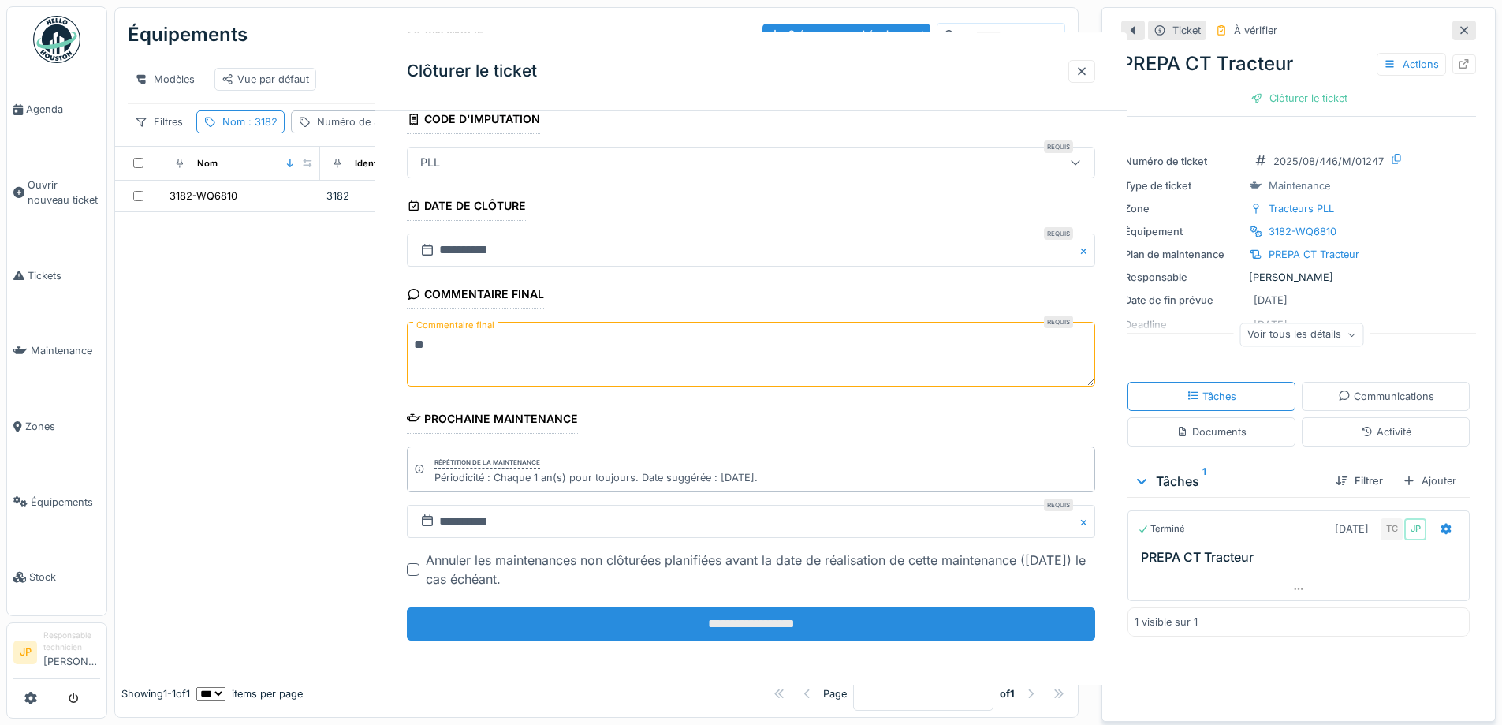
scroll to position [0, 0]
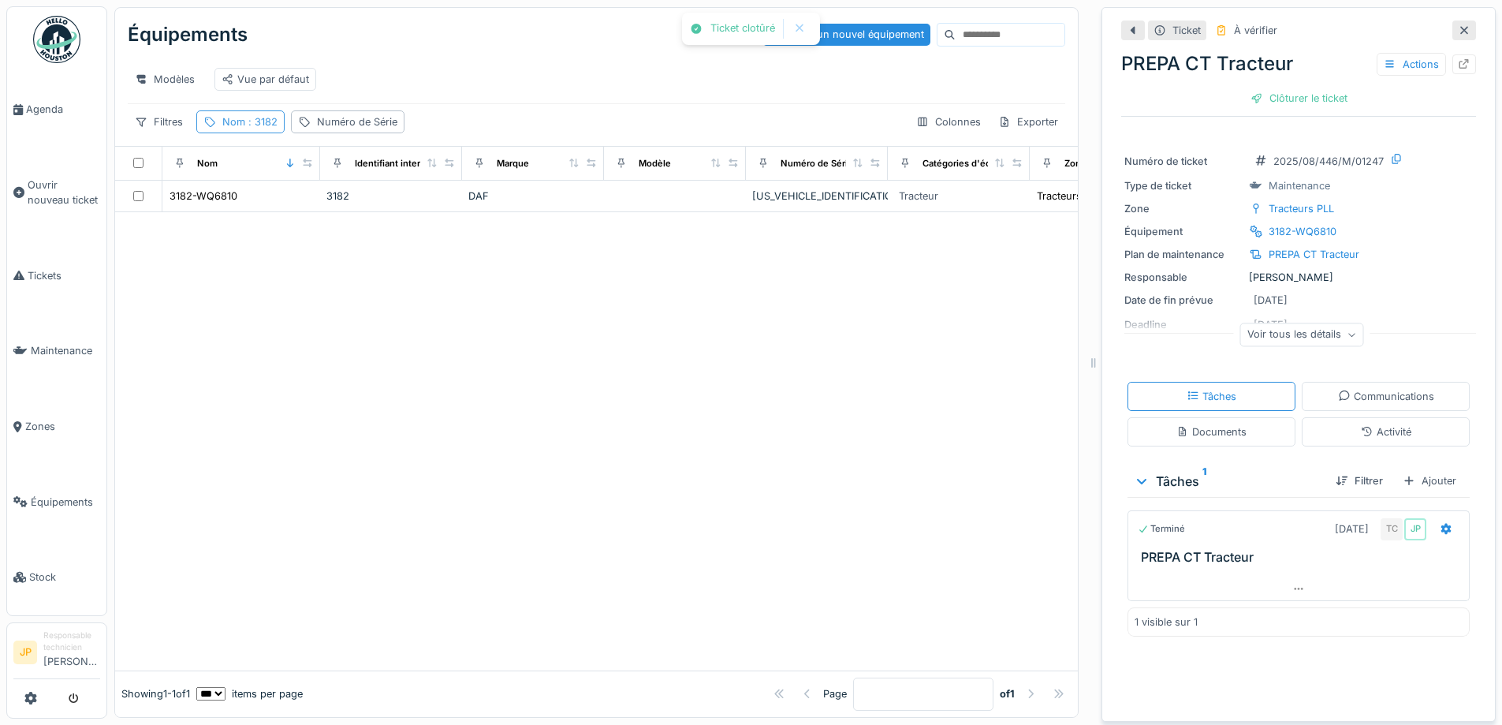
click at [259, 125] on span ": 3182" at bounding box center [261, 122] width 32 height 12
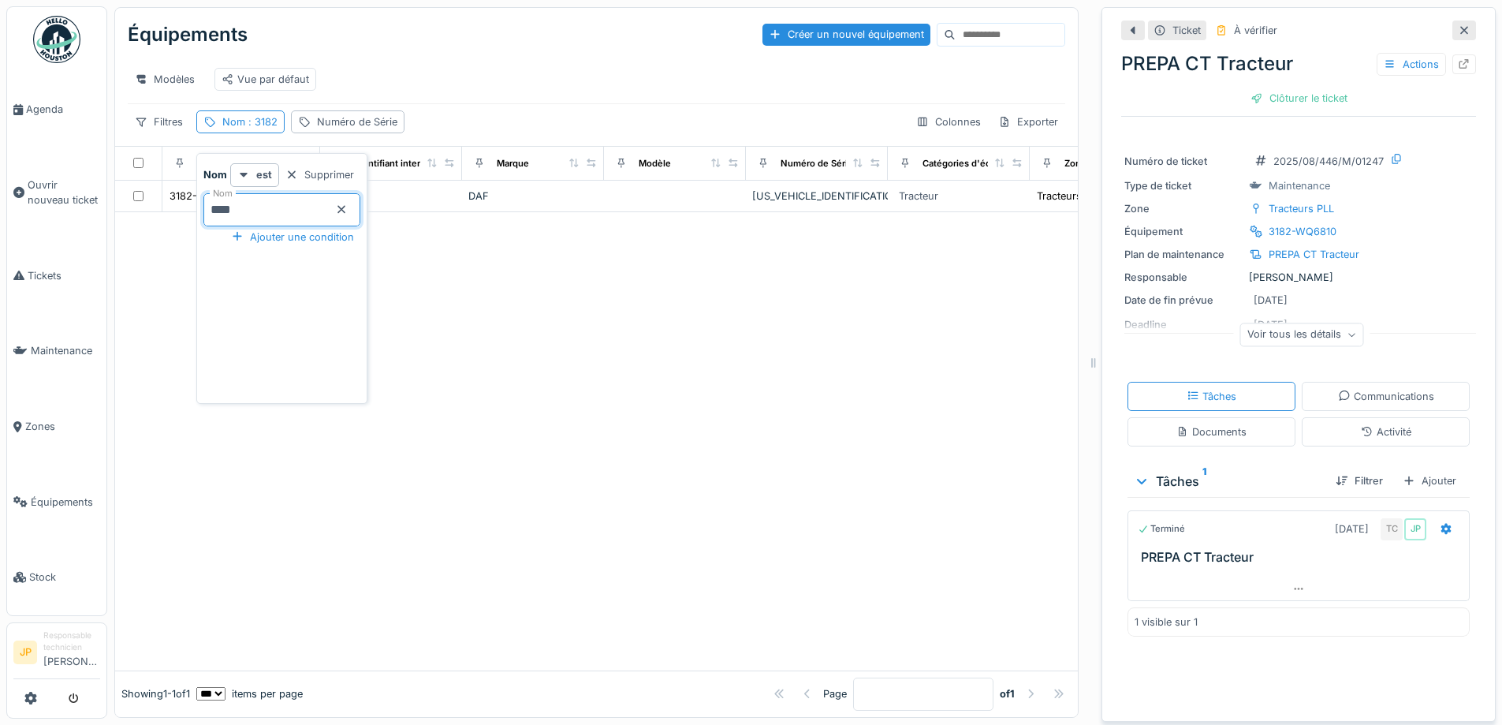
drag, startPoint x: 259, startPoint y: 134, endPoint x: 179, endPoint y: 252, distance: 141.9
click at [185, 235] on body "Agenda Ouvrir nouveau ticket Tickets Maintenance Zones Équipements Stock JP Res…" at bounding box center [751, 362] width 1502 height 725
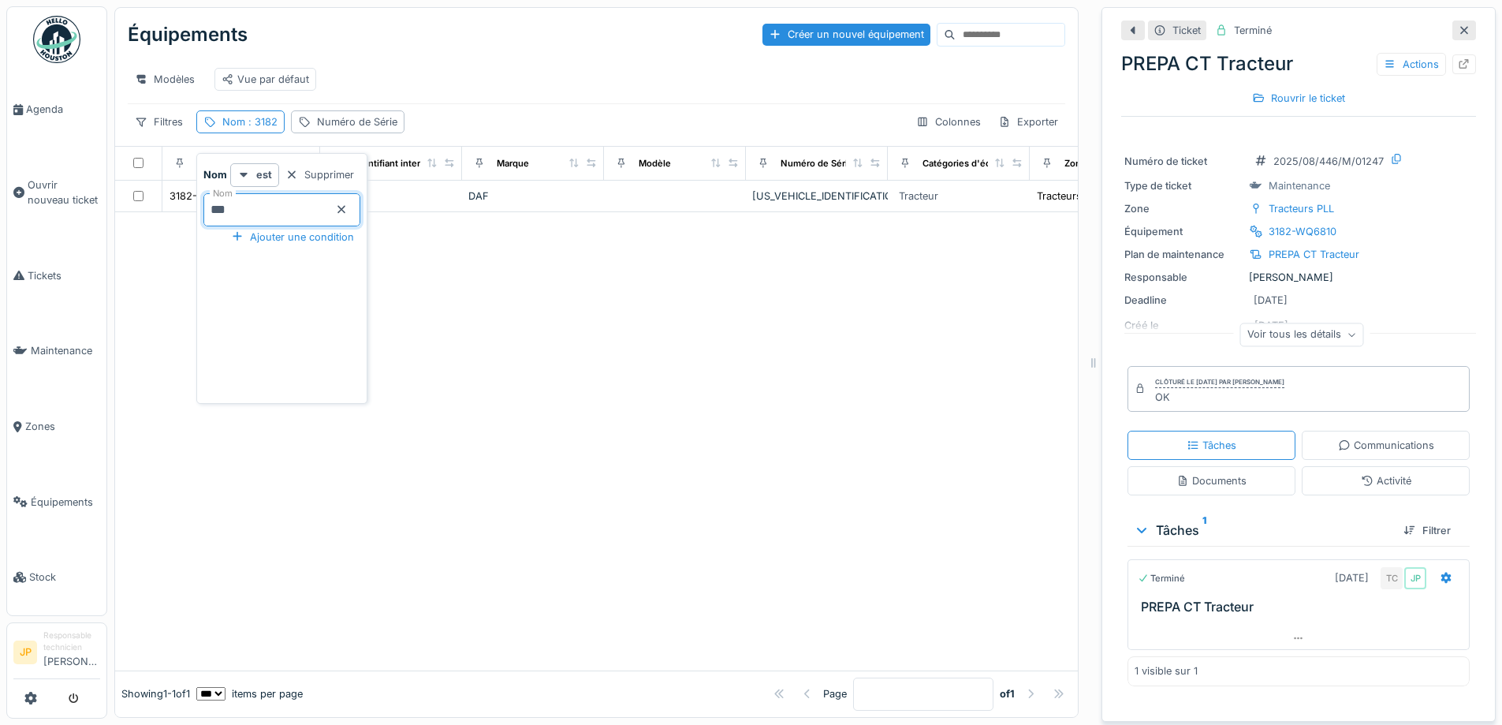
type input "****"
click at [622, 371] on div at bounding box center [596, 441] width 963 height 458
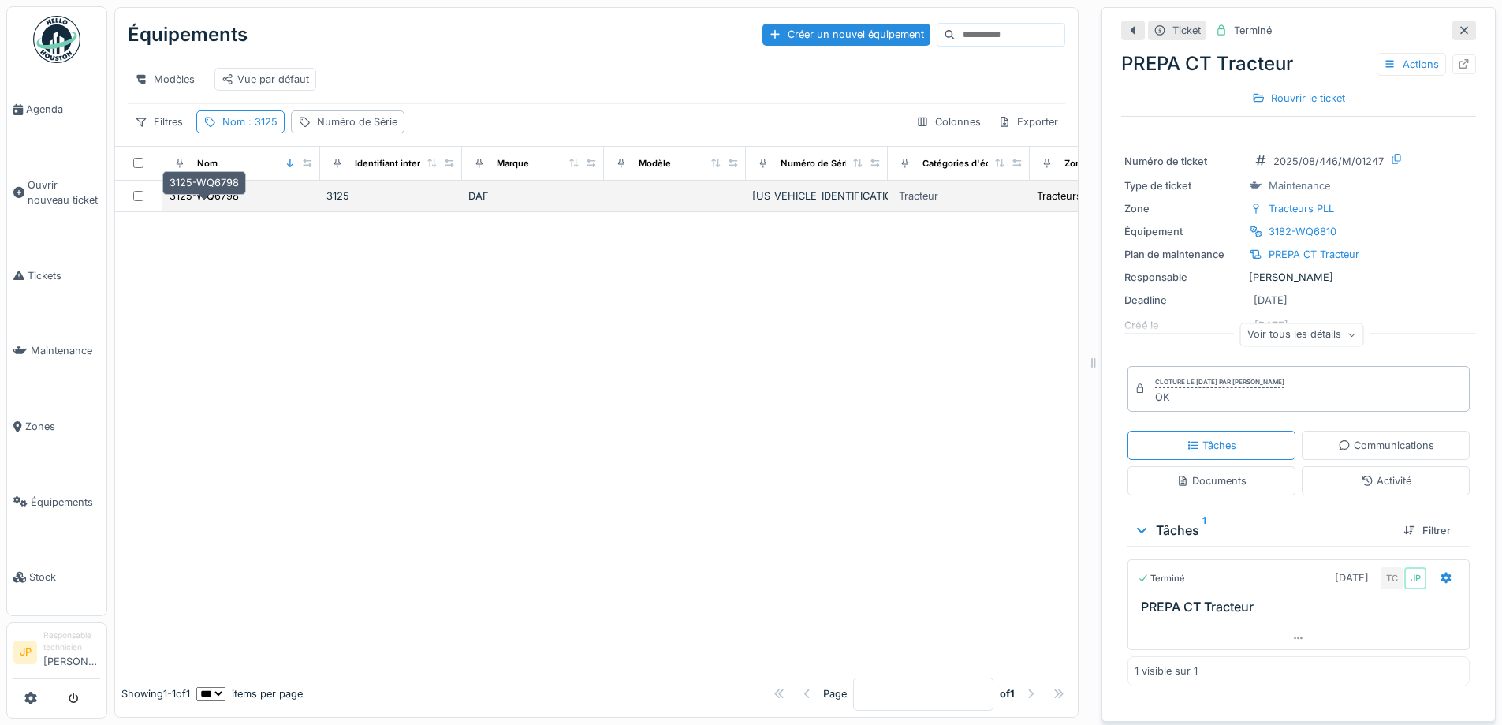
click at [223, 203] on div "3125-WQ6798" at bounding box center [204, 195] width 69 height 15
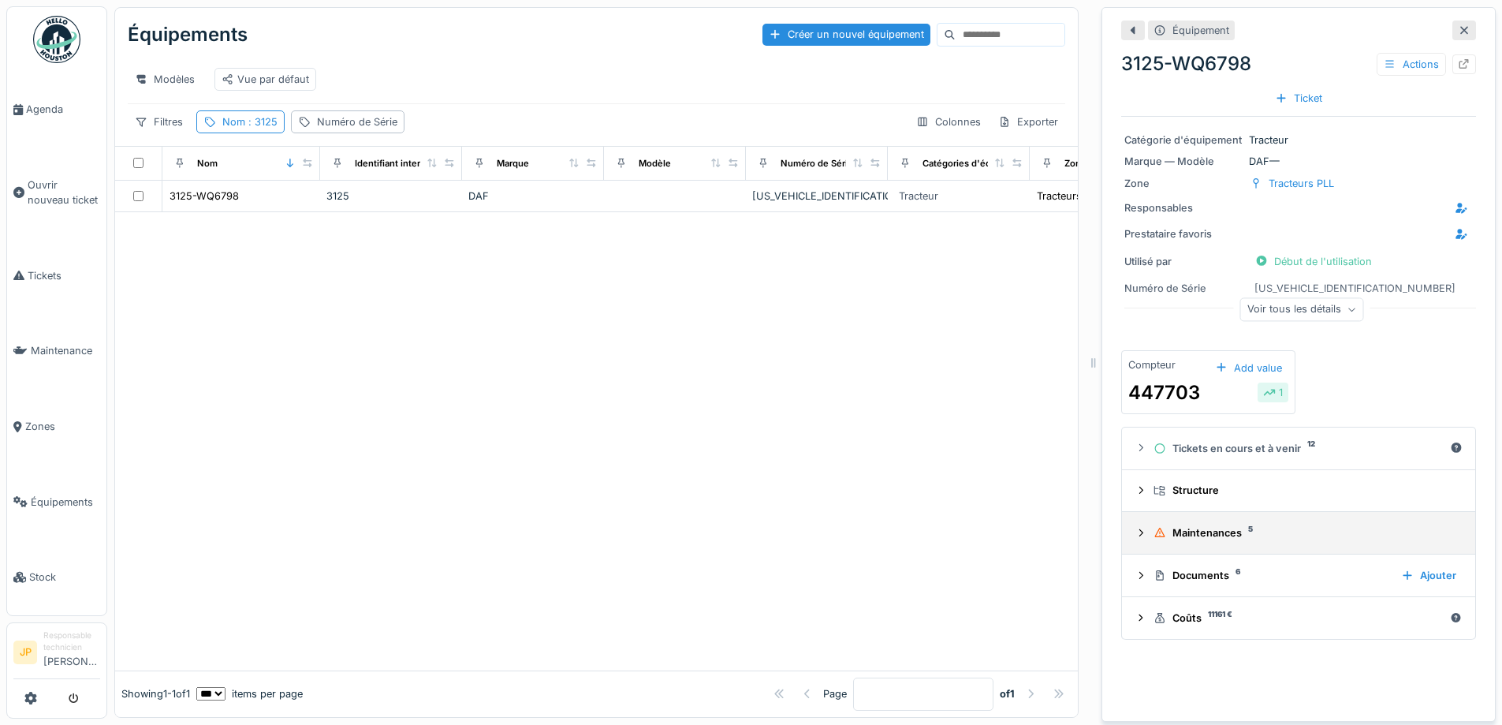
click at [1184, 533] on div "Maintenances 5" at bounding box center [1305, 532] width 303 height 15
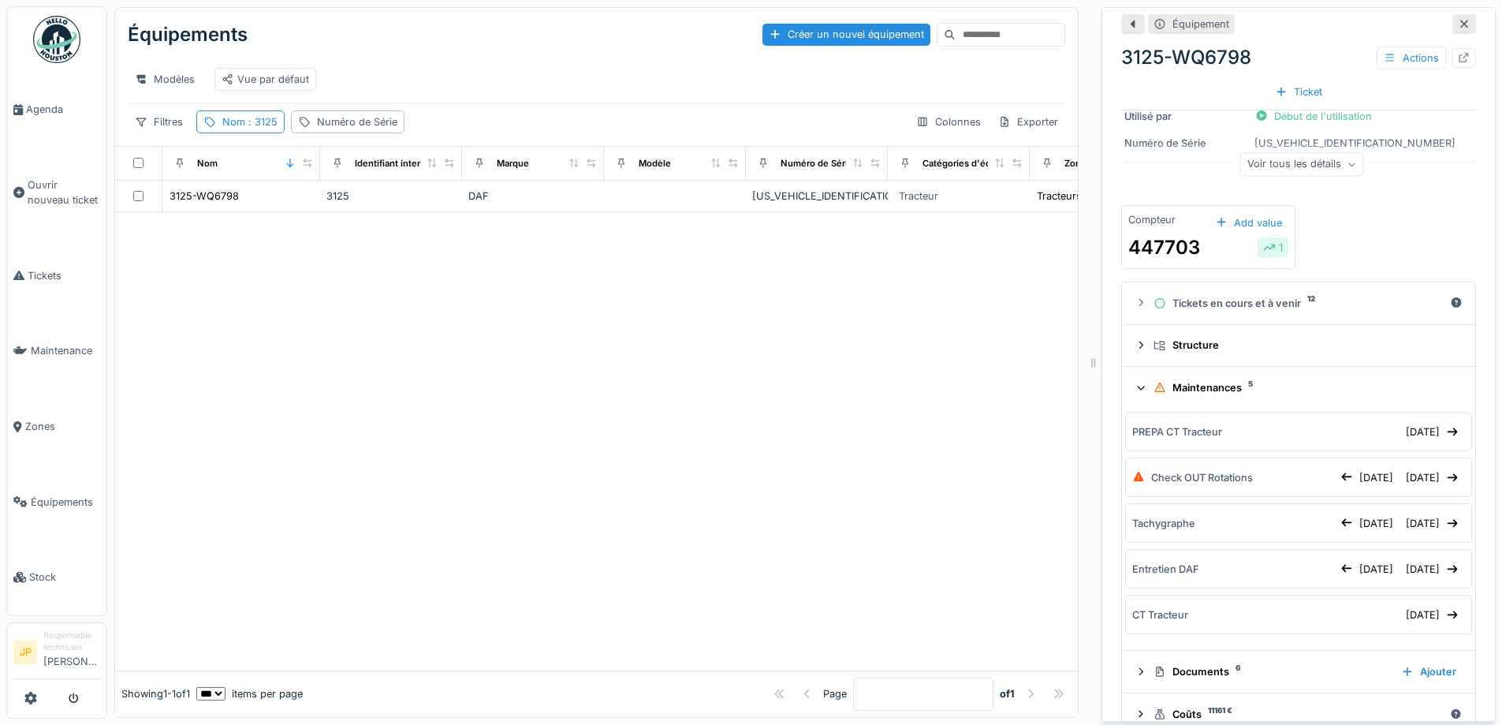
scroll to position [158, 0]
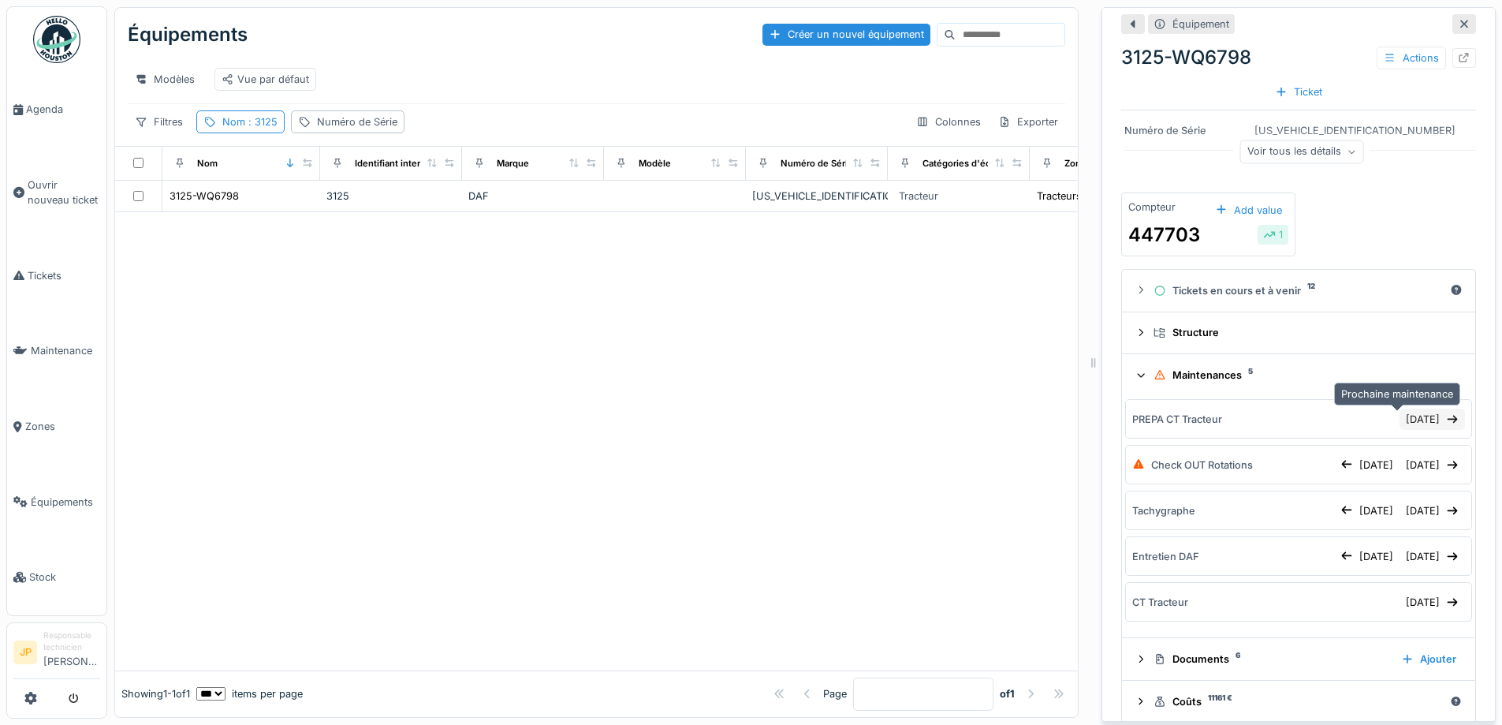
click at [1400, 409] on div "[DATE]" at bounding box center [1432, 418] width 65 height 21
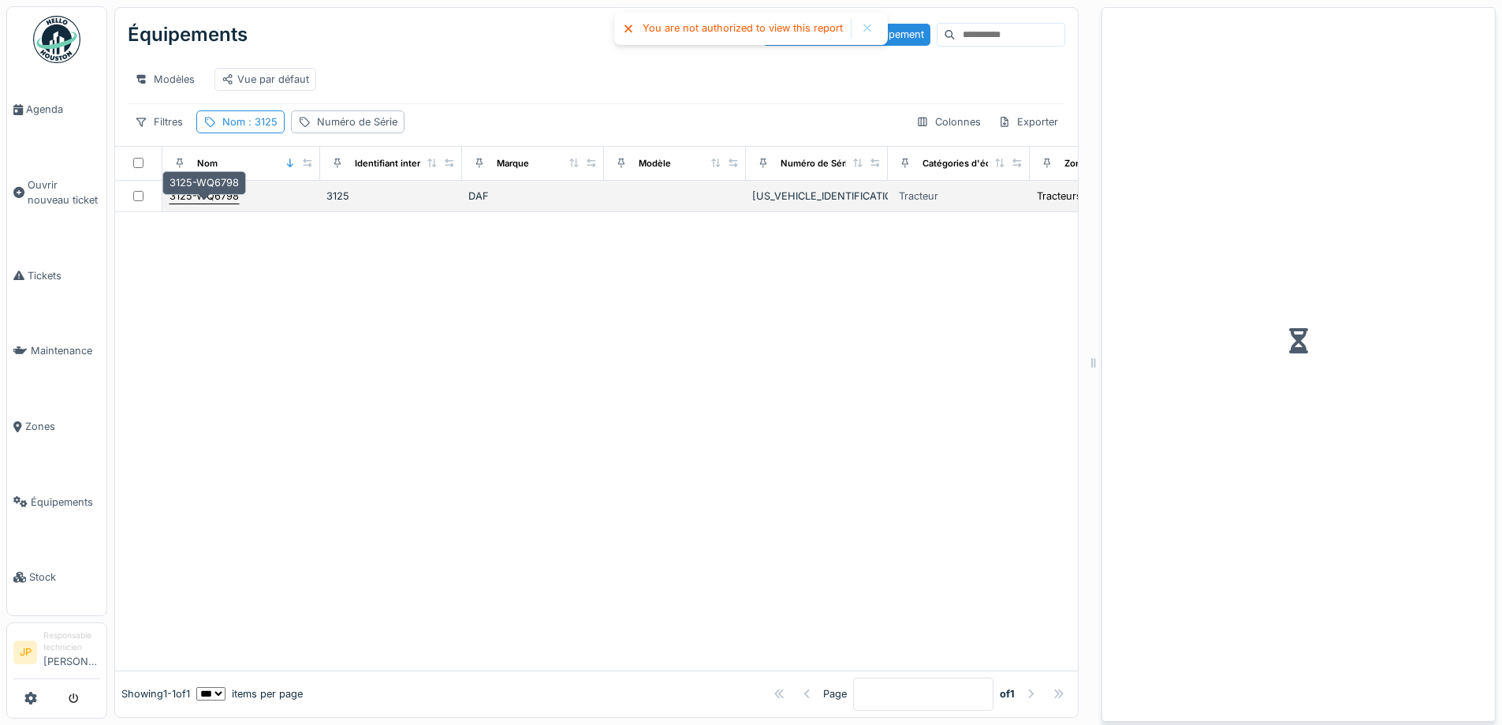
click at [192, 194] on div "3125-WQ6798" at bounding box center [204, 195] width 69 height 15
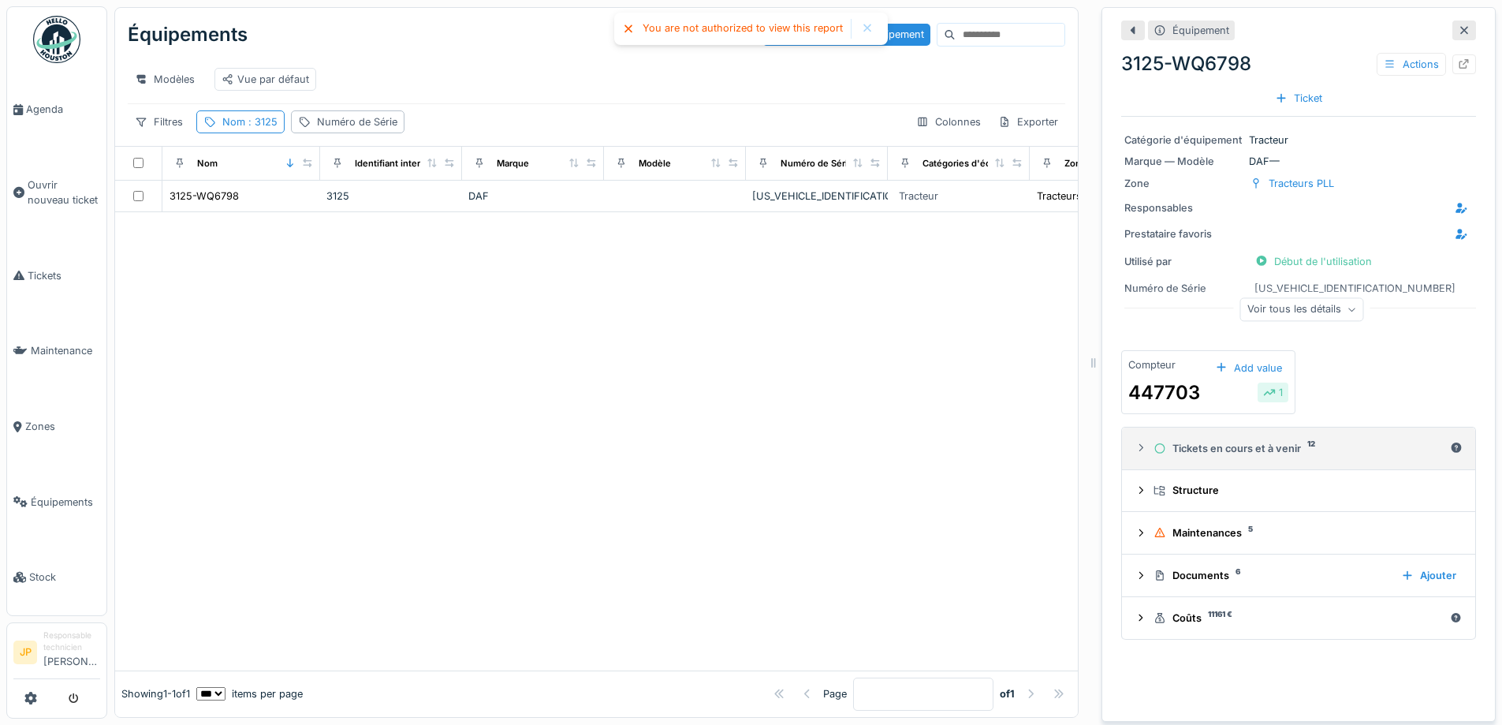
scroll to position [12, 0]
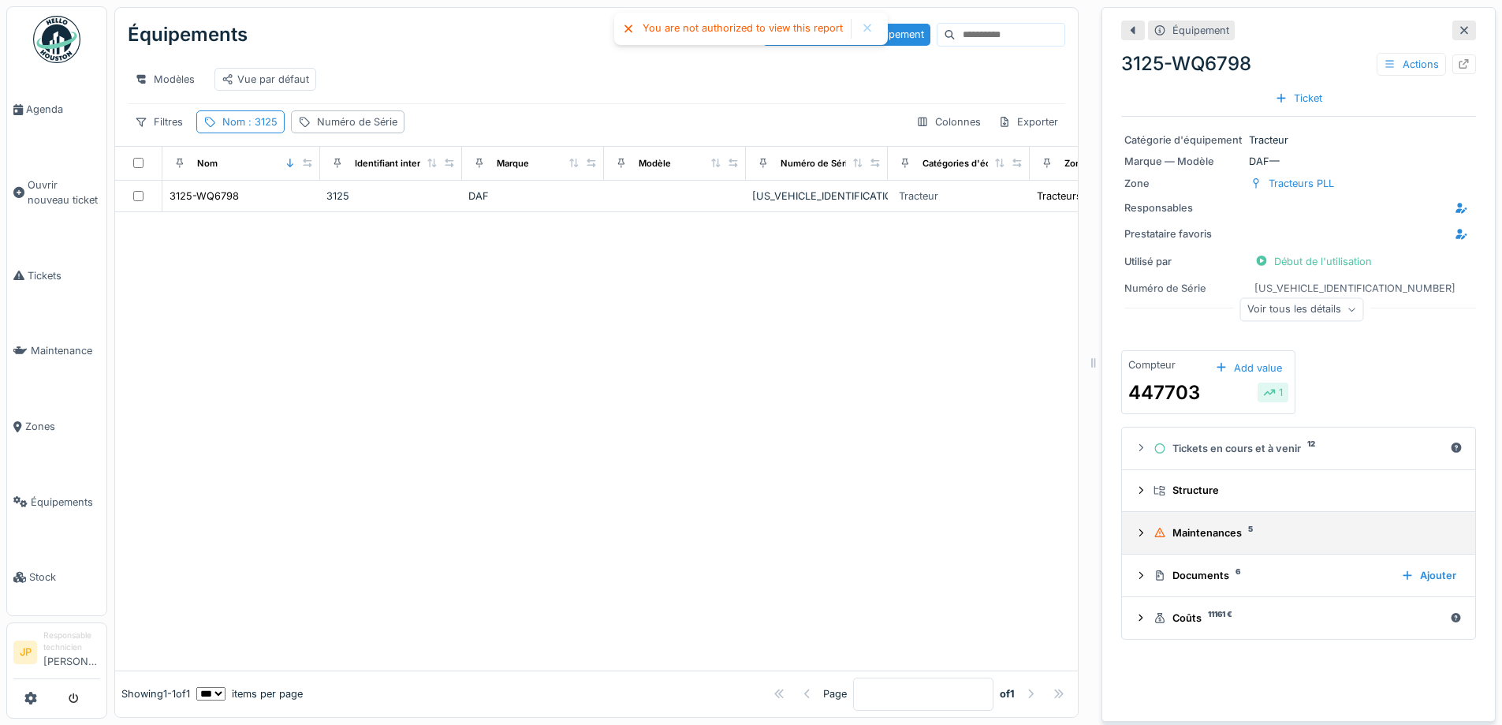
click at [1201, 528] on div "Maintenances 5" at bounding box center [1305, 532] width 303 height 15
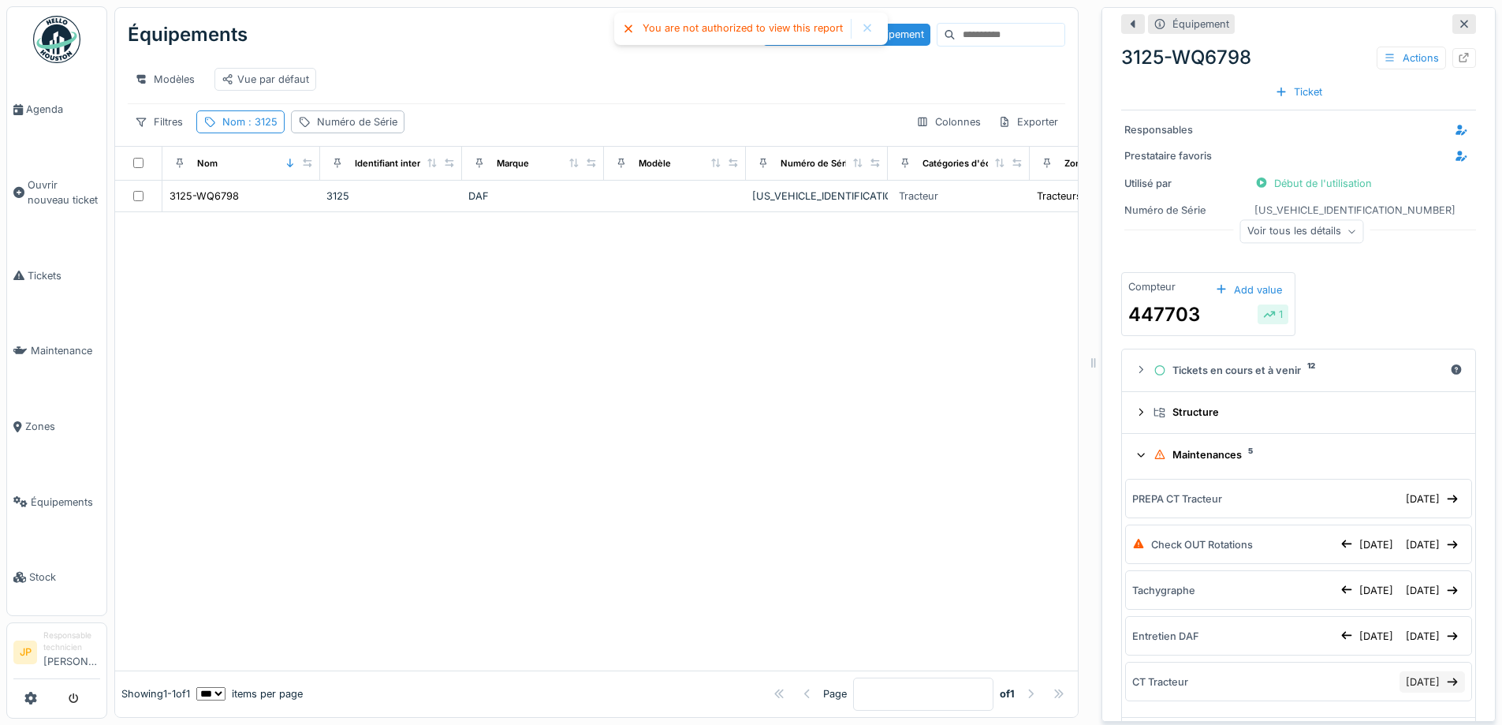
scroll to position [174, 0]
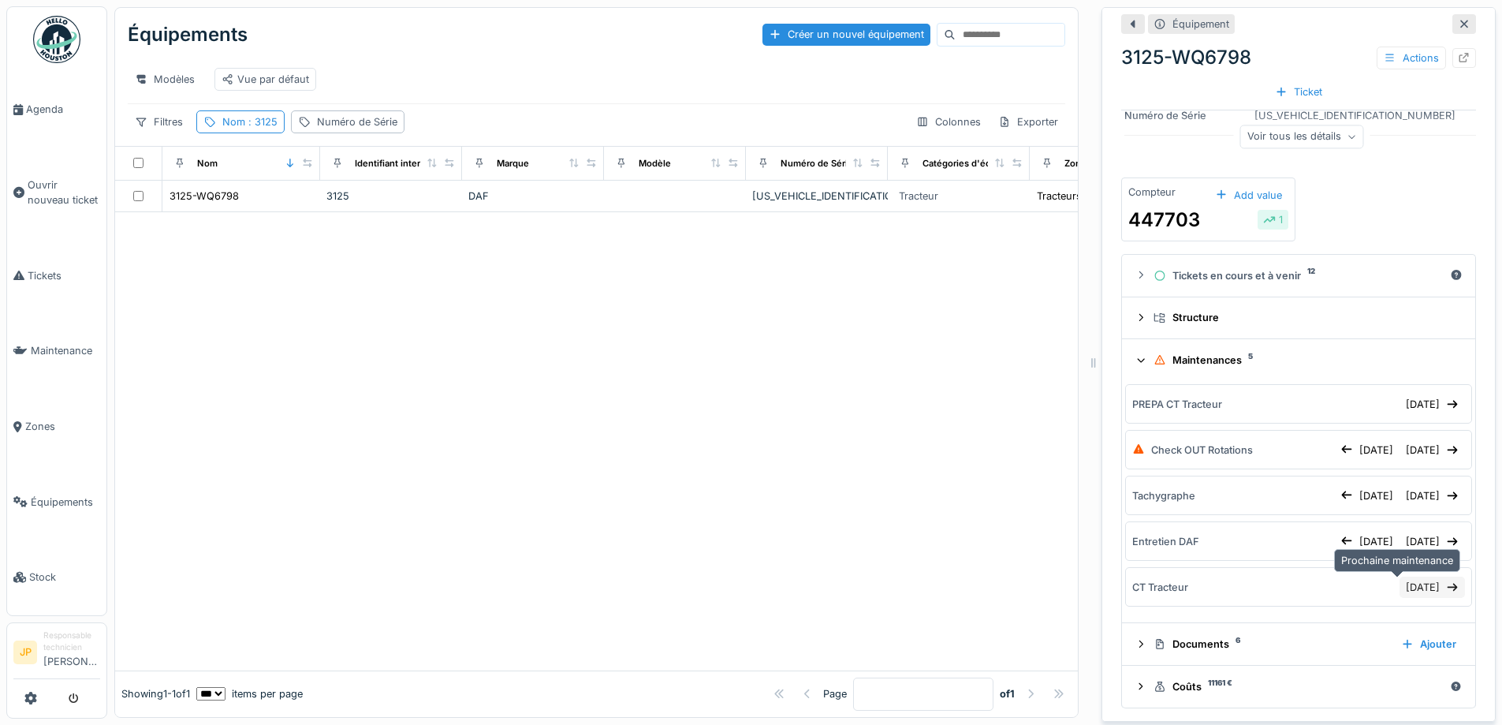
click at [1408, 578] on div "[DATE]" at bounding box center [1432, 586] width 65 height 21
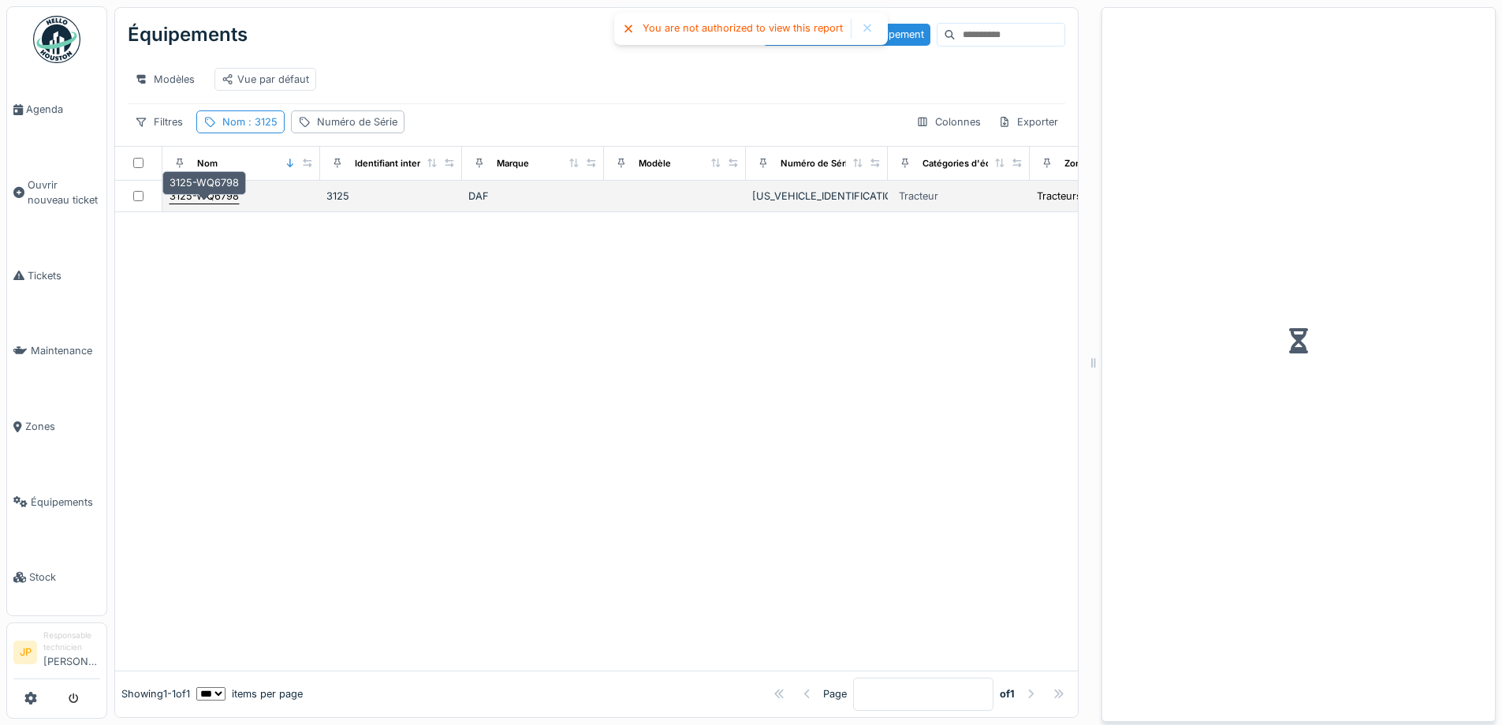
click at [216, 198] on div "3125-WQ6798" at bounding box center [204, 195] width 69 height 15
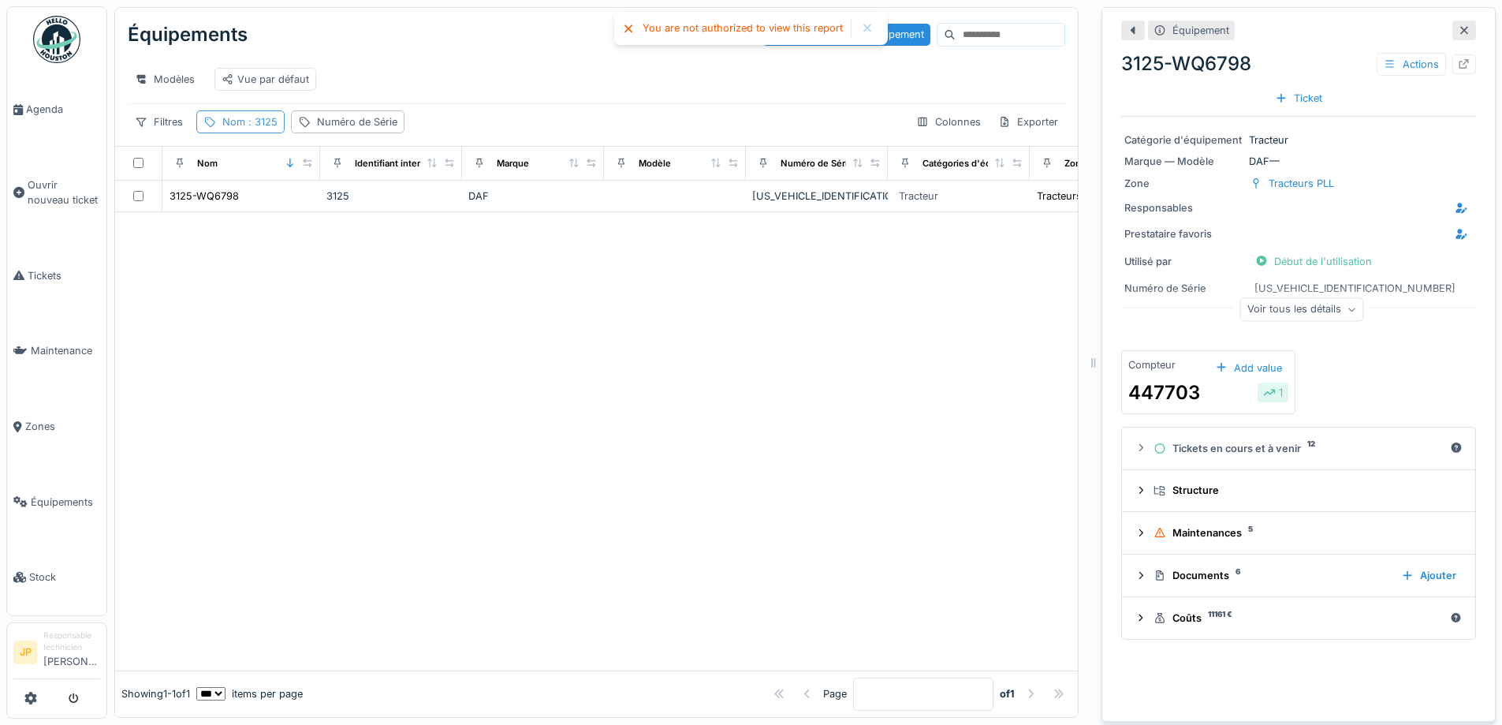
click at [259, 118] on span ": 3125" at bounding box center [261, 122] width 32 height 12
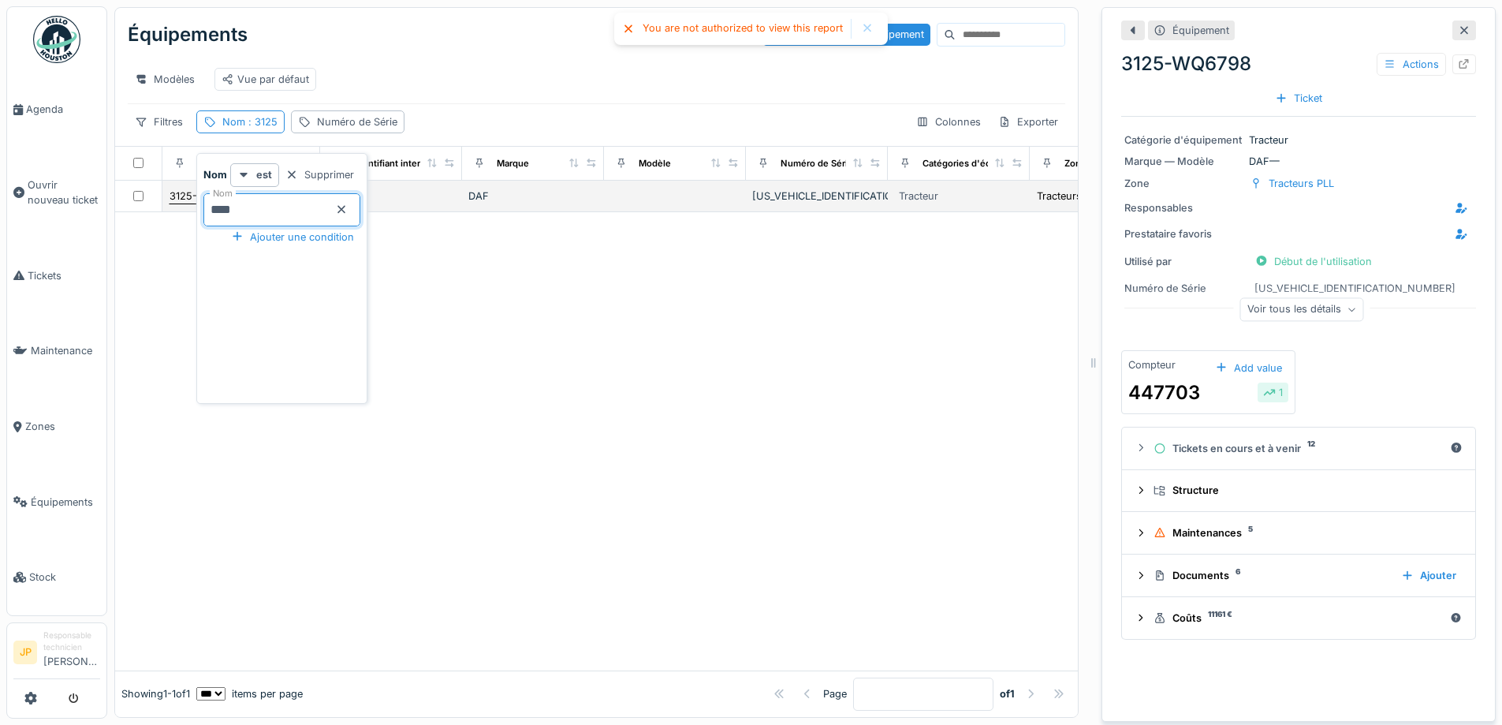
drag, startPoint x: 300, startPoint y: 203, endPoint x: 188, endPoint y: 200, distance: 112.0
click at [188, 200] on body "Agenda Ouvrir nouveau ticket Tickets Maintenance Zones Équipements Stock JP Res…" at bounding box center [751, 362] width 1502 height 725
type input "****"
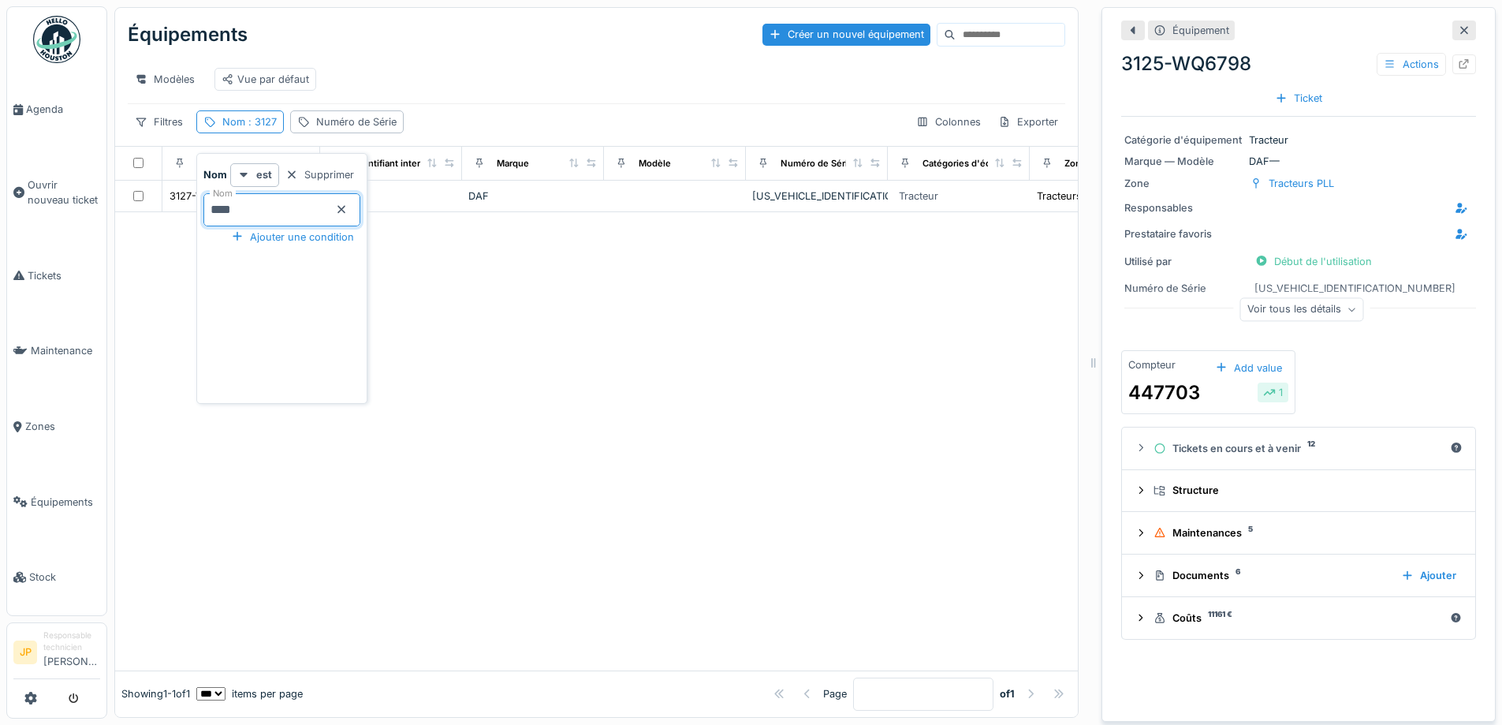
click at [719, 282] on div at bounding box center [596, 441] width 963 height 458
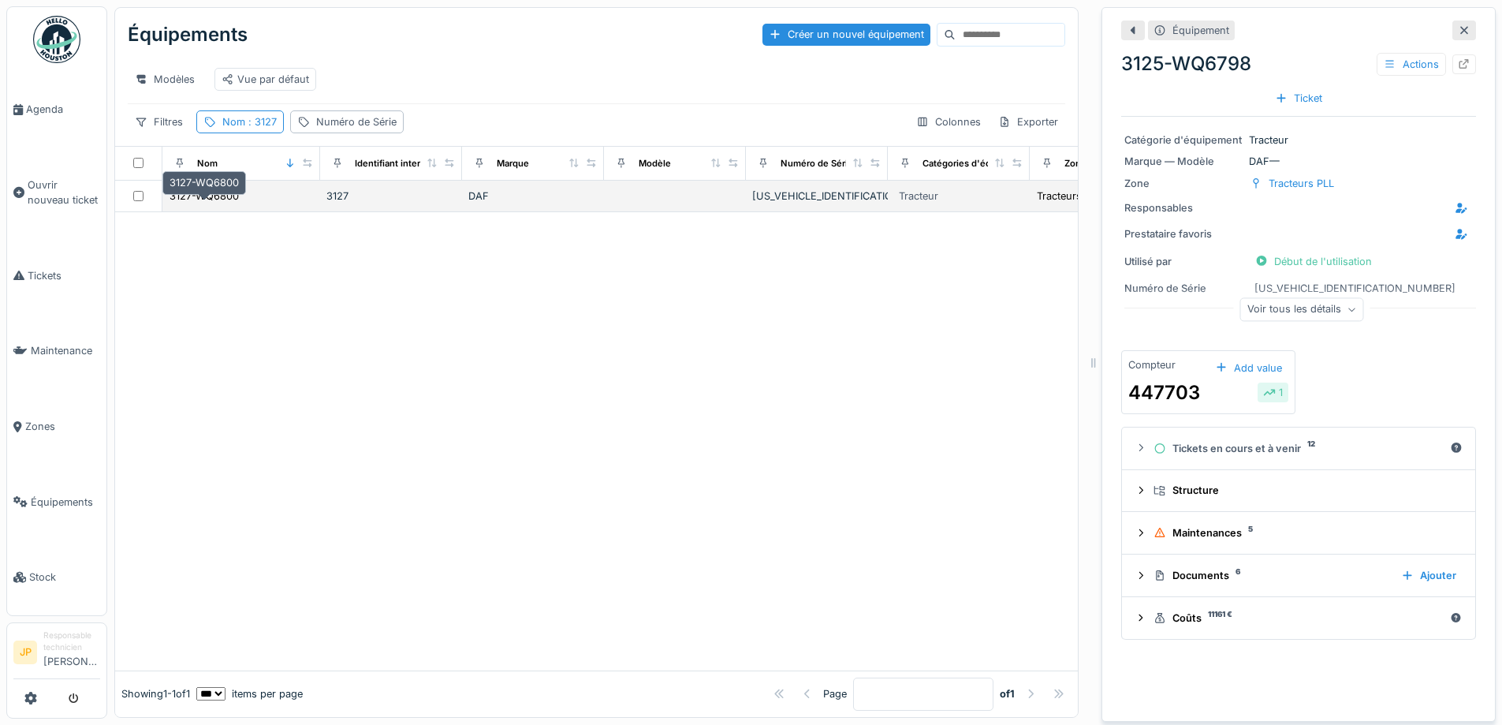
click at [188, 182] on td "3127-WQ6800" at bounding box center [241, 197] width 158 height 32
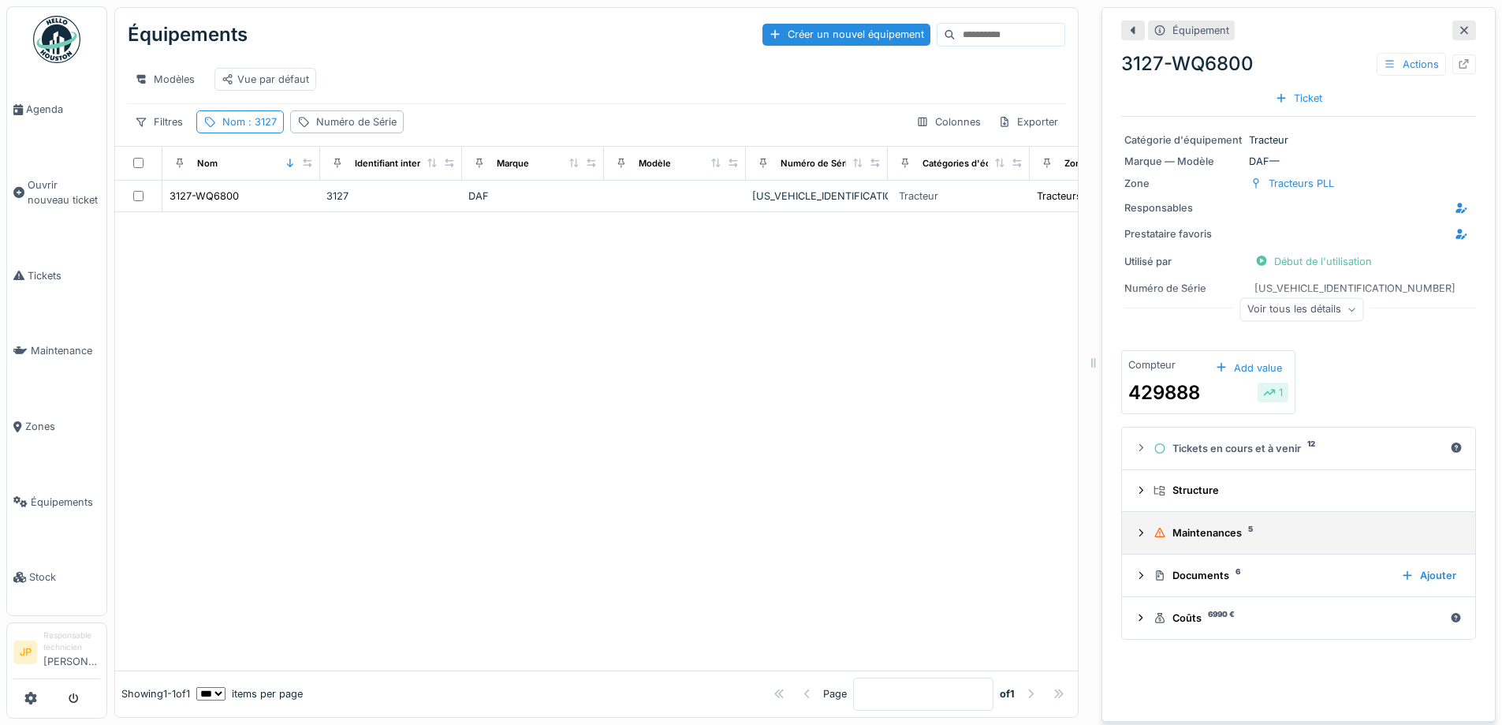
click at [1192, 539] on details "Maintenances 5" at bounding box center [1298, 533] width 353 height 43
click at [1201, 532] on summary "Maintenances 5" at bounding box center [1298, 532] width 341 height 29
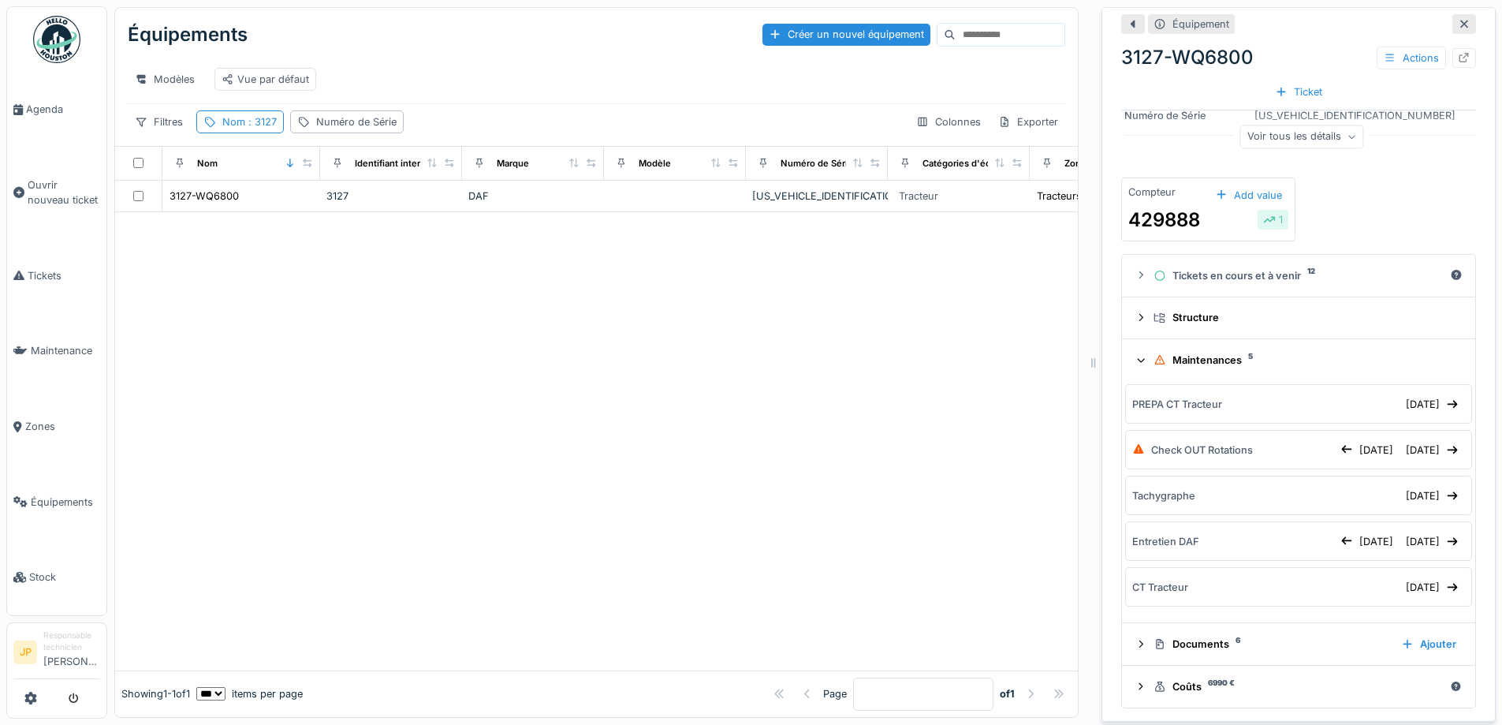
scroll to position [174, 0]
click at [1400, 393] on div "29/08/2025" at bounding box center [1432, 403] width 65 height 21
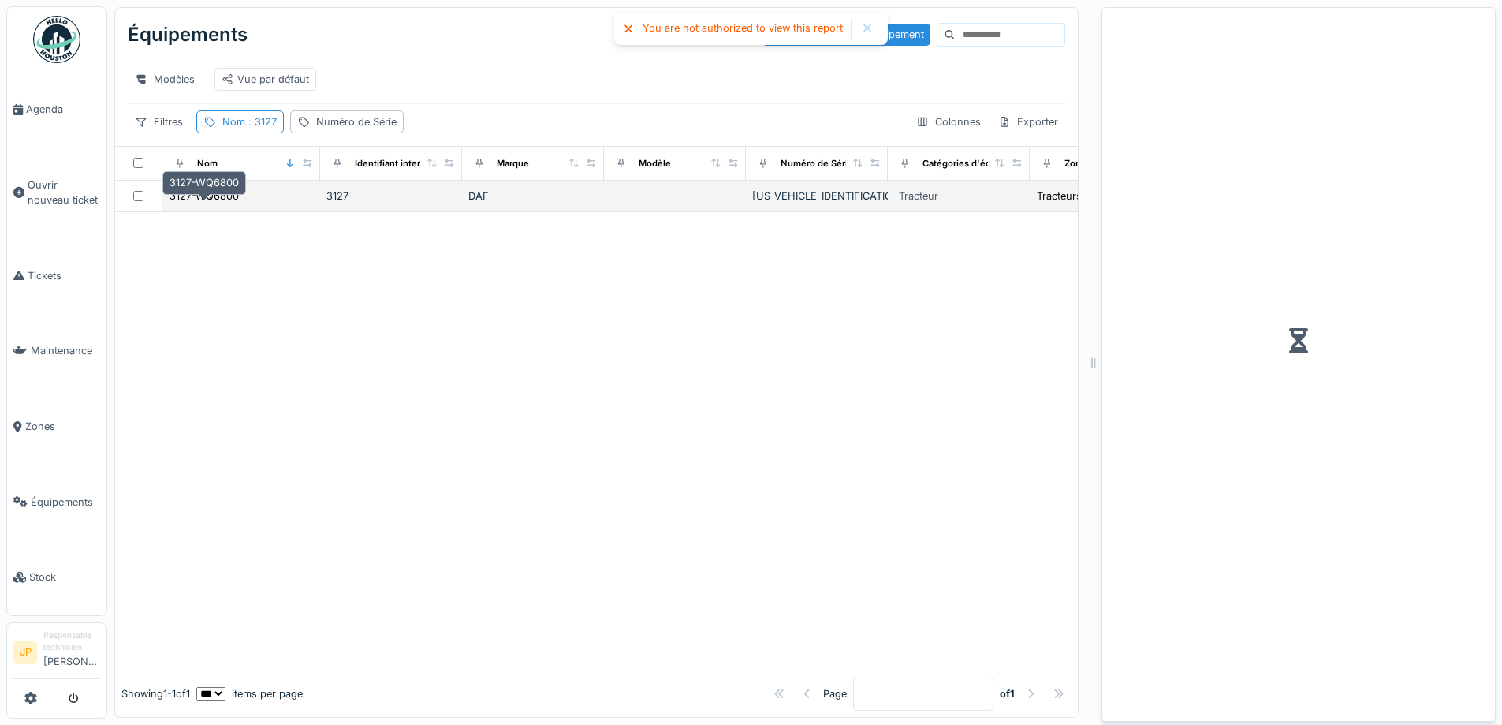
click at [205, 191] on div "3127-WQ6800" at bounding box center [204, 195] width 69 height 15
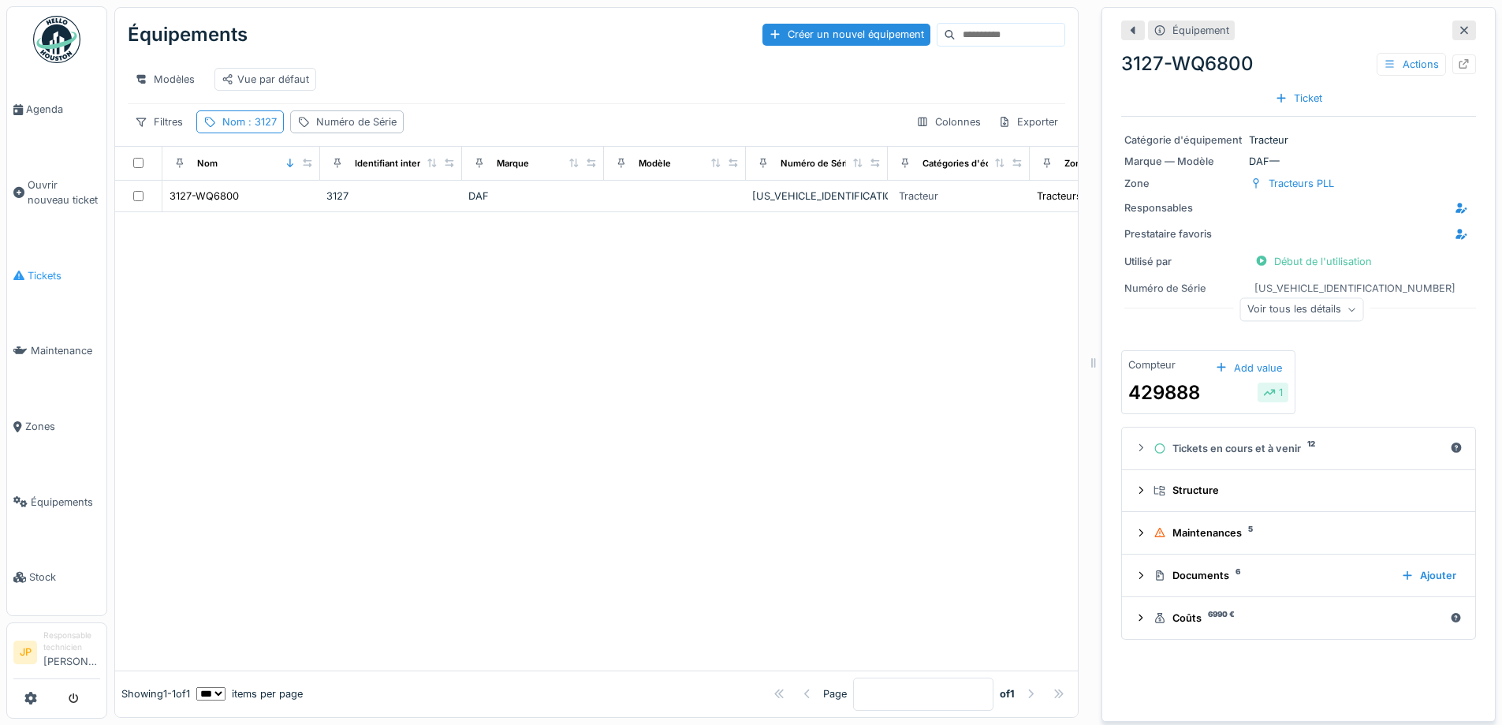
click at [40, 280] on link "Tickets" at bounding box center [56, 276] width 99 height 76
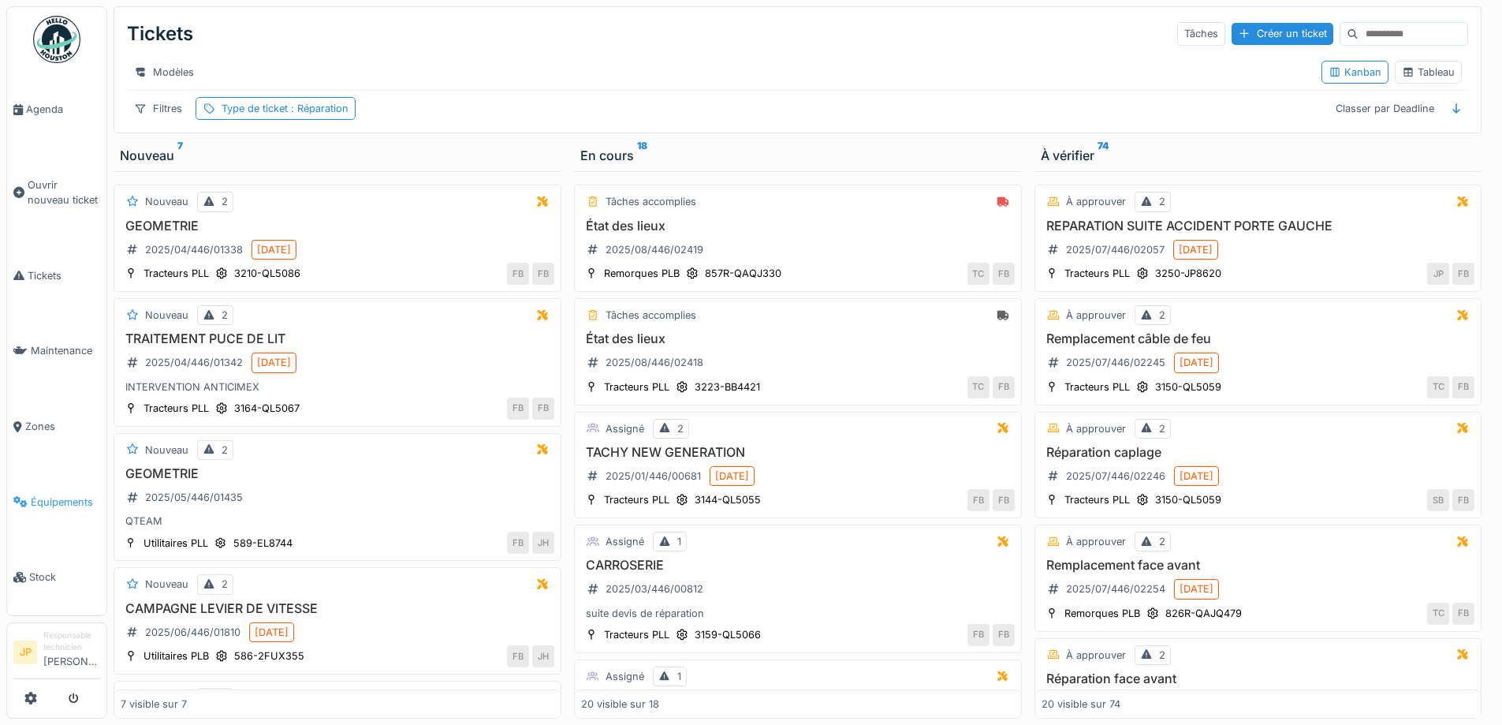
click at [57, 496] on span "Équipements" at bounding box center [65, 501] width 69 height 15
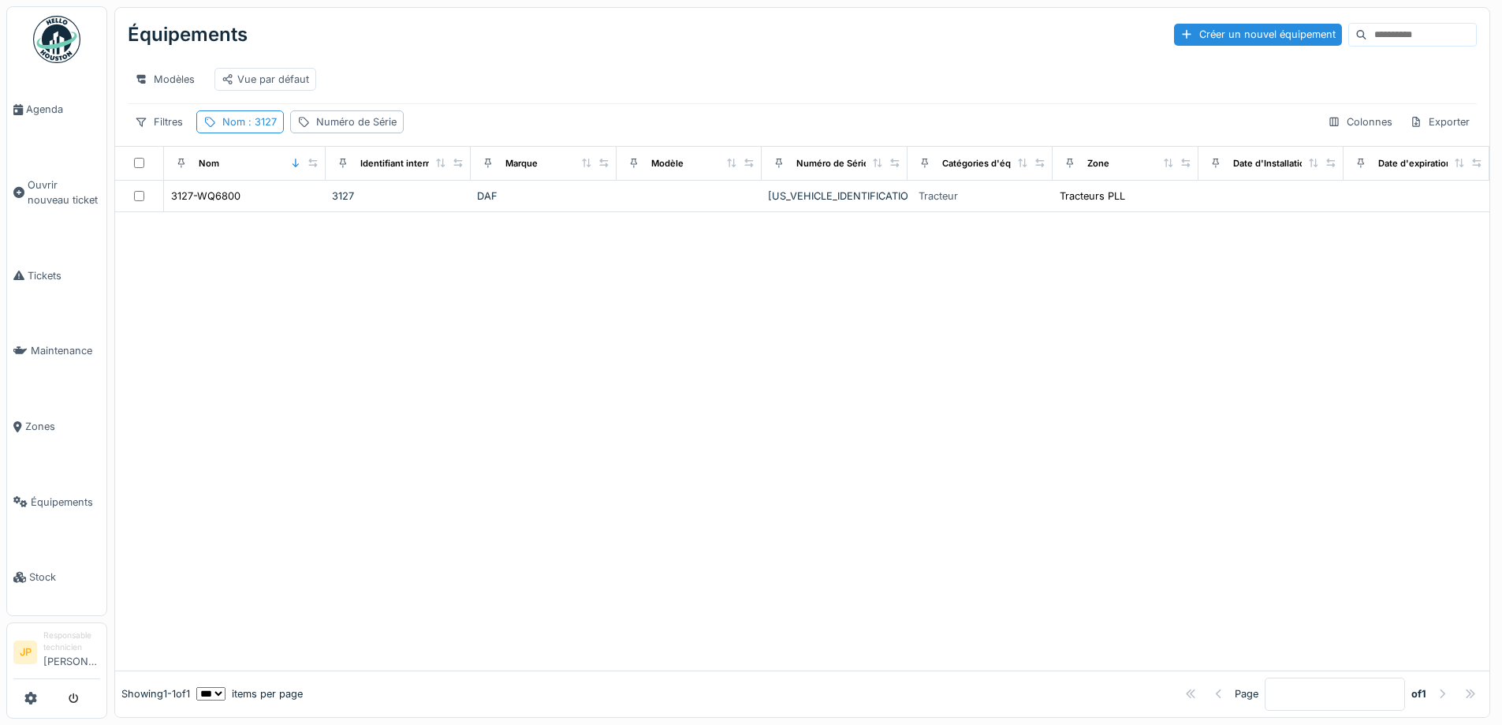
click at [259, 128] on span ": 3127" at bounding box center [261, 122] width 32 height 12
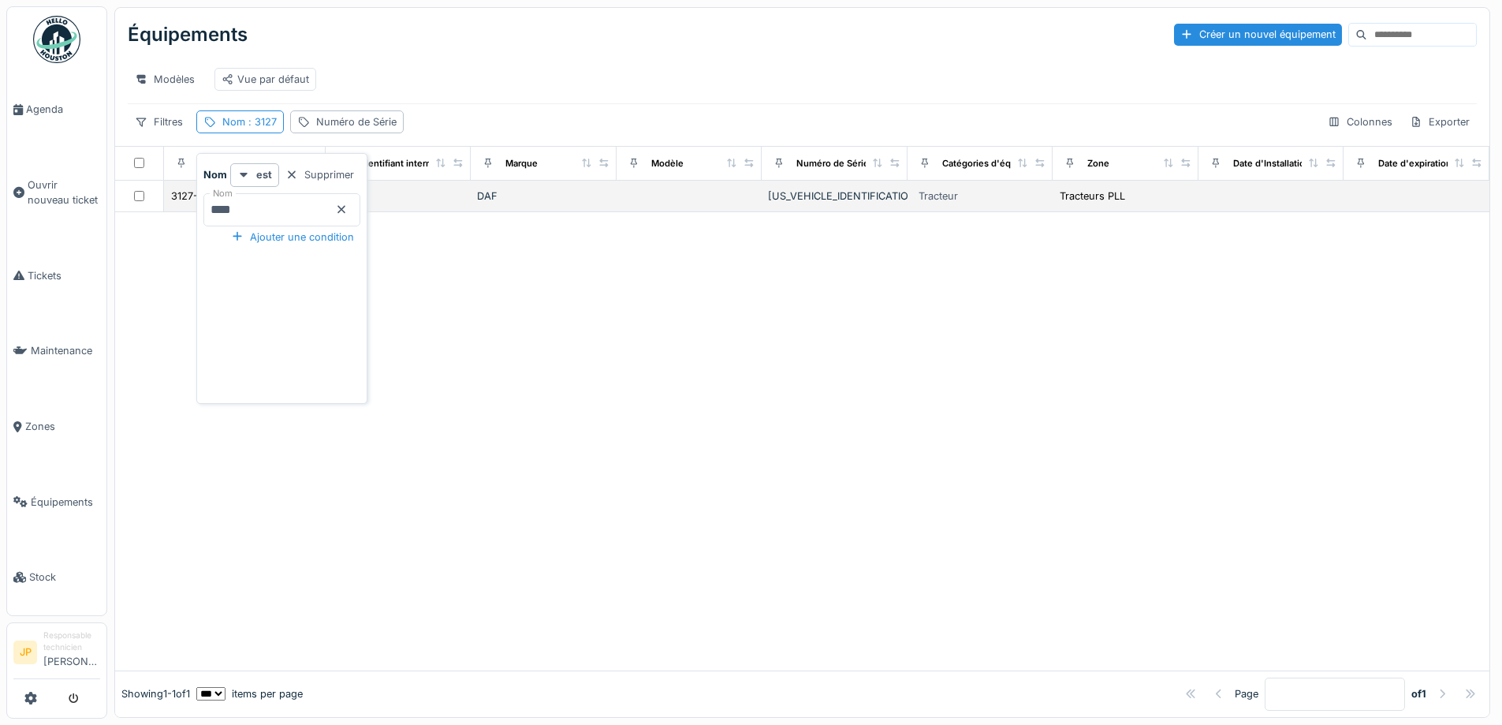
drag, startPoint x: 172, startPoint y: 223, endPoint x: 162, endPoint y: 223, distance: 9.5
click at [169, 223] on body "Agenda Ouvrir nouveau ticket Tickets Maintenance Zones Équipements Stock JP Res…" at bounding box center [751, 362] width 1502 height 725
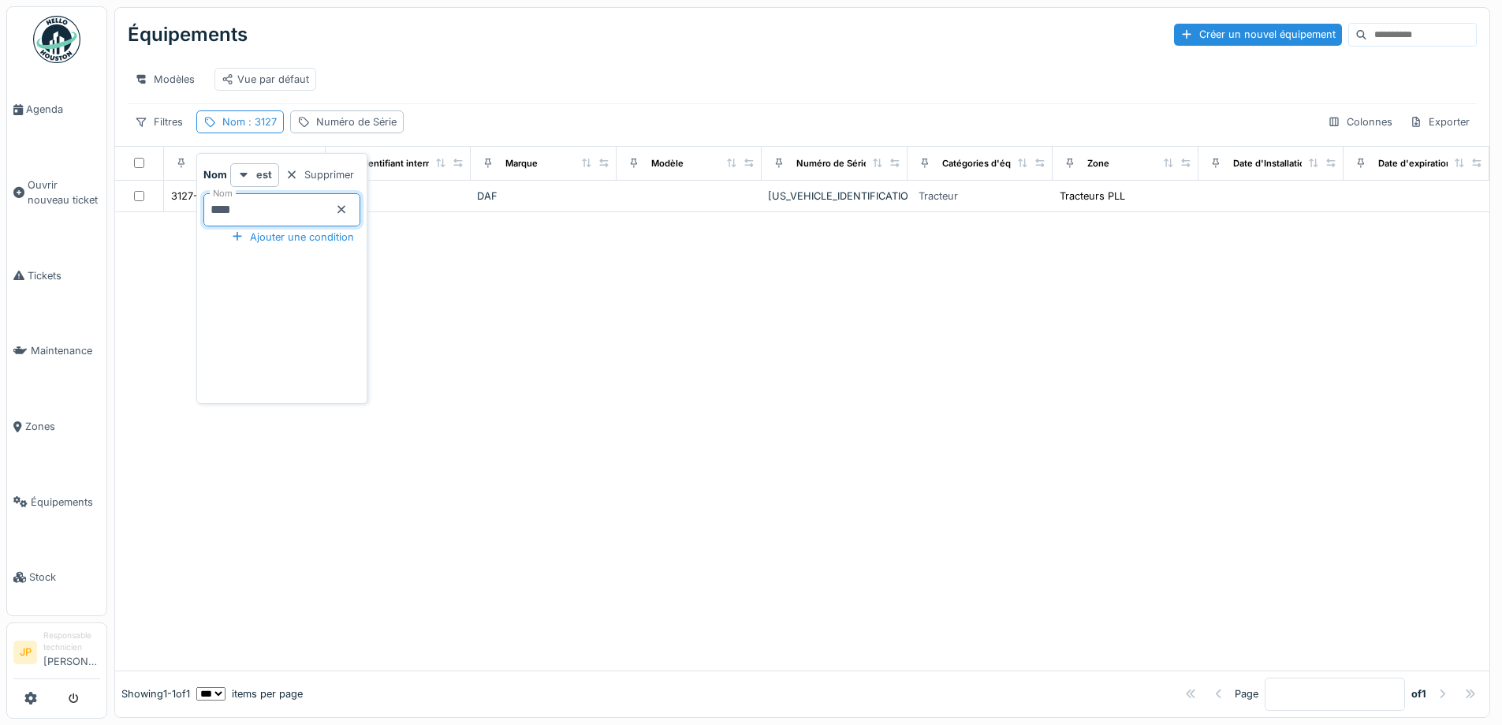
type input "****"
drag, startPoint x: 940, startPoint y: 555, endPoint x: 807, endPoint y: 507, distance: 141.7
click at [940, 554] on div at bounding box center [802, 441] width 1374 height 458
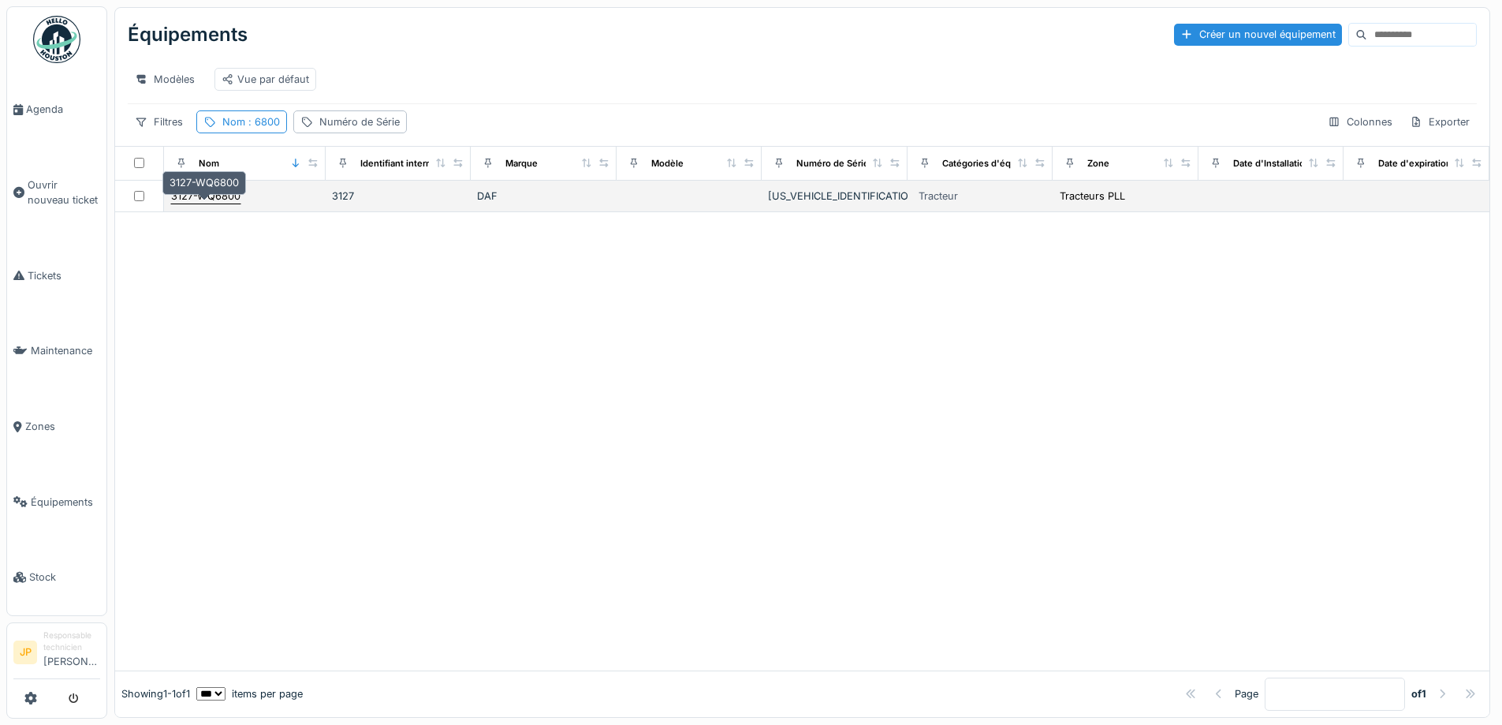
click at [196, 203] on div "3127-WQ6800" at bounding box center [205, 195] width 69 height 15
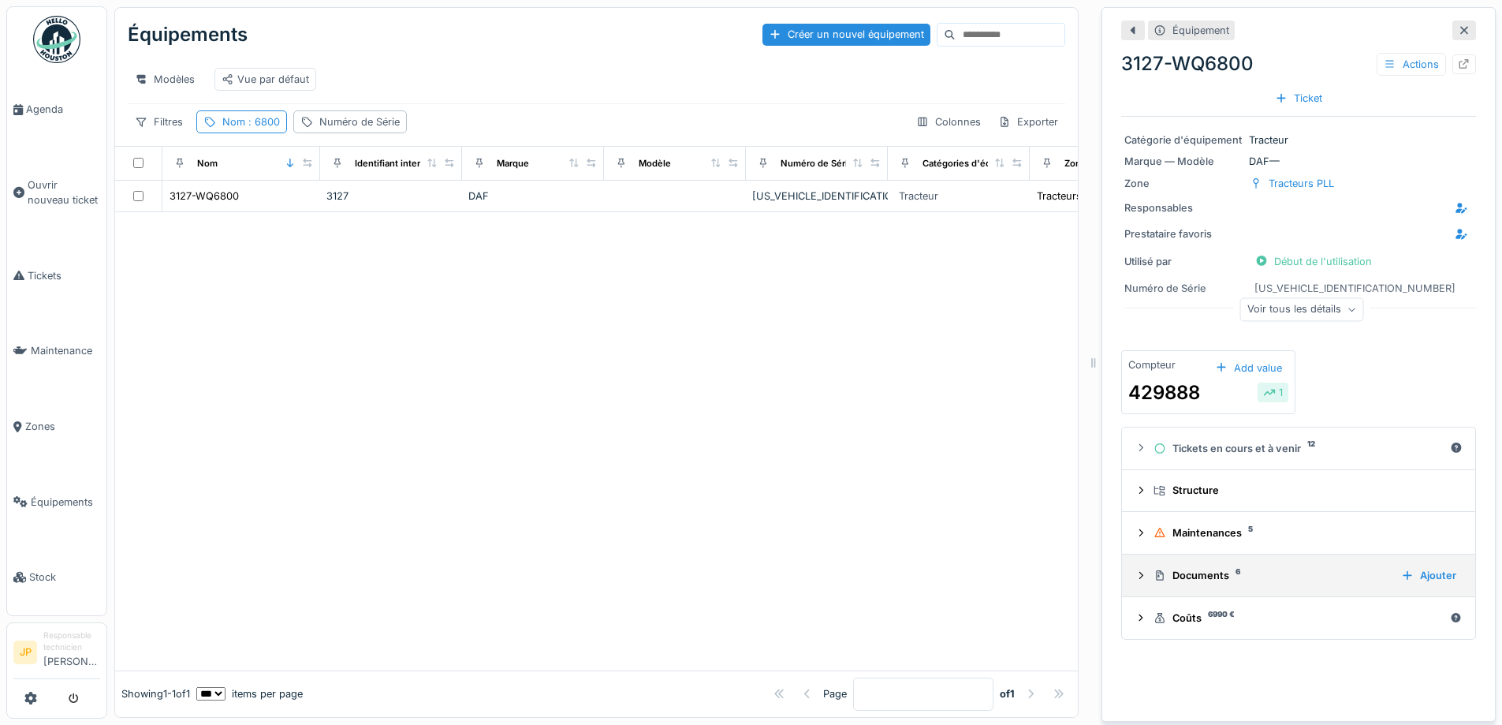
click at [1210, 585] on div "Documents 6 Ajouter" at bounding box center [1299, 575] width 328 height 21
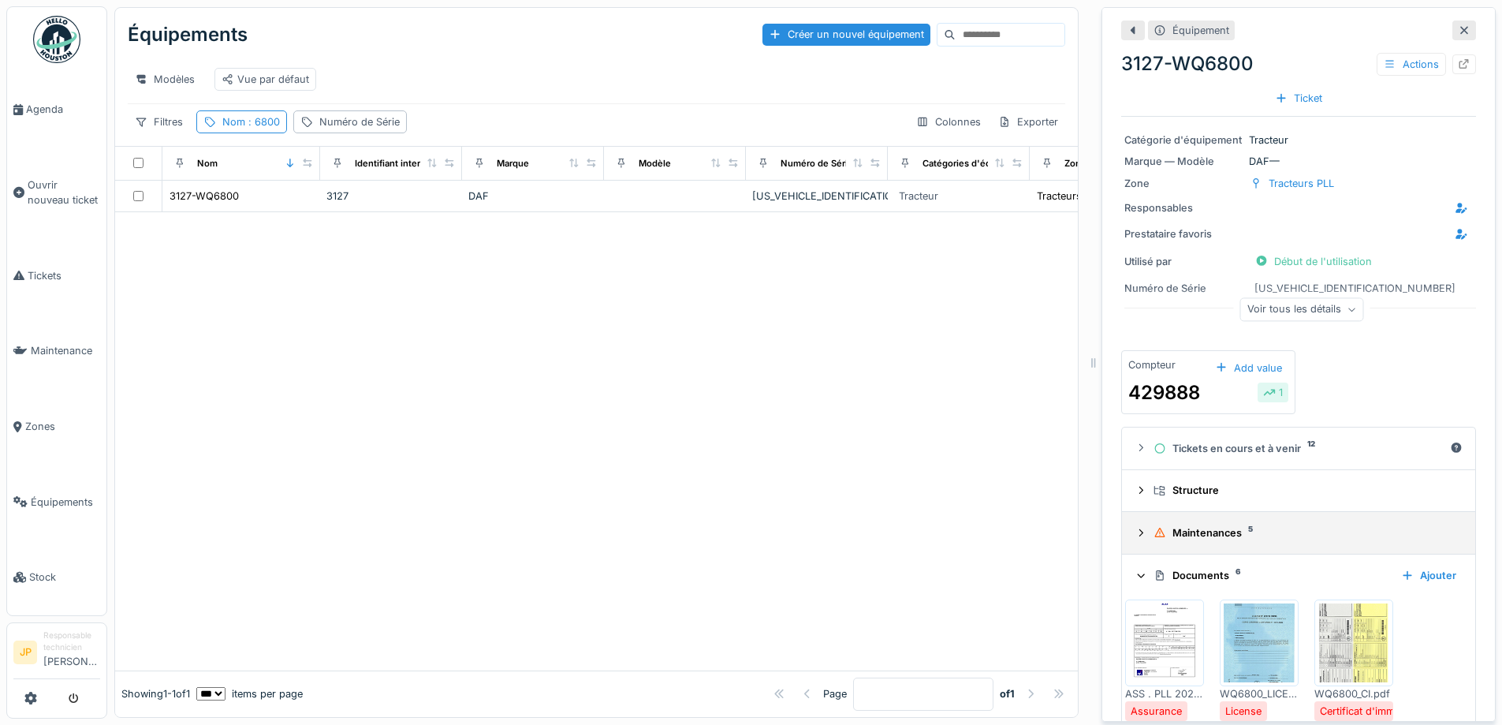
click at [1204, 535] on div "Maintenances 5" at bounding box center [1305, 532] width 303 height 15
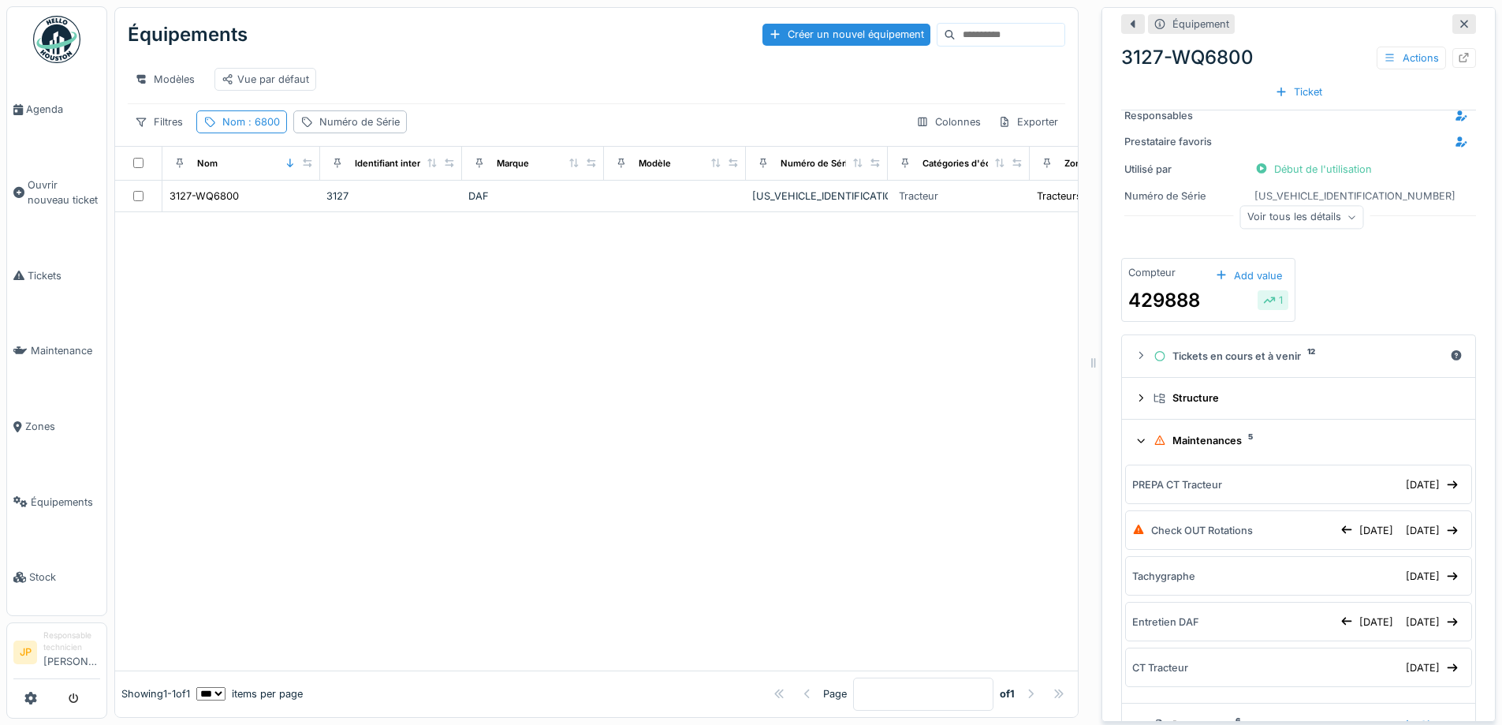
scroll to position [237, 0]
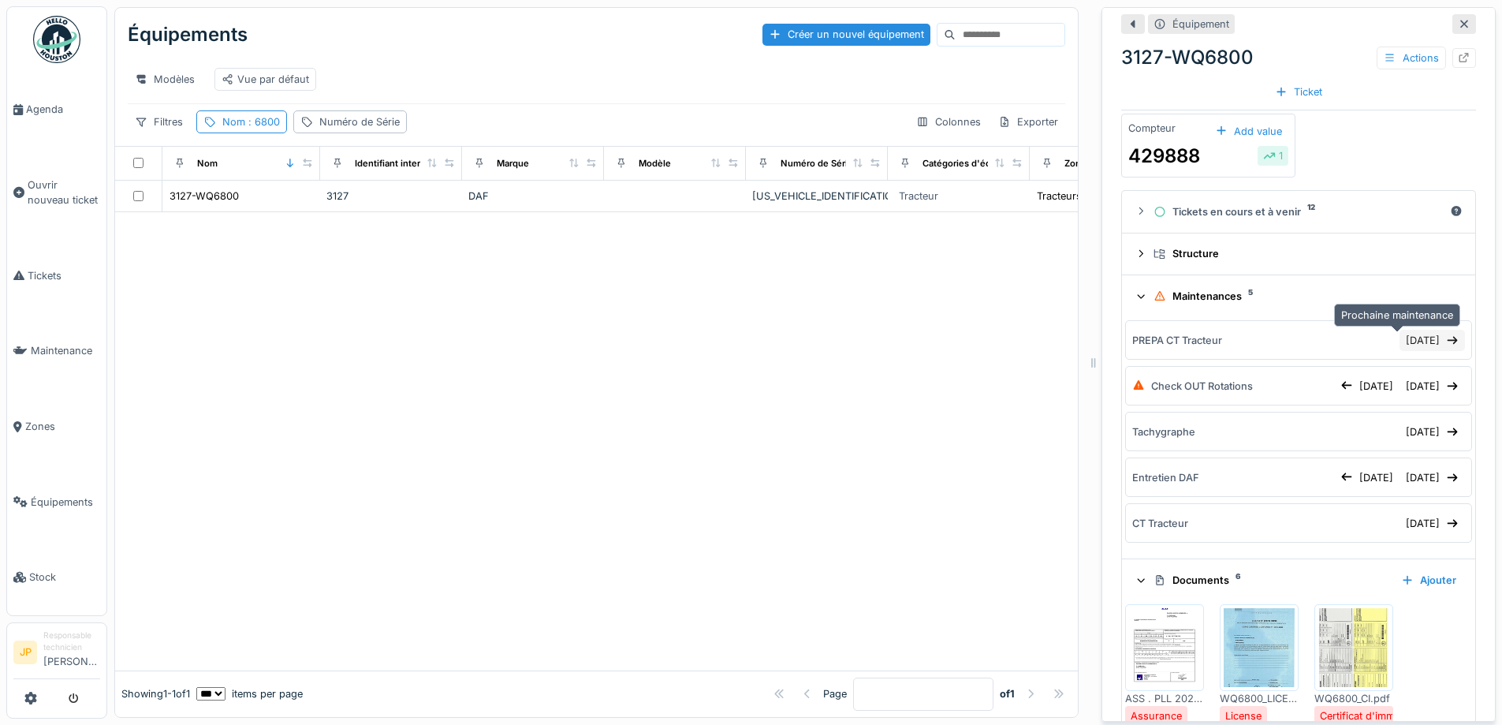
click at [1400, 342] on div "[DATE]" at bounding box center [1432, 340] width 65 height 21
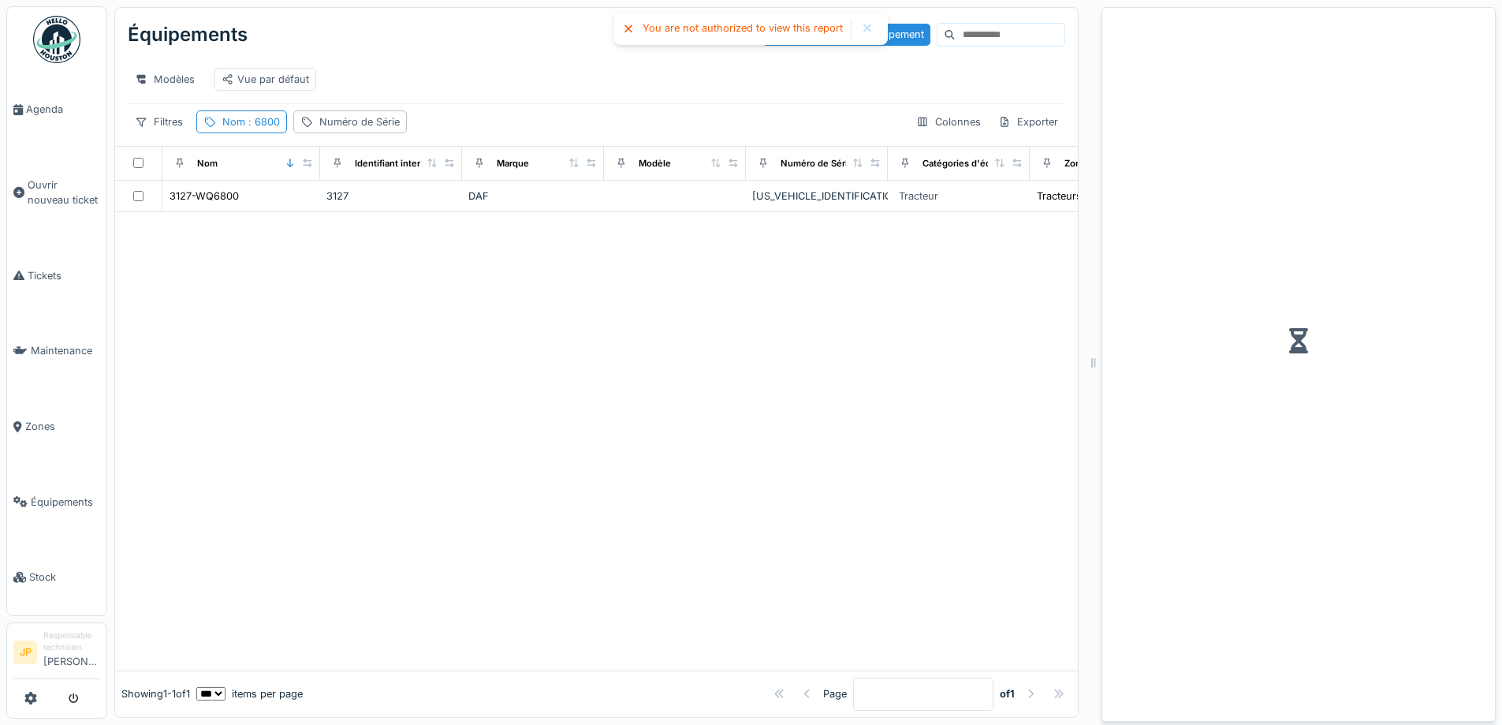
click at [863, 28] on div at bounding box center [867, 28] width 13 height 13
click at [251, 128] on span ": 6800" at bounding box center [262, 122] width 35 height 12
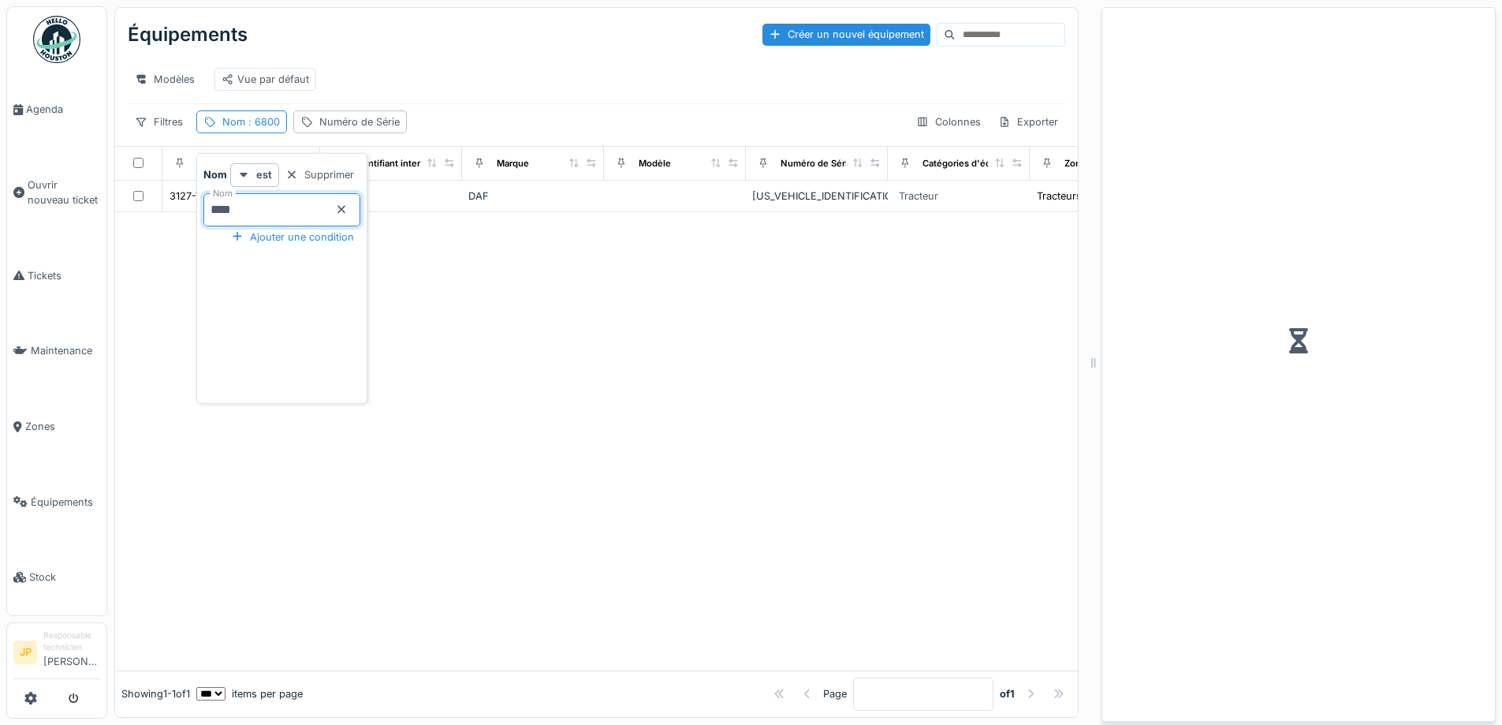
drag, startPoint x: 200, startPoint y: 219, endPoint x: 180, endPoint y: 241, distance: 29.6
click at [184, 223] on body "Agenda Ouvrir nouveau ticket Tickets Maintenance Zones Équipements Stock JP Res…" at bounding box center [751, 362] width 1502 height 725
type input "****"
drag, startPoint x: 520, startPoint y: 446, endPoint x: 486, endPoint y: 393, distance: 63.4
click at [522, 446] on div at bounding box center [596, 441] width 963 height 458
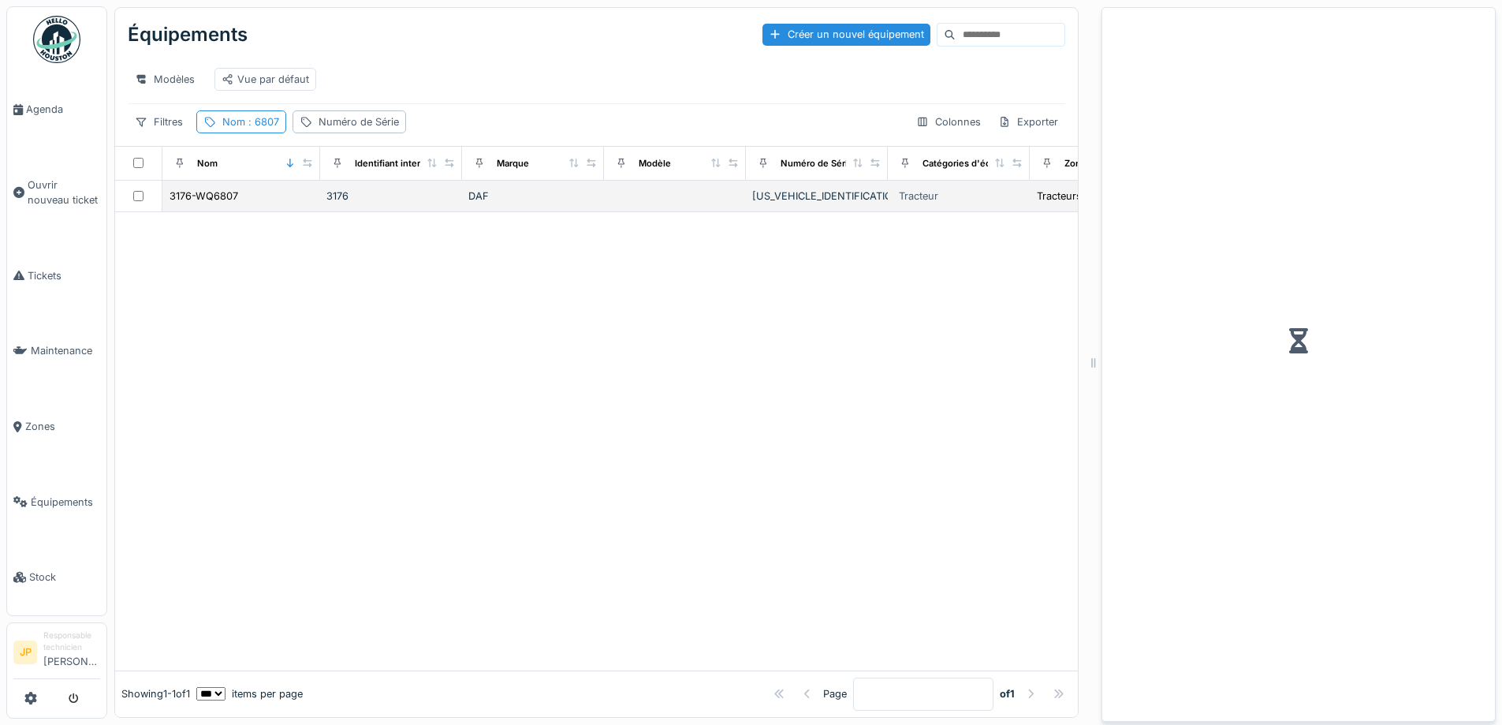
click at [200, 198] on td "3176-WQ6807" at bounding box center [241, 197] width 158 height 32
click at [200, 202] on div "3176-WQ6807" at bounding box center [204, 195] width 69 height 15
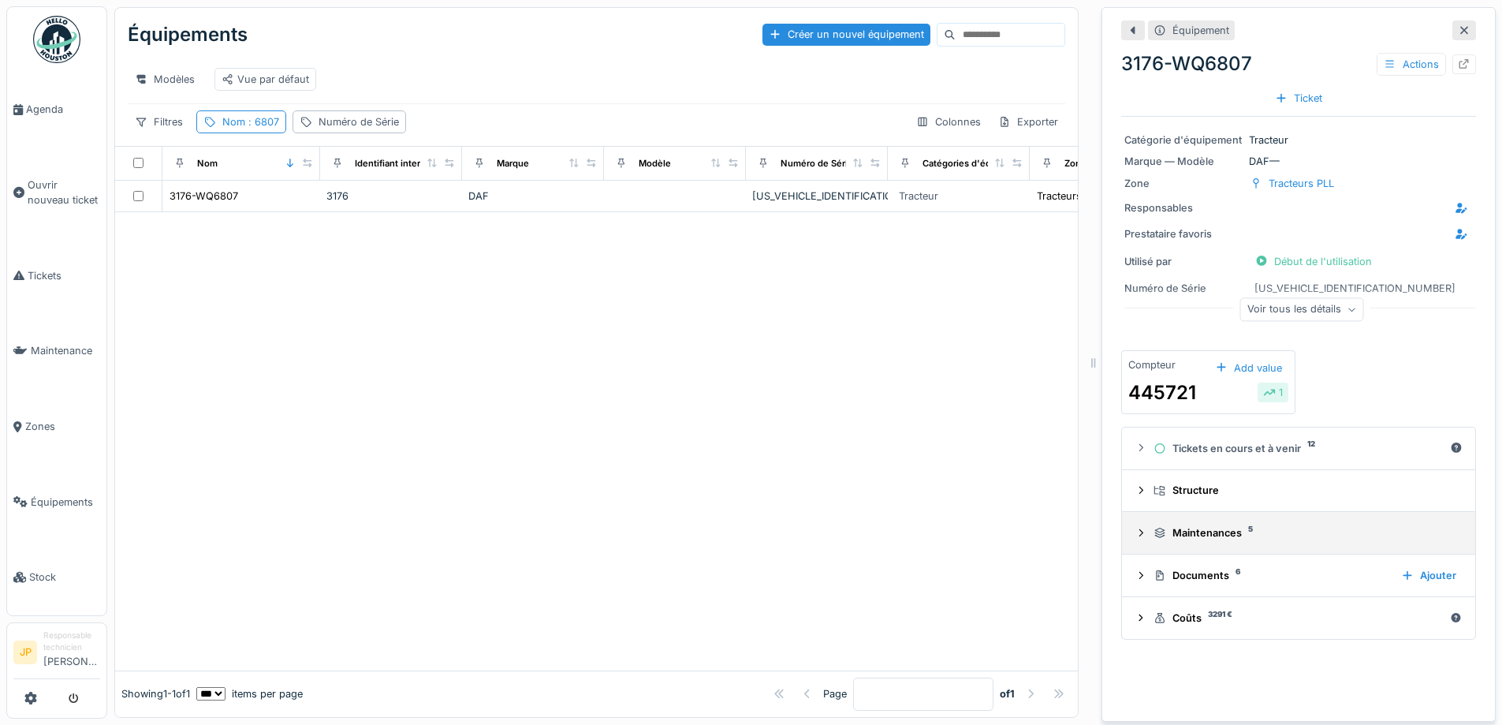
click at [1173, 535] on div "Maintenances 5" at bounding box center [1305, 532] width 303 height 15
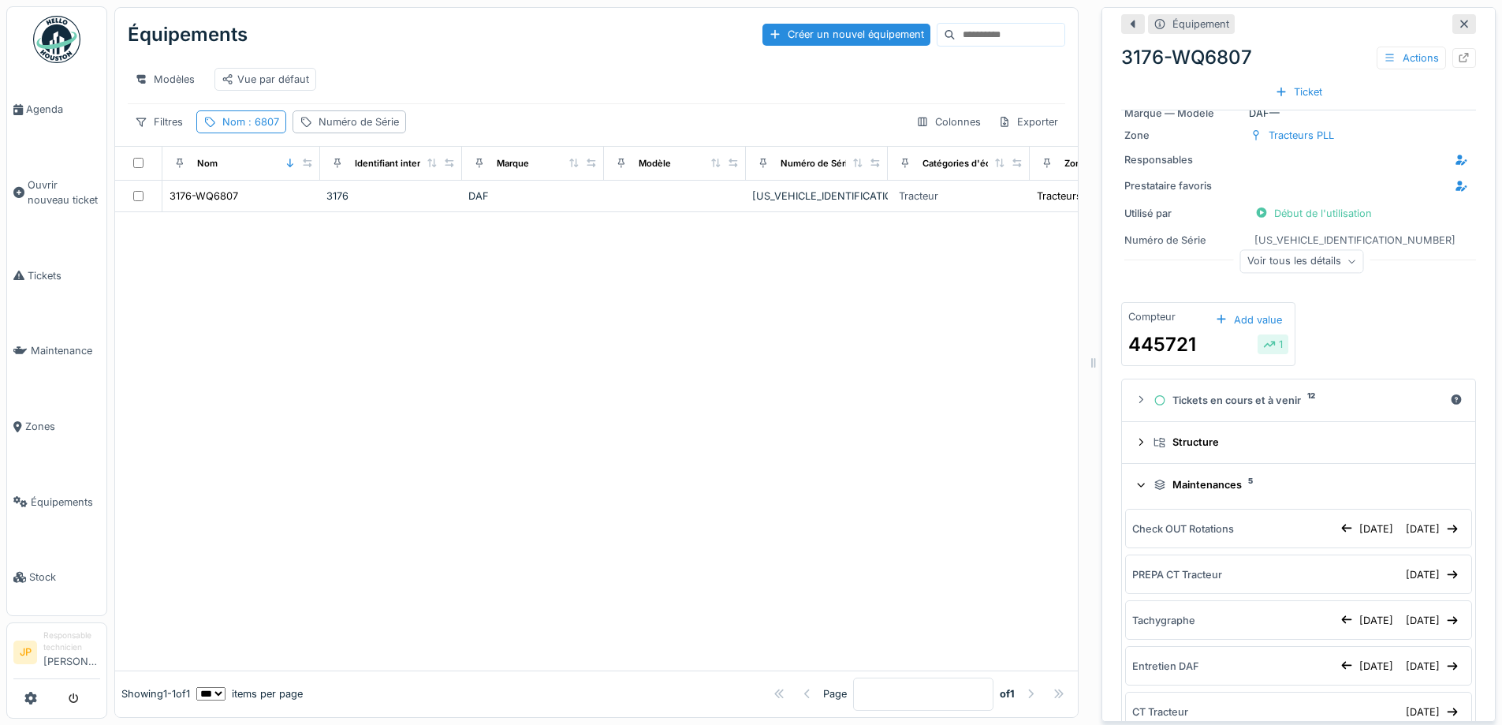
scroll to position [158, 0]
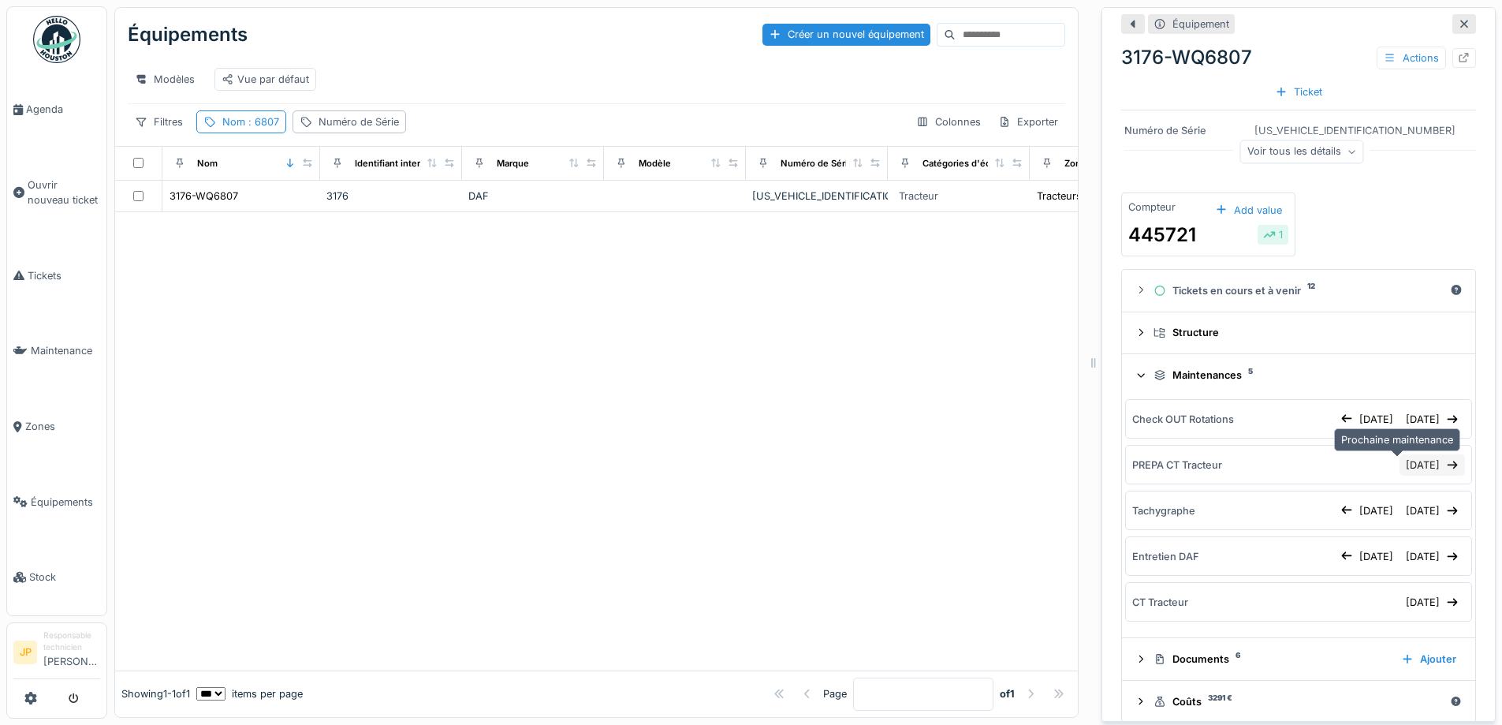
click at [1414, 460] on div "[DATE]" at bounding box center [1432, 464] width 65 height 21
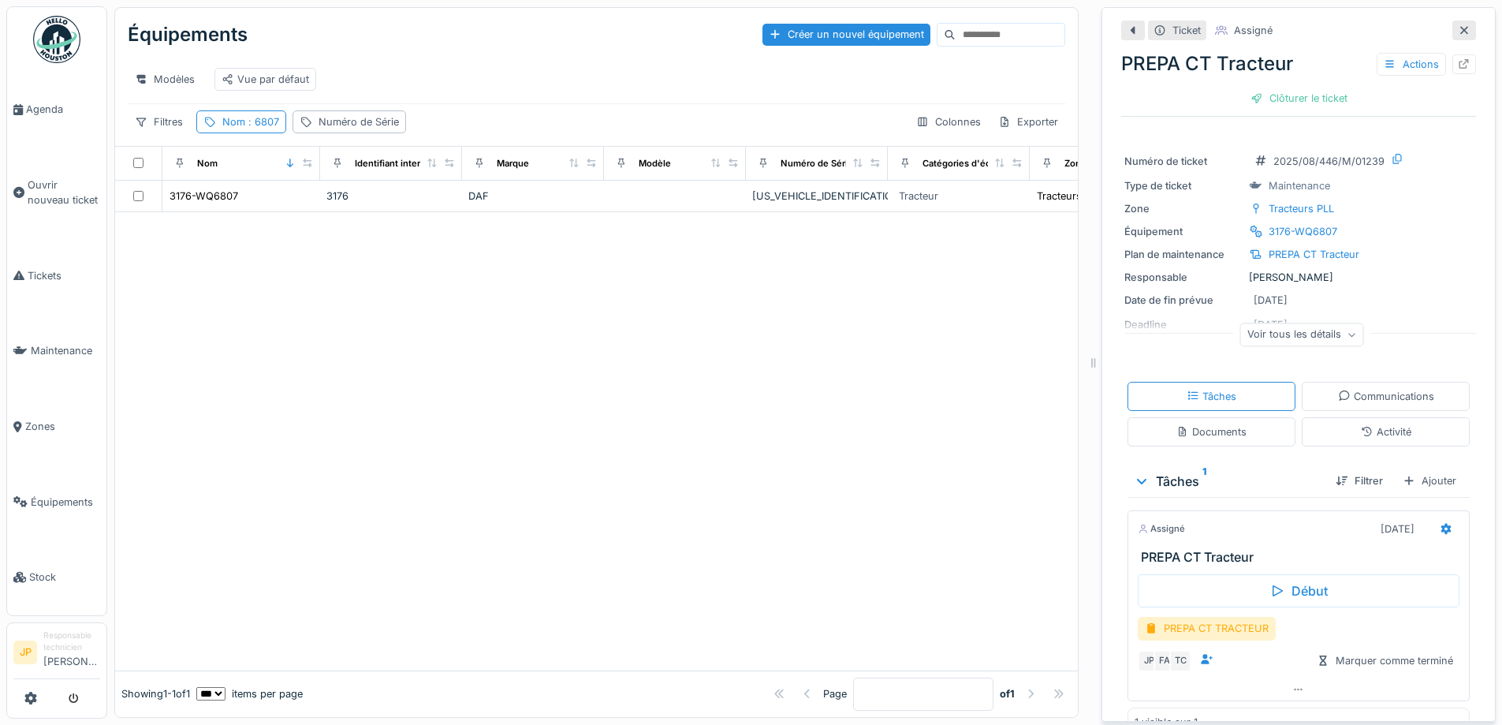
drag, startPoint x: 1449, startPoint y: 28, endPoint x: 1108, endPoint y: 213, distance: 387.4
click at [1453, 28] on div at bounding box center [1465, 31] width 24 height 20
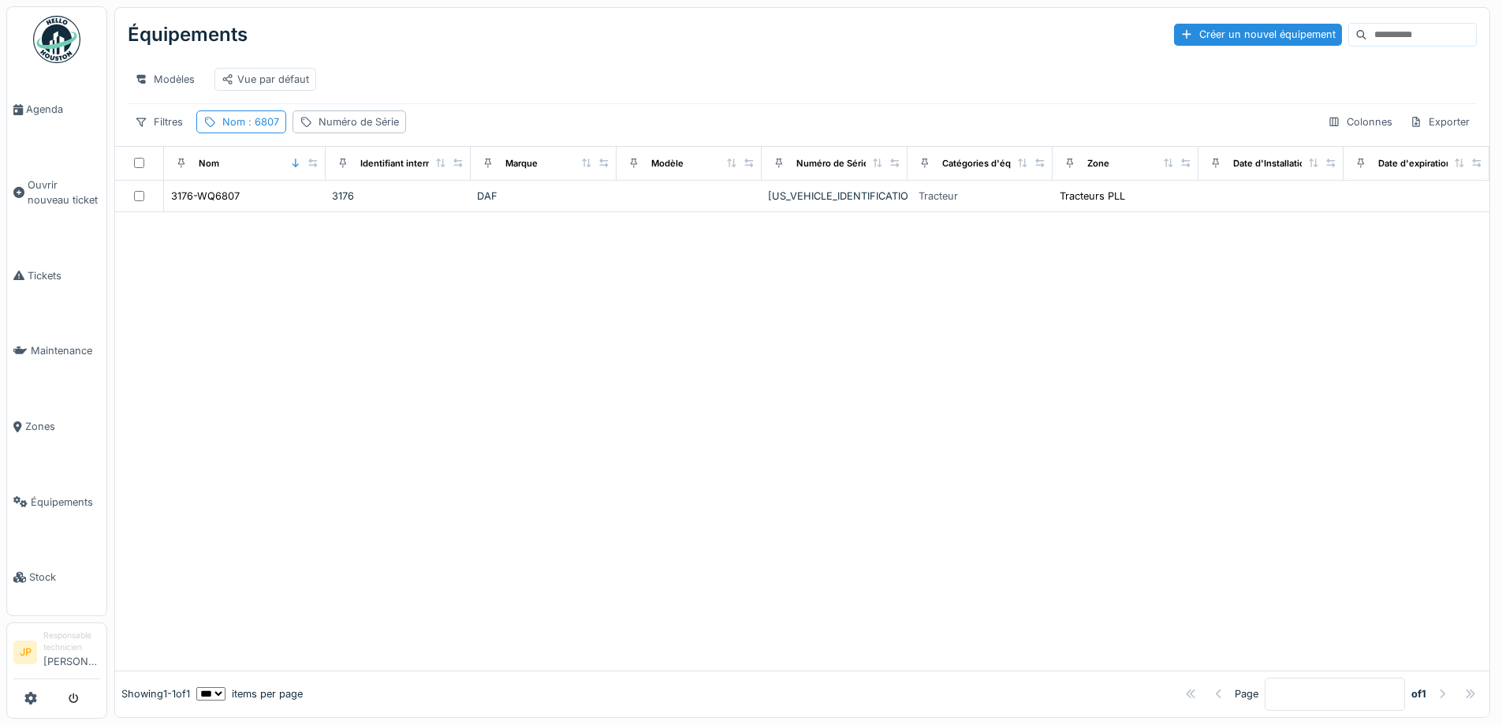
click at [422, 417] on div at bounding box center [802, 441] width 1374 height 458
